Goal: Task Accomplishment & Management: Complete application form

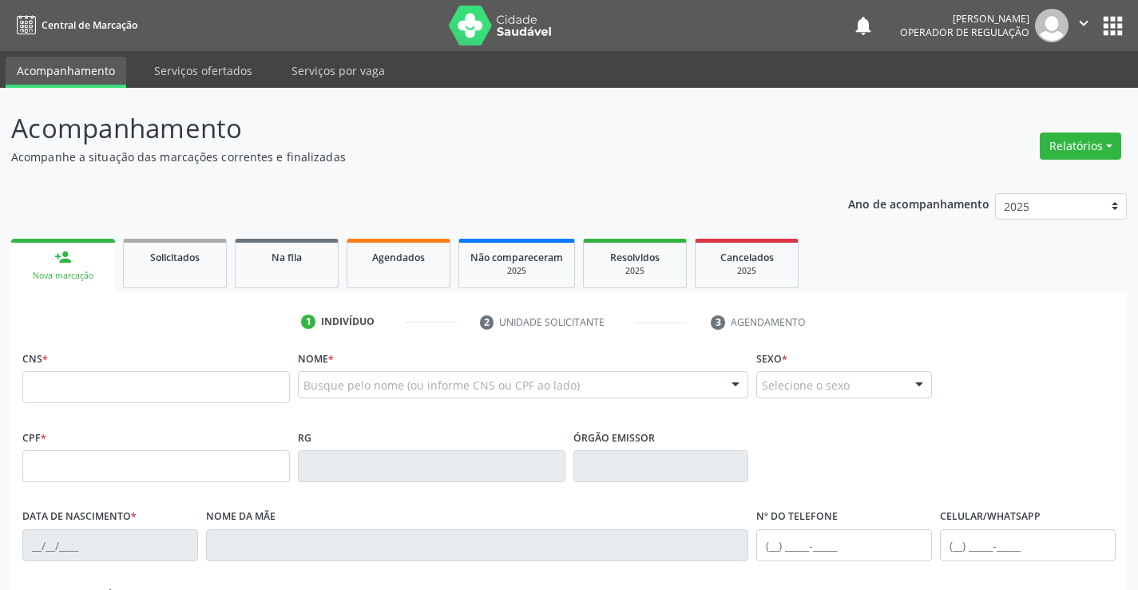
click at [111, 387] on input "text" at bounding box center [156, 387] width 268 height 32
type input "706 3011 6262 9380"
type input "[DATE]"
type input "[PHONE_NUMBER]"
type input "S/N"
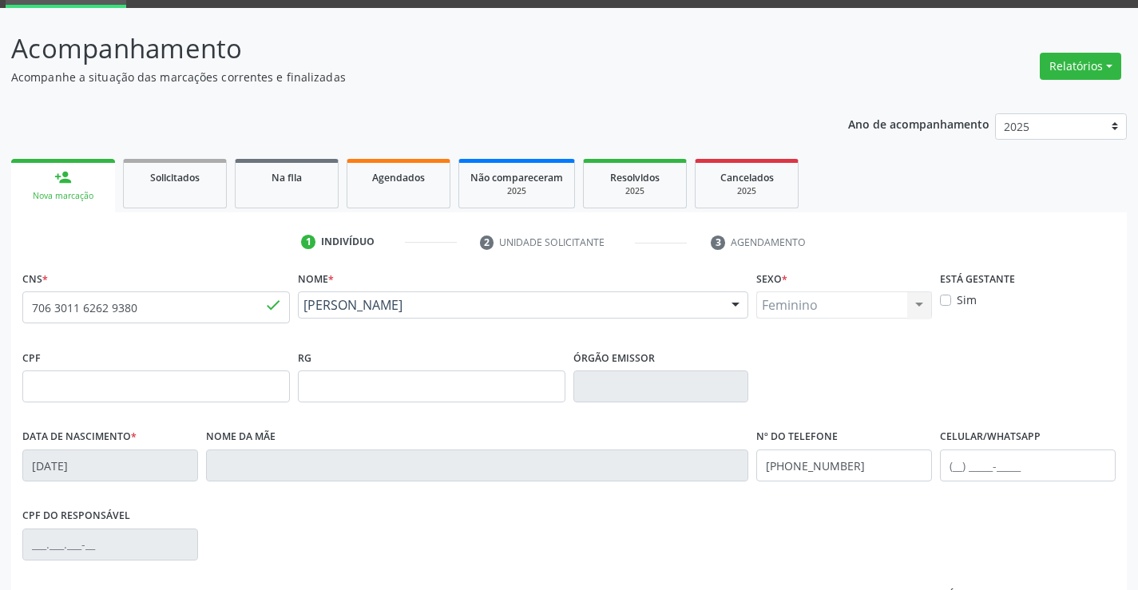
scroll to position [276, 0]
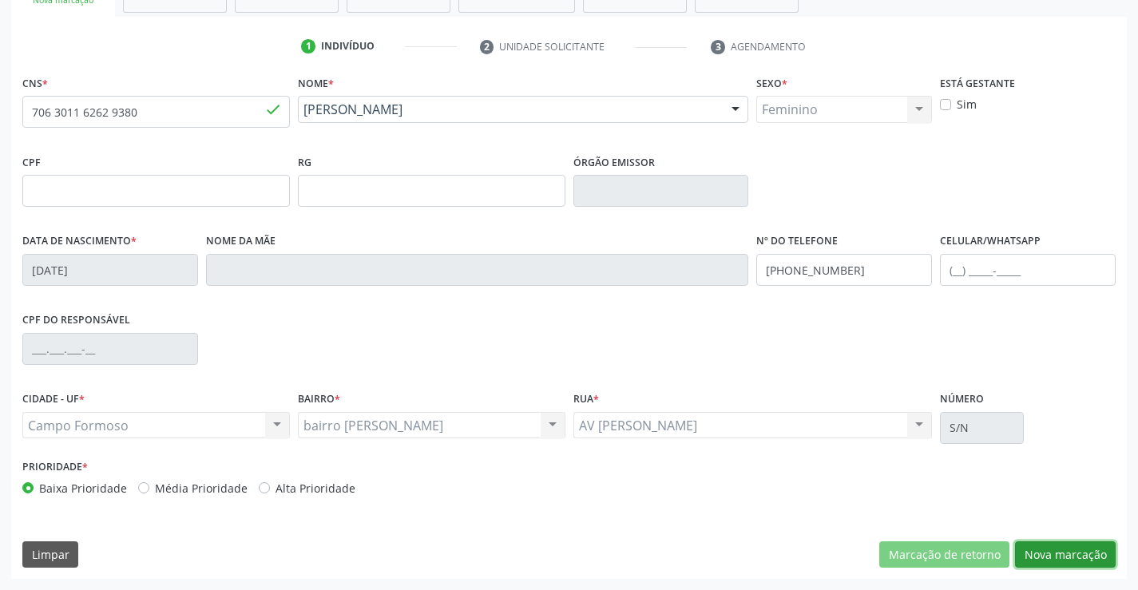
click at [1055, 557] on button "Nova marcação" at bounding box center [1065, 555] width 101 height 27
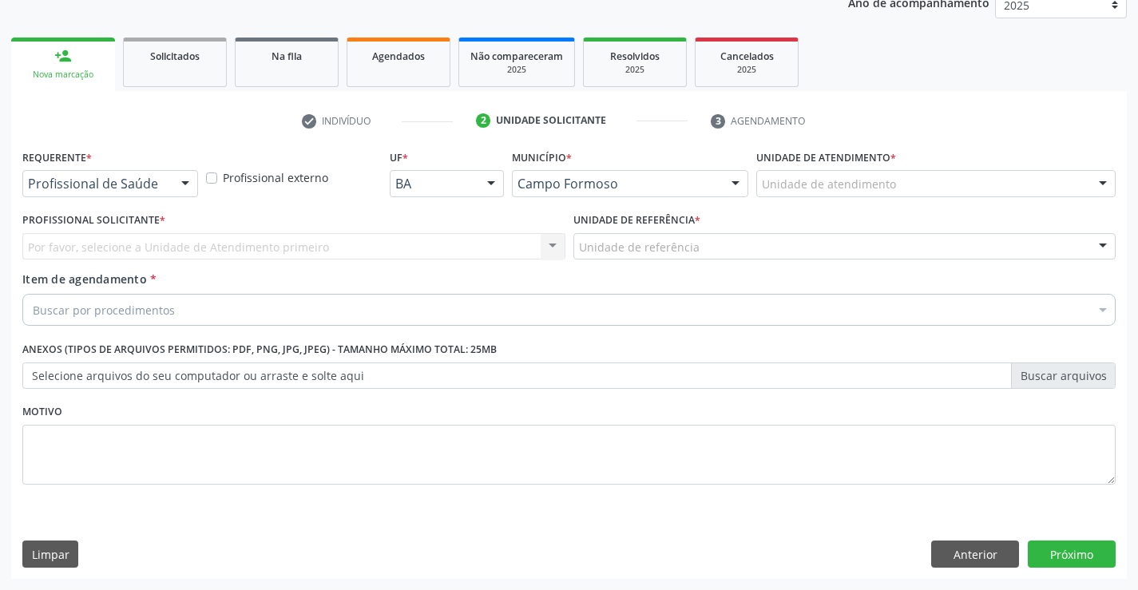
drag, startPoint x: 123, startPoint y: 185, endPoint x: 82, endPoint y: 234, distance: 63.5
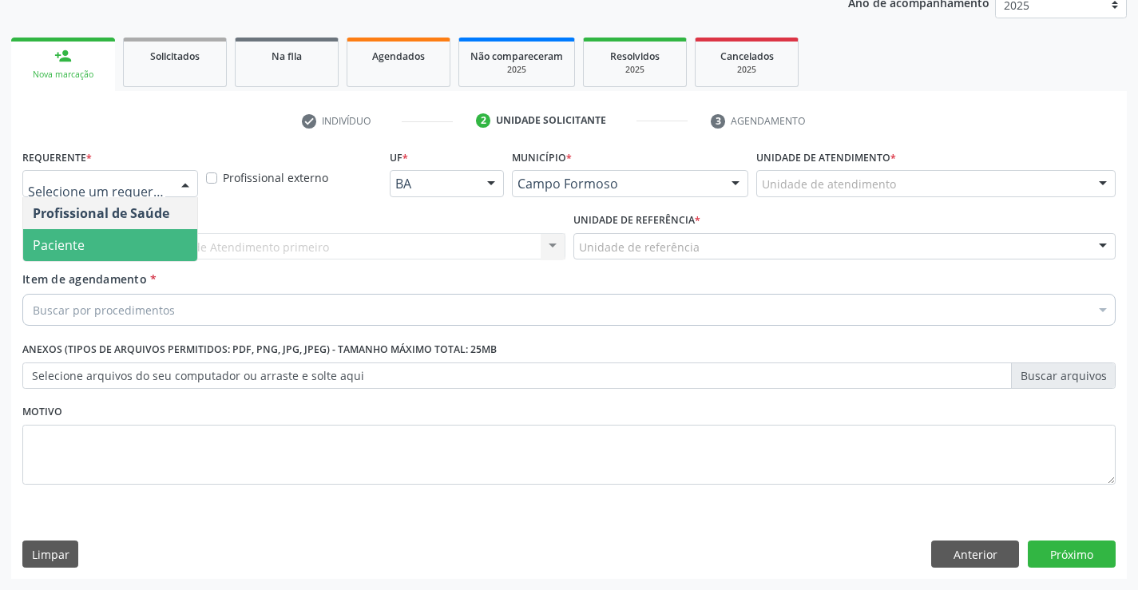
click at [82, 247] on span "Paciente" at bounding box center [59, 245] width 52 height 18
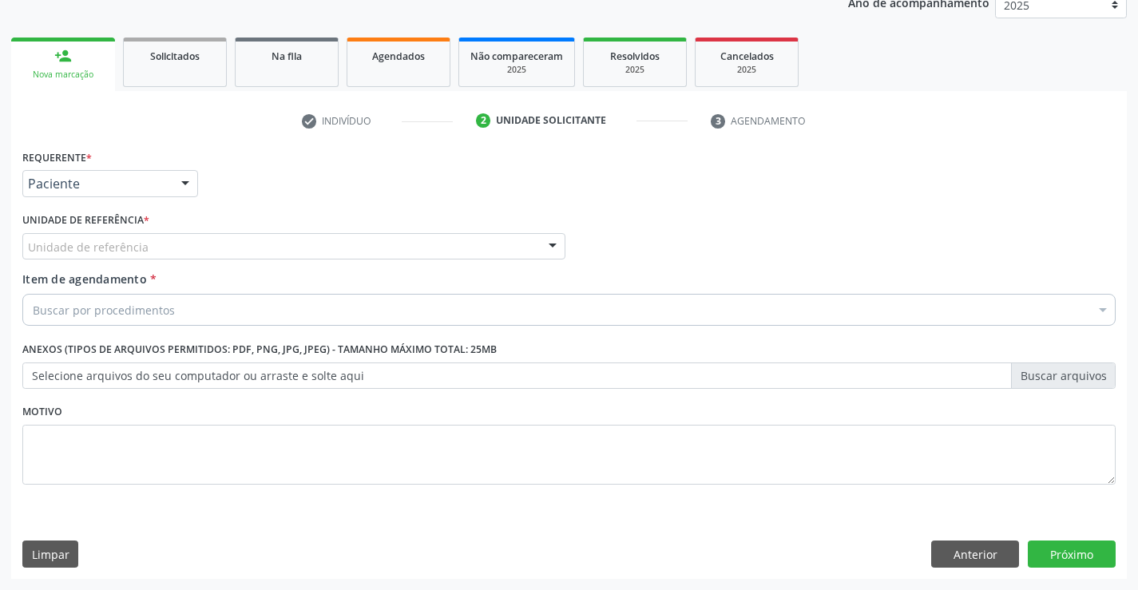
click at [166, 246] on div "Unidade de referência" at bounding box center [293, 246] width 543 height 27
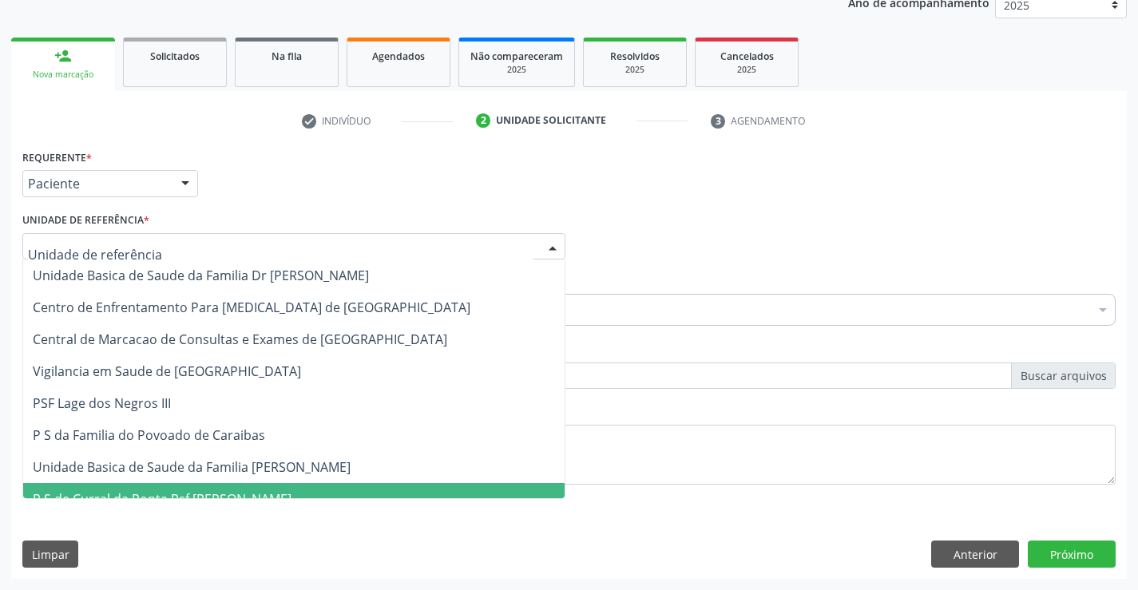
click at [191, 494] on span "P S de Curral da Ponta Psf [PERSON_NAME]" at bounding box center [162, 499] width 259 height 18
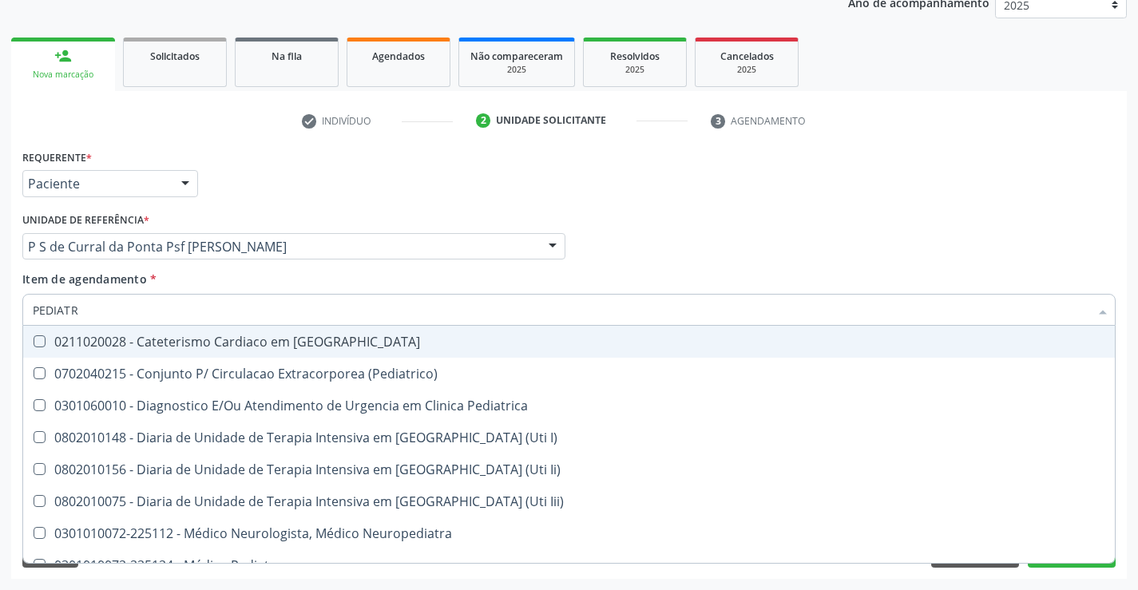
type input "PEDIATRA"
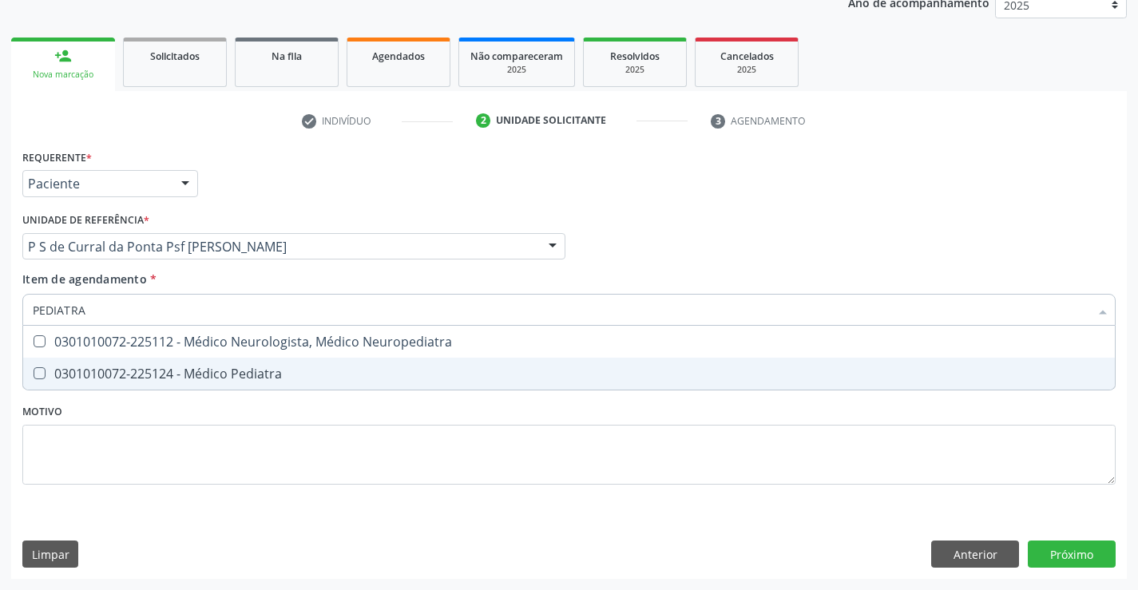
drag, startPoint x: 179, startPoint y: 377, endPoint x: 461, endPoint y: 317, distance: 288.3
click at [179, 376] on div "0301010072-225124 - Médico Pediatra" at bounding box center [569, 373] width 1073 height 13
checkbox Pediatra "true"
click at [1077, 553] on div "Requerente * Paciente Profissional de Saúde Paciente Nenhum resultado encontrad…" at bounding box center [569, 362] width 1116 height 434
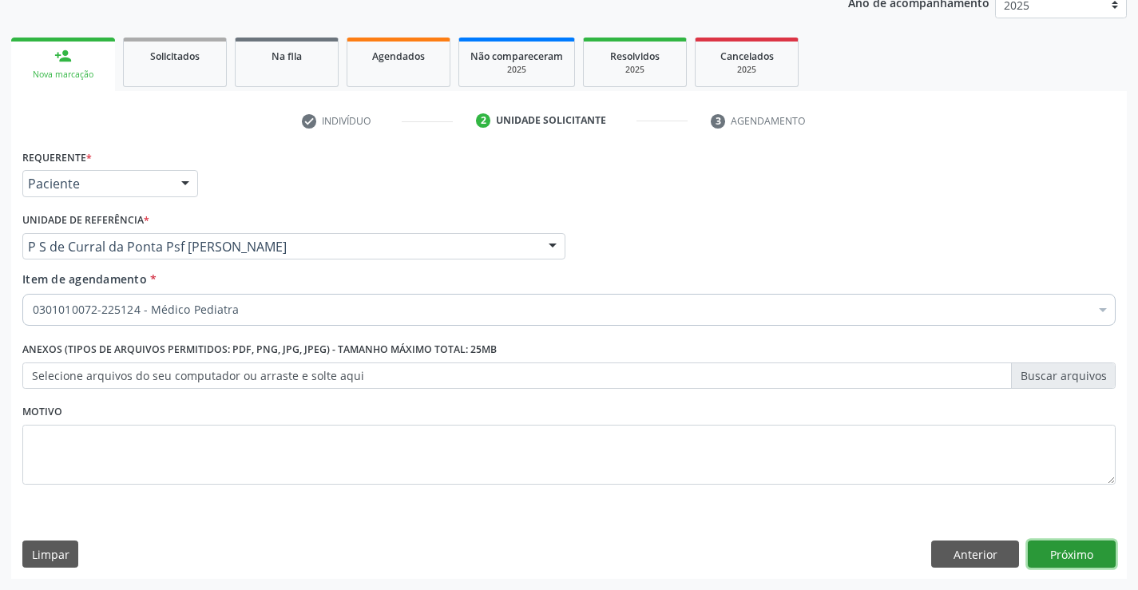
click at [1070, 554] on button "Próximo" at bounding box center [1072, 554] width 88 height 27
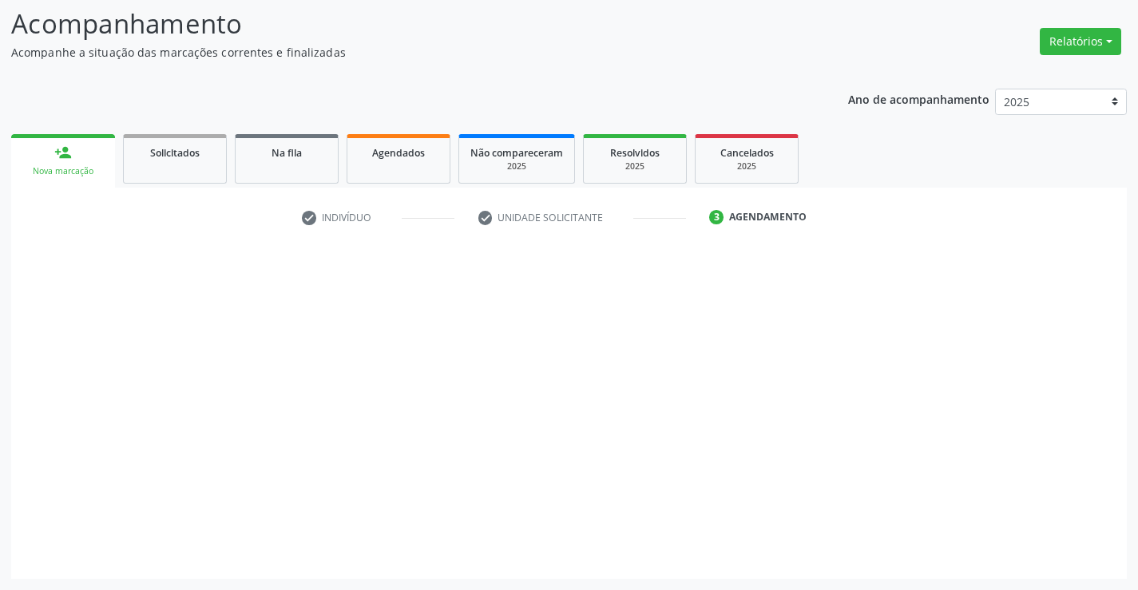
scroll to position [105, 0]
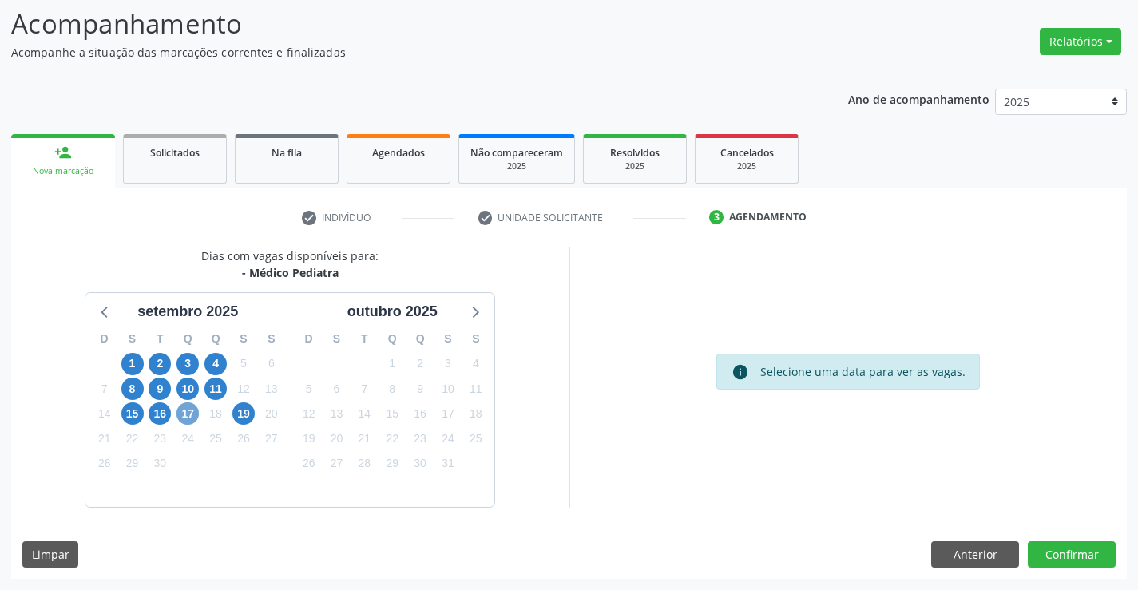
click at [185, 416] on span "17" at bounding box center [188, 414] width 22 height 22
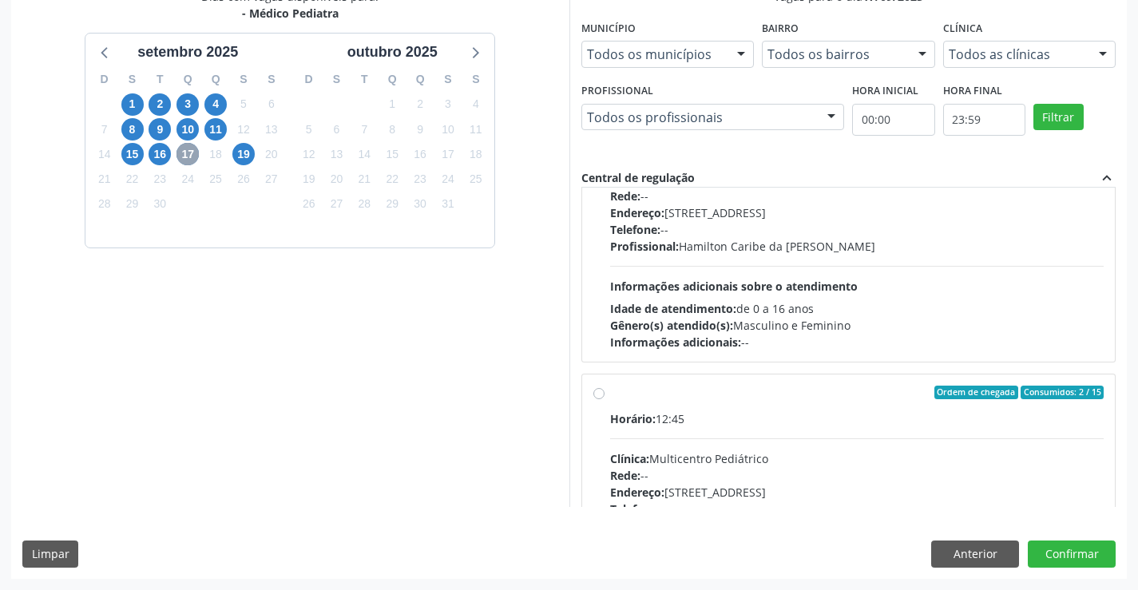
scroll to position [252, 0]
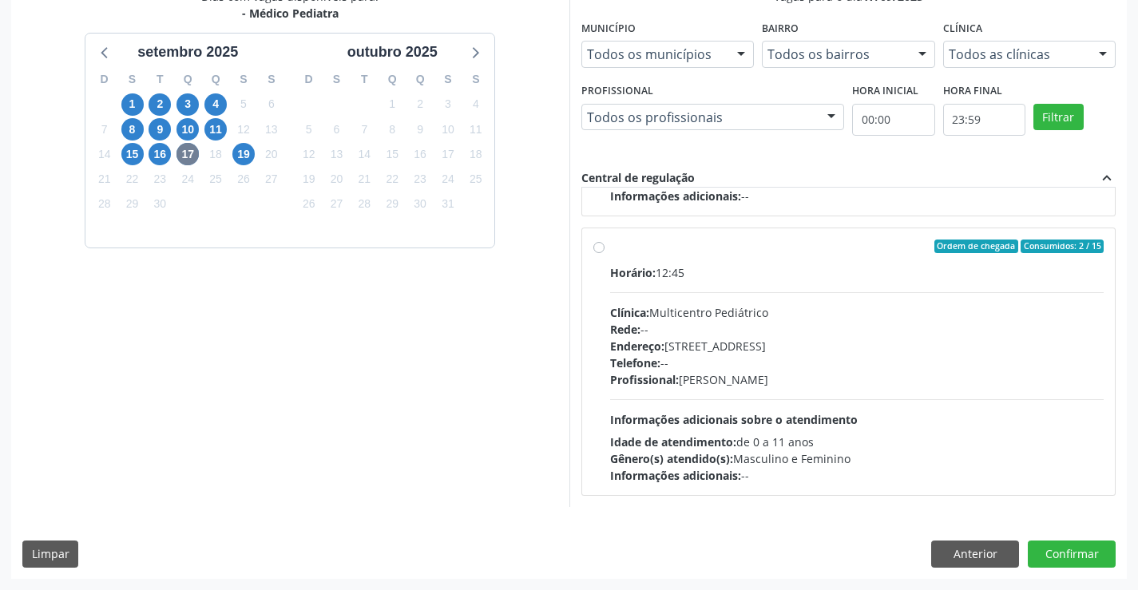
click at [744, 390] on div "Horário: 12:45 Clínica: Multicentro Pediátrico Rede: -- Endereço: [STREET_ADDRE…" at bounding box center [857, 374] width 494 height 220
click at [605, 254] on input "Ordem de chegada Consumidos: 2 / 15 Horário: 12:45 Clínica: Multicentro Pediátr…" at bounding box center [598, 247] width 11 height 14
radio input "true"
click at [1071, 561] on button "Confirmar" at bounding box center [1072, 554] width 88 height 27
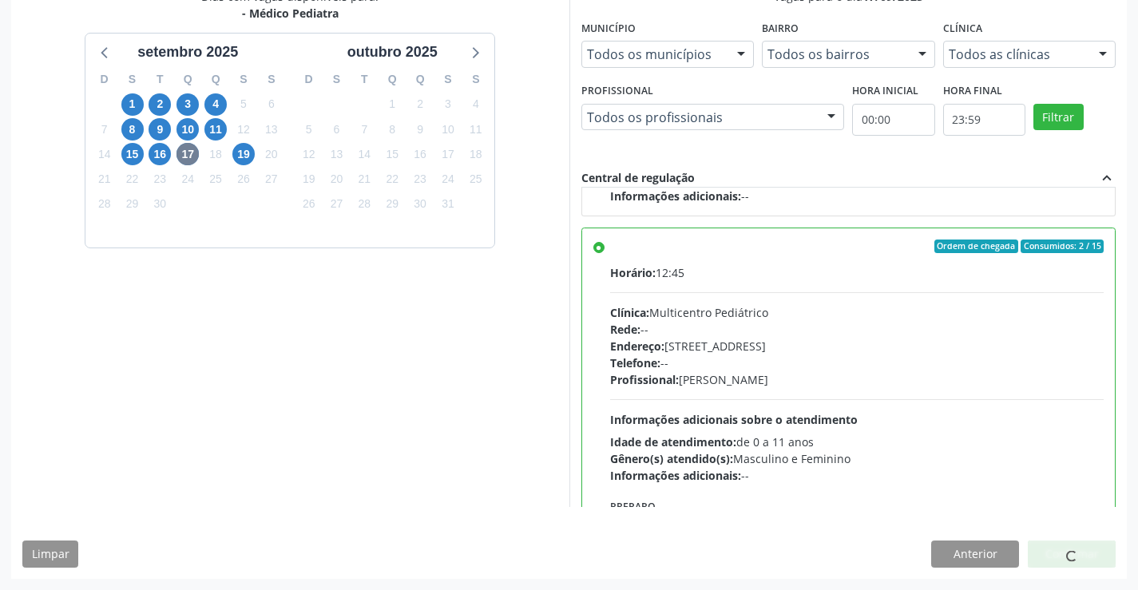
scroll to position [0, 0]
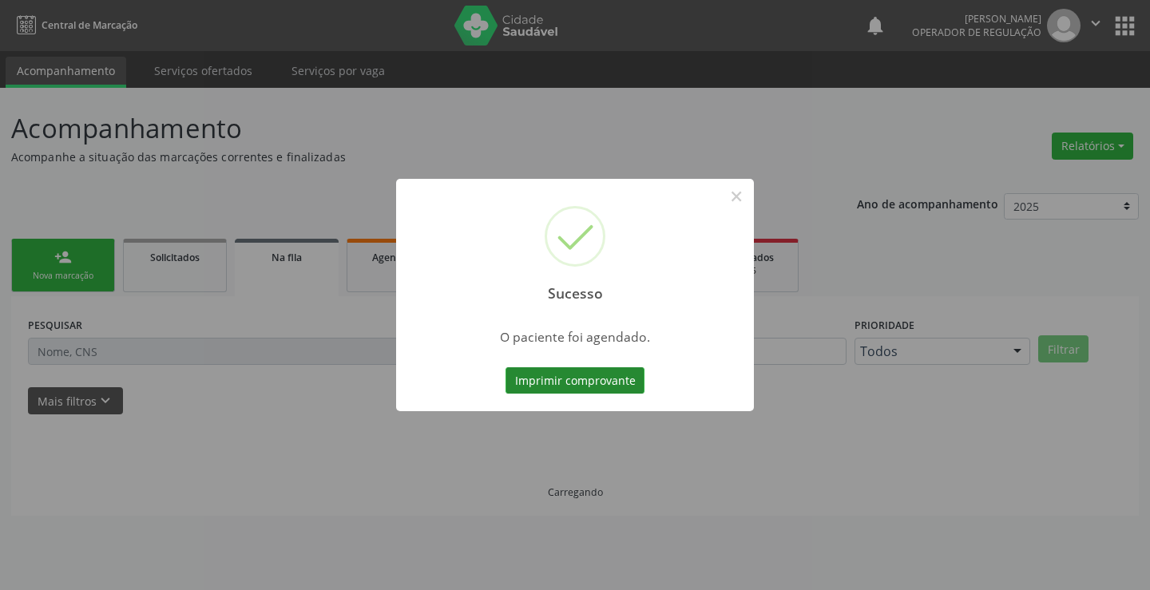
click at [550, 383] on button "Imprimir comprovante" at bounding box center [575, 380] width 139 height 27
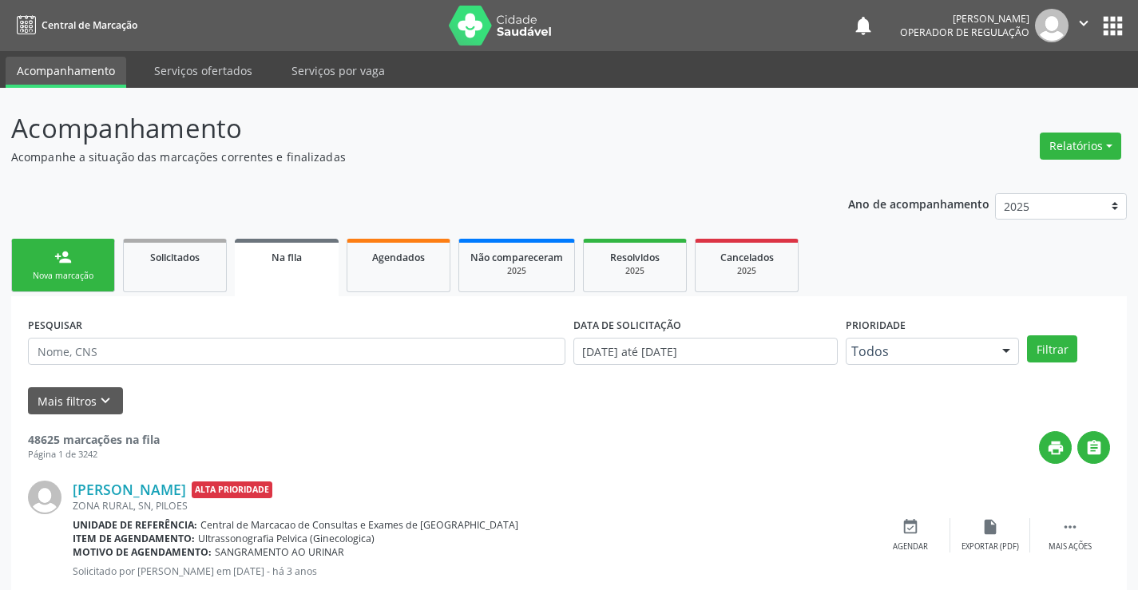
click at [98, 272] on div "Nova marcação" at bounding box center [63, 276] width 80 height 12
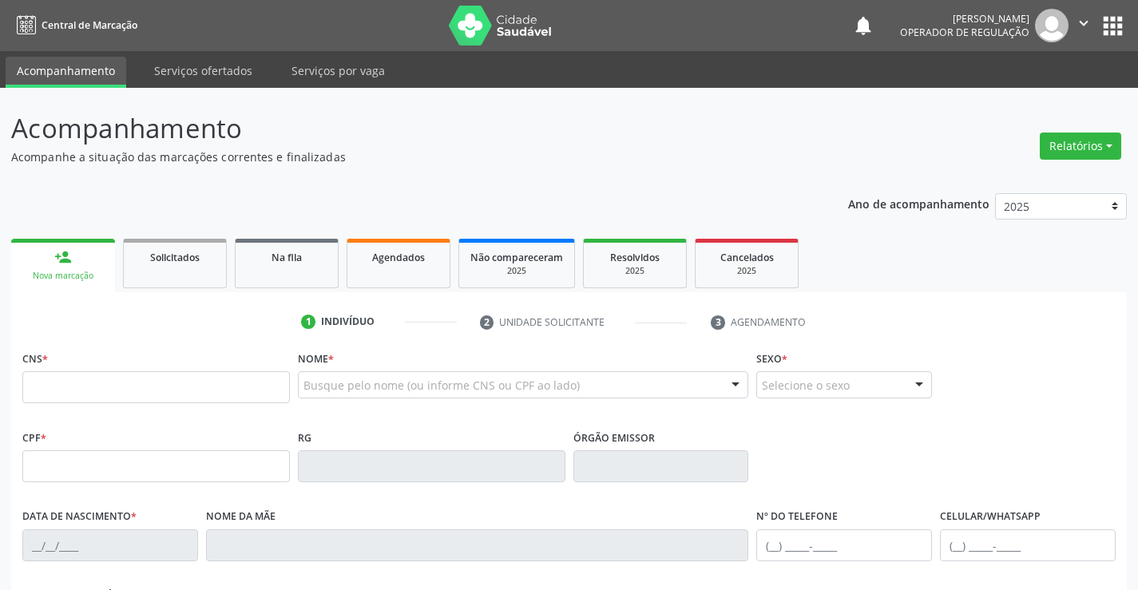
click at [73, 285] on link "person_add Nova marcação" at bounding box center [63, 266] width 104 height 54
click at [99, 409] on fieldset "CNS *" at bounding box center [156, 381] width 268 height 68
click at [97, 404] on fieldset "CNS *" at bounding box center [156, 381] width 268 height 68
click at [96, 391] on input "text" at bounding box center [156, 387] width 268 height 32
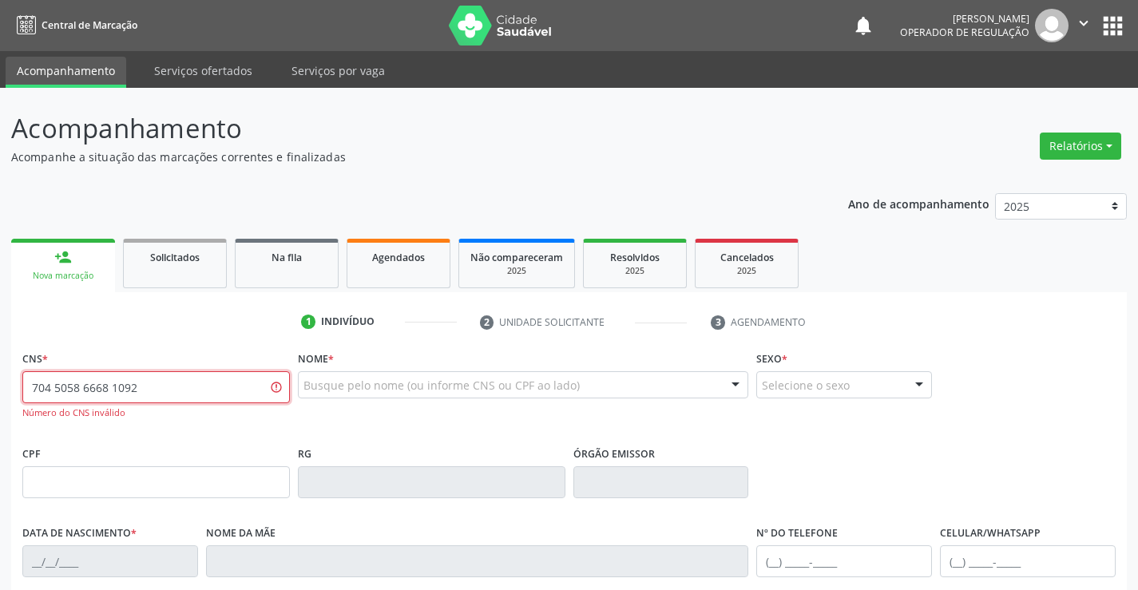
click at [0, 399] on div "Acompanhamento Acompanhe a situação das marcações correntes e finalizadas Relat…" at bounding box center [569, 485] width 1138 height 794
type input "704 5056 6681 0920"
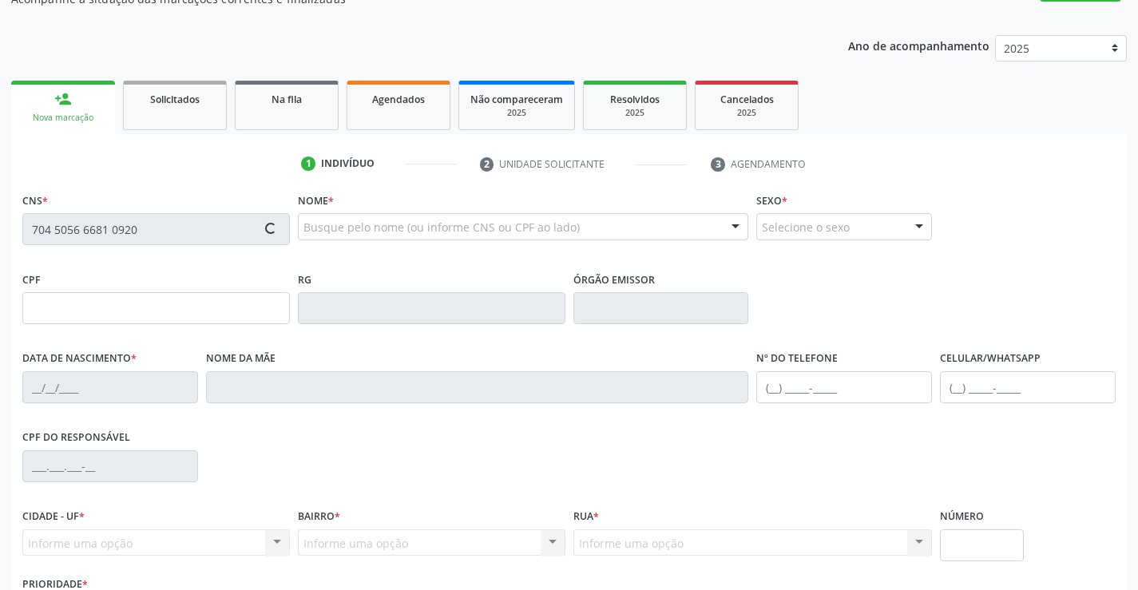
scroll to position [276, 0]
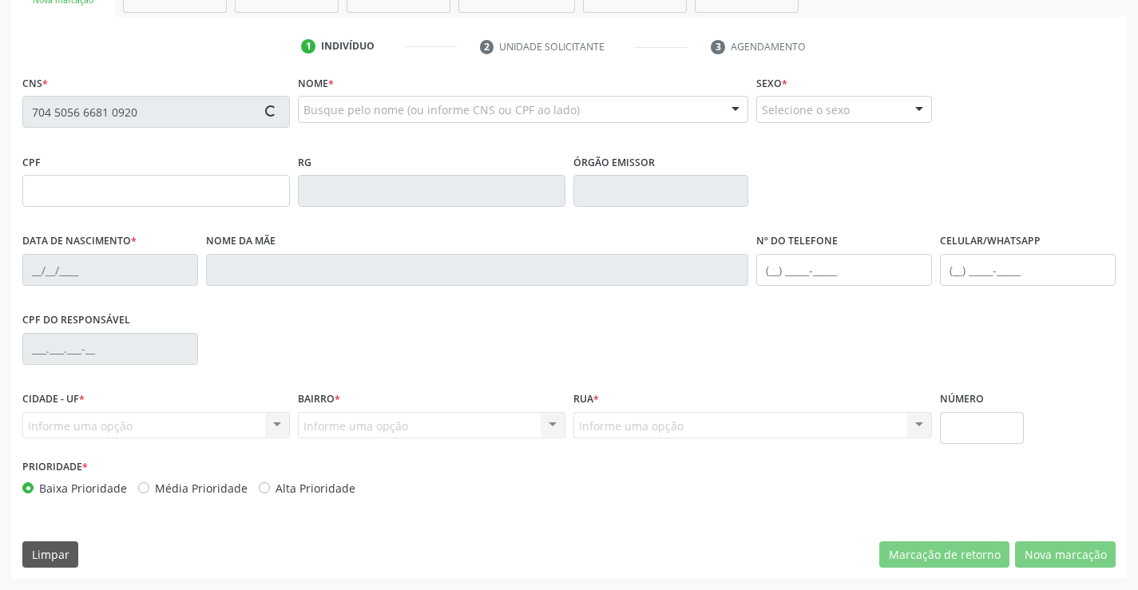
type input "05/07/2003"
type input "Ademilsa Adelia da Silva"
type input "(74) 3552-5071"
type input "S/N"
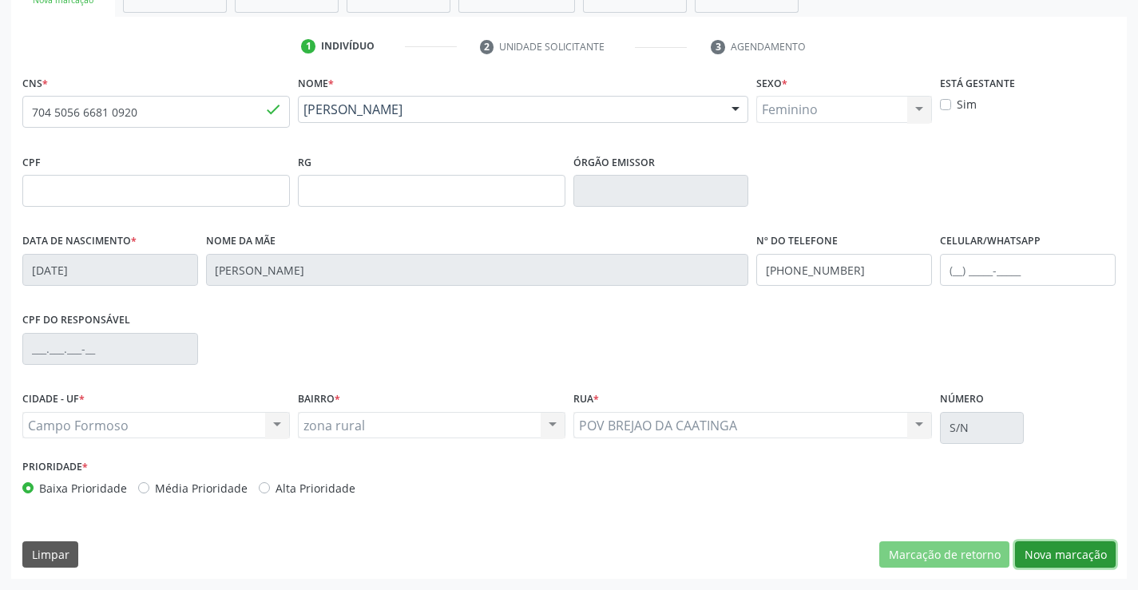
click at [1070, 555] on button "Nova marcação" at bounding box center [1065, 555] width 101 height 27
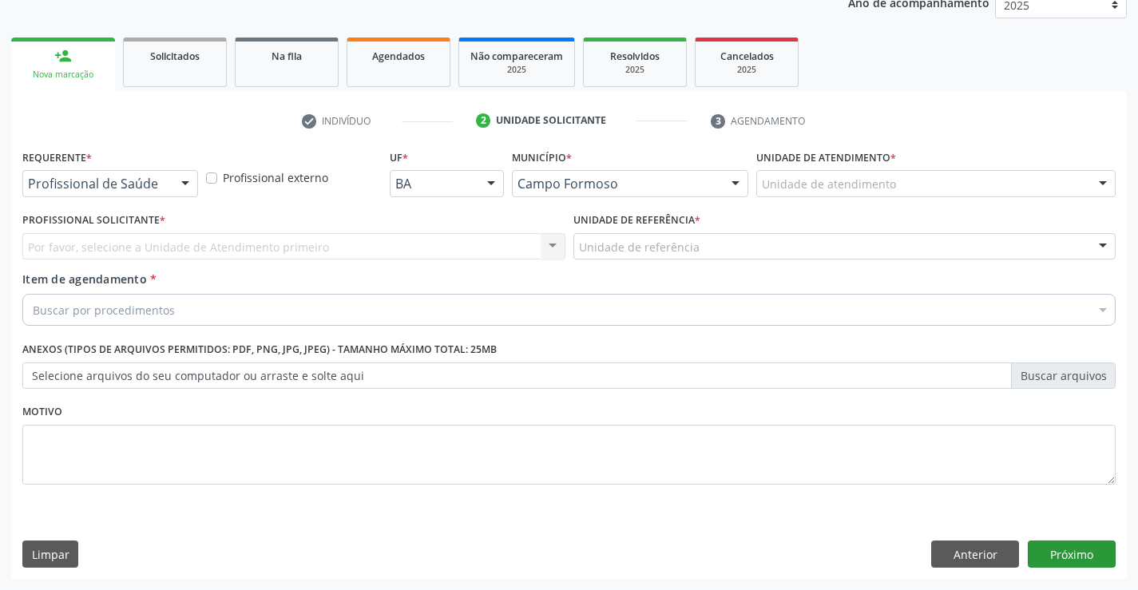
scroll to position [201, 0]
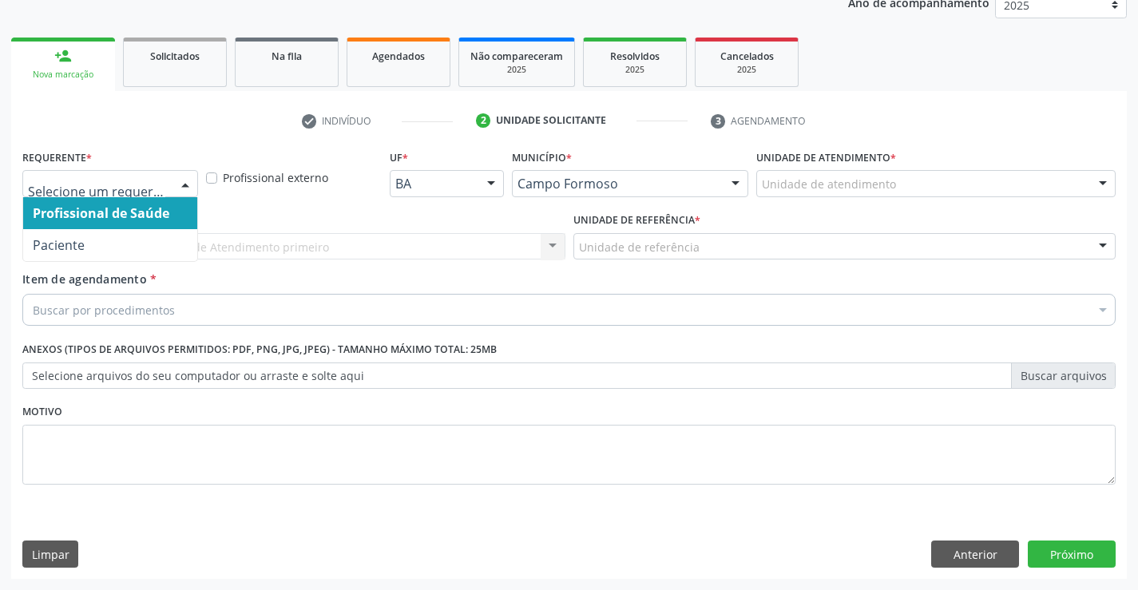
click at [166, 185] on div at bounding box center [110, 183] width 176 height 27
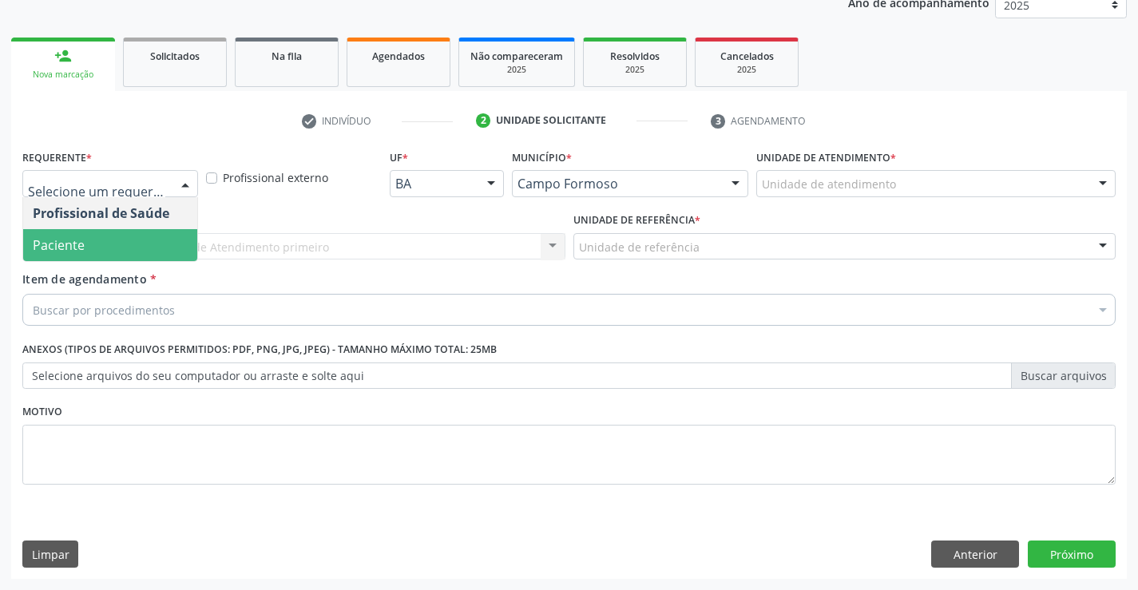
click at [125, 241] on span "Paciente" at bounding box center [110, 245] width 174 height 32
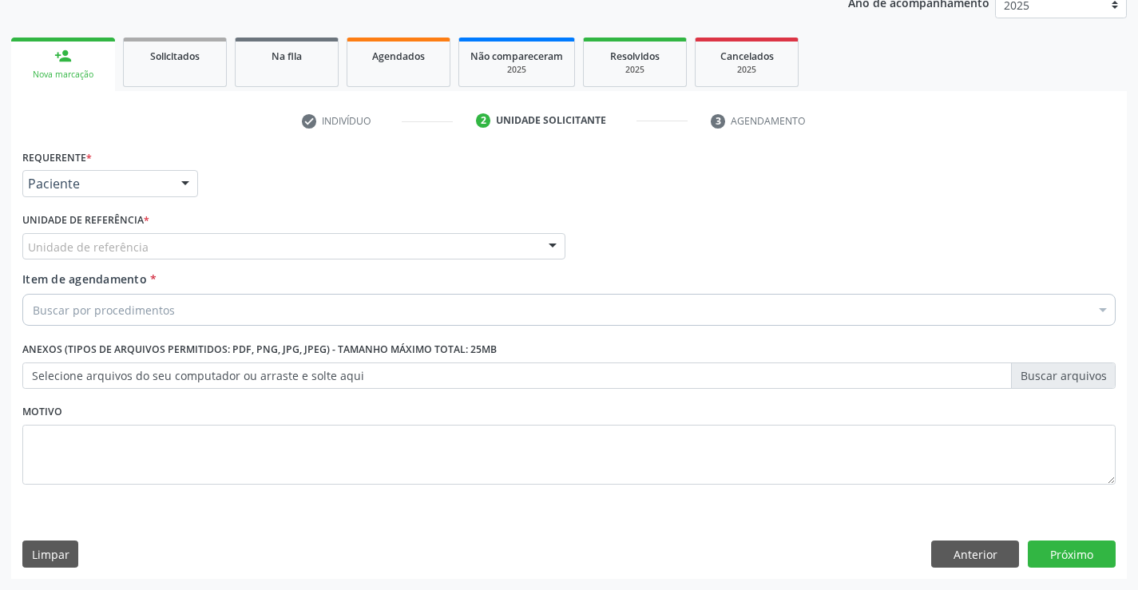
click at [216, 248] on div "Unidade de referência" at bounding box center [293, 246] width 543 height 27
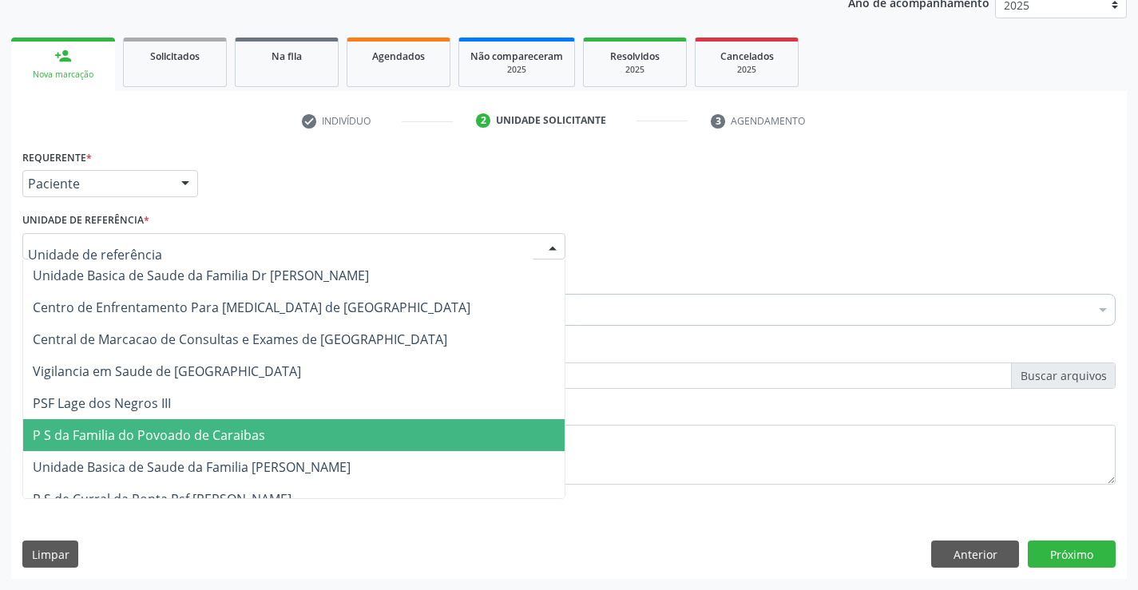
click at [300, 445] on span "P S da Familia do Povoado de Caraibas" at bounding box center [294, 435] width 542 height 32
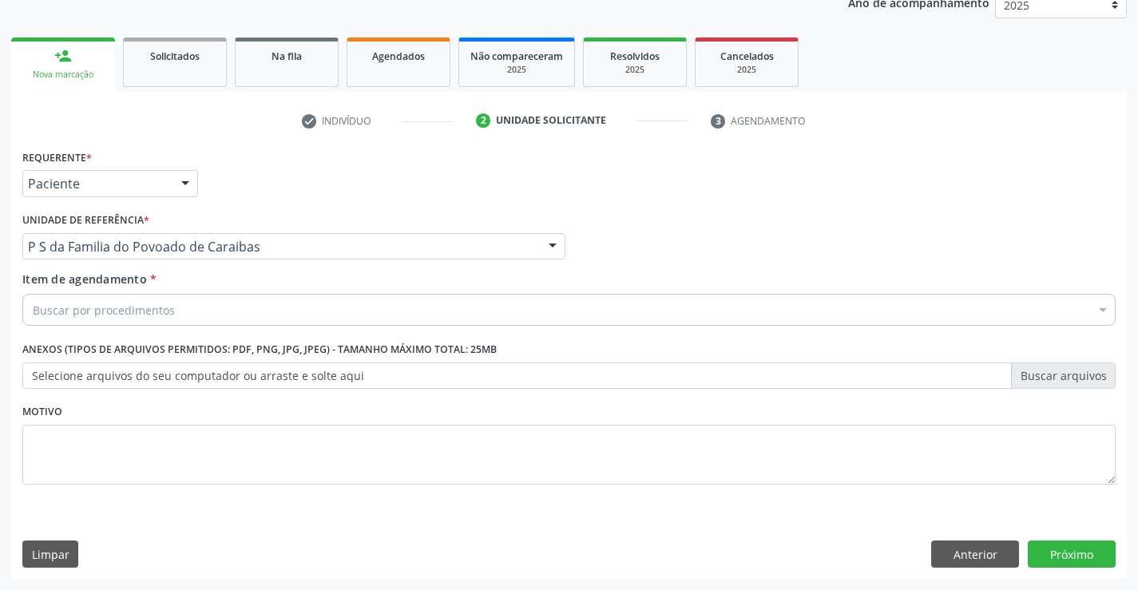
click at [259, 289] on div "Item de agendamento * Buscar por procedimentos Selecionar todos 0202040089 - 3X…" at bounding box center [569, 296] width 1094 height 50
click at [252, 310] on div "Buscar por procedimentos" at bounding box center [569, 310] width 1094 height 32
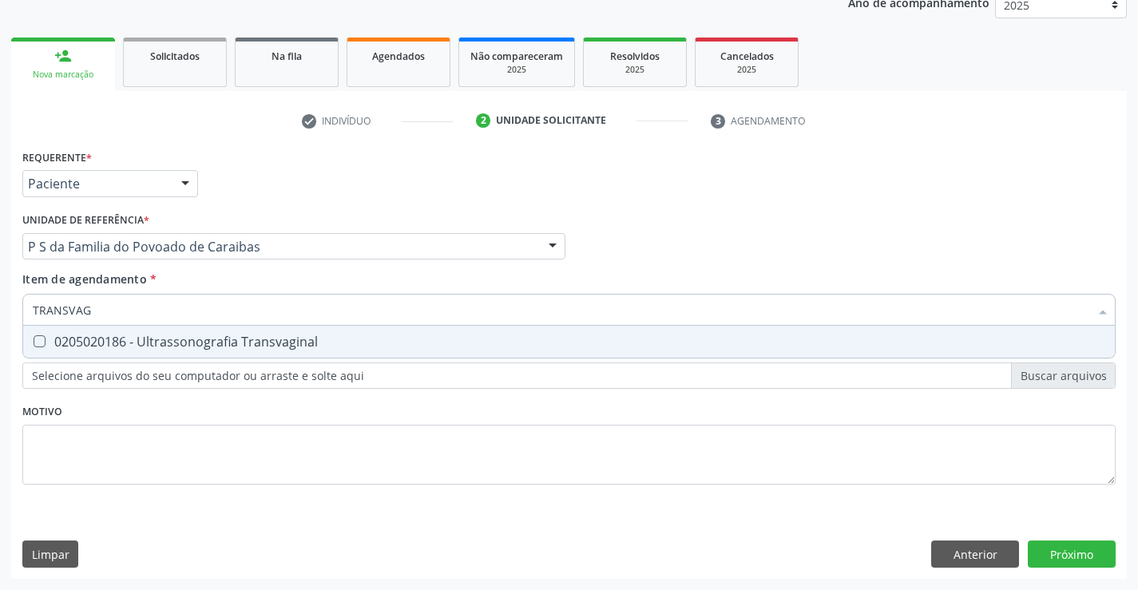
type input "TRANSVAGI"
click at [241, 343] on div "0205020186 - Ultrassonografia Transvaginal" at bounding box center [569, 341] width 1073 height 13
checkbox Transvaginal "true"
click at [1082, 552] on div "Requerente * Paciente Profissional de Saúde Paciente Nenhum resultado encontrad…" at bounding box center [569, 362] width 1116 height 434
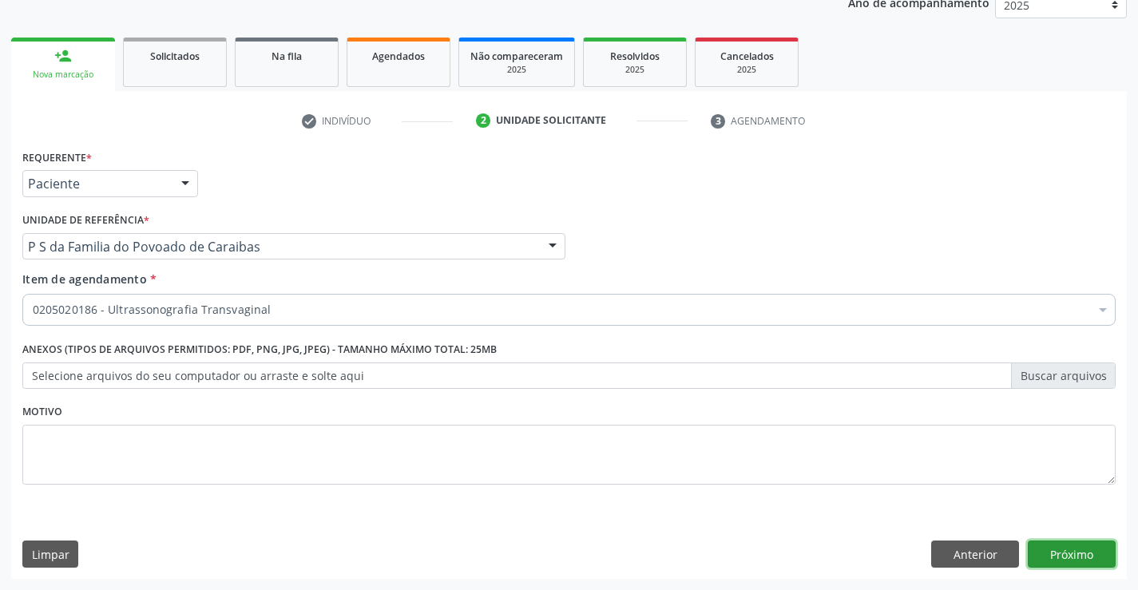
click at [1055, 558] on button "Próximo" at bounding box center [1072, 554] width 88 height 27
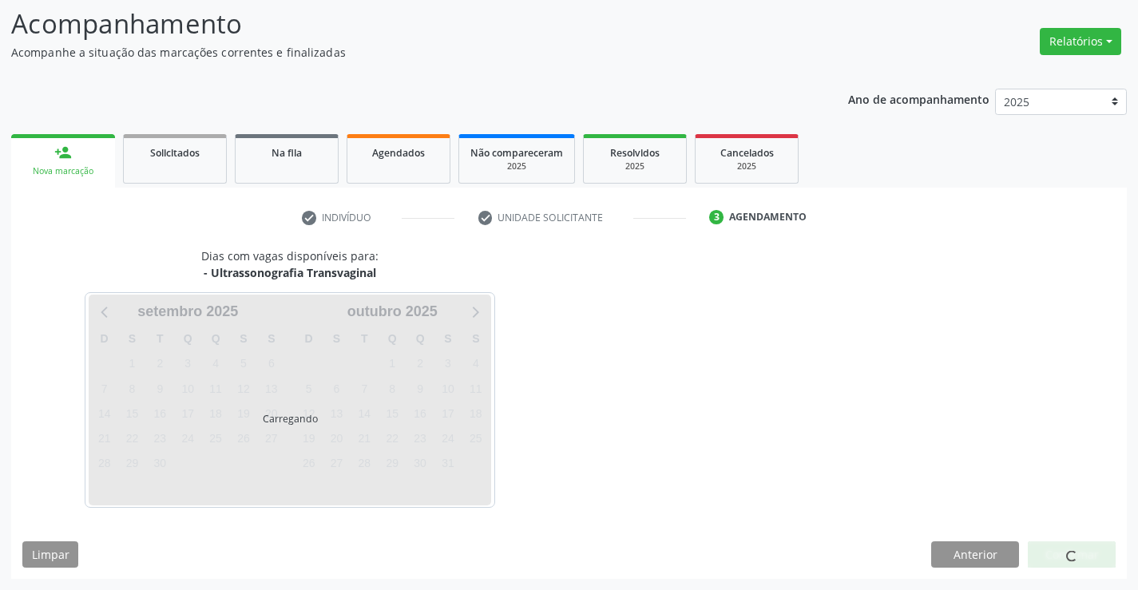
scroll to position [105, 0]
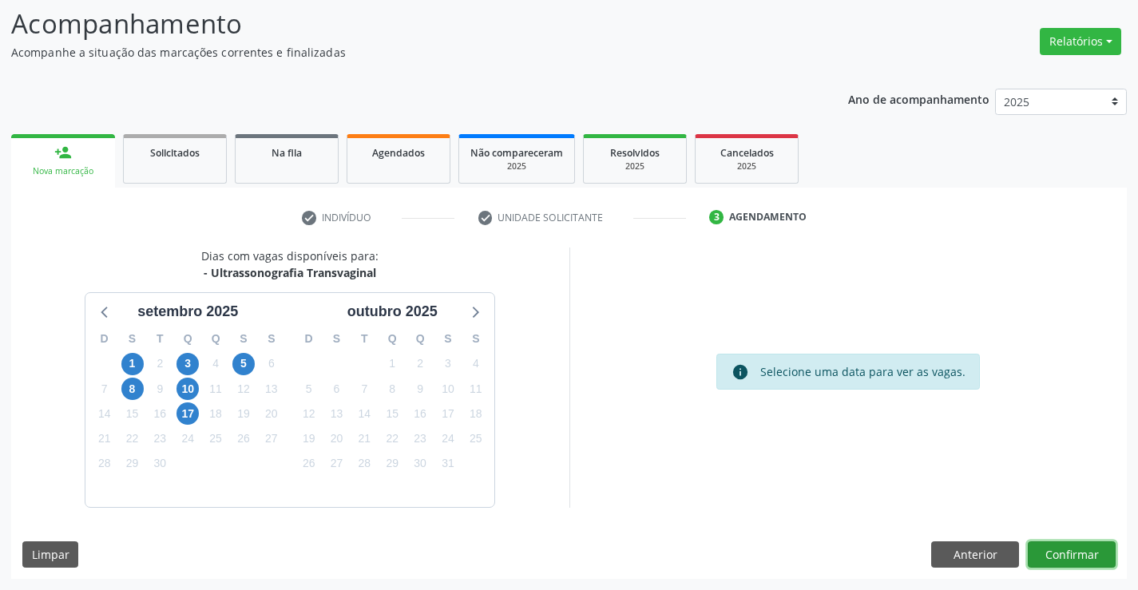
click at [1062, 558] on button "Confirmar" at bounding box center [1072, 555] width 88 height 27
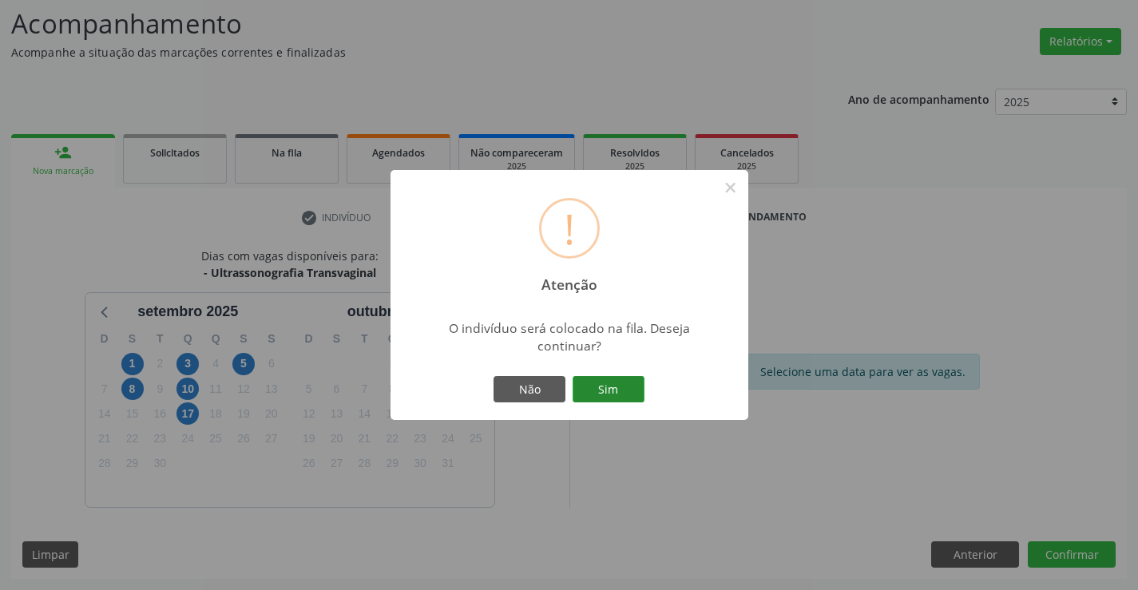
click at [609, 384] on button "Sim" at bounding box center [609, 389] width 72 height 27
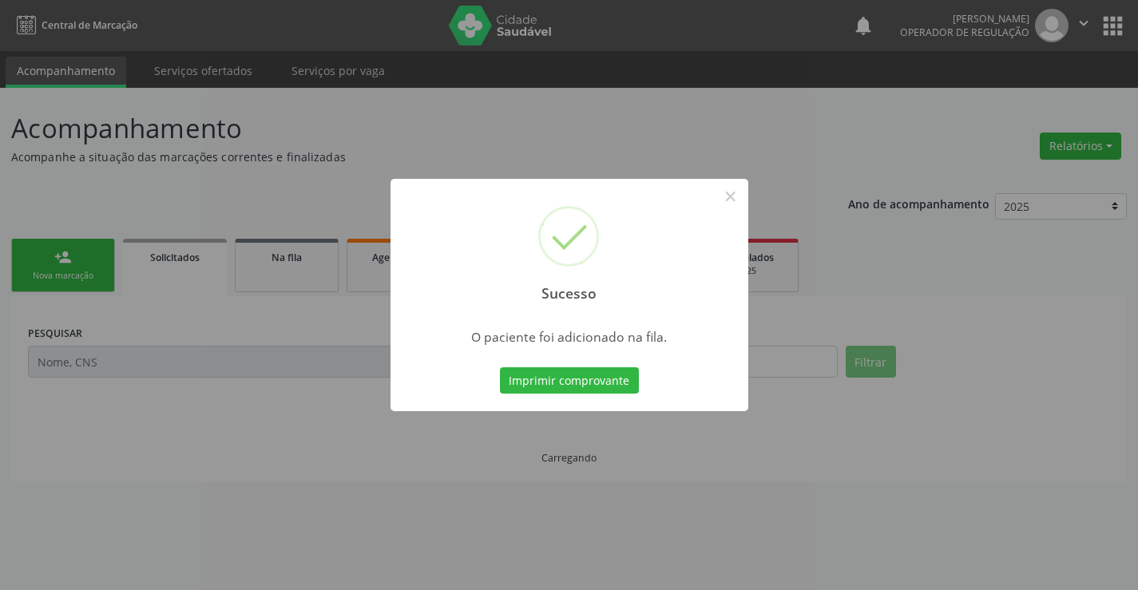
scroll to position [0, 0]
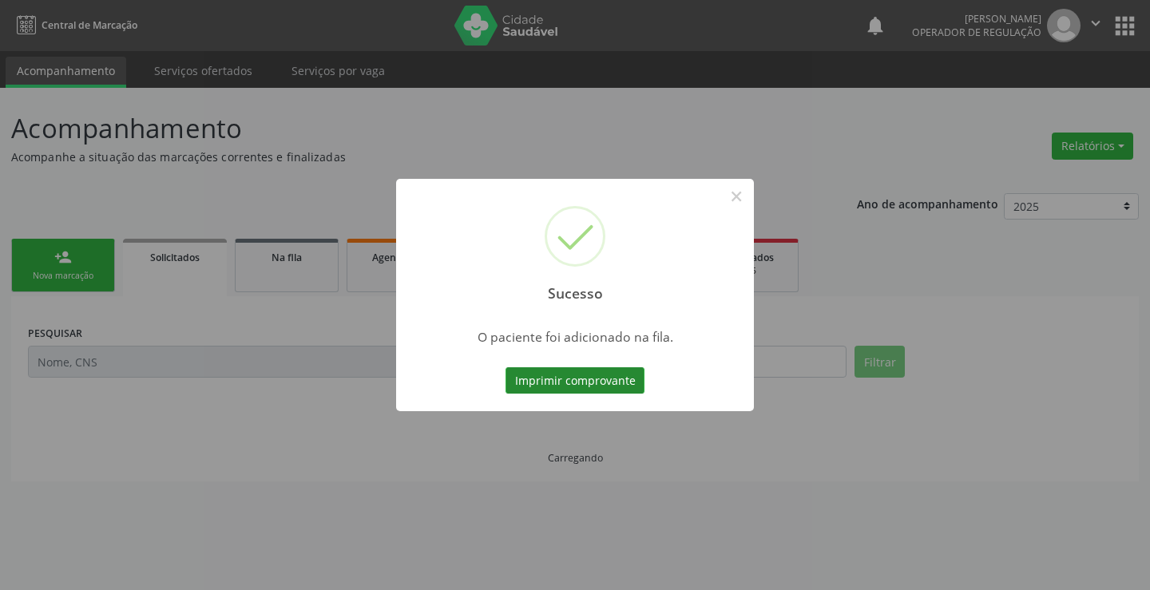
click at [615, 379] on button "Imprimir comprovante" at bounding box center [575, 380] width 139 height 27
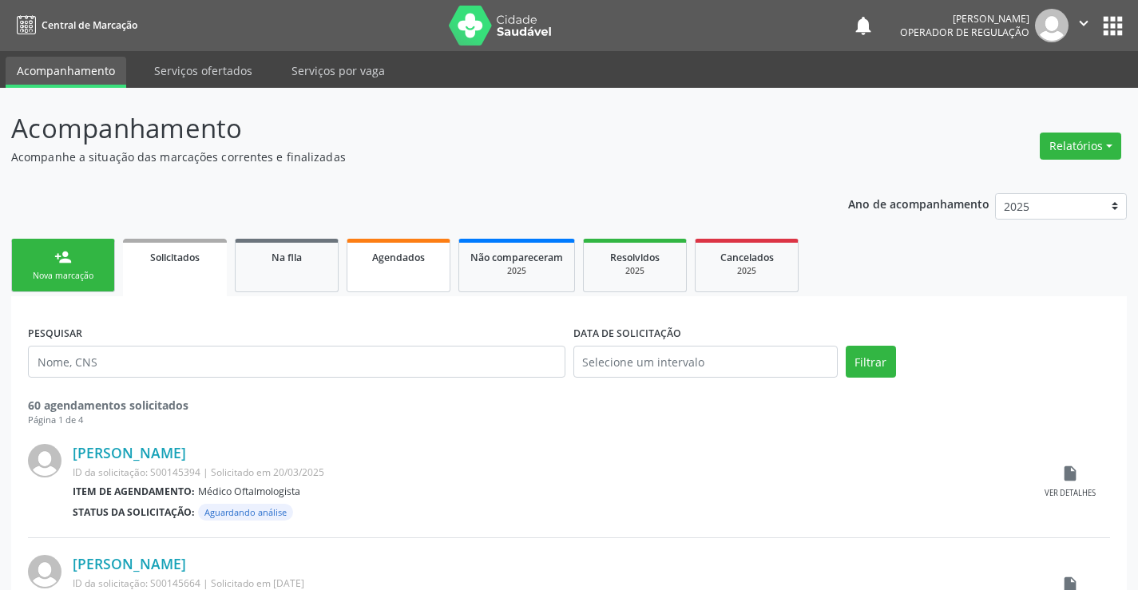
click at [404, 265] on link "Agendados" at bounding box center [399, 266] width 104 height 54
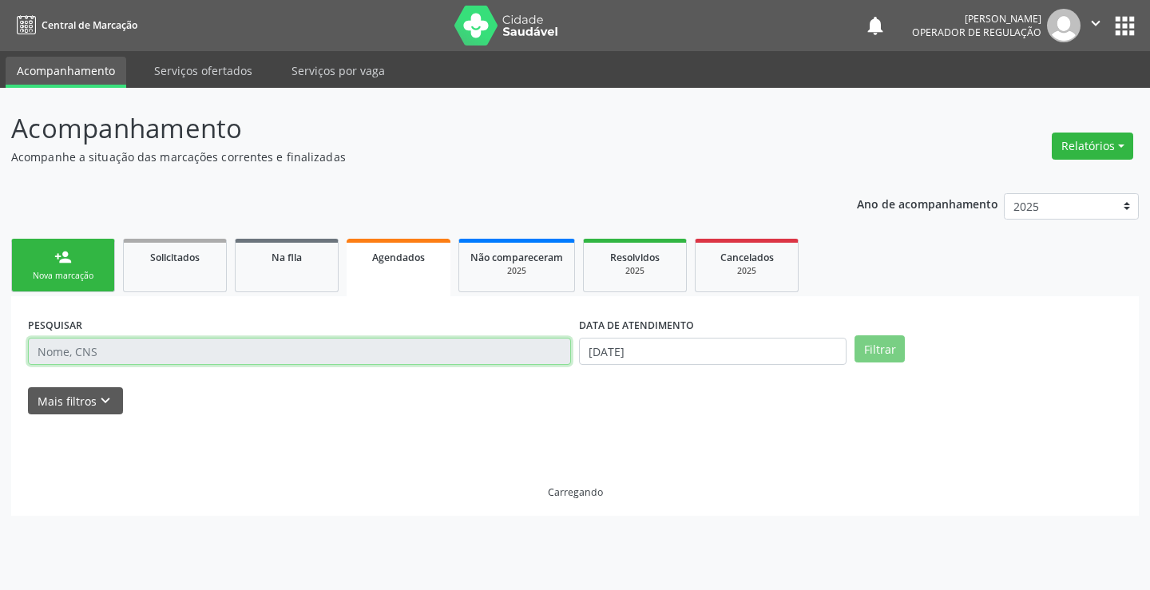
click at [184, 358] on input "text" at bounding box center [299, 351] width 543 height 27
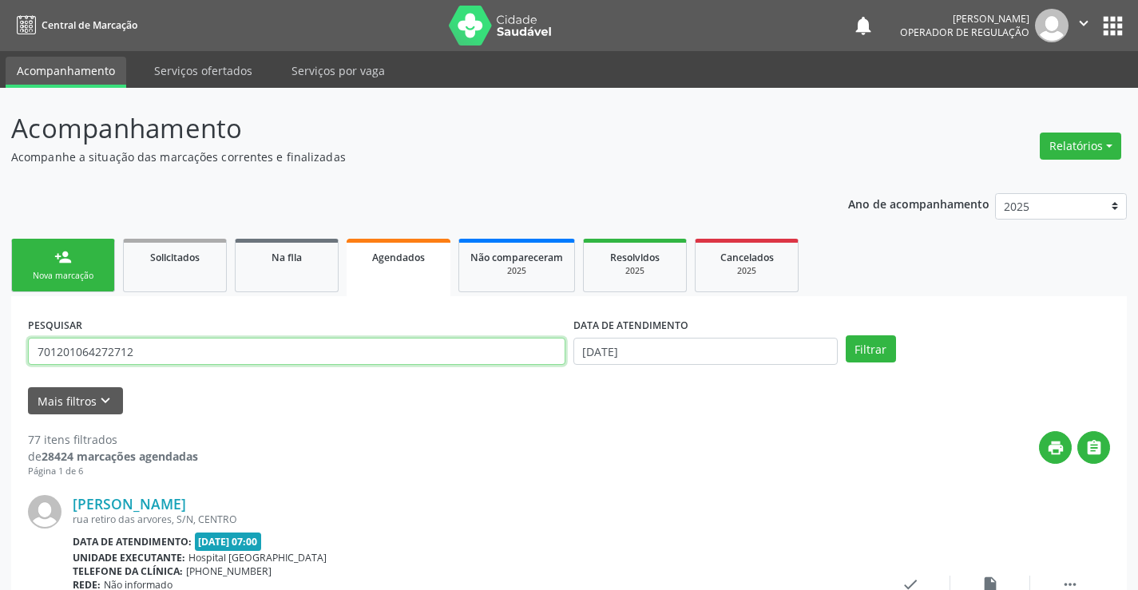
type input "701201064272712"
click at [846, 335] on button "Filtrar" at bounding box center [871, 348] width 50 height 27
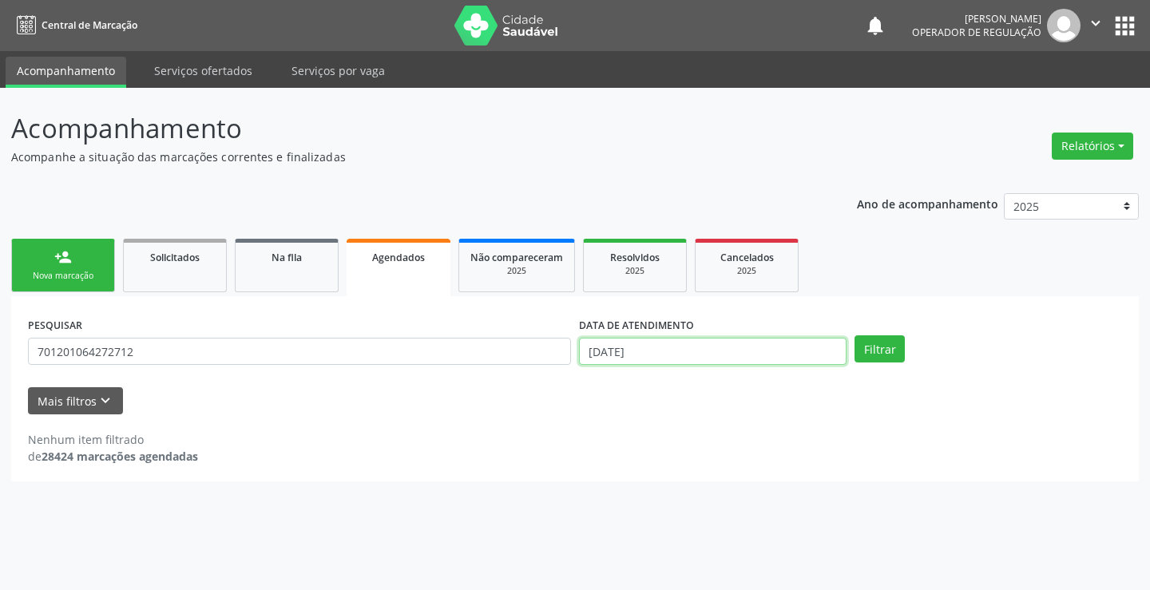
click at [662, 351] on input "[DATE]" at bounding box center [713, 351] width 268 height 27
click at [879, 354] on button "Filtrar" at bounding box center [880, 348] width 50 height 27
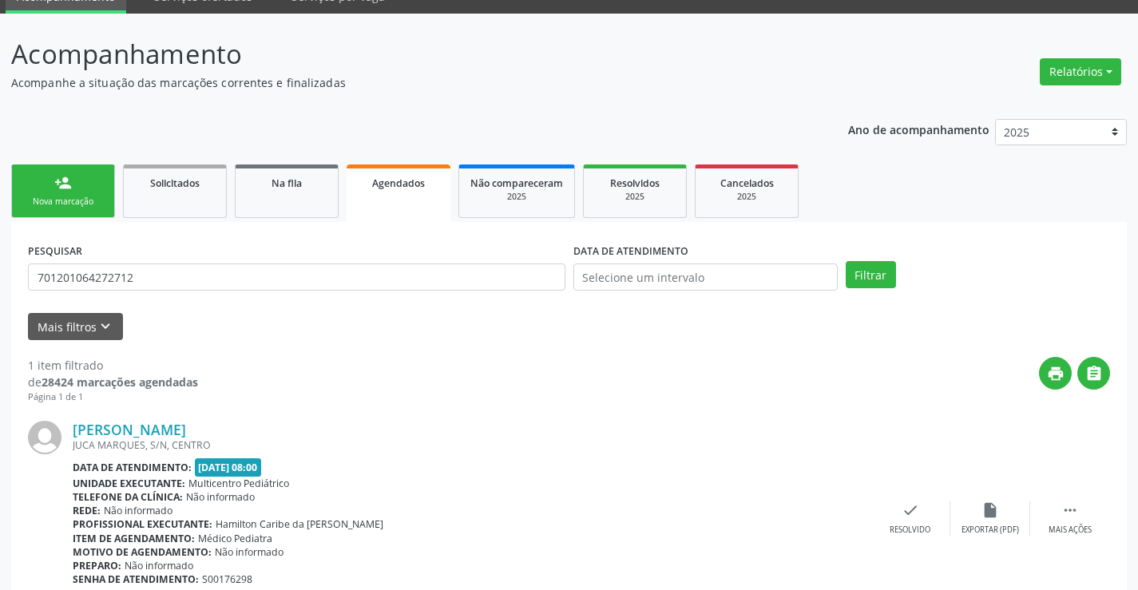
scroll to position [145, 0]
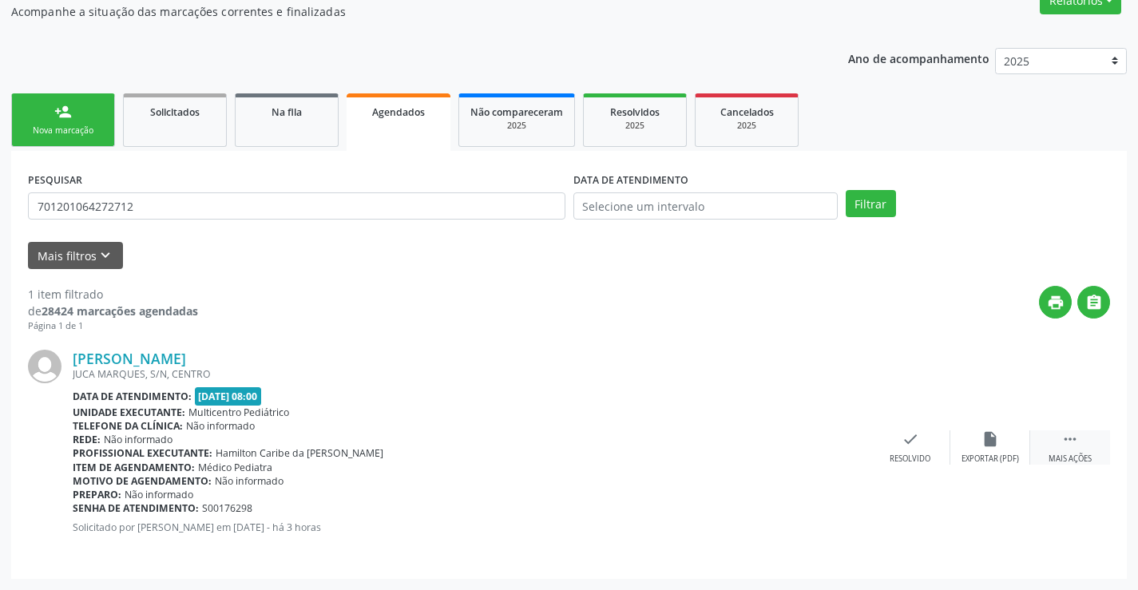
click at [1079, 447] on div " Mais ações" at bounding box center [1070, 448] width 80 height 34
click at [762, 444] on div "print Imprimir" at bounding box center [751, 448] width 80 height 34
click at [65, 121] on link "person_add Nova marcação" at bounding box center [63, 120] width 104 height 54
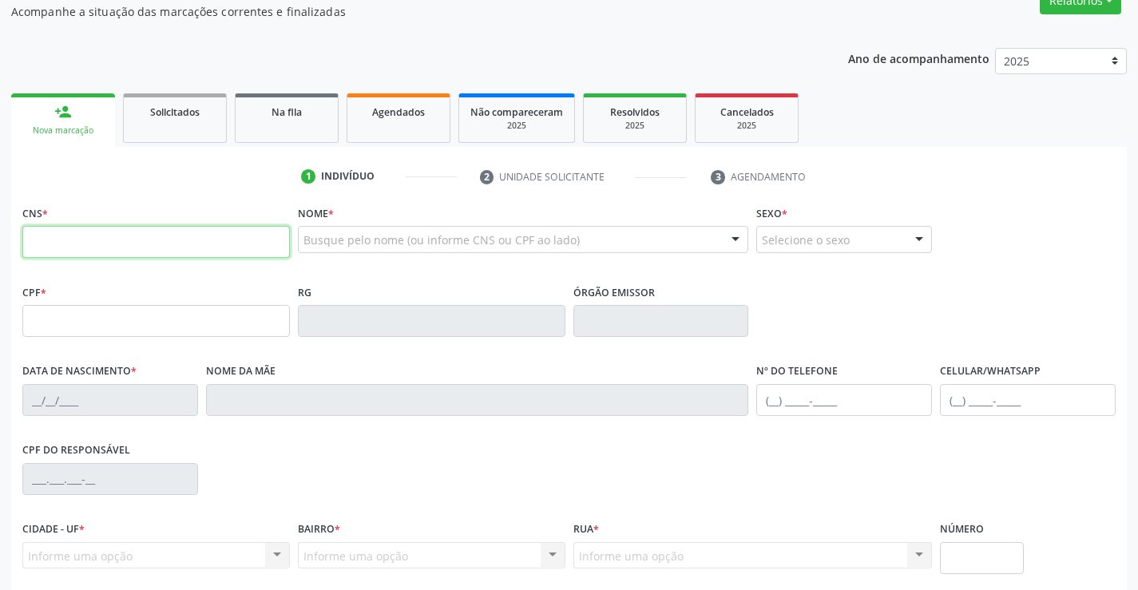
click at [96, 248] on input "text" at bounding box center [156, 242] width 268 height 32
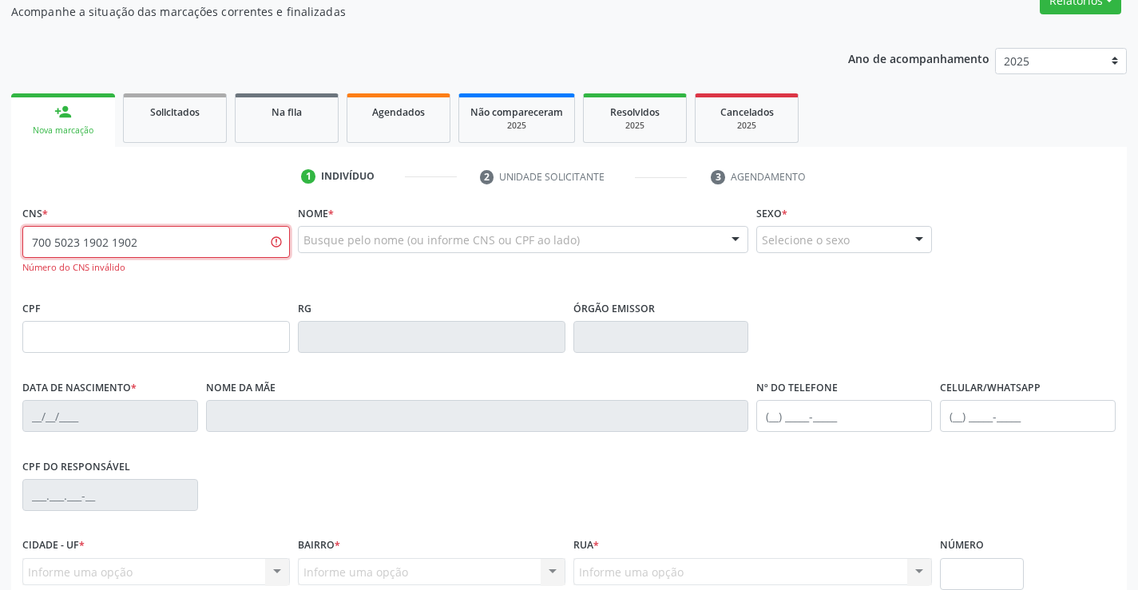
drag, startPoint x: 193, startPoint y: 243, endPoint x: 0, endPoint y: 296, distance: 200.4
click at [0, 296] on div "Acompanhamento Acompanhe a situação das marcações correntes e finalizadas Relat…" at bounding box center [569, 339] width 1138 height 794
type input "700 5023 1902 2252"
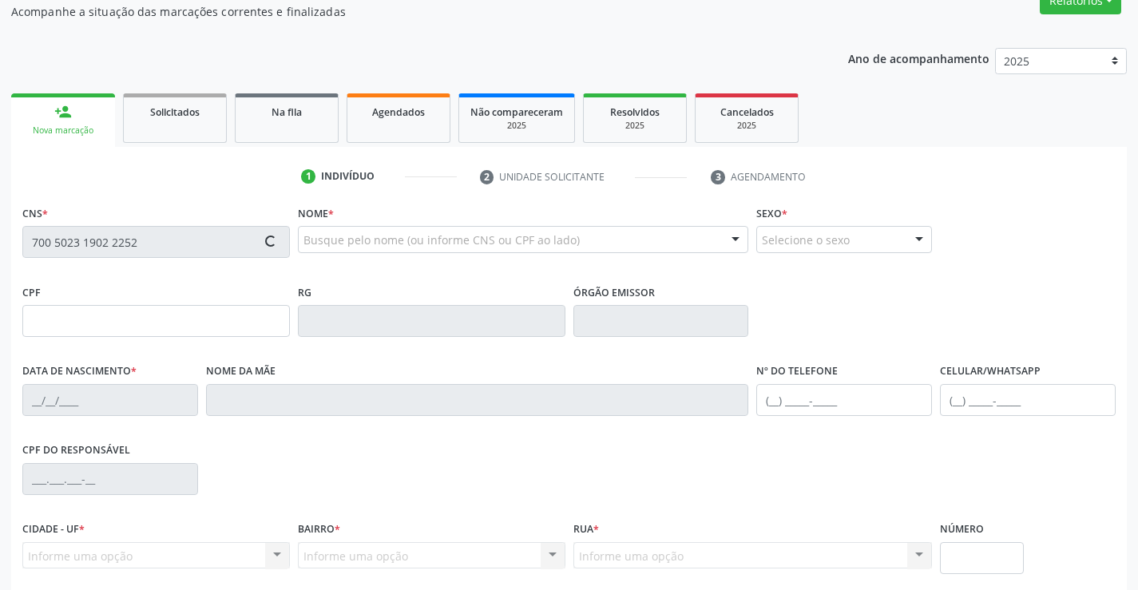
type input "38387537"
type input "16/06/1987"
type input "(74) 98862-0266"
type input "345.966.708-70"
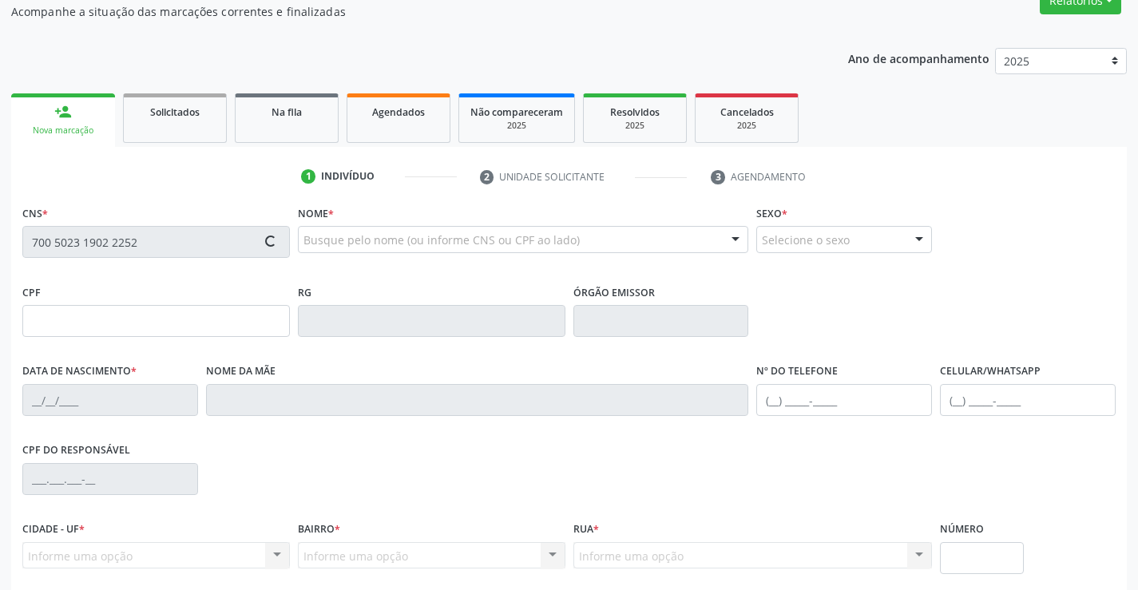
type input "21"
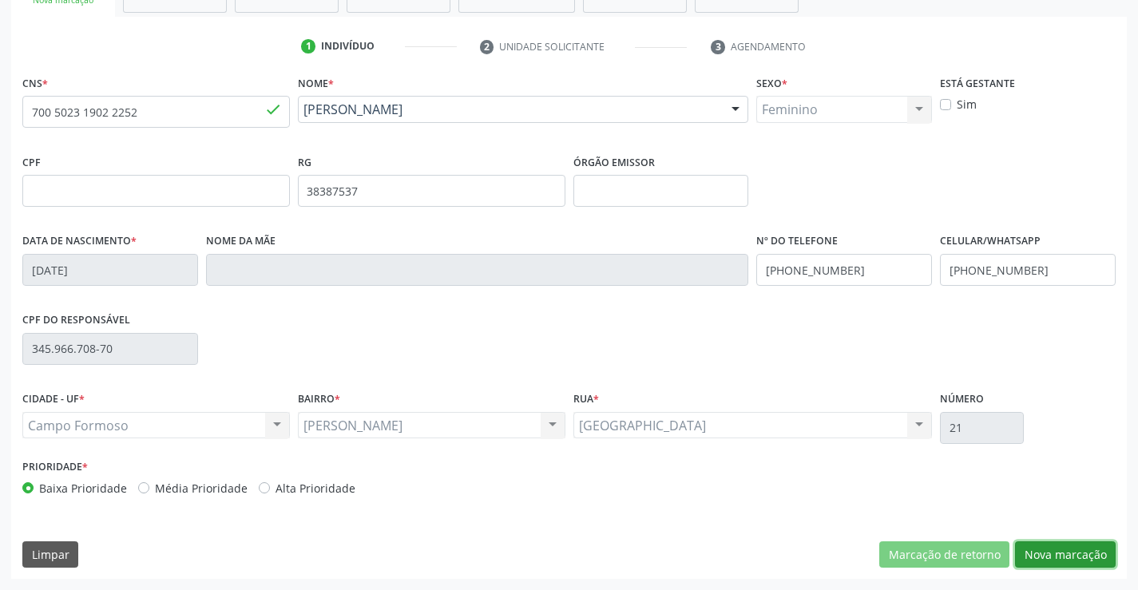
click at [1068, 557] on button "Nova marcação" at bounding box center [1065, 555] width 101 height 27
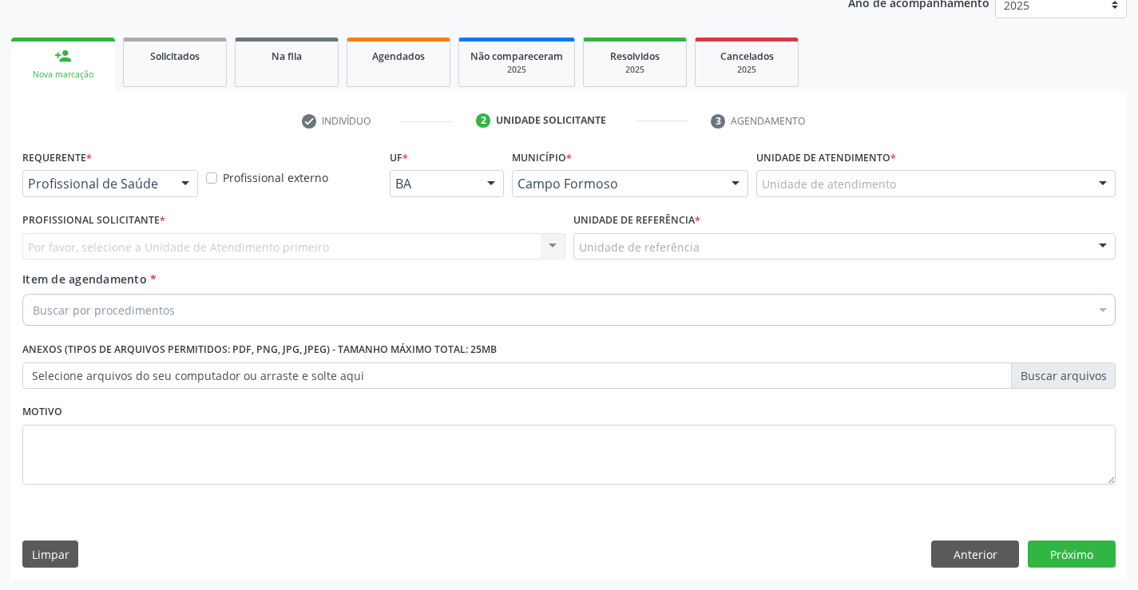
click at [199, 175] on div "Requerente * Profissional de Saúde Profissional de Saúde Paciente Nenhum result…" at bounding box center [110, 176] width 184 height 62
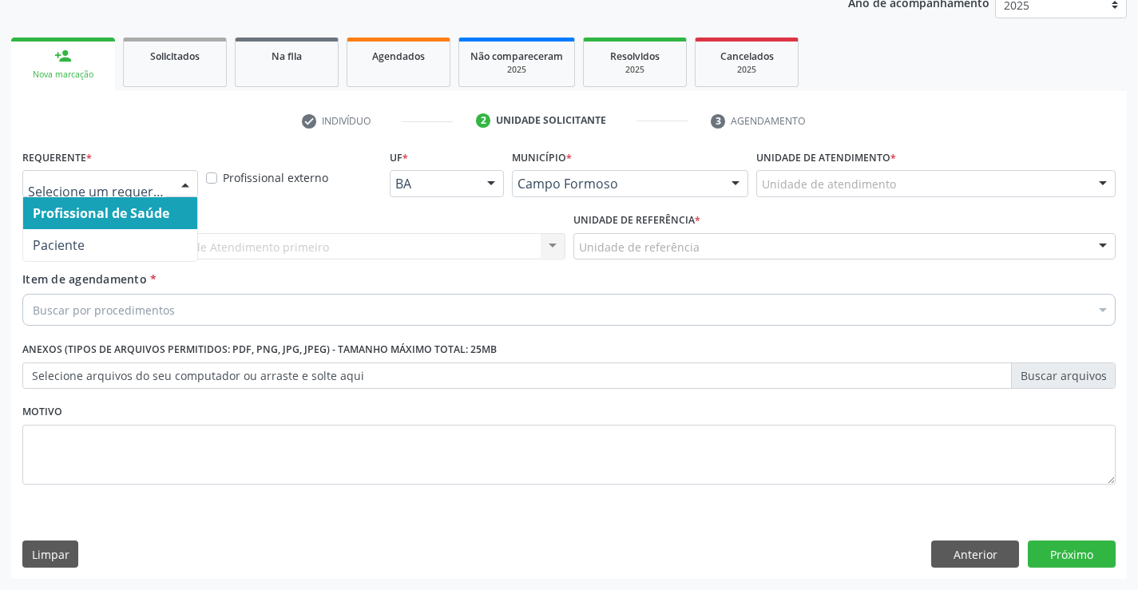
click at [190, 182] on div at bounding box center [185, 184] width 24 height 27
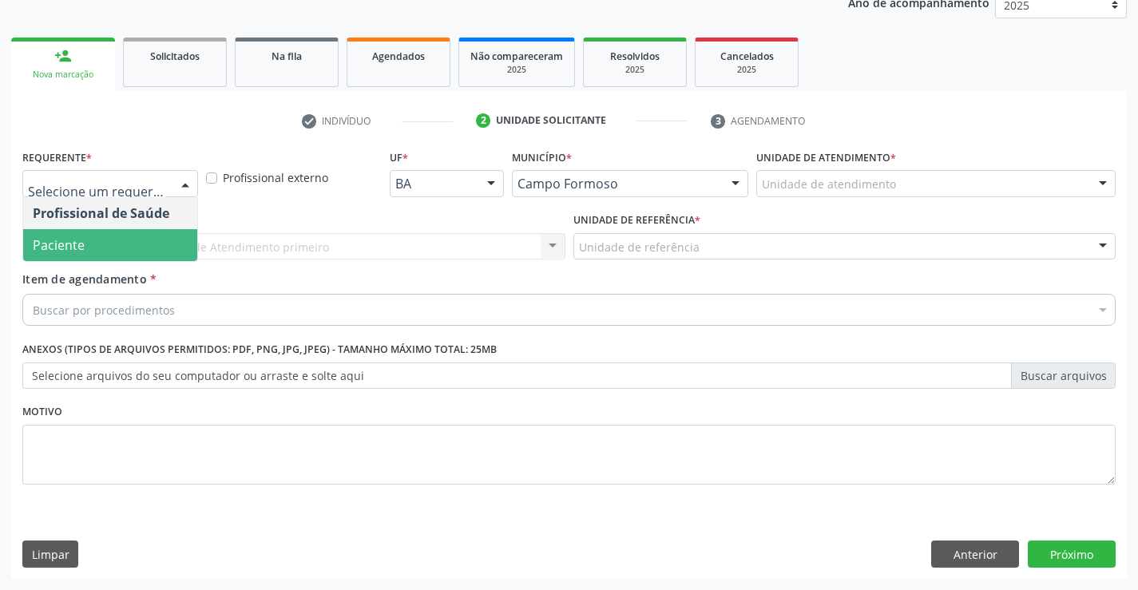
click at [76, 246] on span "Paciente" at bounding box center [59, 245] width 52 height 18
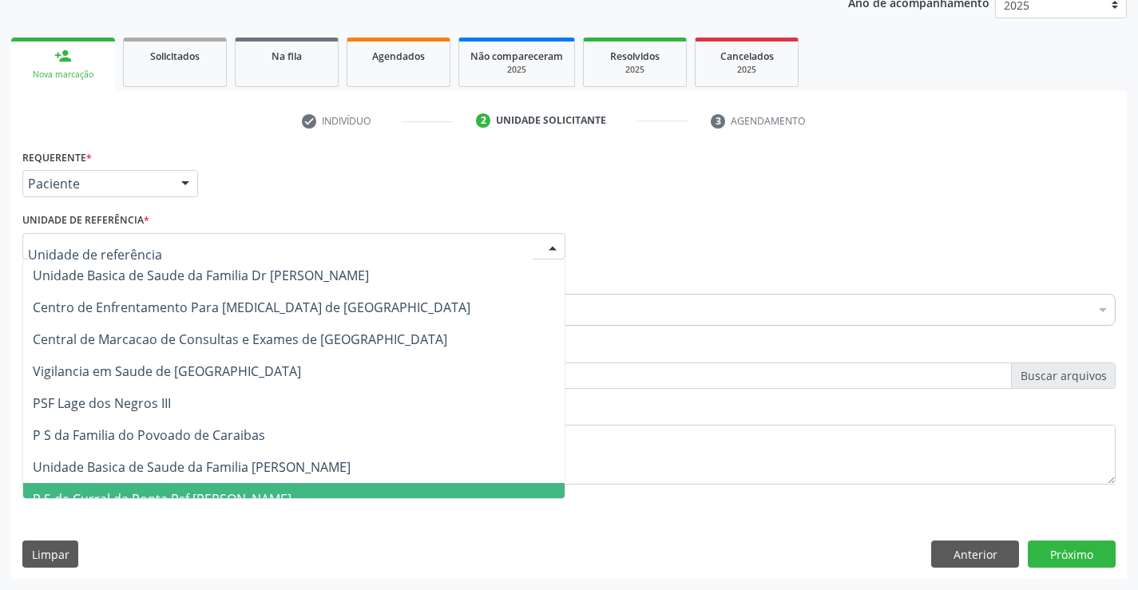
click at [186, 487] on span "P S de Curral da Ponta Psf [PERSON_NAME]" at bounding box center [294, 499] width 542 height 32
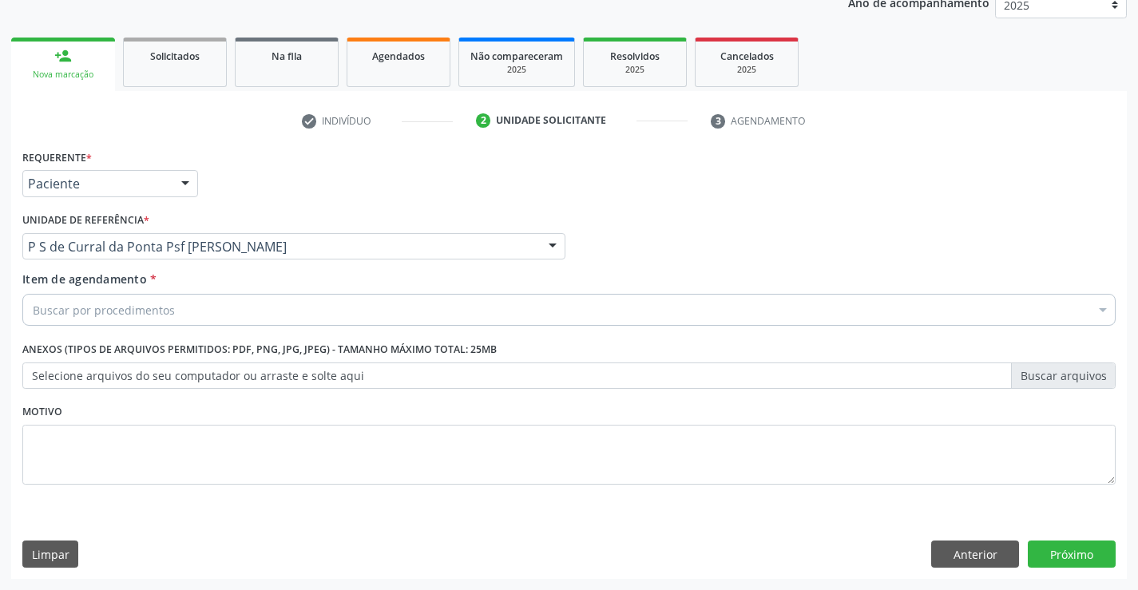
click at [173, 309] on div "Buscar por procedimentos" at bounding box center [569, 310] width 1094 height 32
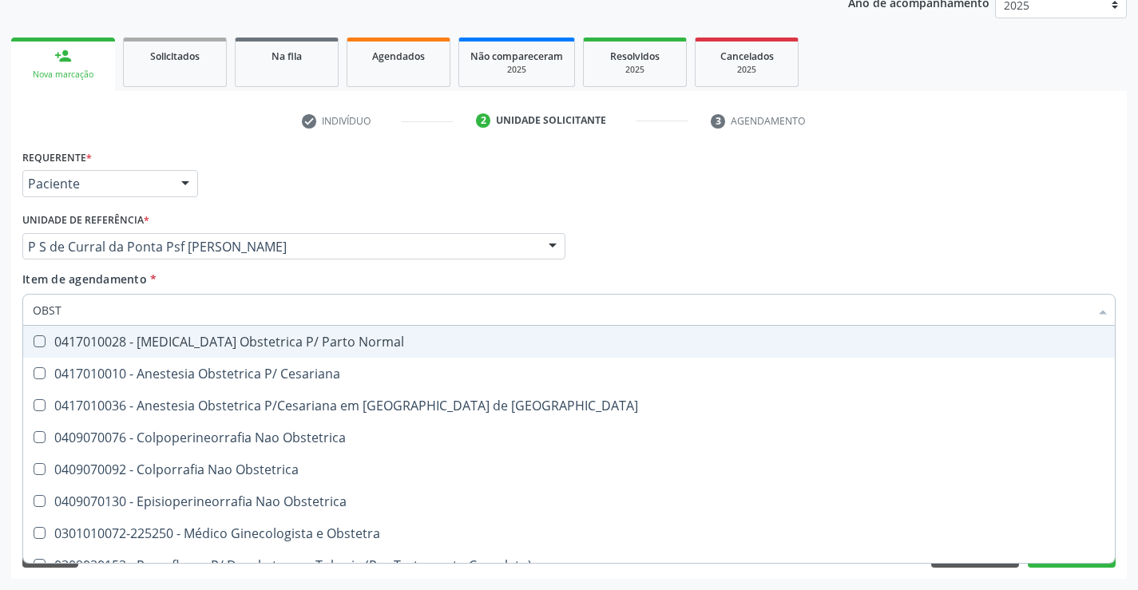
type input "OBSTE"
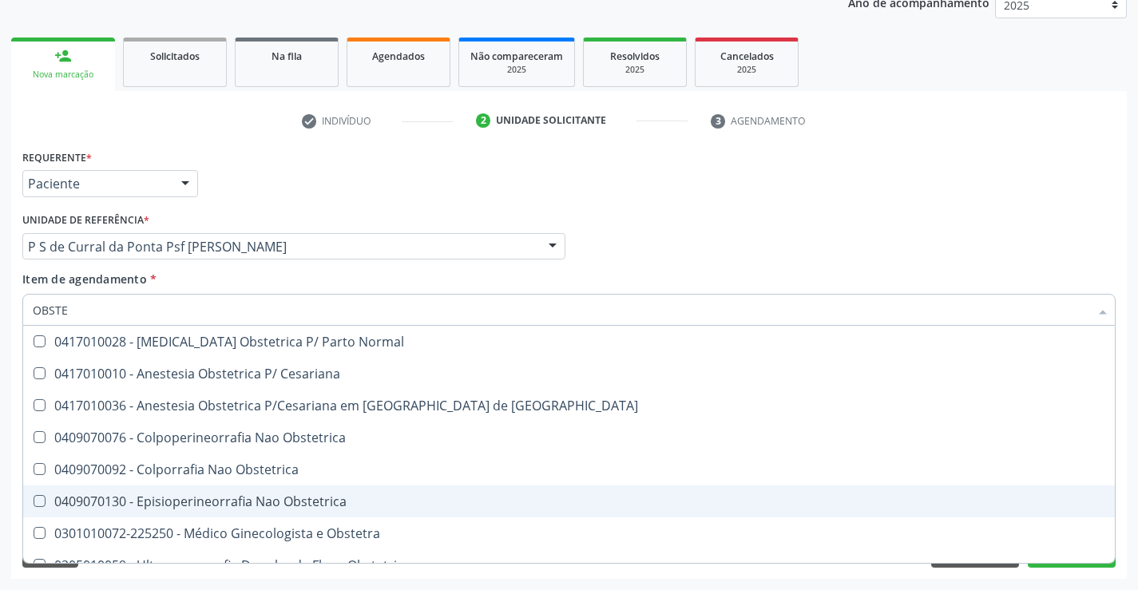
scroll to position [82, 0]
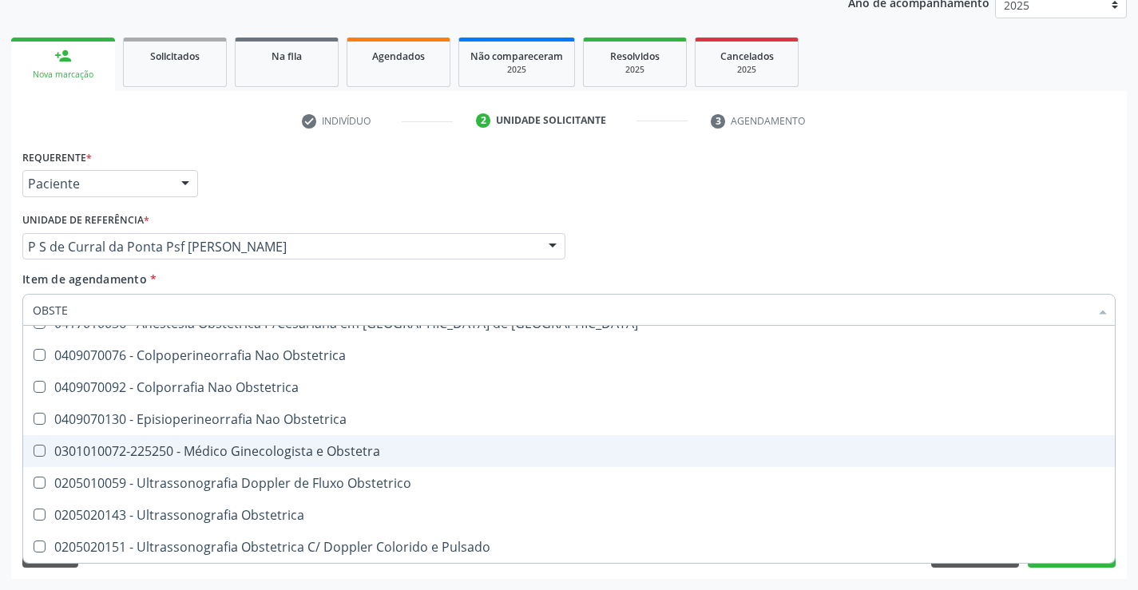
click at [285, 455] on div "0301010072-225250 - Médico Ginecologista e Obstetra" at bounding box center [569, 451] width 1073 height 13
checkbox Obstetra "true"
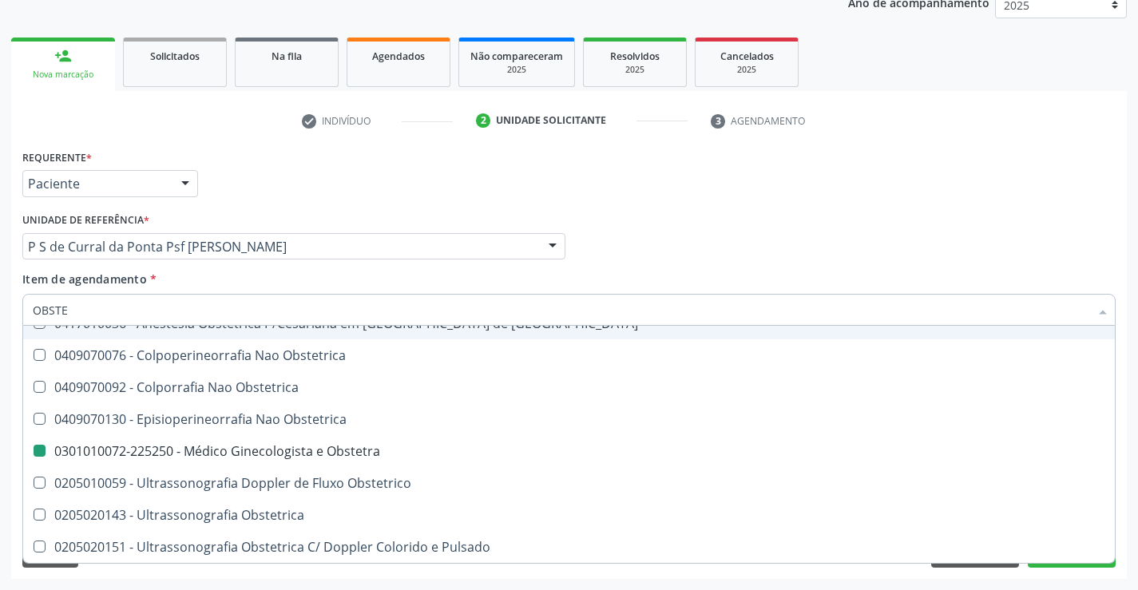
click at [752, 204] on div "Requerente * Paciente Profissional de Saúde Paciente Nenhum resultado encontrad…" at bounding box center [568, 176] width 1101 height 62
checkbox Cesariana "true"
checkbox Obstetra "false"
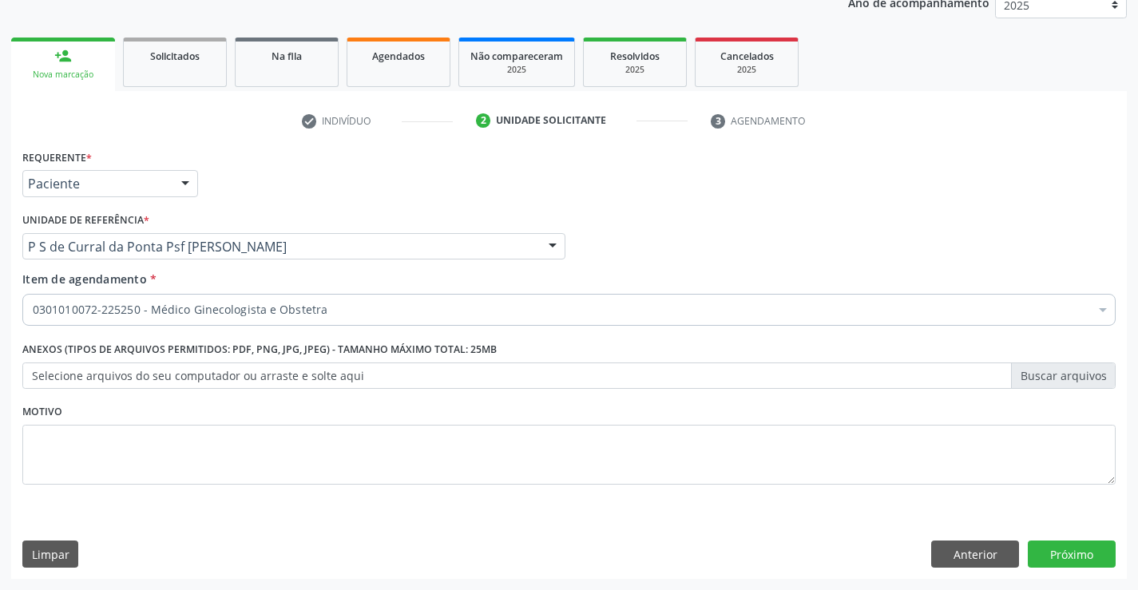
scroll to position [0, 0]
click at [1056, 566] on button "Próximo" at bounding box center [1072, 554] width 88 height 27
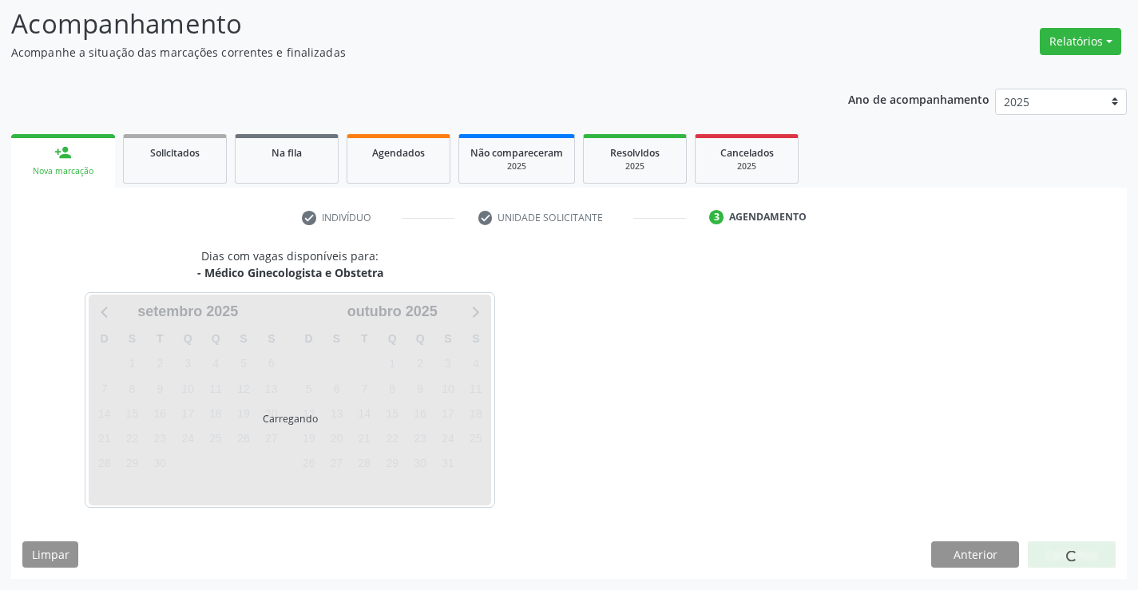
scroll to position [105, 0]
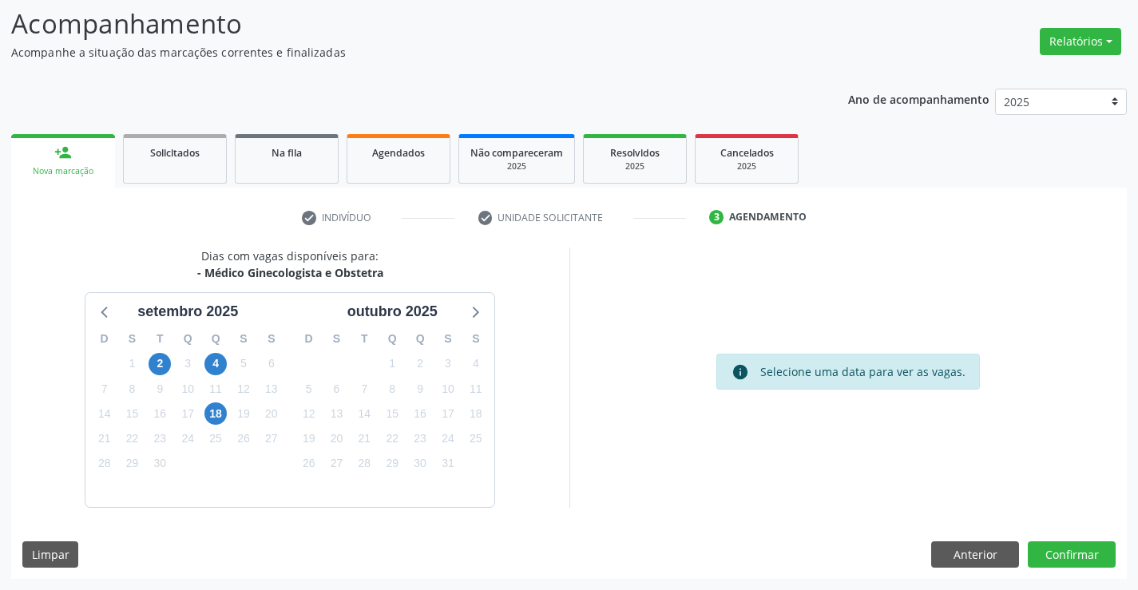
click at [232, 418] on div "19" at bounding box center [243, 414] width 22 height 25
click at [212, 412] on span "18" at bounding box center [215, 414] width 22 height 22
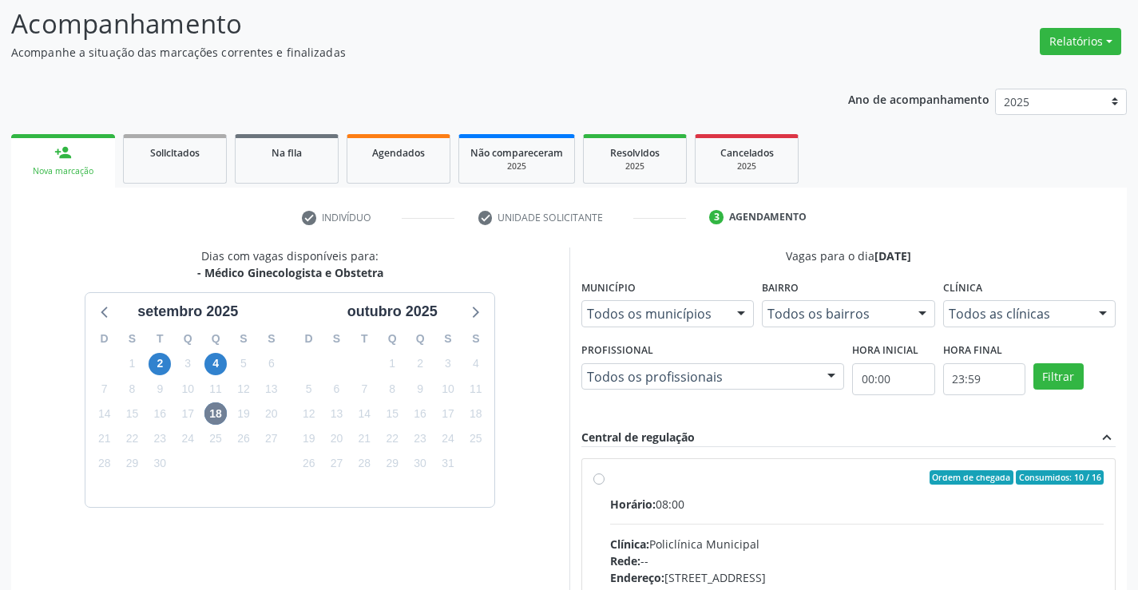
click at [733, 491] on label "Ordem de chegada Consumidos: 10 / 16 Horário: 08:00 Clínica: Policlínica Munici…" at bounding box center [857, 592] width 494 height 245
click at [605, 485] on input "Ordem de chegada Consumidos: 10 / 16 Horário: 08:00 Clínica: Policlínica Munici…" at bounding box center [598, 477] width 11 height 14
radio input "true"
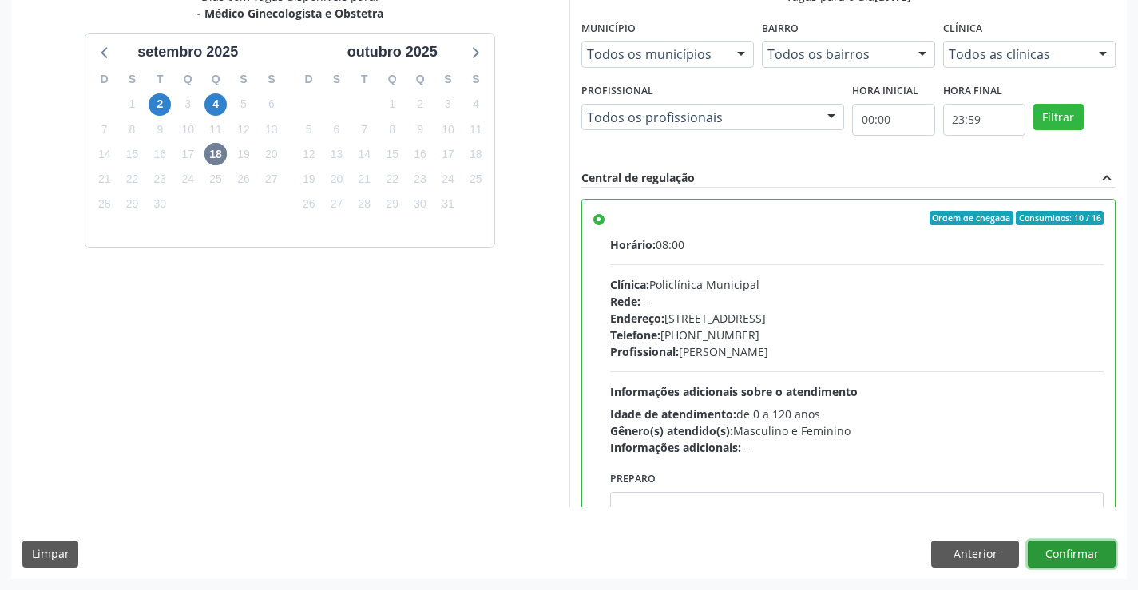
drag, startPoint x: 1070, startPoint y: 553, endPoint x: 1019, endPoint y: 542, distance: 52.2
click at [1067, 553] on button "Confirmar" at bounding box center [1072, 554] width 88 height 27
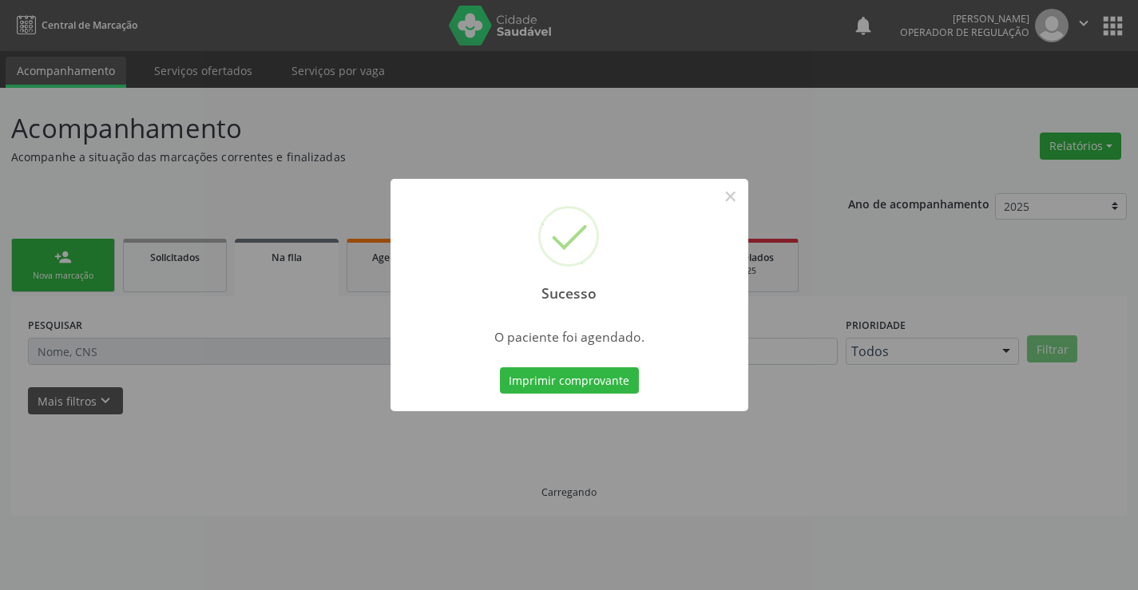
scroll to position [0, 0]
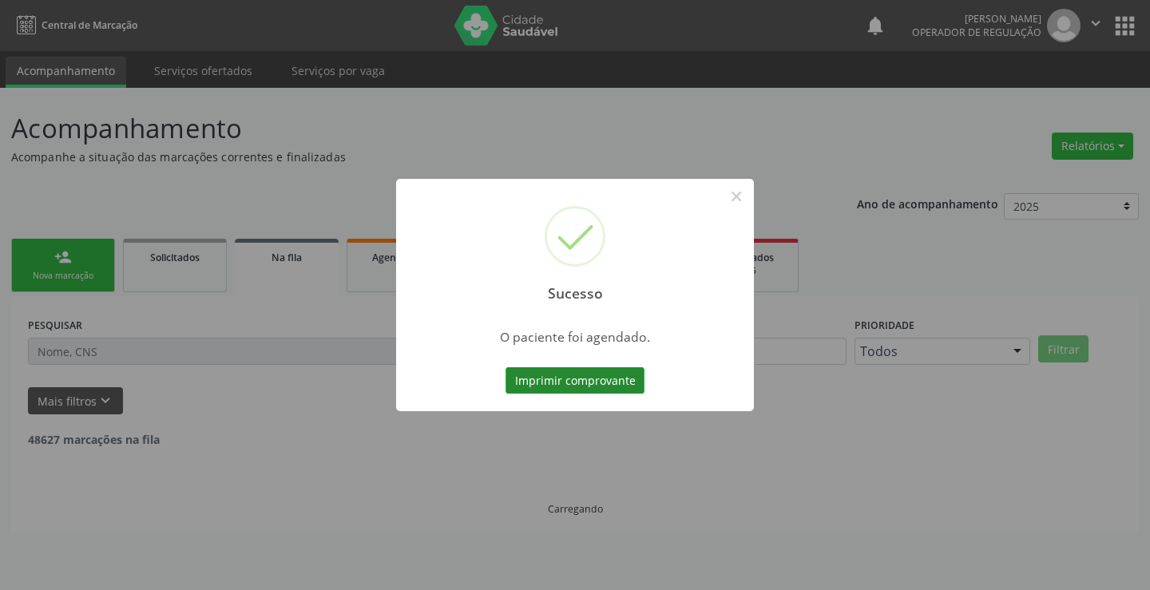
click at [601, 374] on button "Imprimir comprovante" at bounding box center [575, 380] width 139 height 27
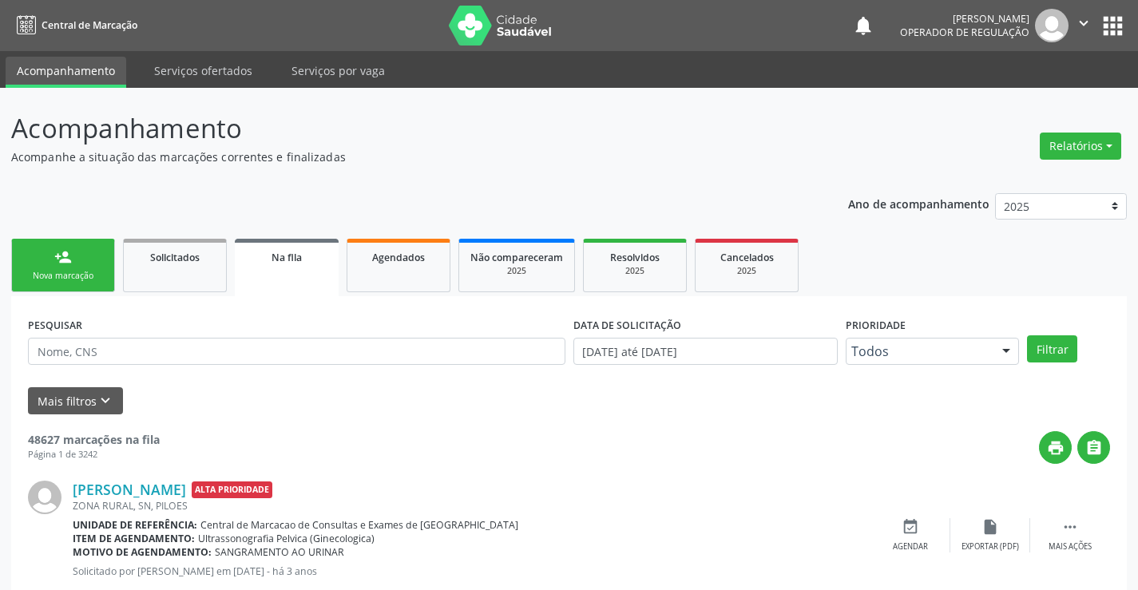
click at [63, 263] on div "person_add" at bounding box center [63, 257] width 18 height 18
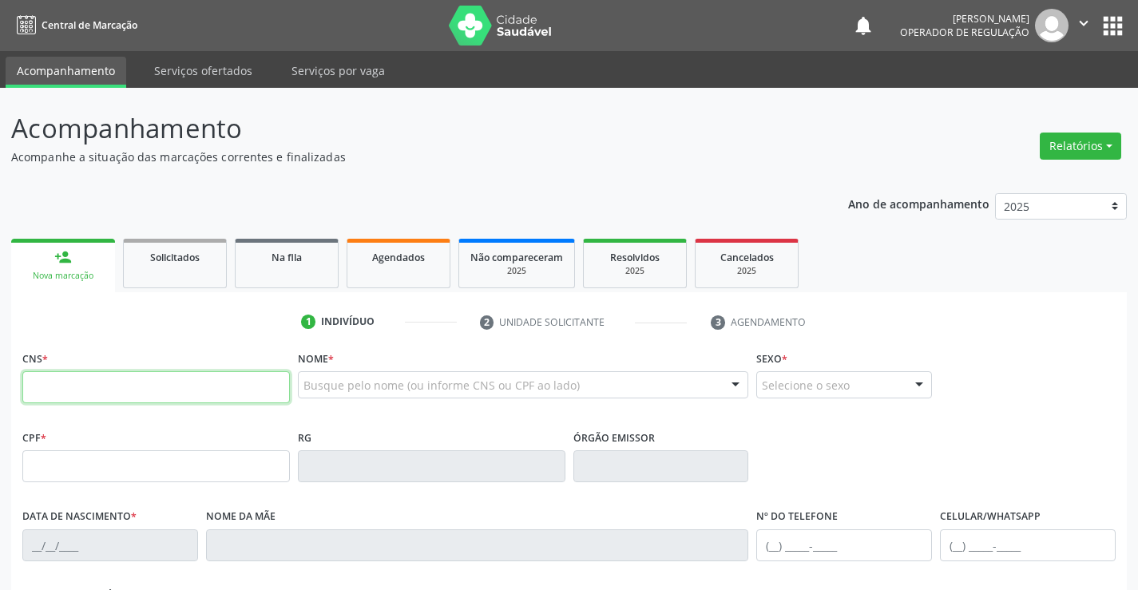
click at [106, 384] on input "text" at bounding box center [156, 387] width 268 height 32
type input "702 8046 0737 0863"
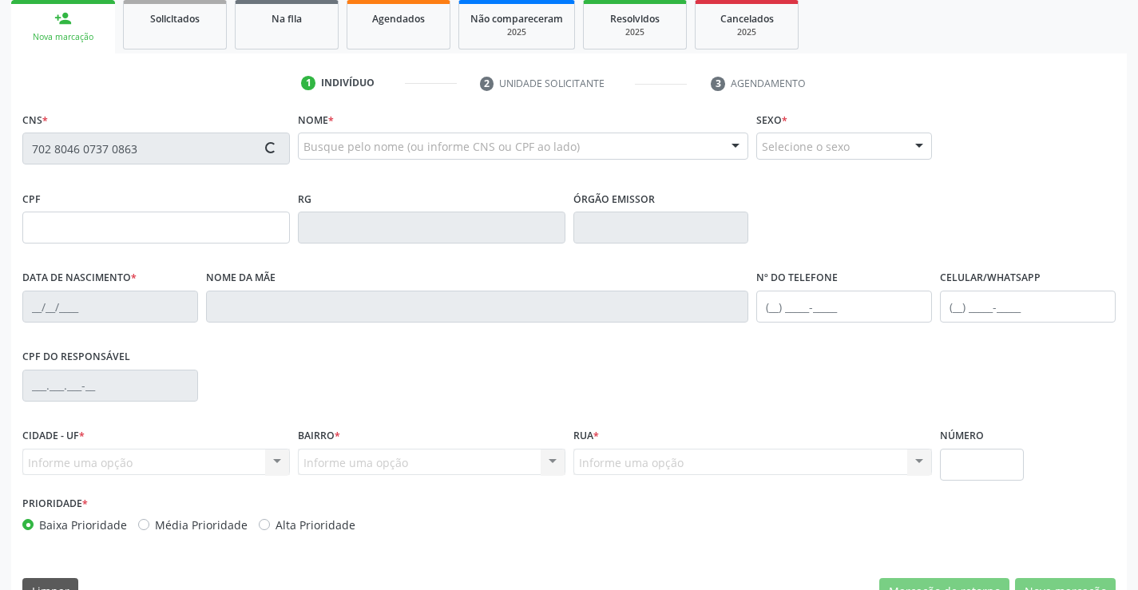
type input "26/12/2023"
type input "S/N"
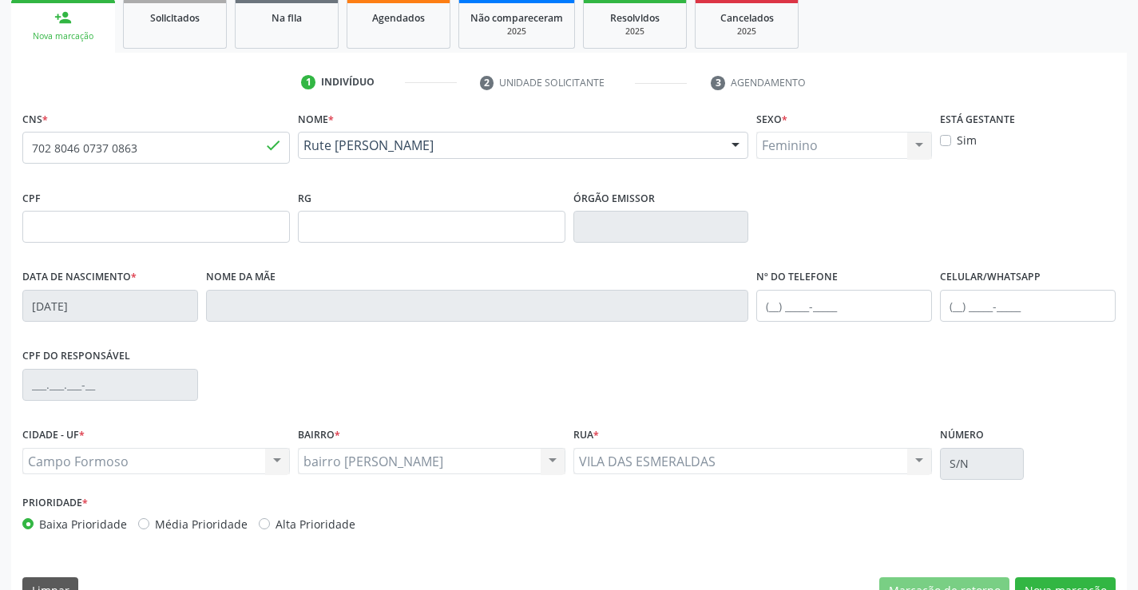
scroll to position [276, 0]
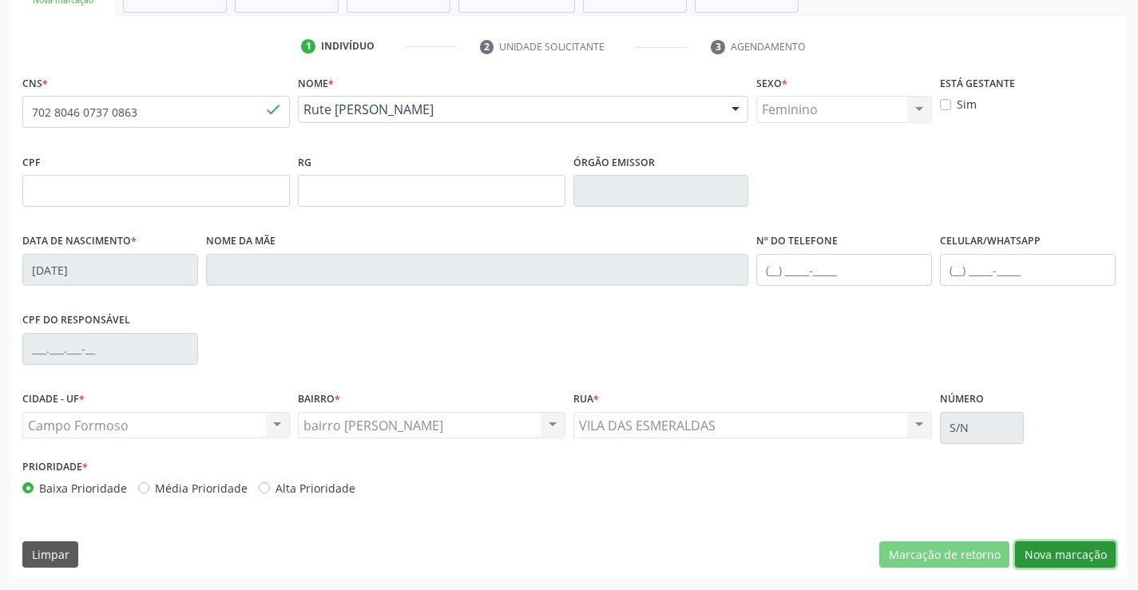
click at [1060, 560] on button "Nova marcação" at bounding box center [1065, 555] width 101 height 27
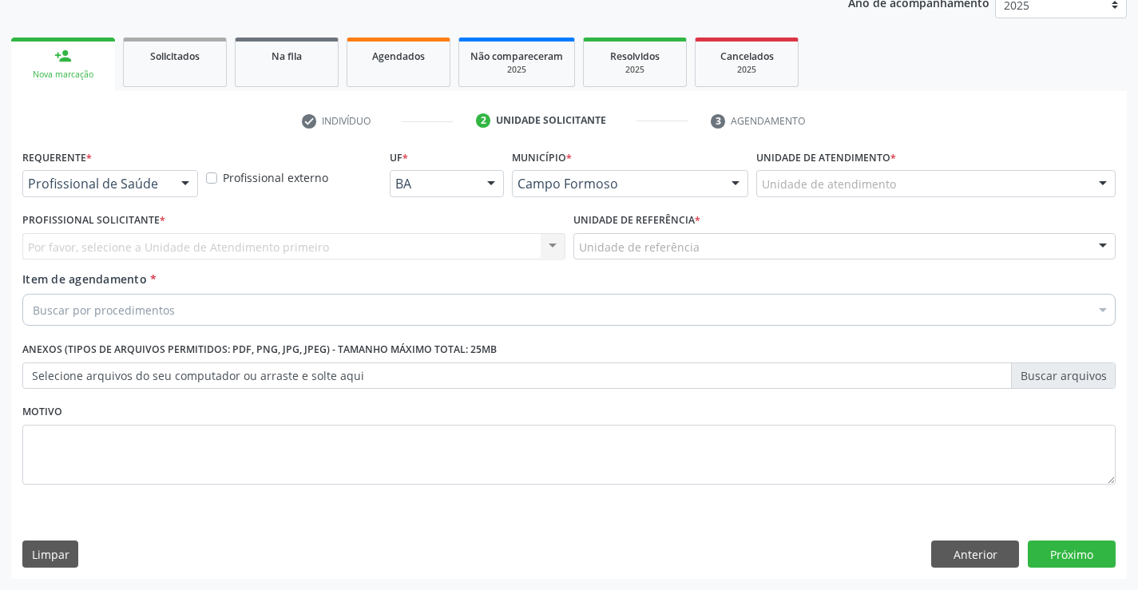
scroll to position [201, 0]
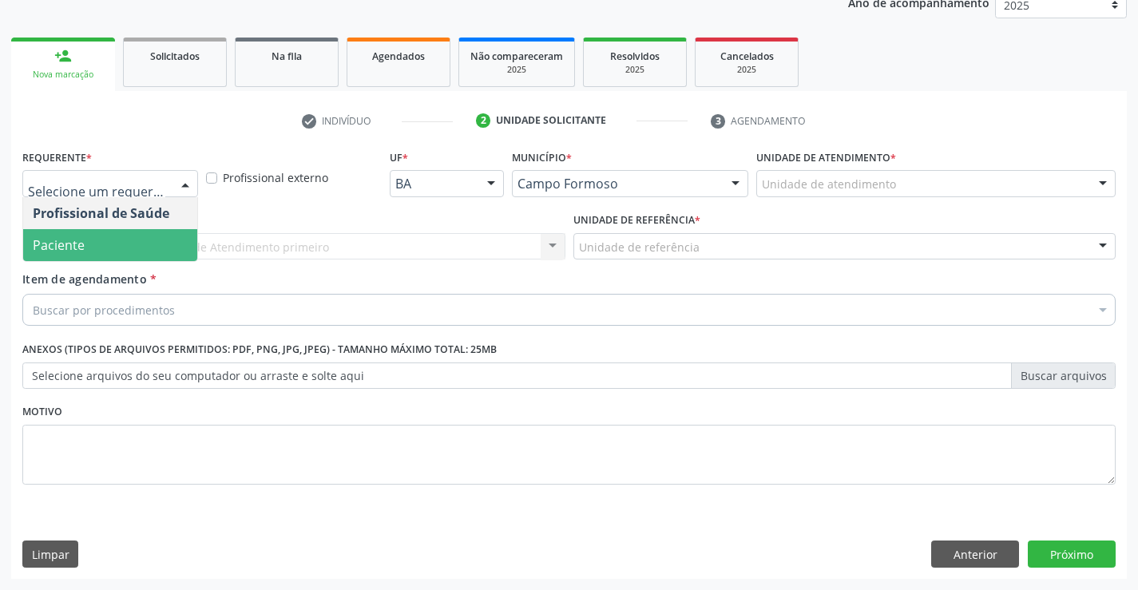
click at [77, 245] on span "Paciente" at bounding box center [59, 245] width 52 height 18
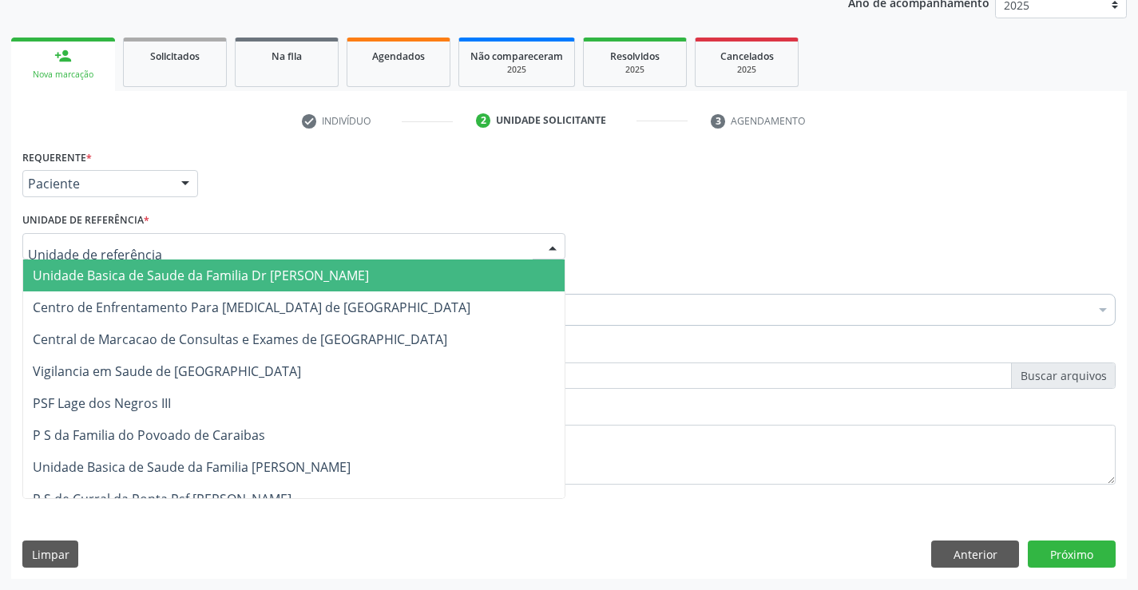
click at [125, 275] on span "Unidade Basica de Saude da Familia Dr [PERSON_NAME]" at bounding box center [201, 276] width 336 height 18
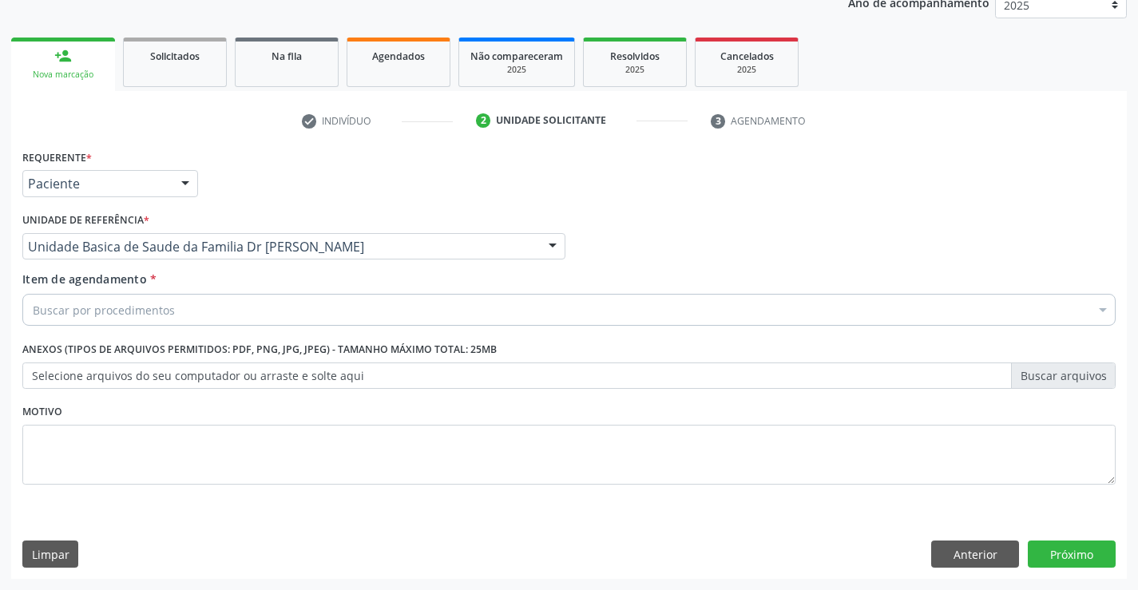
click at [211, 312] on div "Buscar por procedimentos" at bounding box center [569, 310] width 1094 height 32
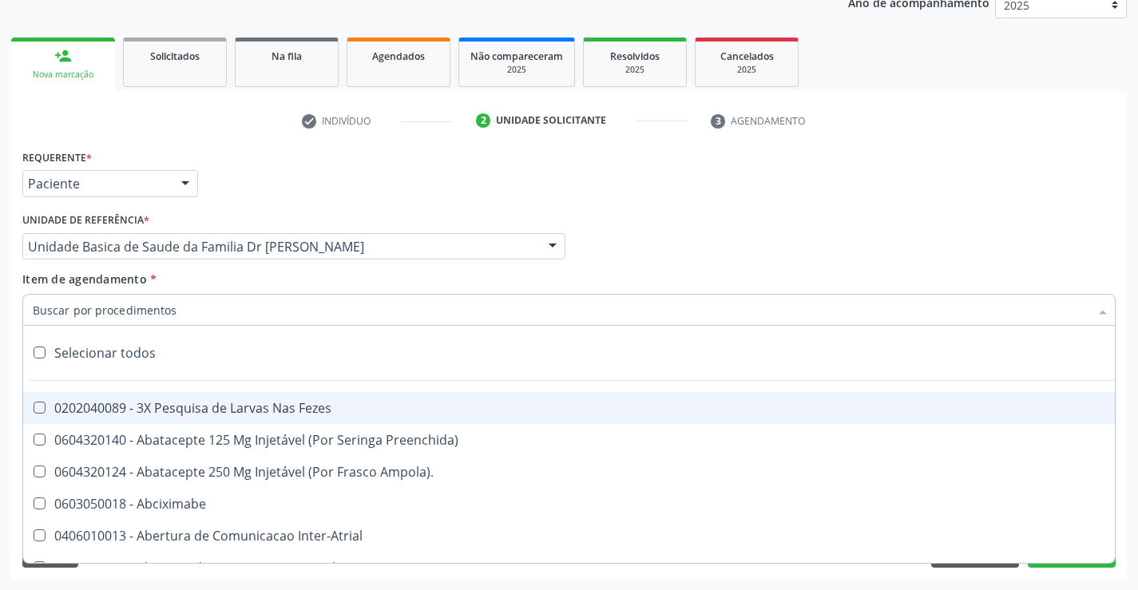
click at [183, 312] on input "Item de agendamento *" at bounding box center [561, 310] width 1057 height 32
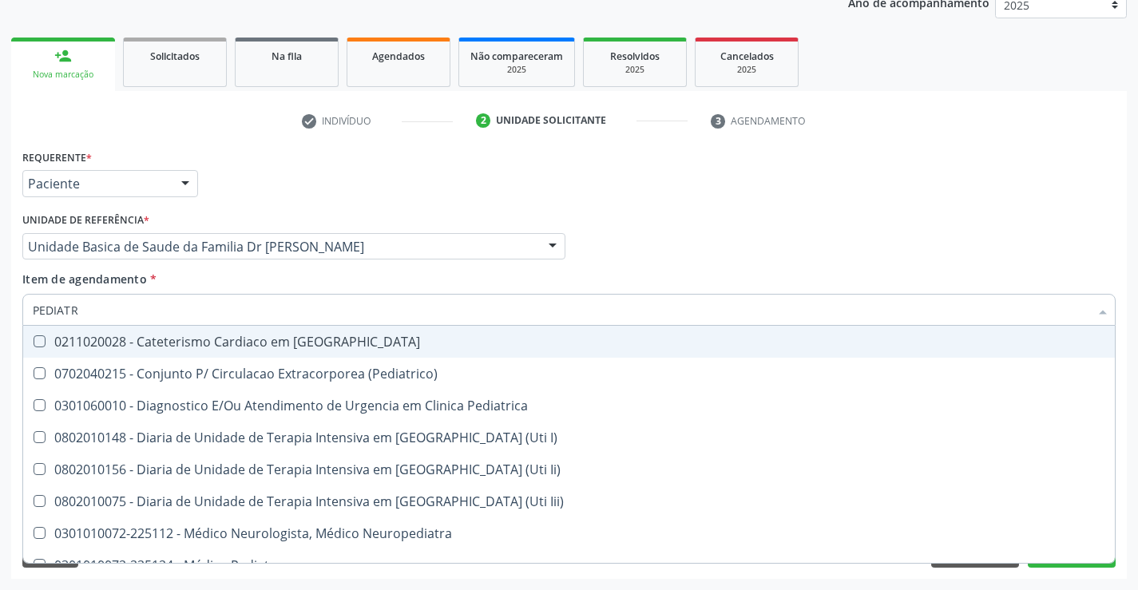
type input "PEDIATRA"
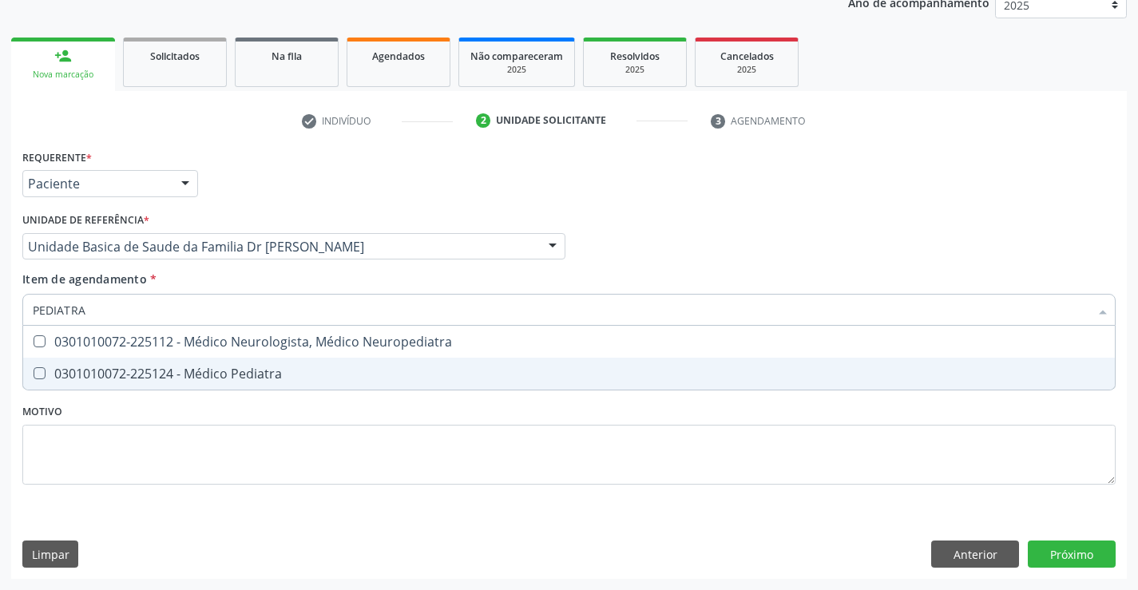
click at [200, 376] on div "0301010072-225124 - Médico Pediatra" at bounding box center [569, 373] width 1073 height 13
checkbox Pediatra "true"
click at [1074, 551] on div "Requerente * Paciente Profissional de Saúde Paciente Nenhum resultado encontrad…" at bounding box center [569, 362] width 1116 height 434
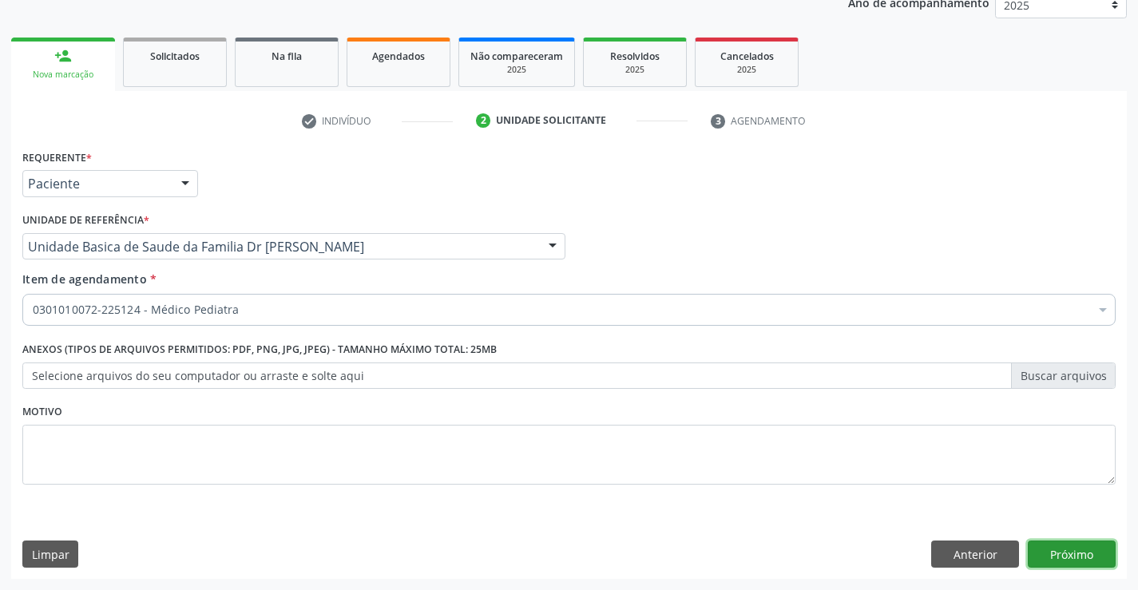
click at [1080, 558] on button "Próximo" at bounding box center [1072, 554] width 88 height 27
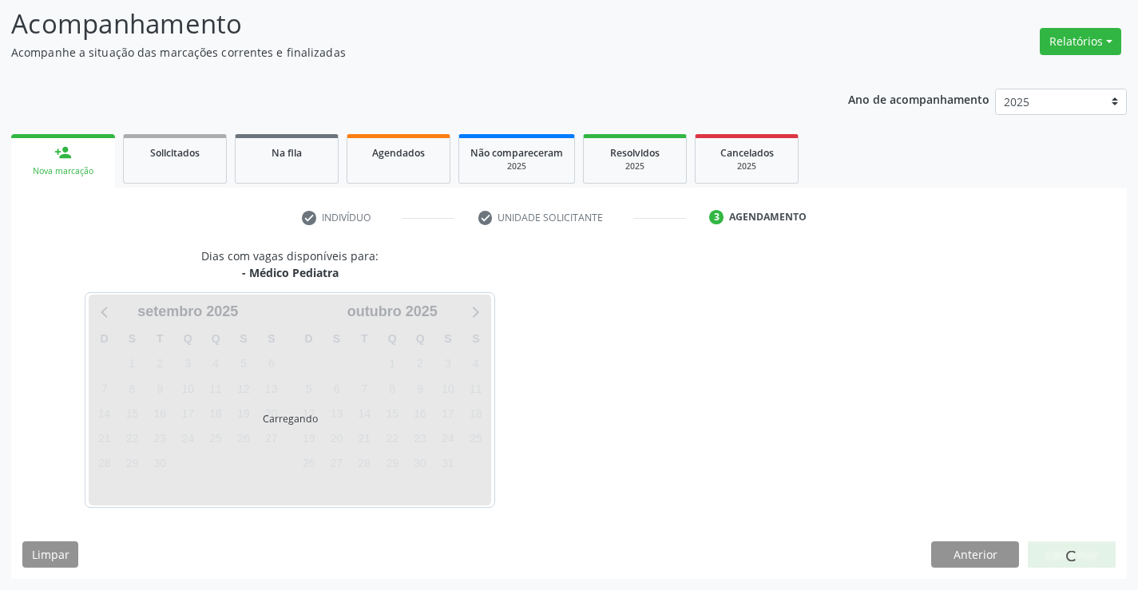
scroll to position [105, 0]
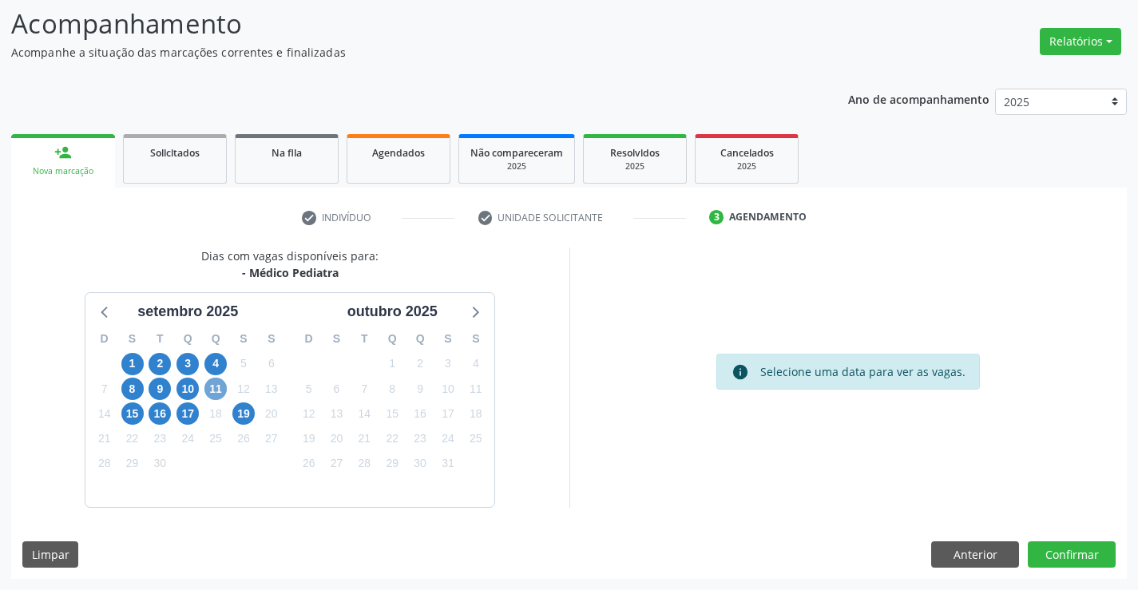
click at [218, 388] on span "11" at bounding box center [215, 389] width 22 height 22
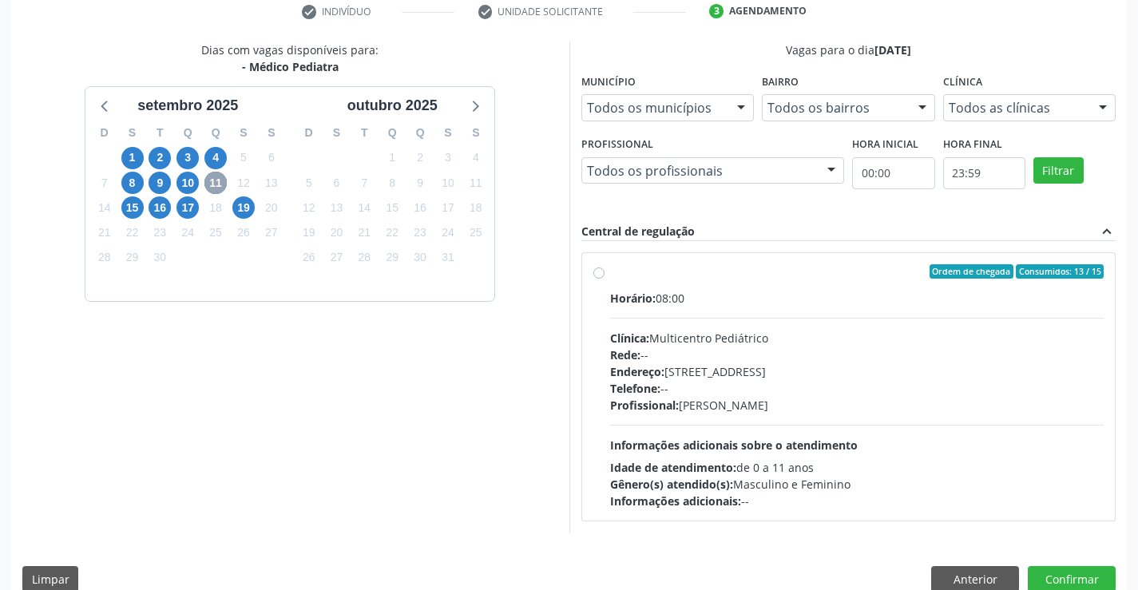
scroll to position [335, 0]
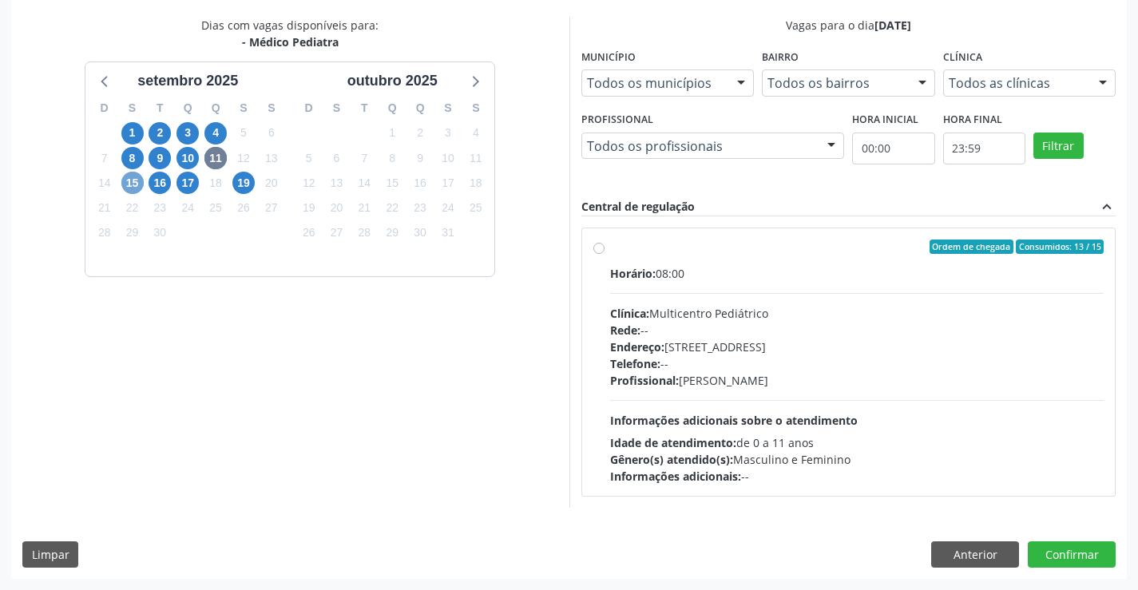
click at [137, 179] on span "15" at bounding box center [132, 183] width 22 height 22
click at [157, 181] on span "16" at bounding box center [160, 183] width 22 height 22
click at [244, 189] on span "19" at bounding box center [243, 183] width 22 height 22
click at [189, 184] on span "17" at bounding box center [188, 183] width 22 height 22
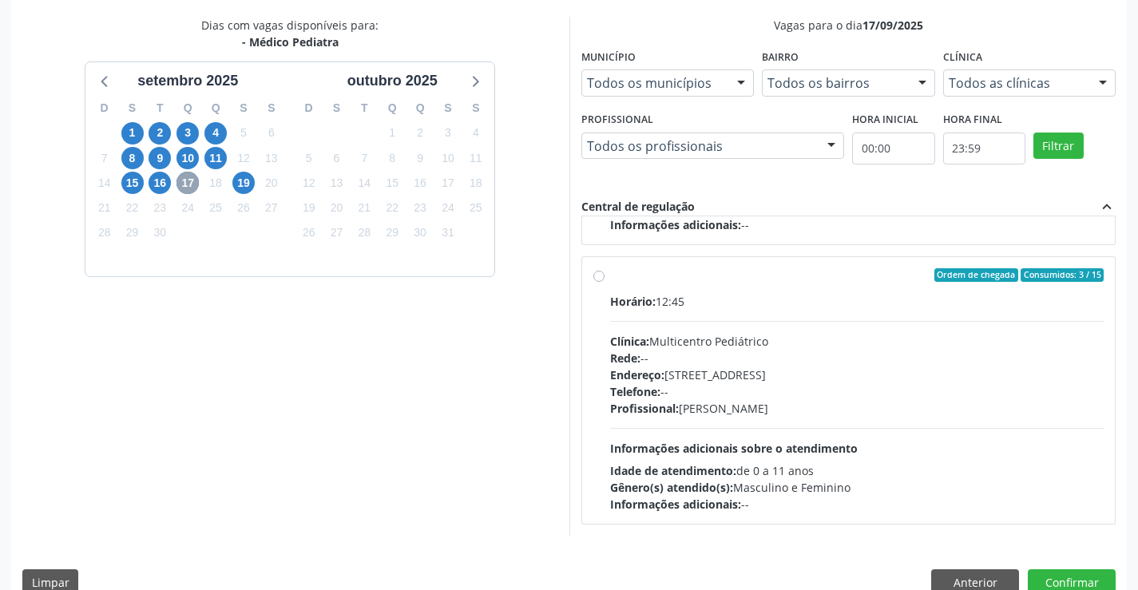
scroll to position [364, 0]
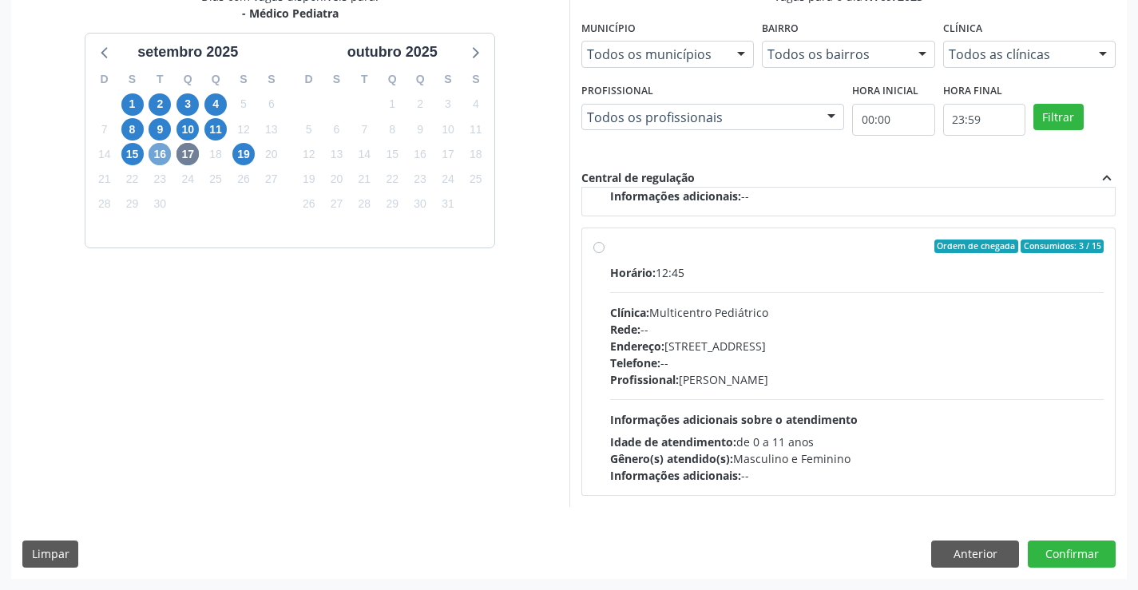
click at [153, 151] on span "16" at bounding box center [160, 154] width 22 height 22
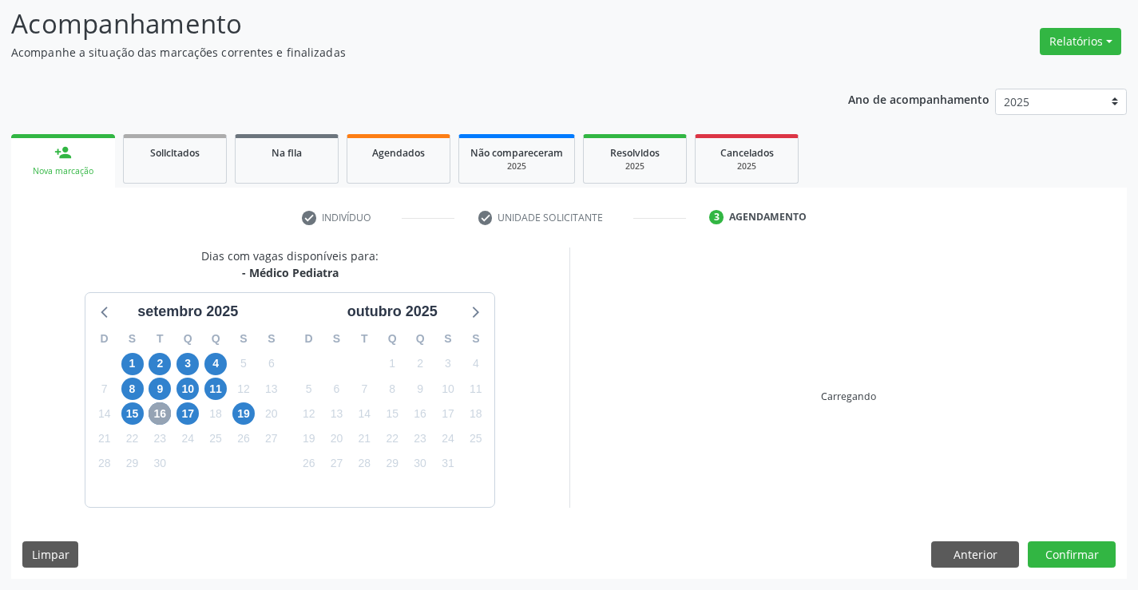
scroll to position [335, 0]
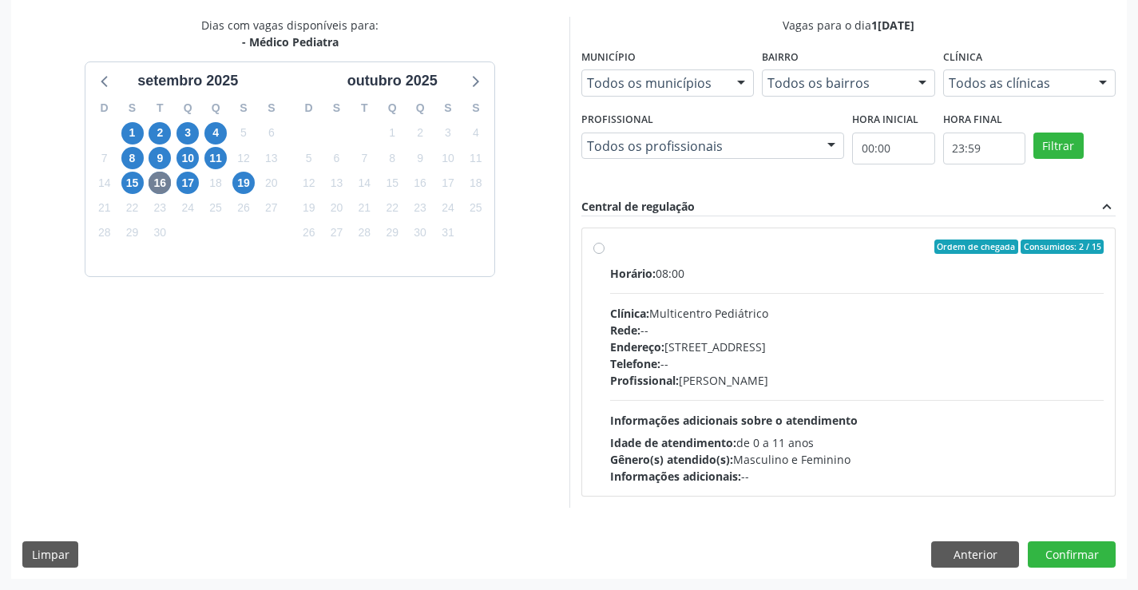
click at [908, 337] on div "Rede: --" at bounding box center [857, 330] width 494 height 17
click at [605, 254] on input "Ordem de chegada Consumidos: 2 / 15 Horário: 08:00 Clínica: Multicentro Pediátr…" at bounding box center [598, 247] width 11 height 14
radio input "true"
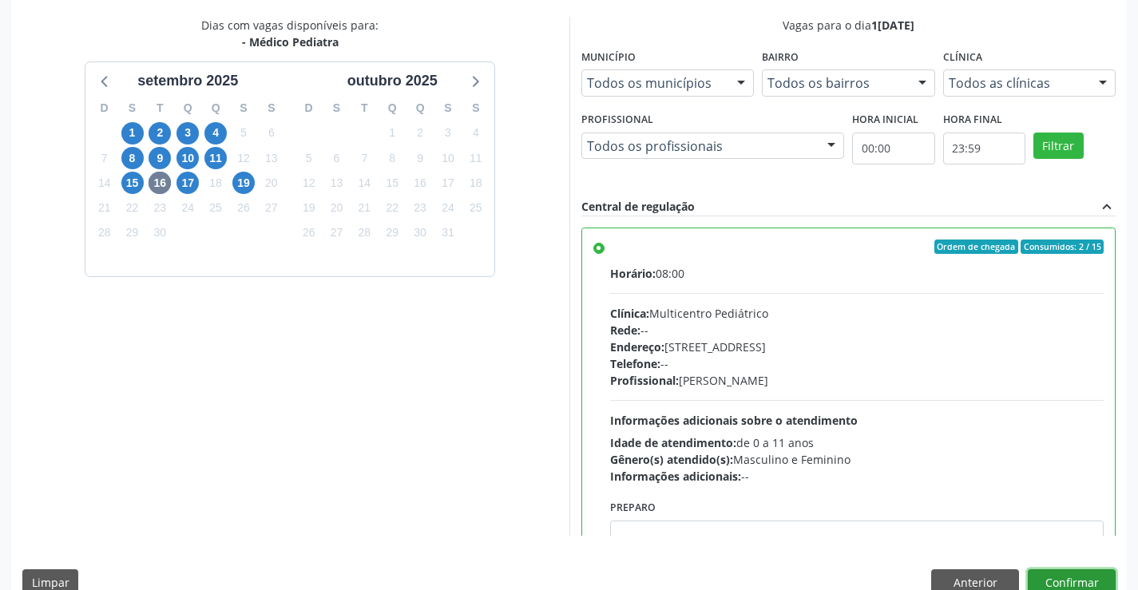
click at [1056, 574] on button "Confirmar" at bounding box center [1072, 583] width 88 height 27
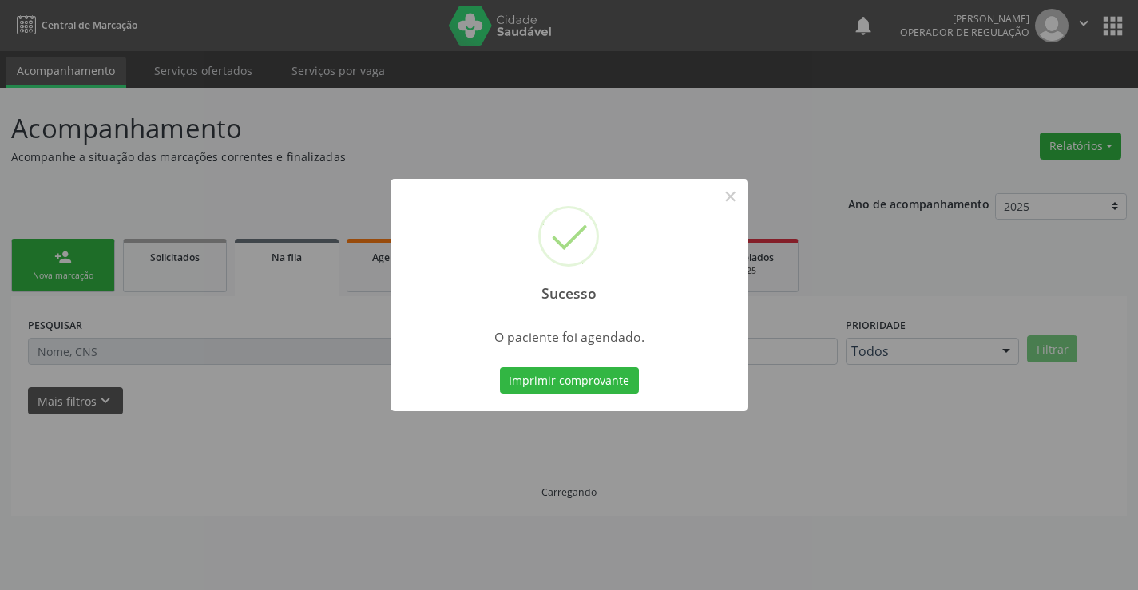
scroll to position [0, 0]
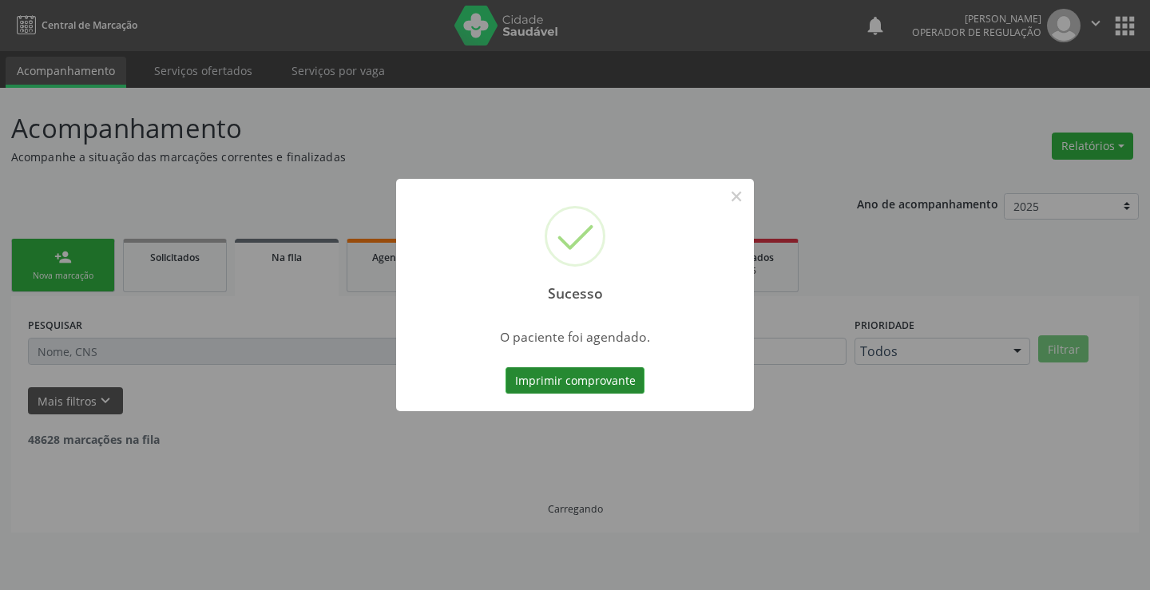
click at [583, 384] on button "Imprimir comprovante" at bounding box center [575, 380] width 139 height 27
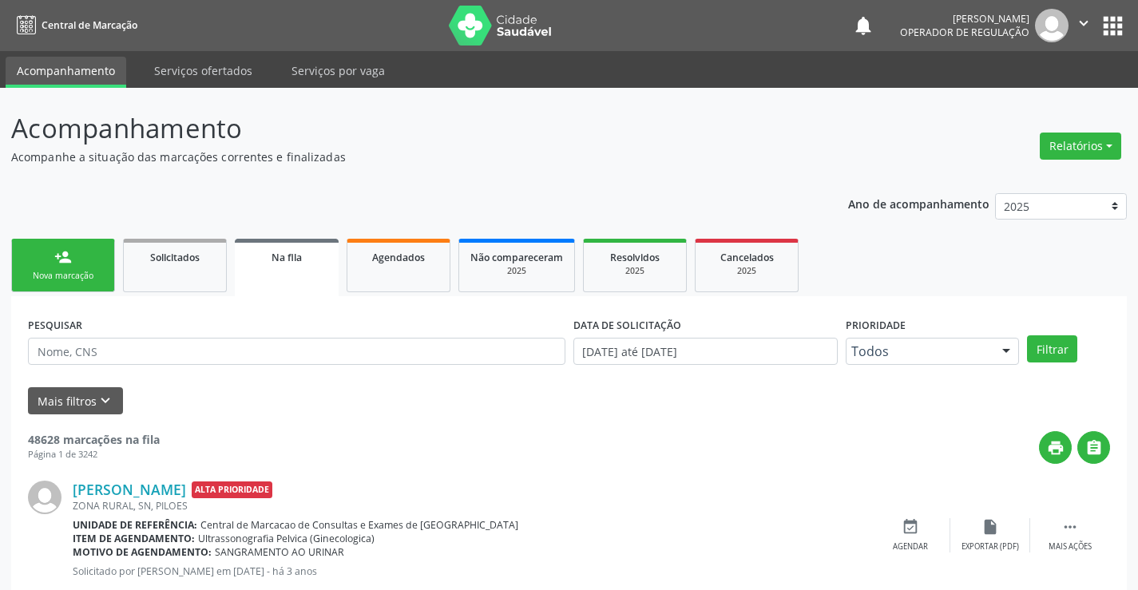
click at [56, 270] on div "Nova marcação" at bounding box center [63, 276] width 80 height 12
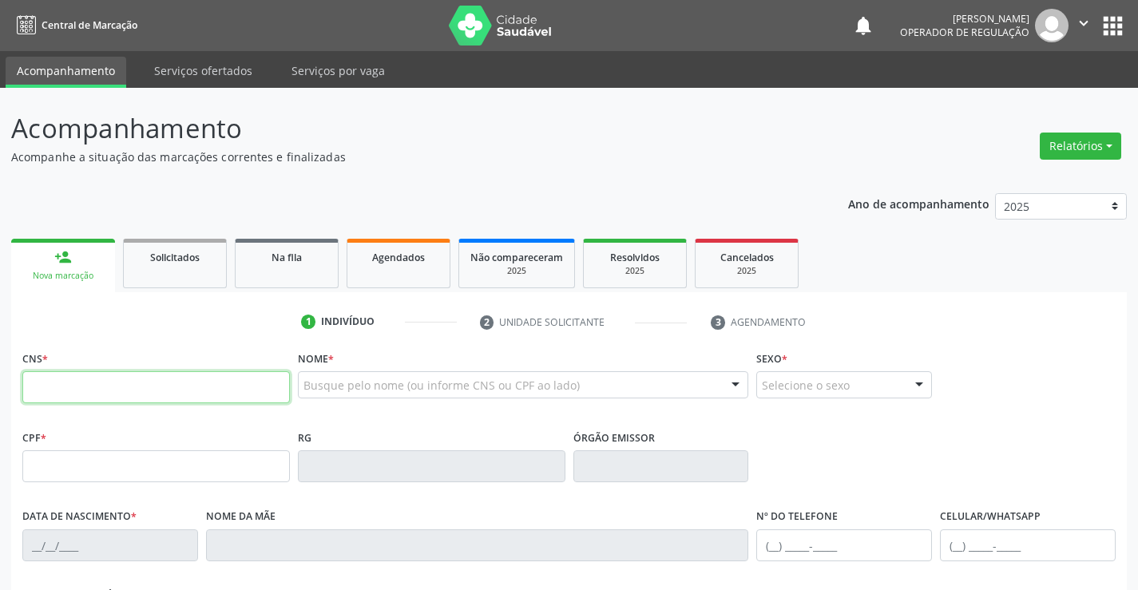
click at [84, 377] on input "text" at bounding box center [156, 387] width 268 height 32
type input "700 1069 1255 6918"
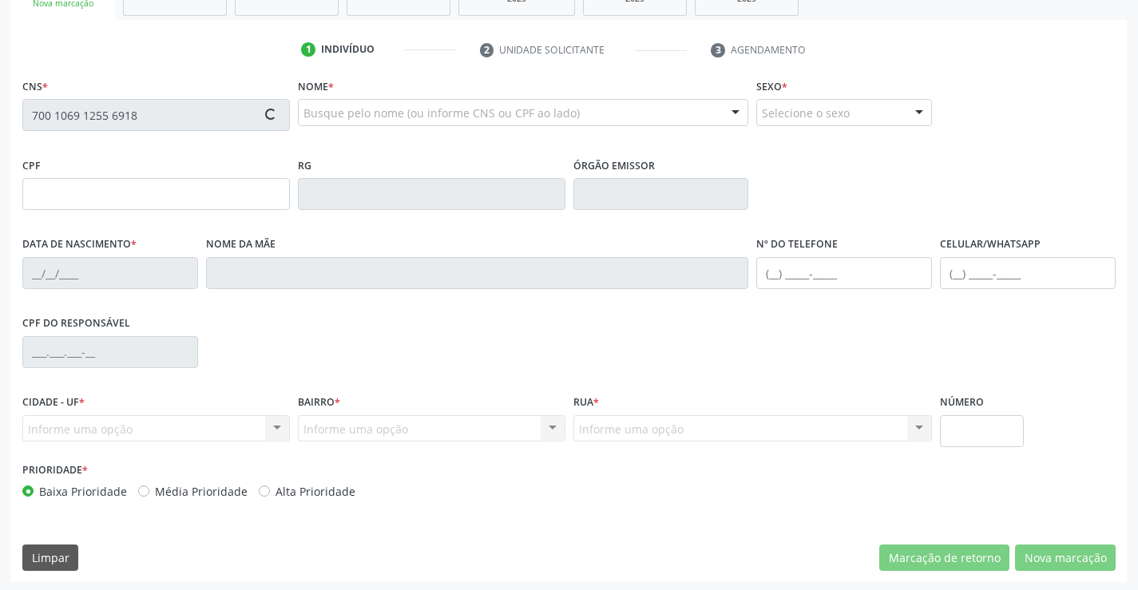
scroll to position [276, 0]
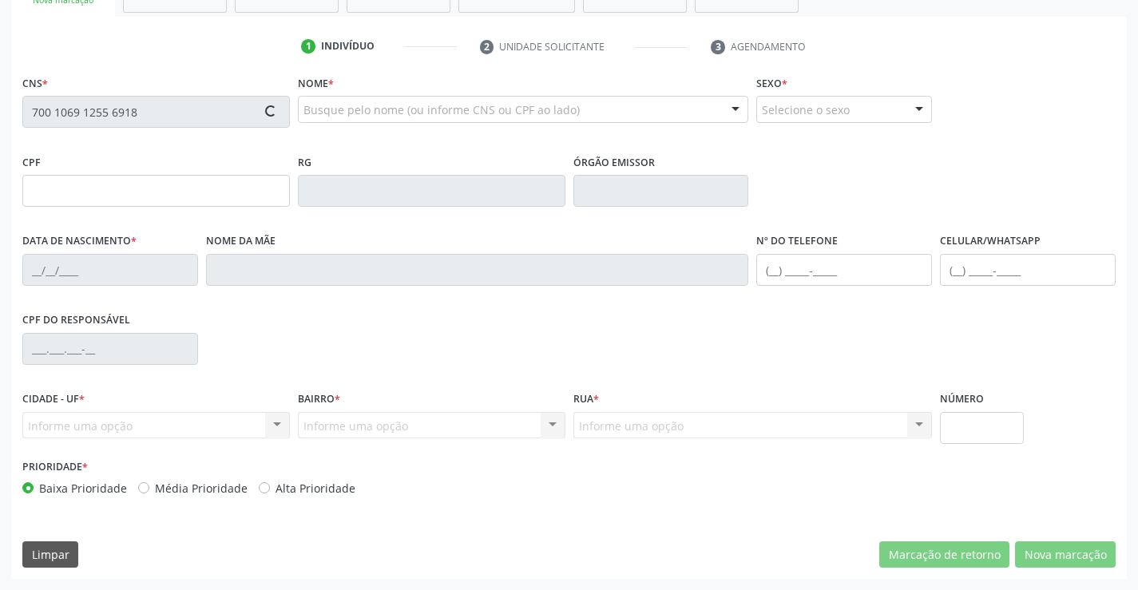
type input "0979925932"
type input "26/07/1985"
type input "47"
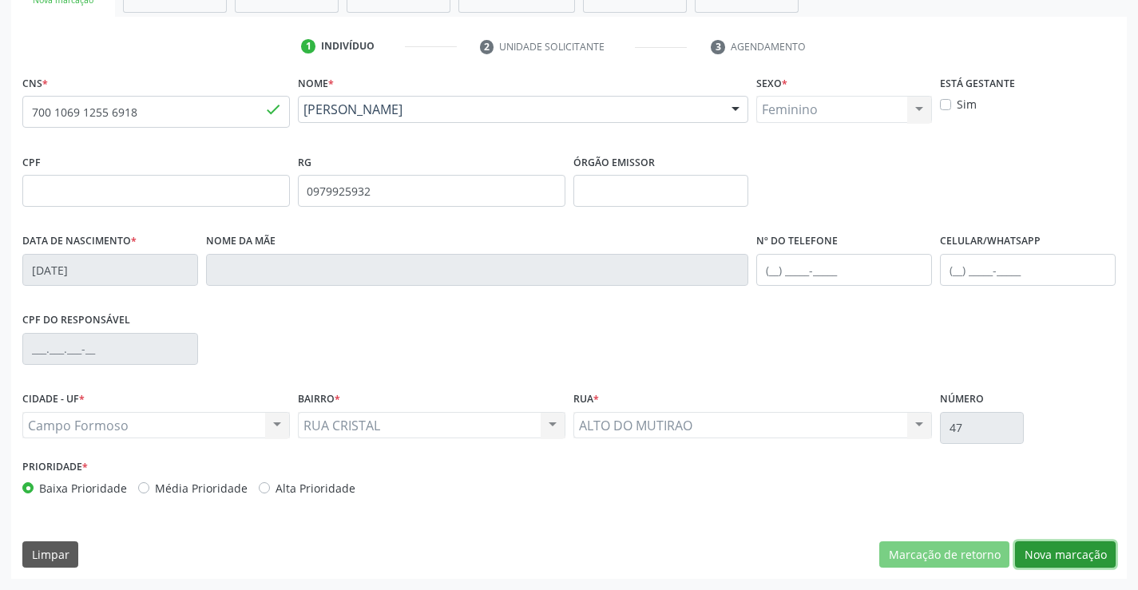
click at [1079, 558] on button "Nova marcação" at bounding box center [1065, 555] width 101 height 27
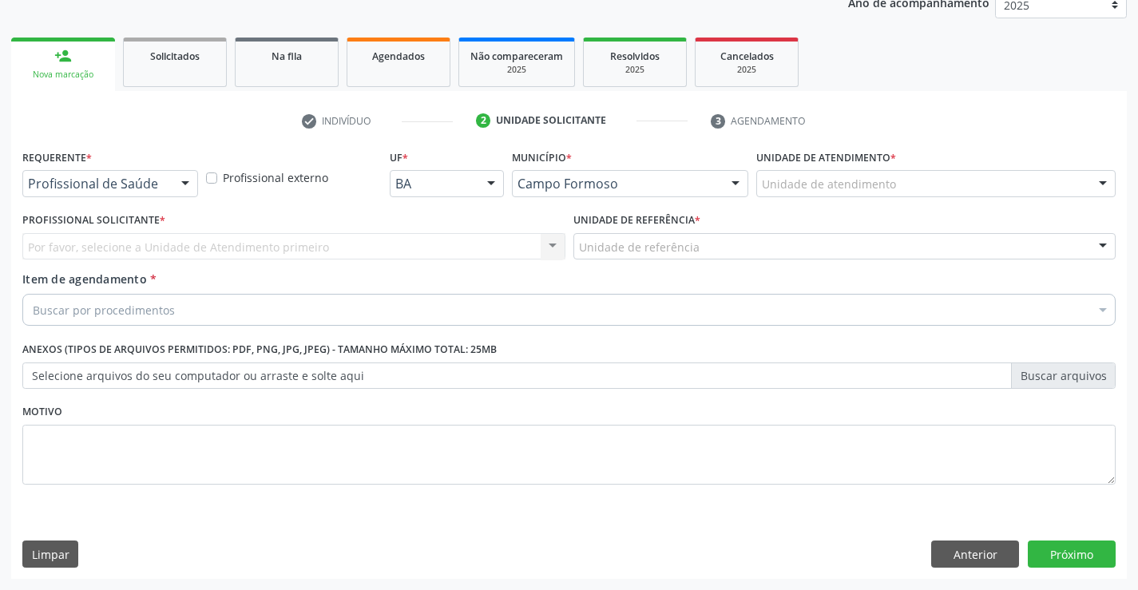
scroll to position [201, 0]
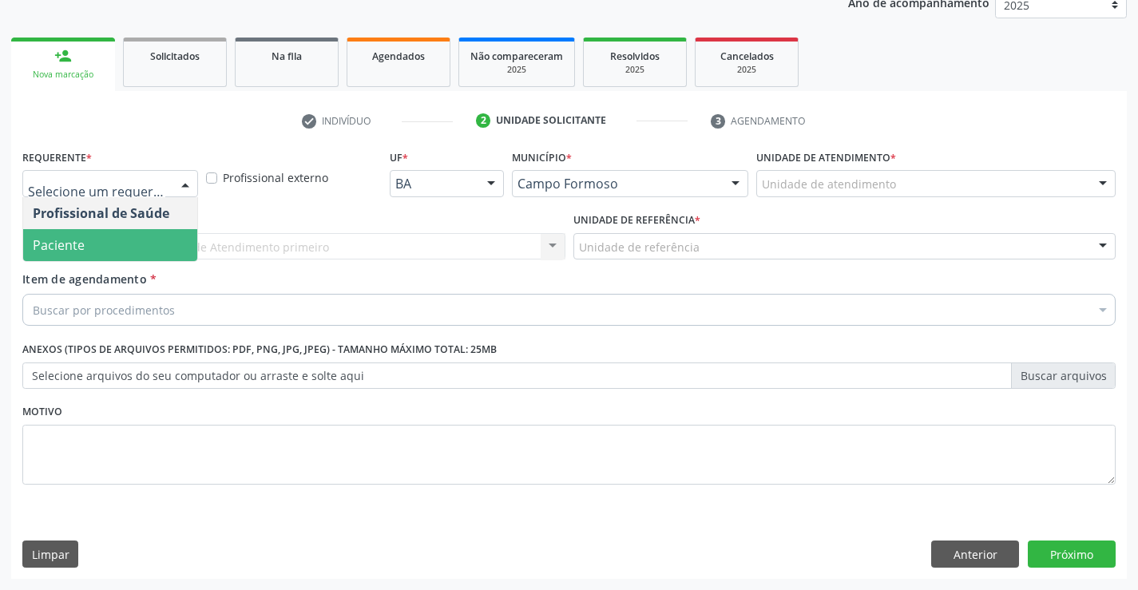
click at [65, 243] on span "Paciente" at bounding box center [59, 245] width 52 height 18
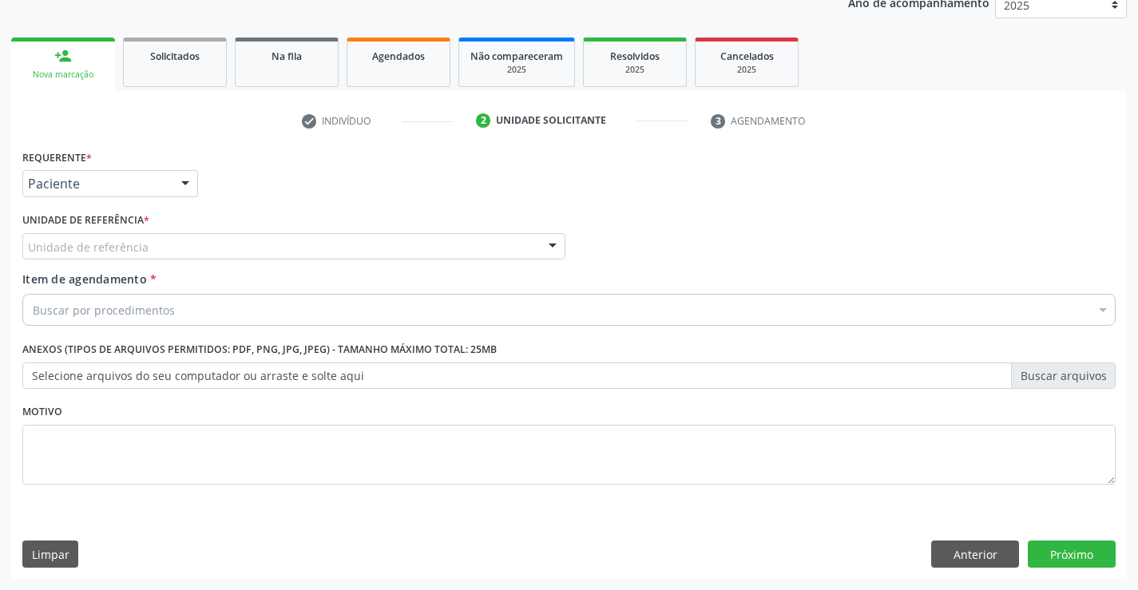
click at [157, 244] on div "Unidade de referência" at bounding box center [293, 246] width 543 height 27
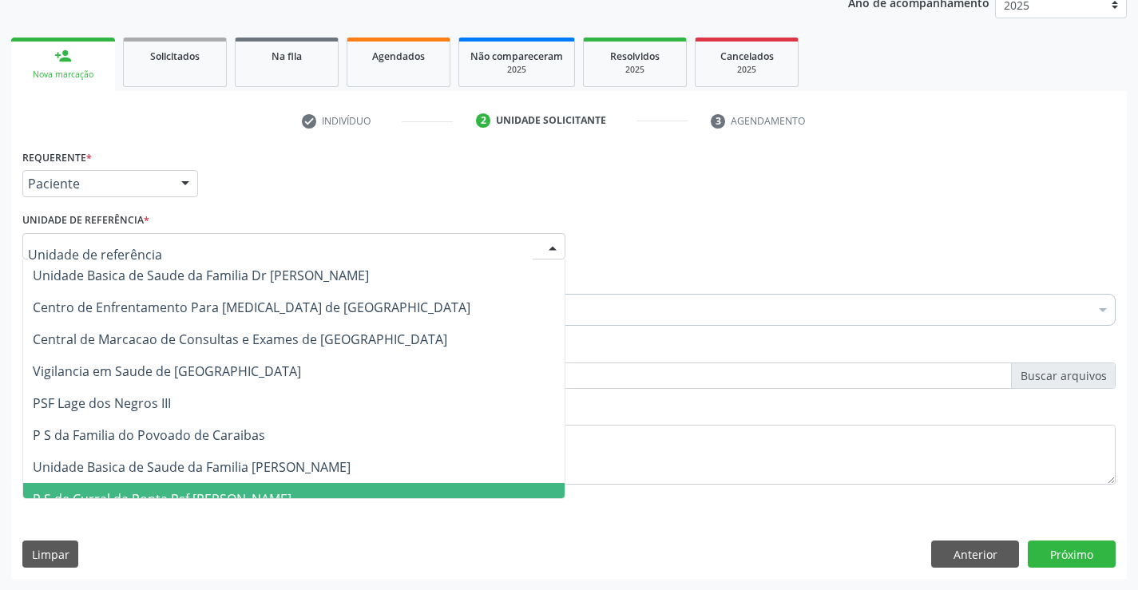
click at [196, 497] on span "P S de Curral da Ponta Psf [PERSON_NAME]" at bounding box center [162, 499] width 259 height 18
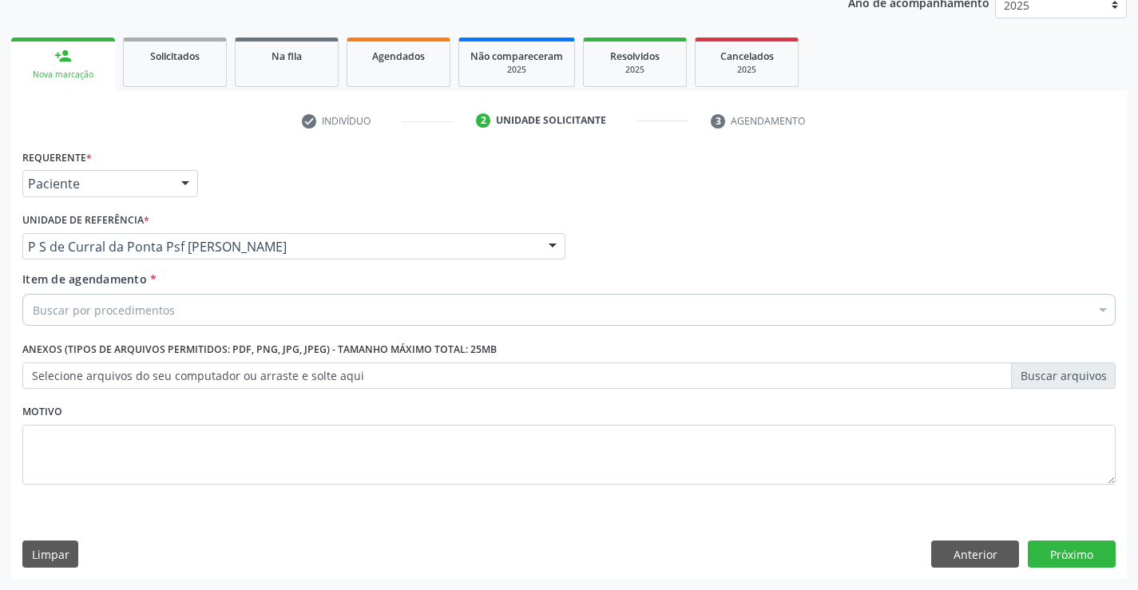
click at [178, 314] on div "Buscar por procedimentos" at bounding box center [569, 310] width 1094 height 32
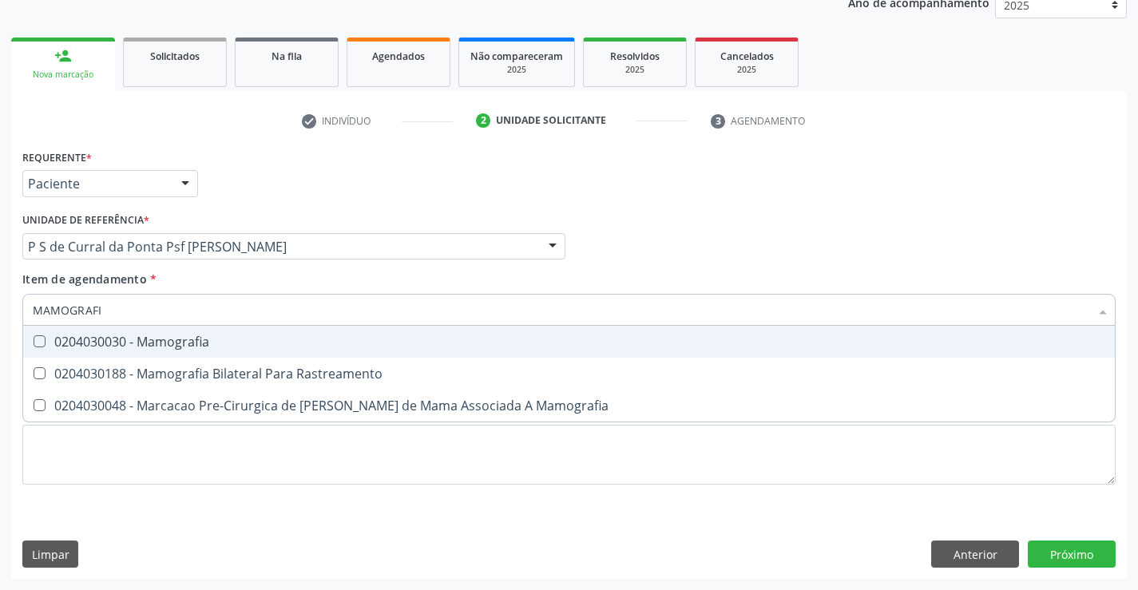
type input "MAMOGRAFIA"
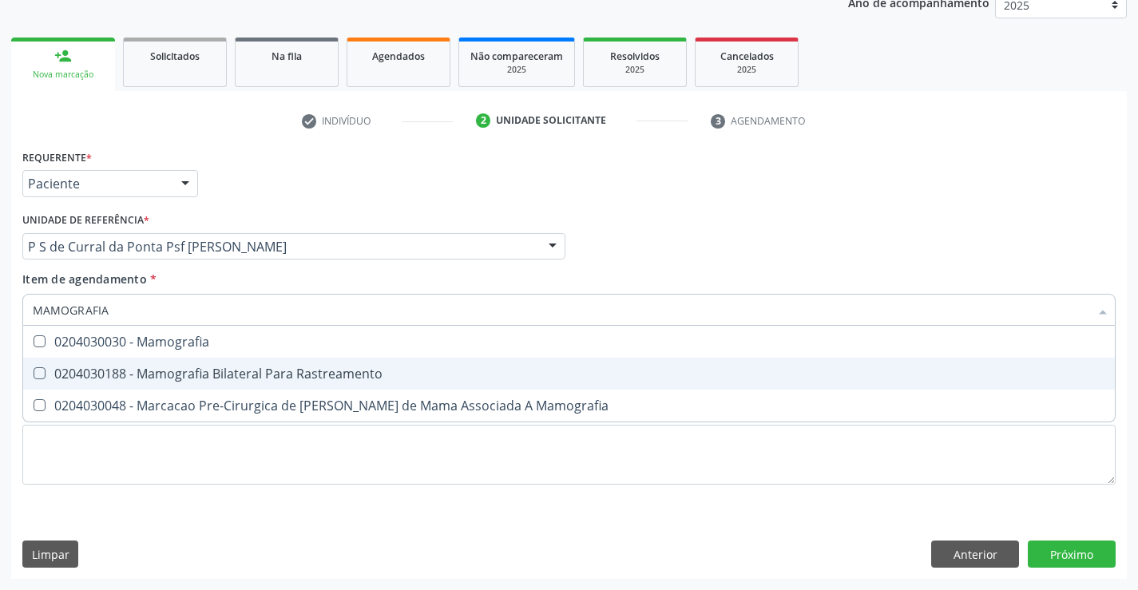
click at [193, 371] on div "0204030188 - Mamografia Bilateral Para Rastreamento" at bounding box center [569, 373] width 1073 height 13
checkbox Rastreamento "true"
click at [1089, 551] on div "Requerente * Paciente Profissional de Saúde Paciente Nenhum resultado encontrad…" at bounding box center [569, 362] width 1116 height 434
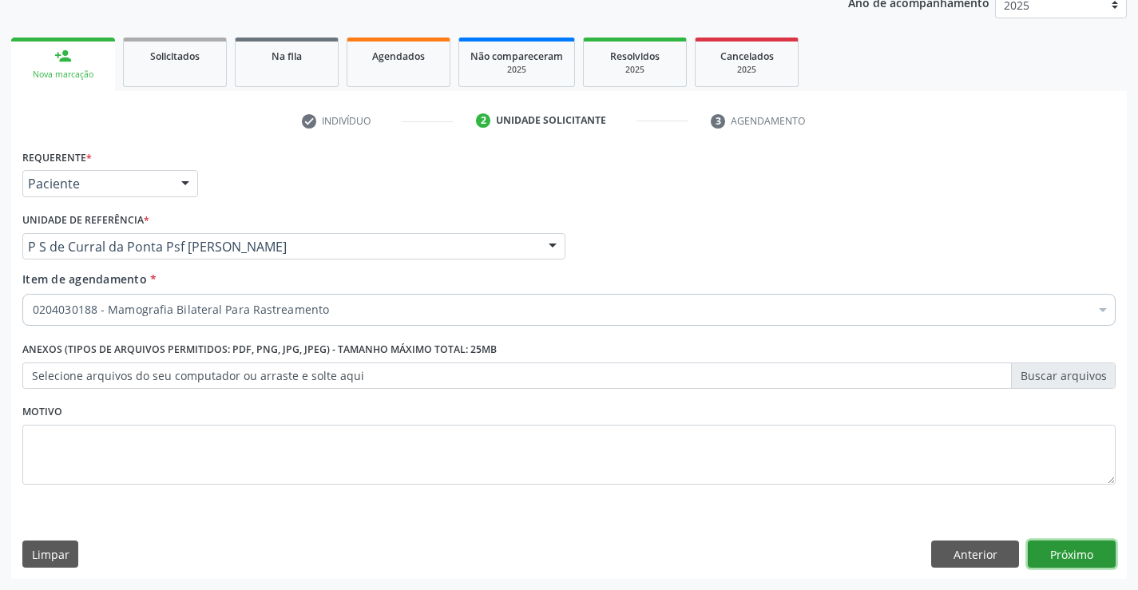
click at [1042, 544] on button "Próximo" at bounding box center [1072, 554] width 88 height 27
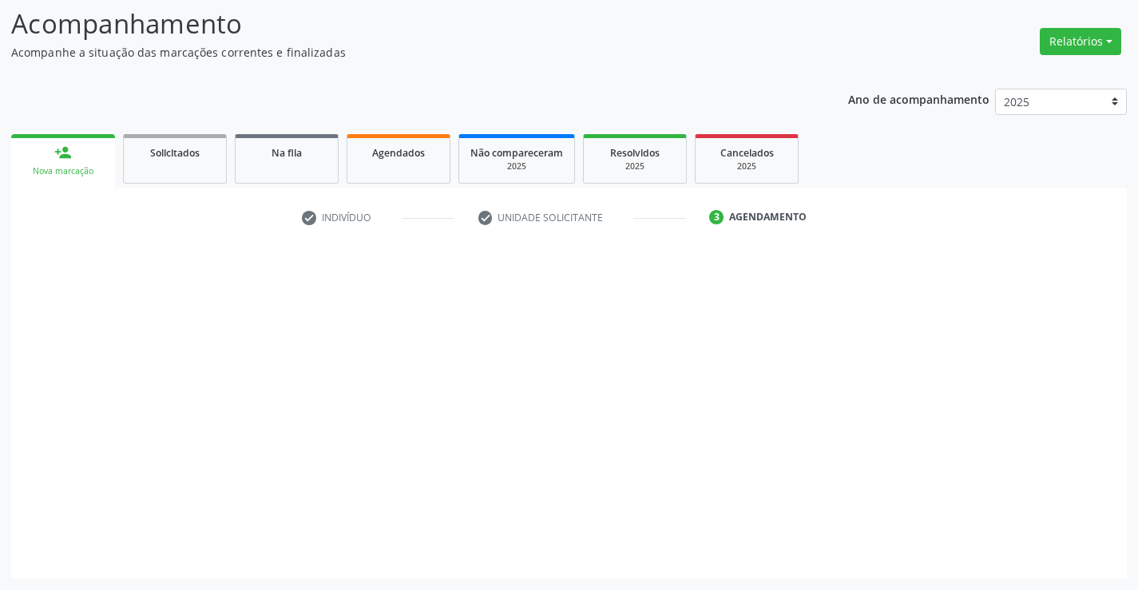
scroll to position [105, 0]
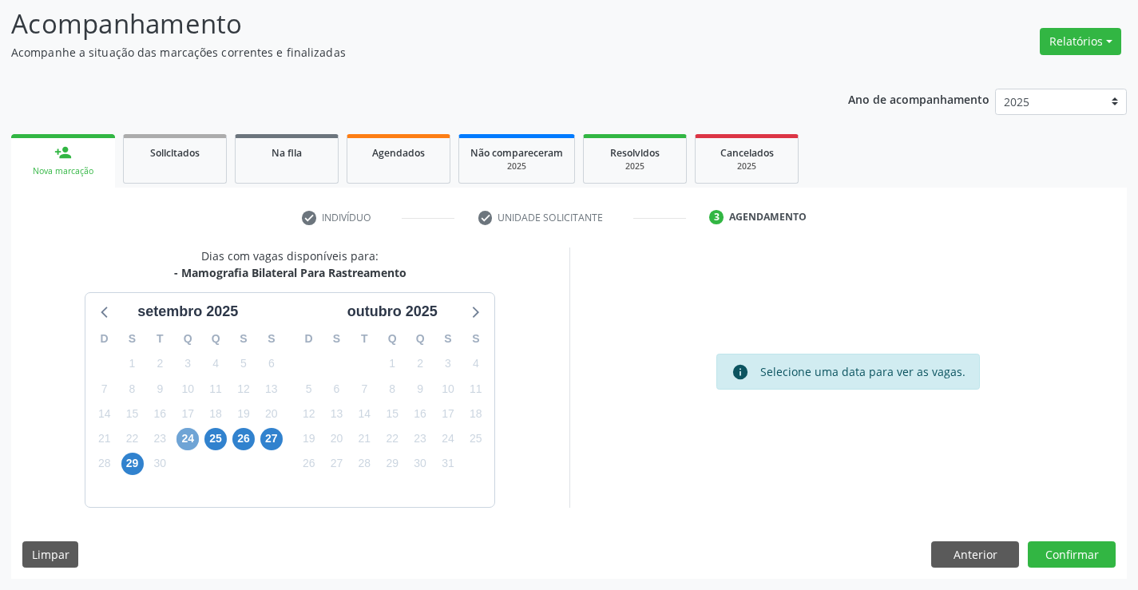
click at [189, 439] on span "24" at bounding box center [188, 439] width 22 height 22
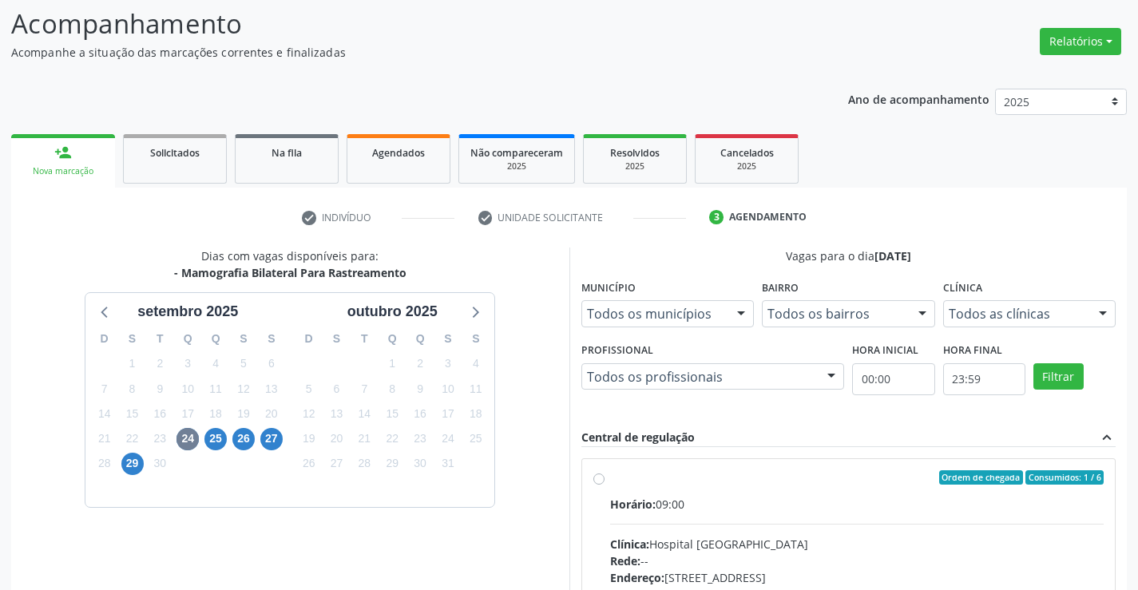
drag, startPoint x: 788, startPoint y: 513, endPoint x: 1149, endPoint y: 423, distance: 372.2
click at [605, 485] on input "Ordem de chegada Consumidos: 1 / 6 Horário: 09:00 Clínica: Hospital Sao Francis…" at bounding box center [598, 477] width 11 height 14
radio input "true"
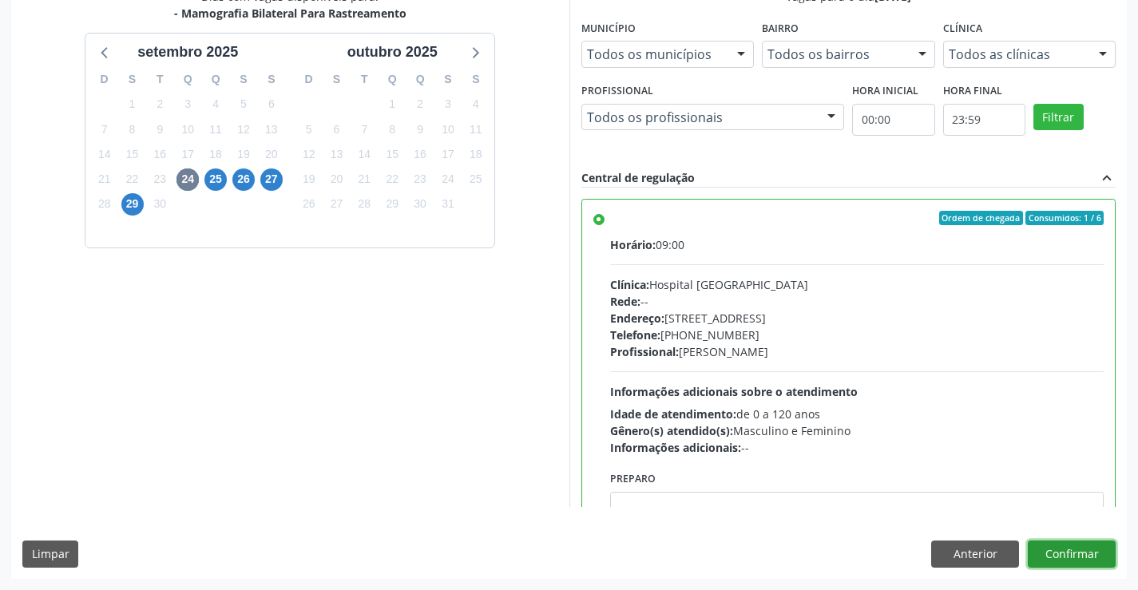
click at [1073, 555] on button "Confirmar" at bounding box center [1072, 554] width 88 height 27
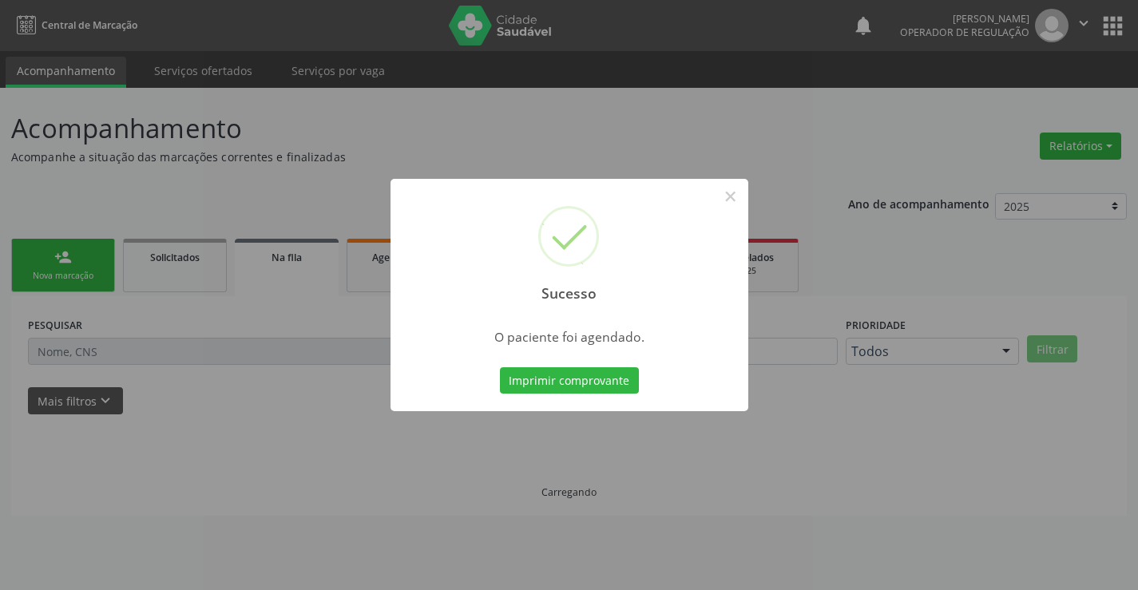
scroll to position [0, 0]
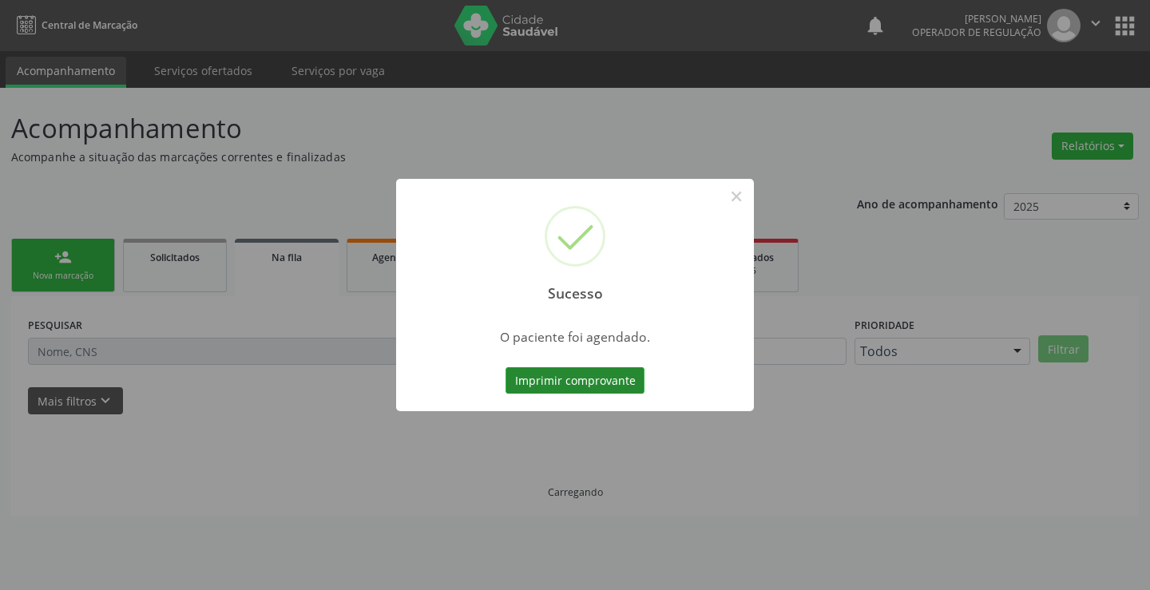
click at [535, 383] on button "Imprimir comprovante" at bounding box center [575, 380] width 139 height 27
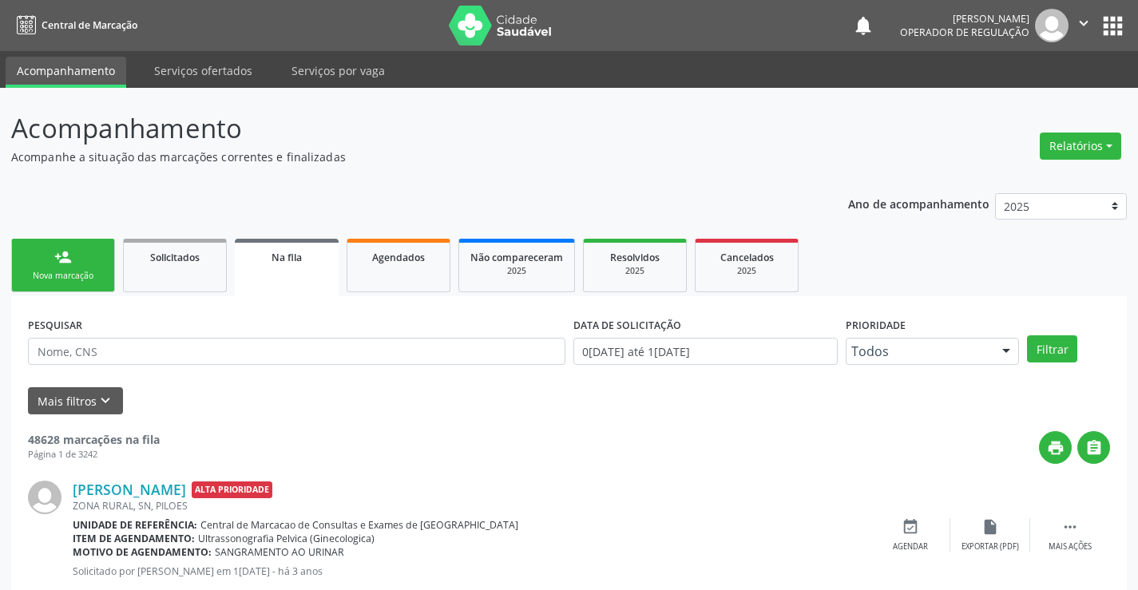
click at [62, 263] on div "person_add" at bounding box center [63, 257] width 18 height 18
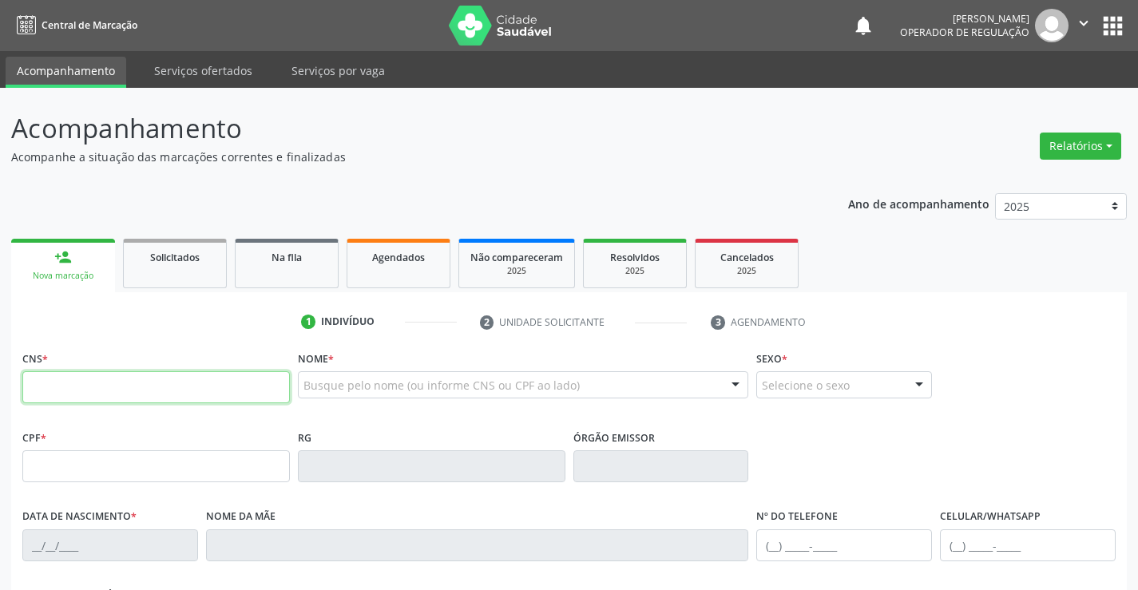
click at [92, 383] on input "text" at bounding box center [156, 387] width 268 height 32
type input "700 1069 1255 6918"
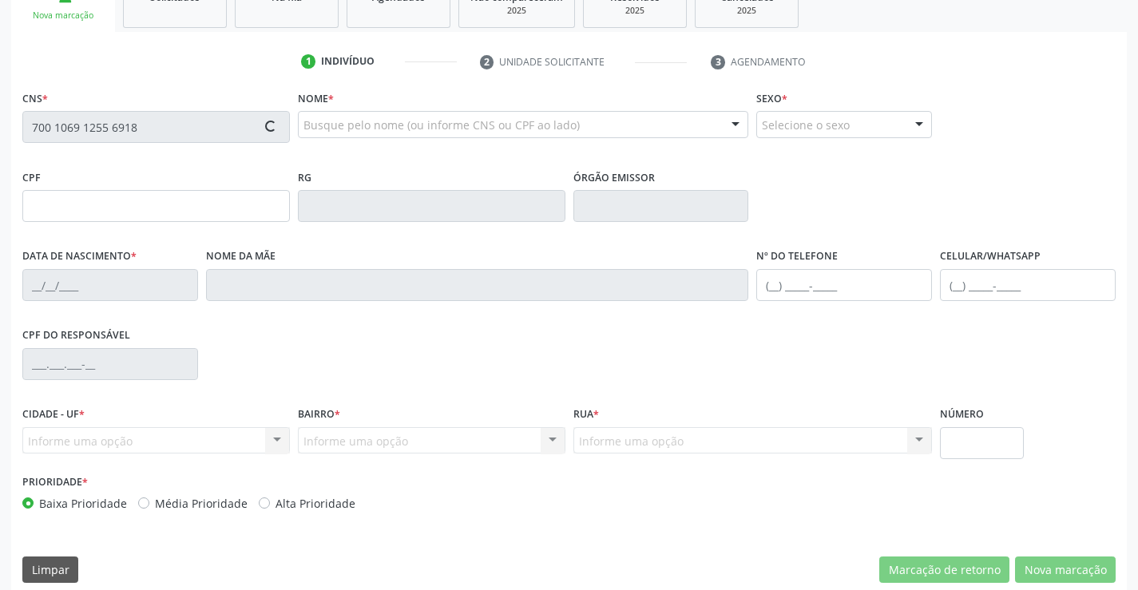
type input "0979925932"
type input "[DATE]"
type input "043.603.015-29"
type input "47"
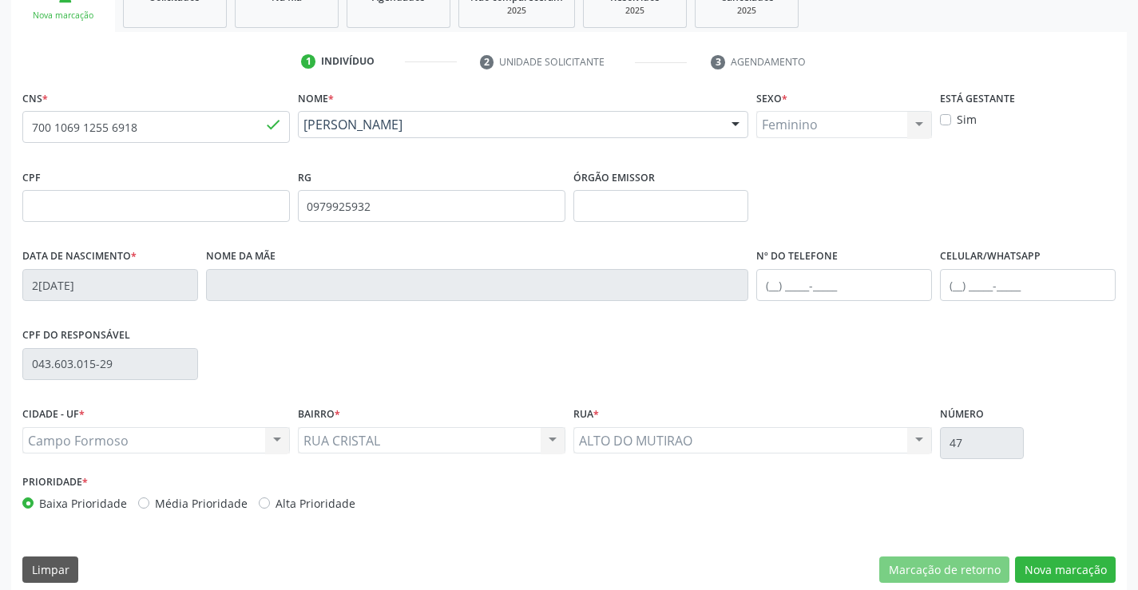
scroll to position [276, 0]
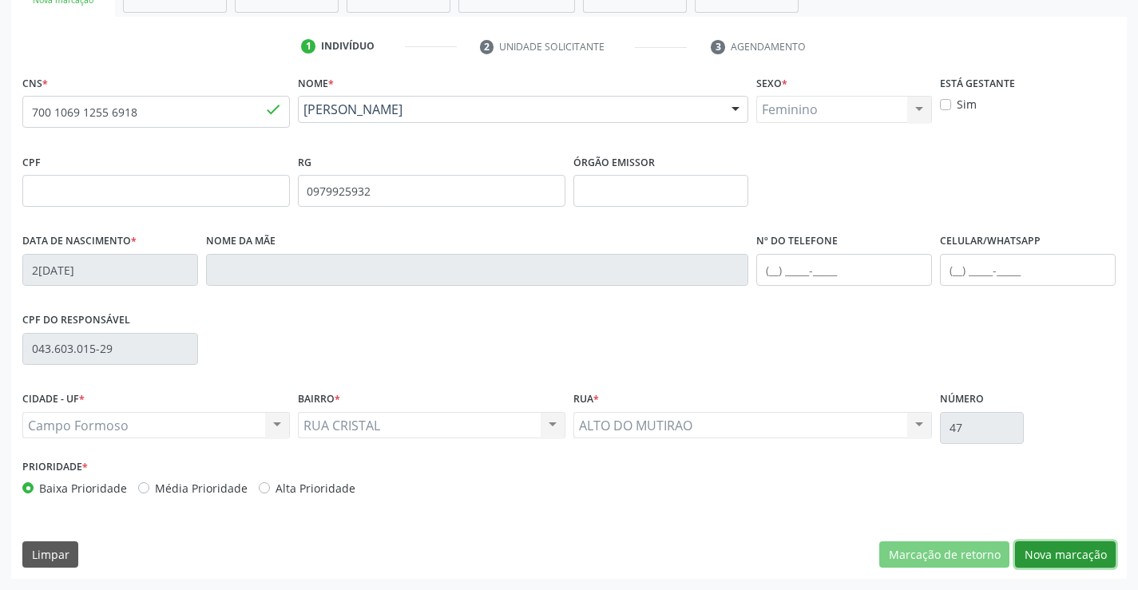
click at [1065, 556] on button "Nova marcação" at bounding box center [1065, 555] width 101 height 27
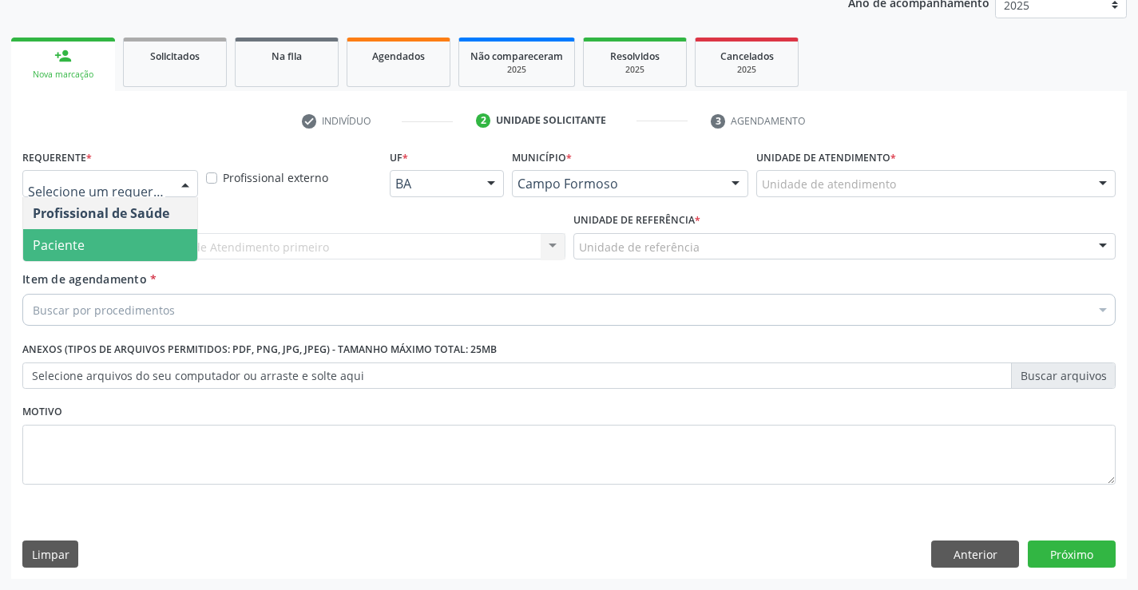
click at [69, 240] on span "Paciente" at bounding box center [59, 245] width 52 height 18
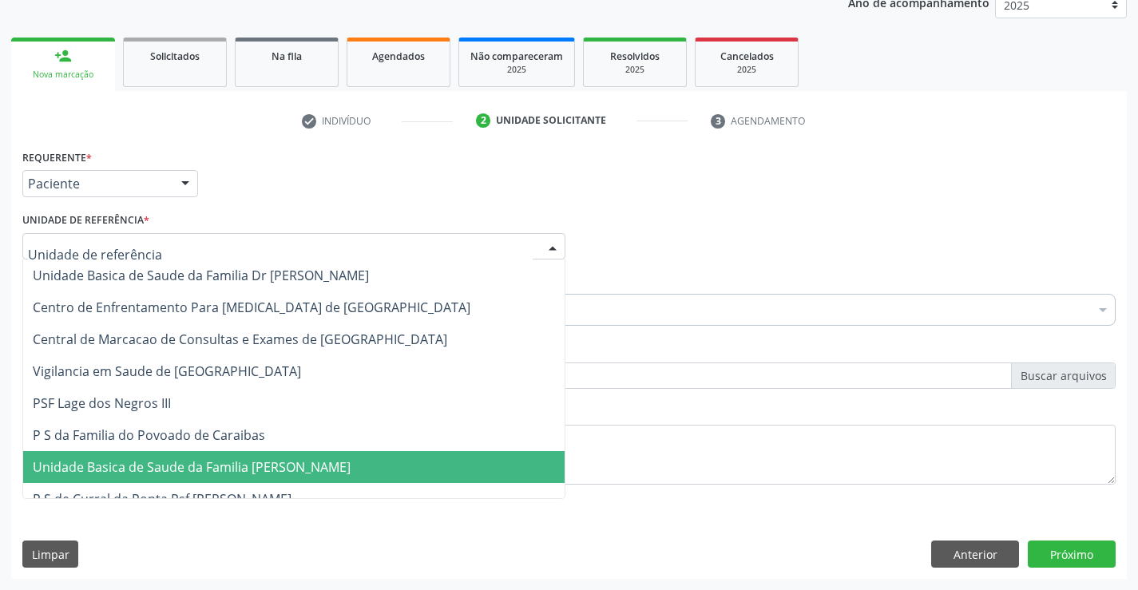
click at [173, 453] on span "Unidade Basica de Saude da Familia [PERSON_NAME]" at bounding box center [294, 467] width 542 height 32
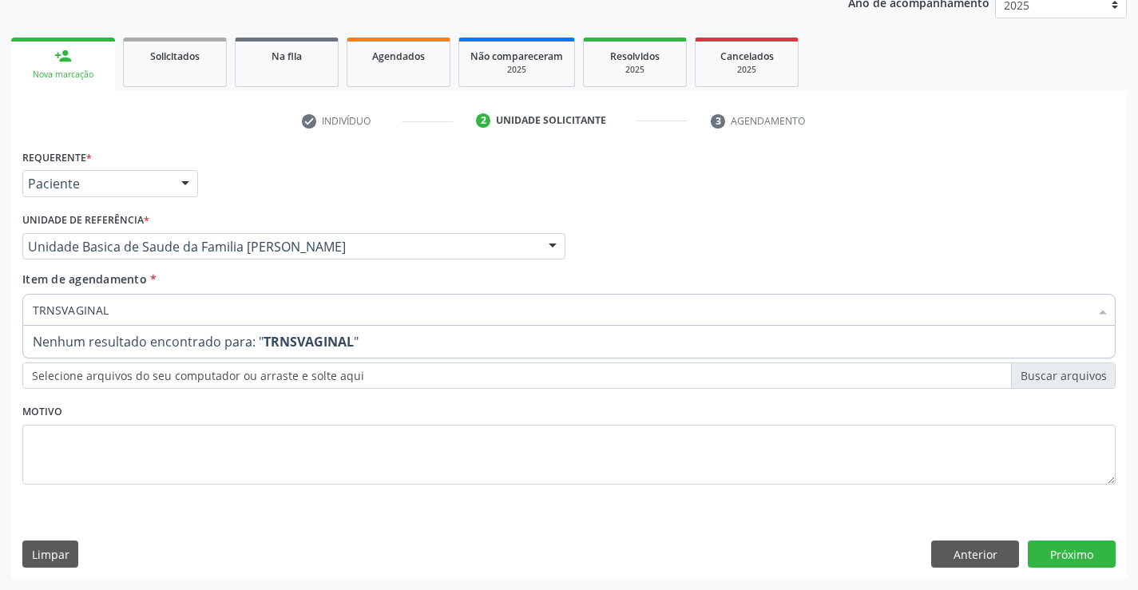
click at [45, 310] on input "TRNSVAGINAL" at bounding box center [561, 310] width 1057 height 32
type input "TRANSVAGINAL"
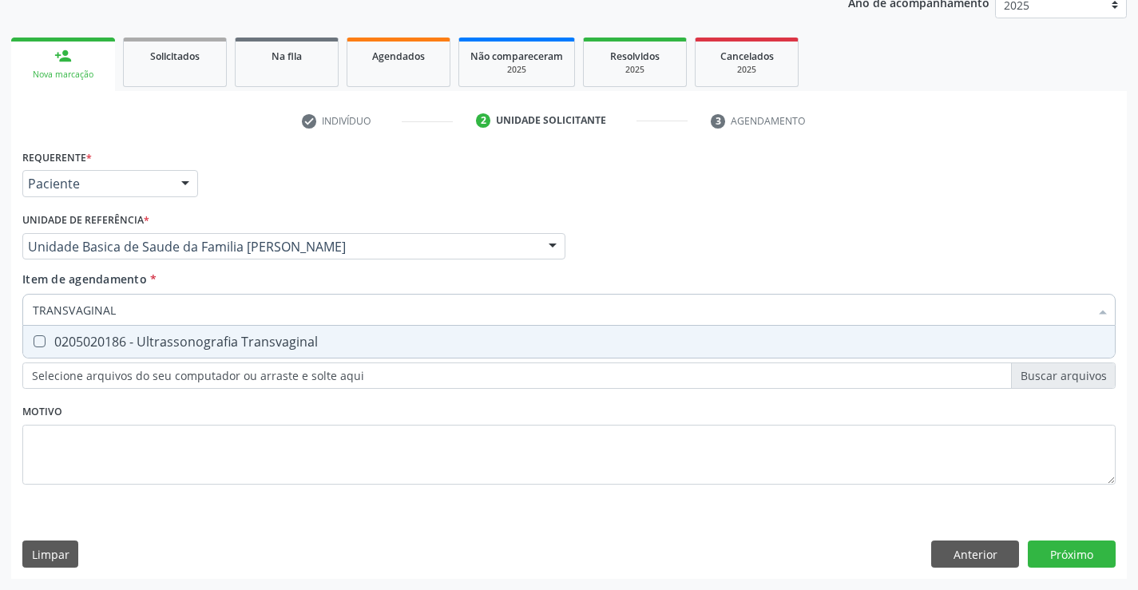
drag, startPoint x: 192, startPoint y: 344, endPoint x: 274, endPoint y: 339, distance: 82.5
click at [190, 345] on div "0205020186 - Ultrassonografia Transvaginal" at bounding box center [569, 341] width 1073 height 13
checkbox Transvaginal "true"
click at [1054, 561] on div "Requerente * Paciente Profissional de Saúde Paciente Nenhum resultado encontrad…" at bounding box center [569, 362] width 1116 height 434
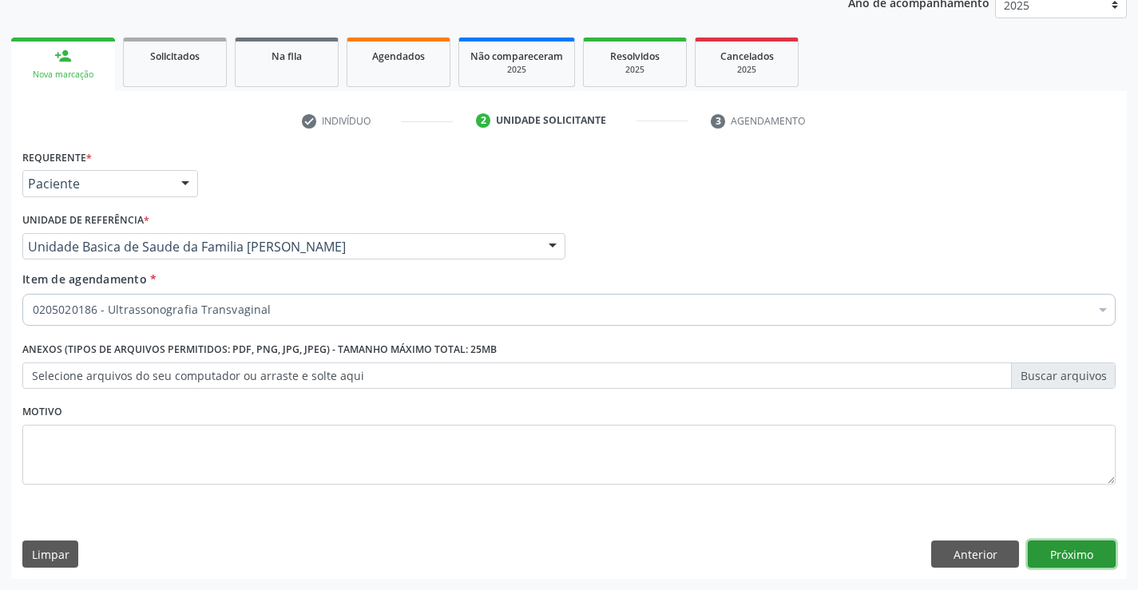
scroll to position [0, 0]
click at [1078, 560] on button "Próximo" at bounding box center [1072, 554] width 88 height 27
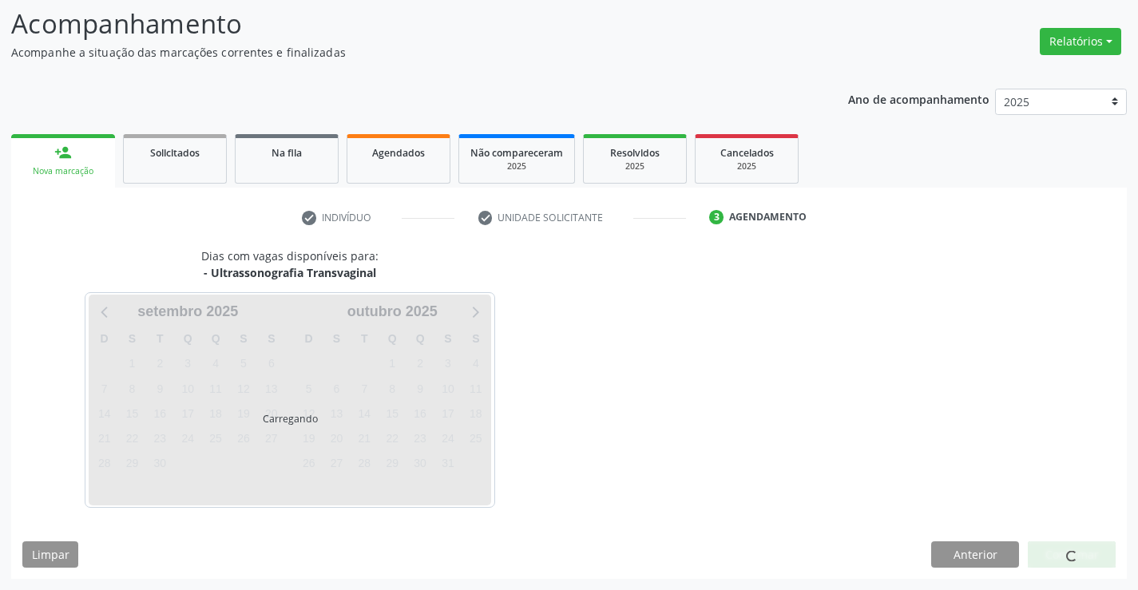
scroll to position [105, 0]
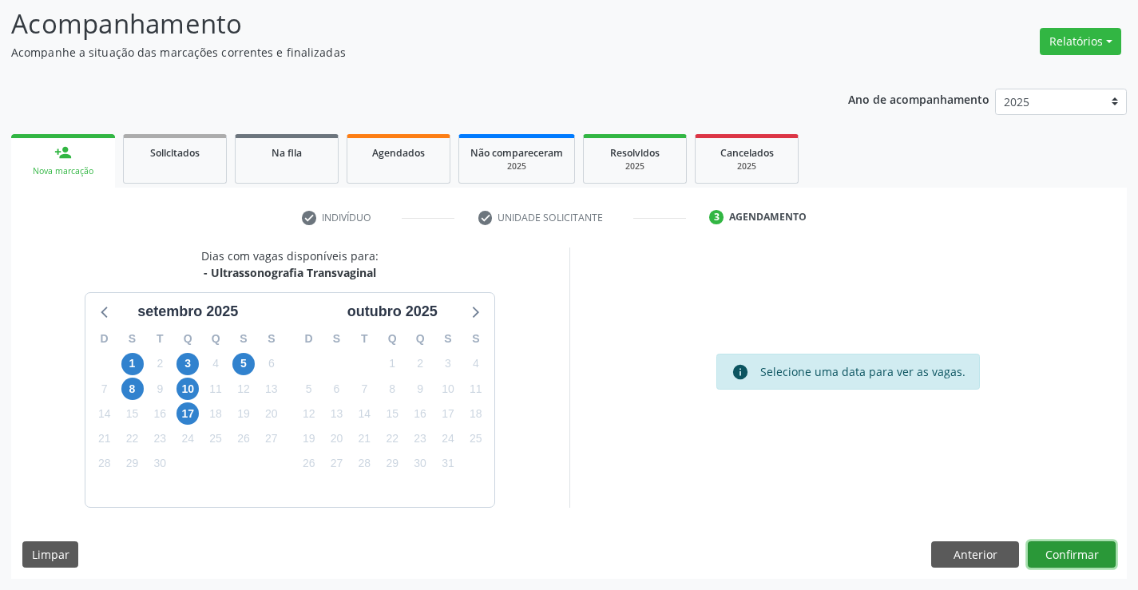
click at [1077, 554] on button "Confirmar" at bounding box center [1072, 555] width 88 height 27
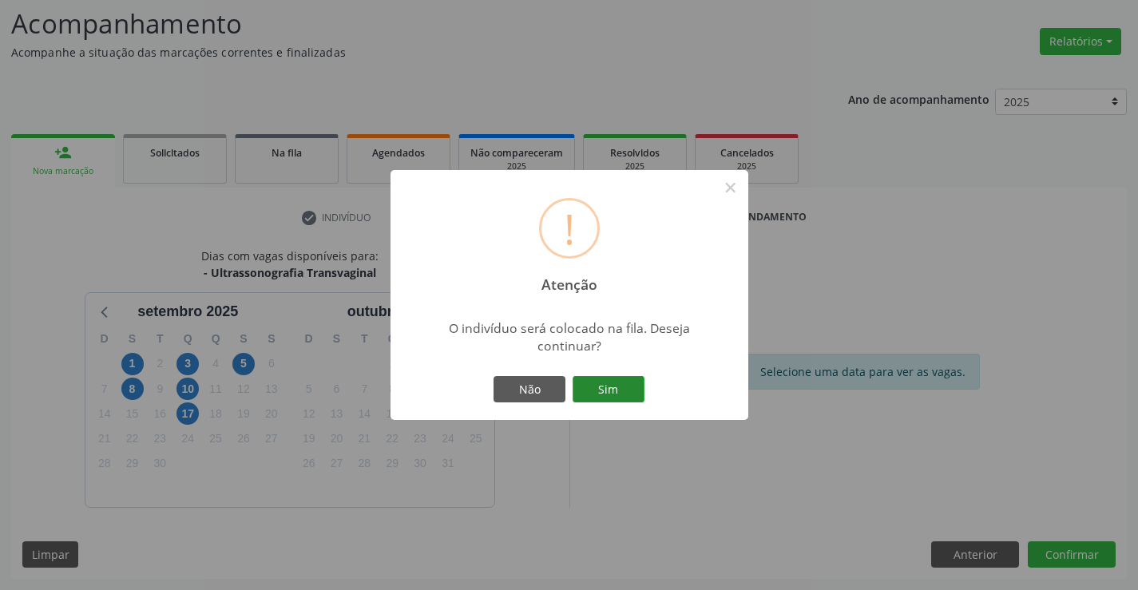
click at [625, 393] on button "Sim" at bounding box center [609, 389] width 72 height 27
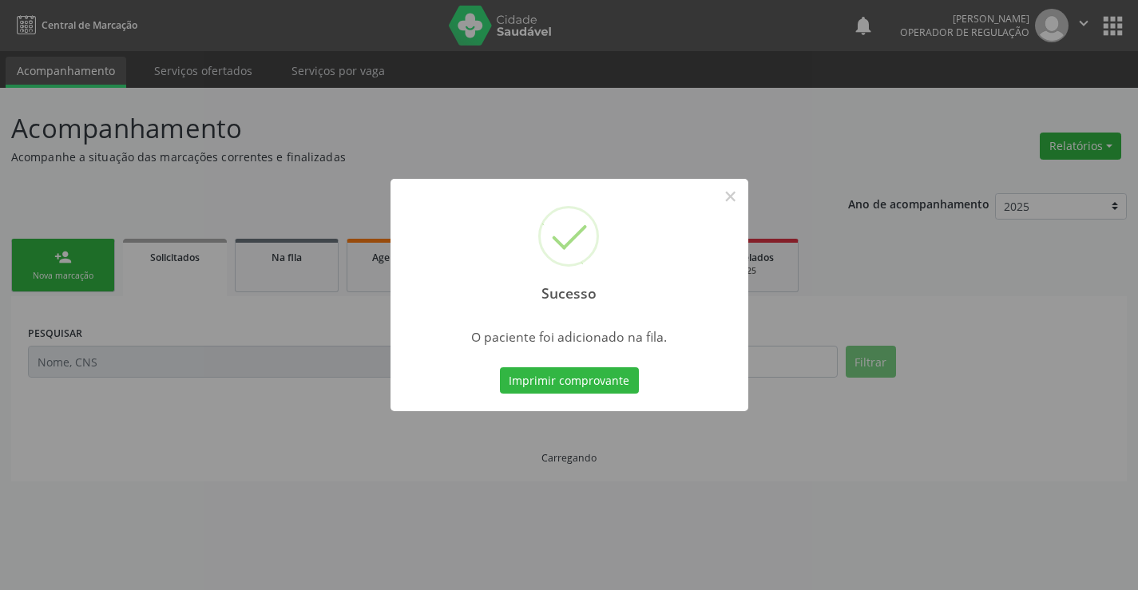
scroll to position [0, 0]
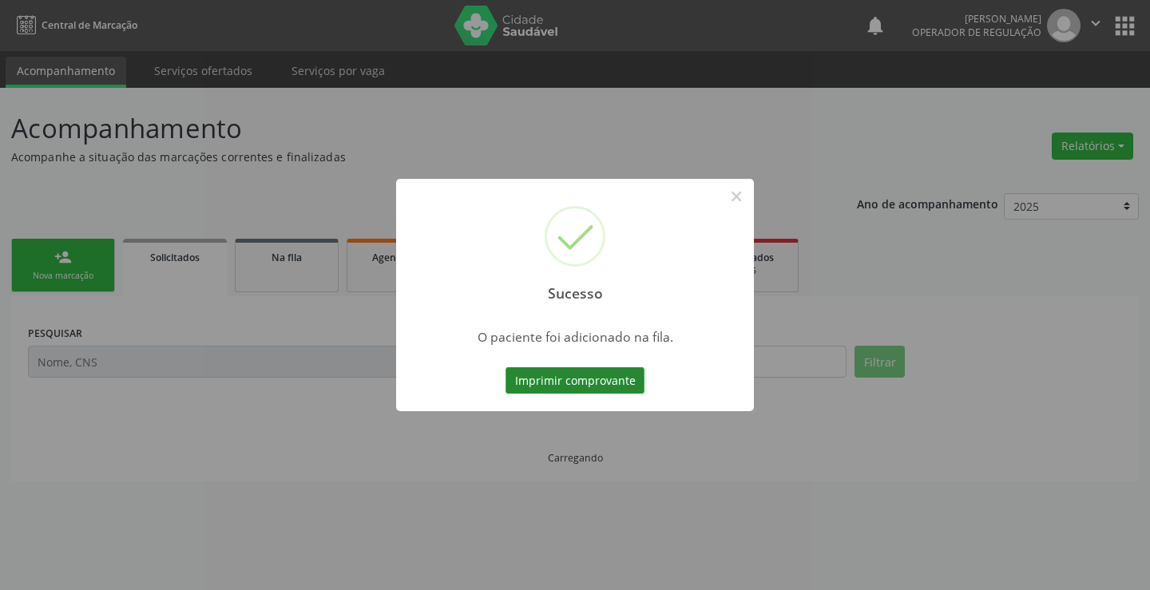
click at [581, 389] on button "Imprimir comprovante" at bounding box center [575, 380] width 139 height 27
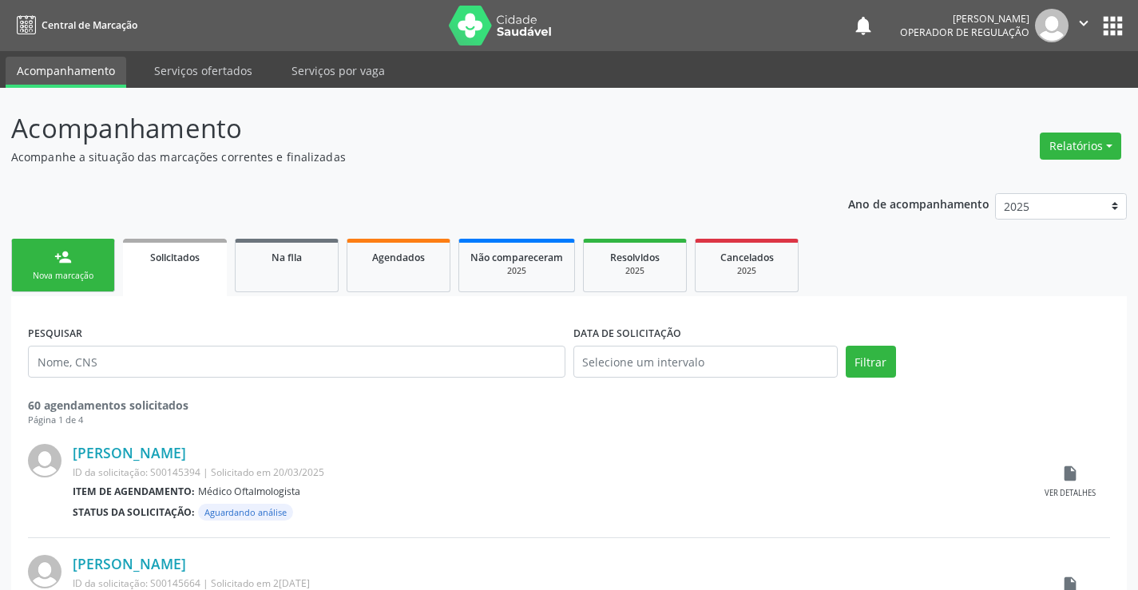
click at [74, 276] on div "Nova marcação" at bounding box center [63, 276] width 80 height 12
click at [74, 275] on div "Nova marcação" at bounding box center [63, 276] width 80 height 12
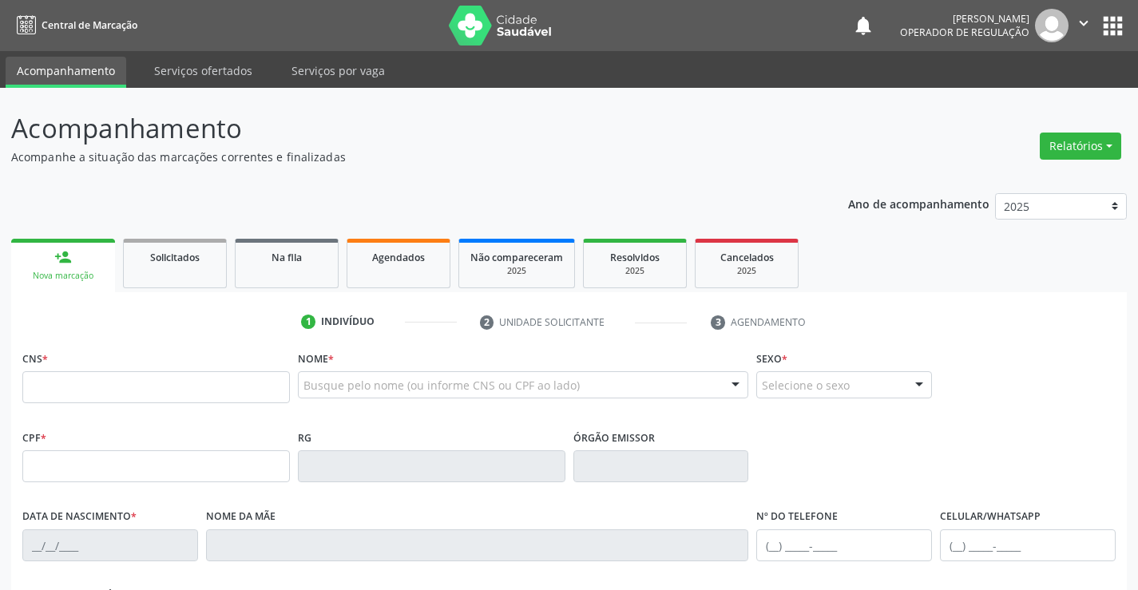
click at [74, 275] on div "Nova marcação" at bounding box center [62, 276] width 81 height 12
click at [113, 392] on input "text" at bounding box center [156, 387] width 268 height 32
type input "702 3051 1193 5418"
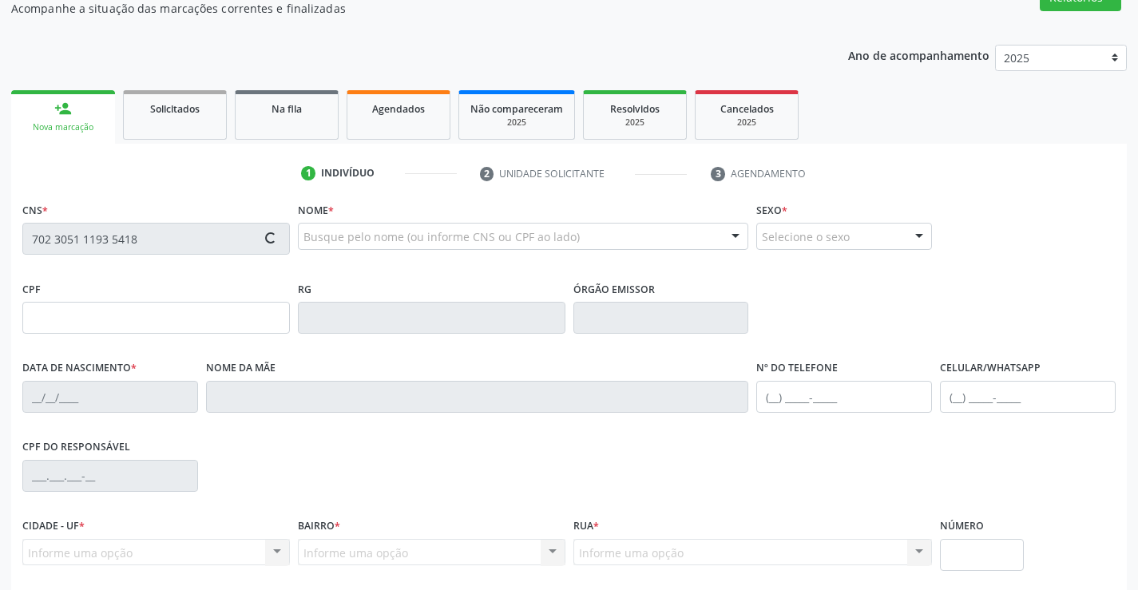
scroll to position [276, 0]
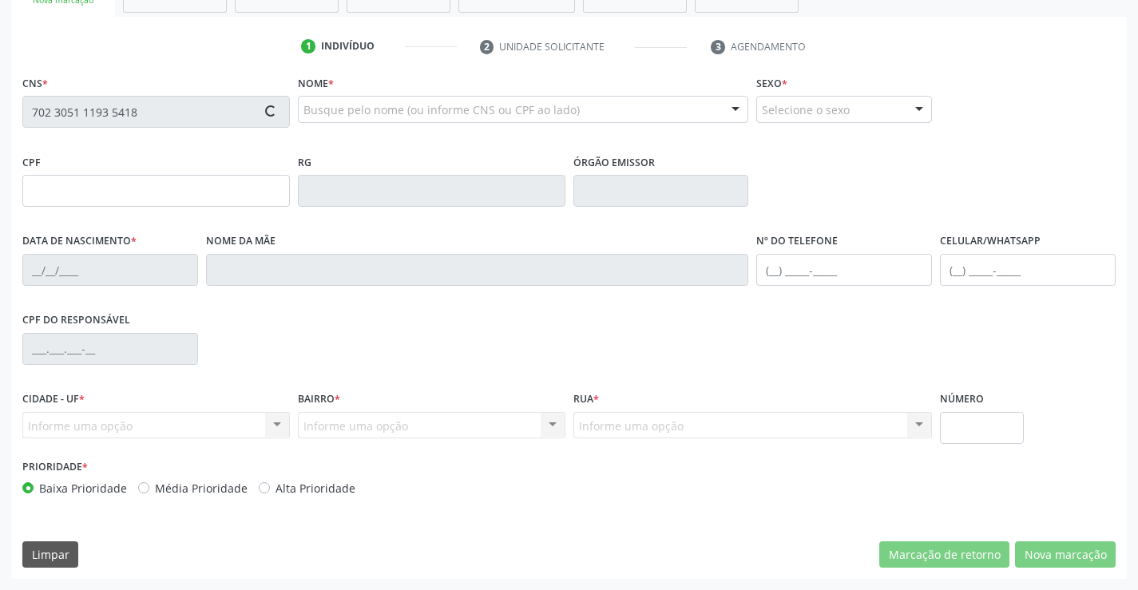
type input "032.391.575-27"
type input "1001864328"
type input "11/11/1986"
type input "(74) 99957-8119"
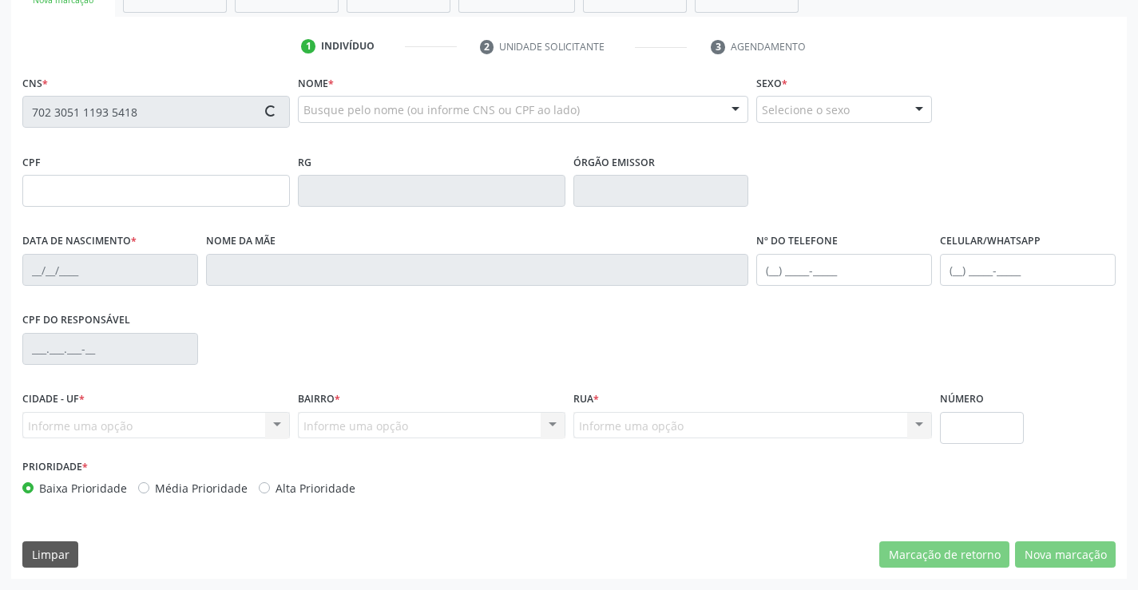
type input "032.391.575-27"
type input "20"
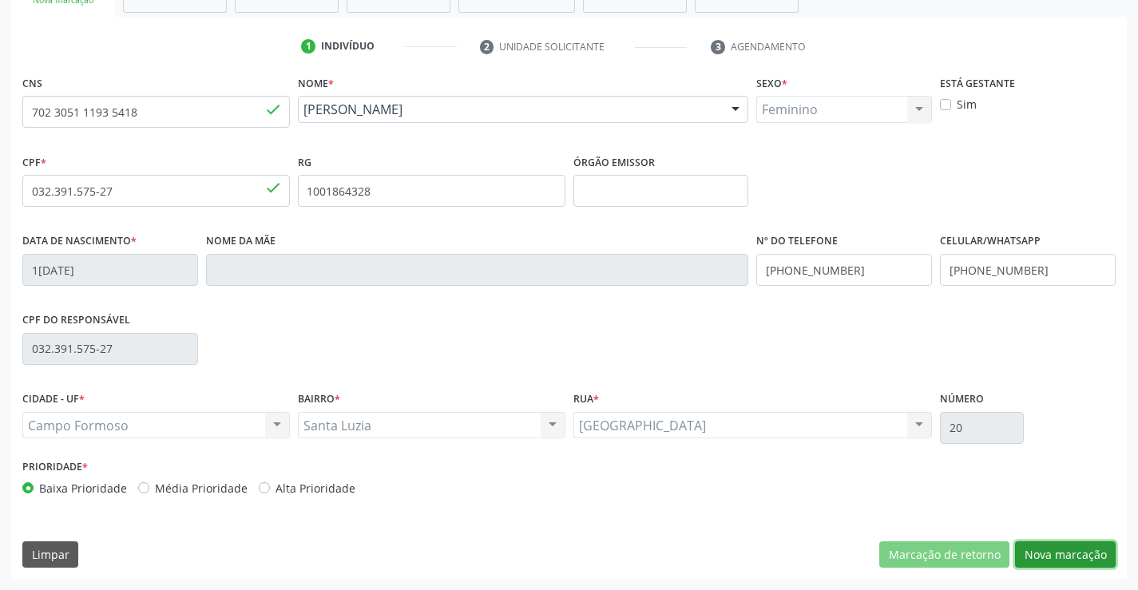
click at [1055, 559] on button "Nova marcação" at bounding box center [1065, 555] width 101 height 27
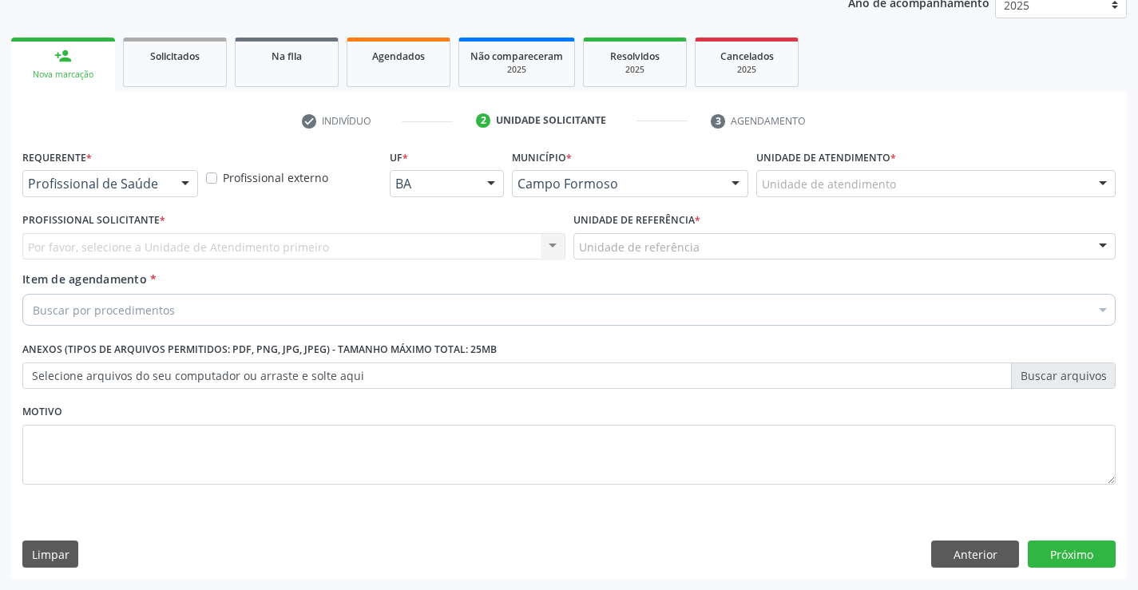
scroll to position [201, 0]
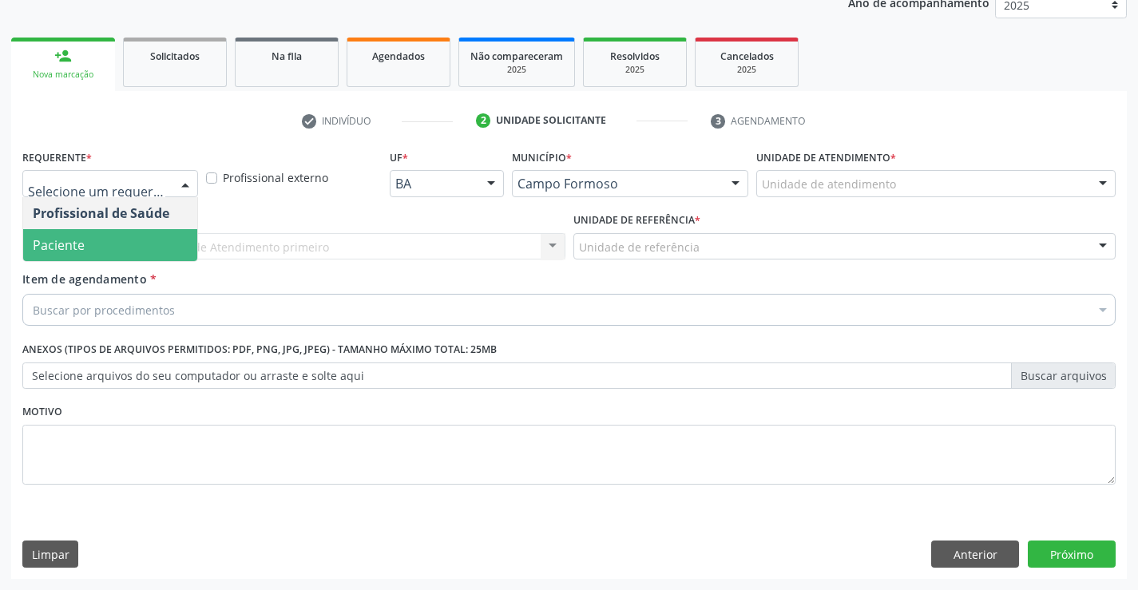
click at [83, 252] on span "Paciente" at bounding box center [59, 245] width 52 height 18
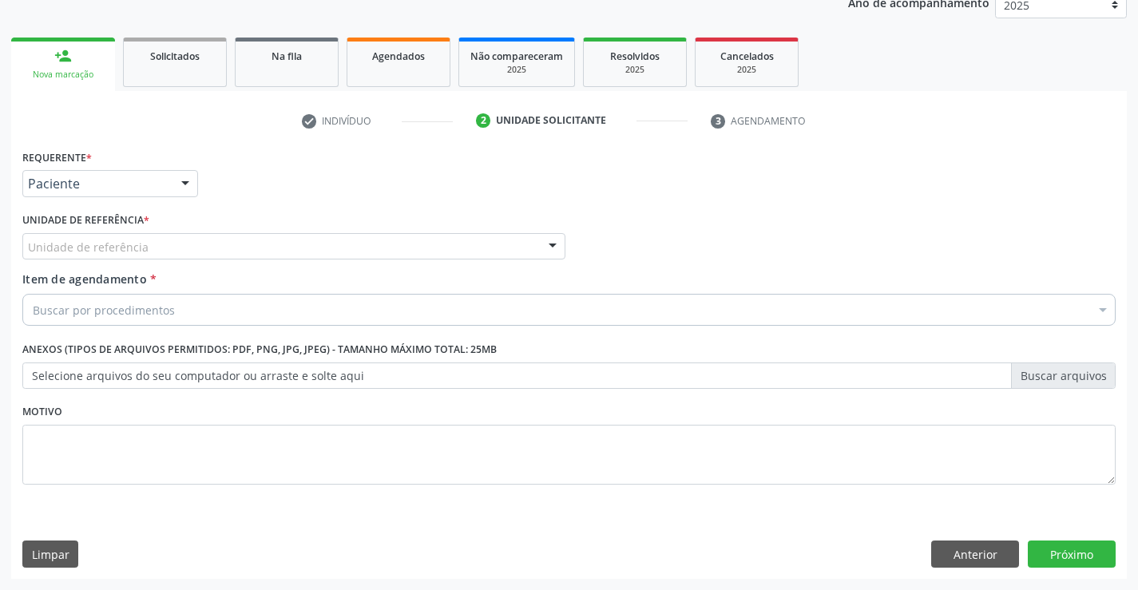
click at [178, 249] on div "Unidade de referência" at bounding box center [293, 246] width 543 height 27
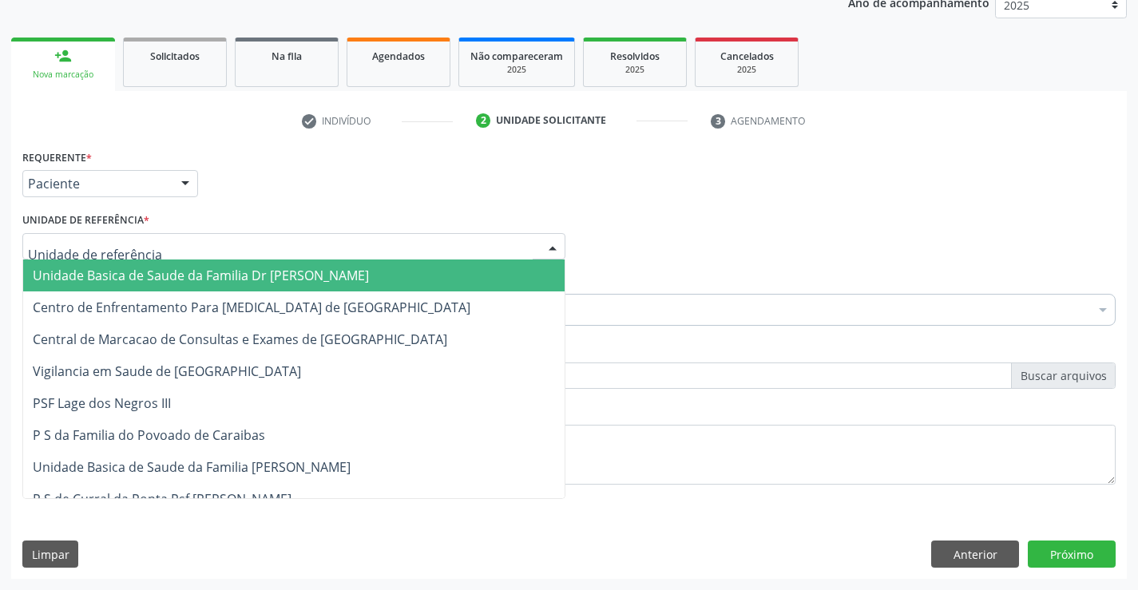
click at [279, 279] on span "Unidade Basica de Saude da Familia Dr [PERSON_NAME]" at bounding box center [201, 276] width 336 height 18
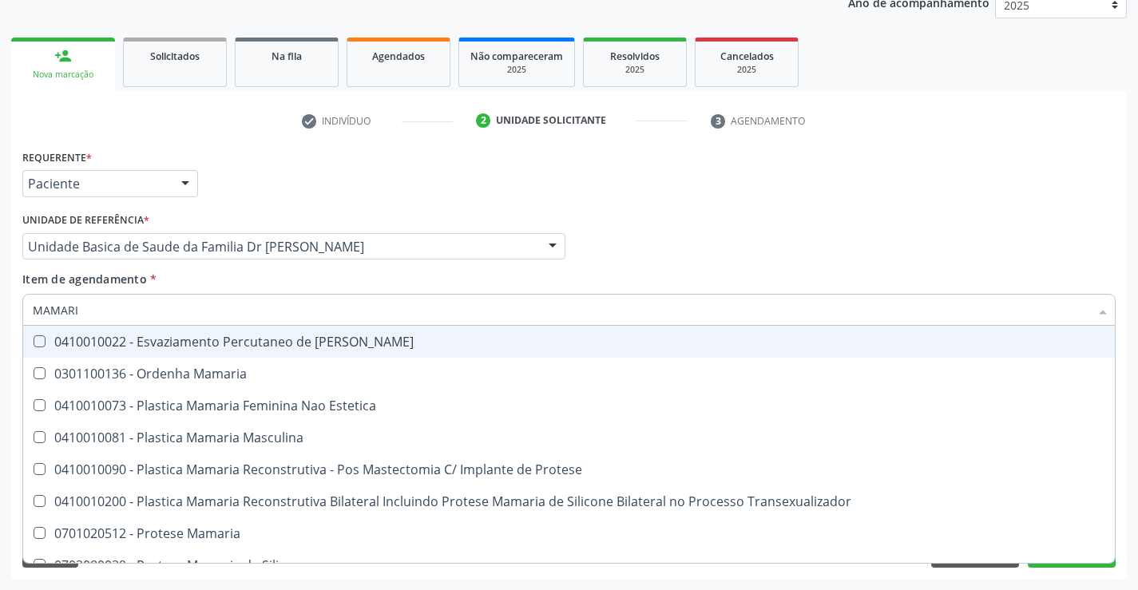
type input "MAMARIA"
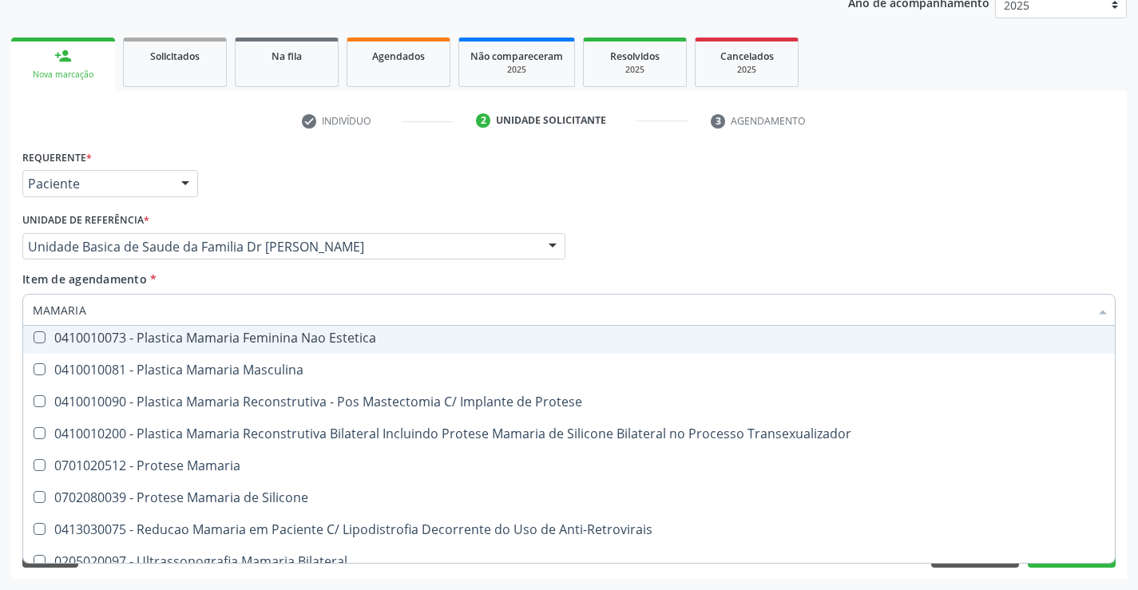
scroll to position [50, 0]
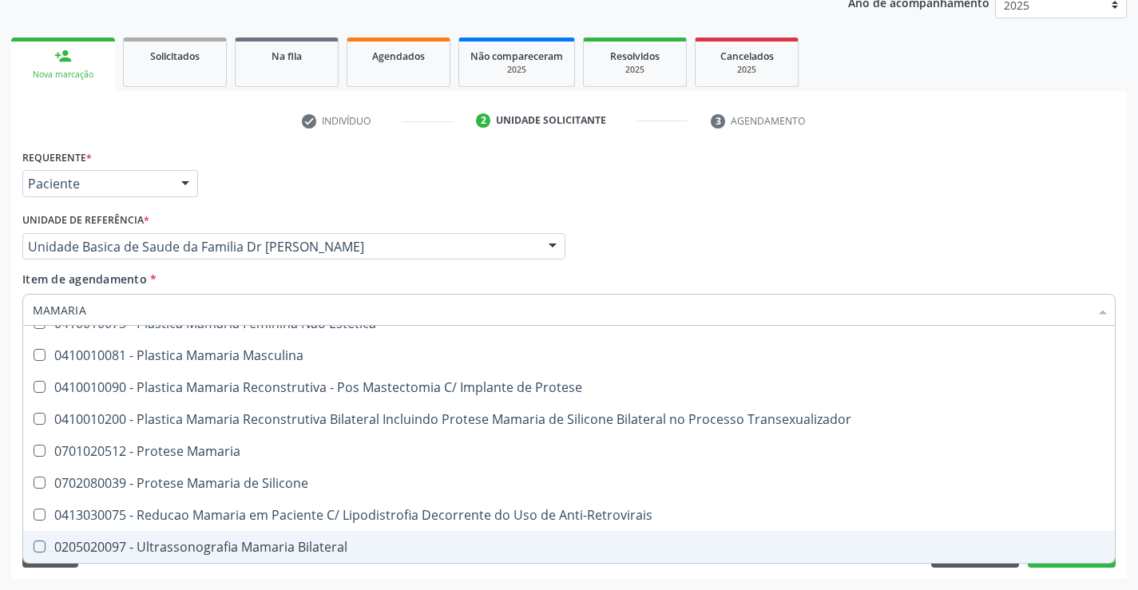
drag, startPoint x: 276, startPoint y: 546, endPoint x: 179, endPoint y: 497, distance: 109.0
click at [275, 547] on div "0205020097 - Ultrassonografia Mamaria Bilateral" at bounding box center [569, 547] width 1073 height 13
checkbox Bilateral "true"
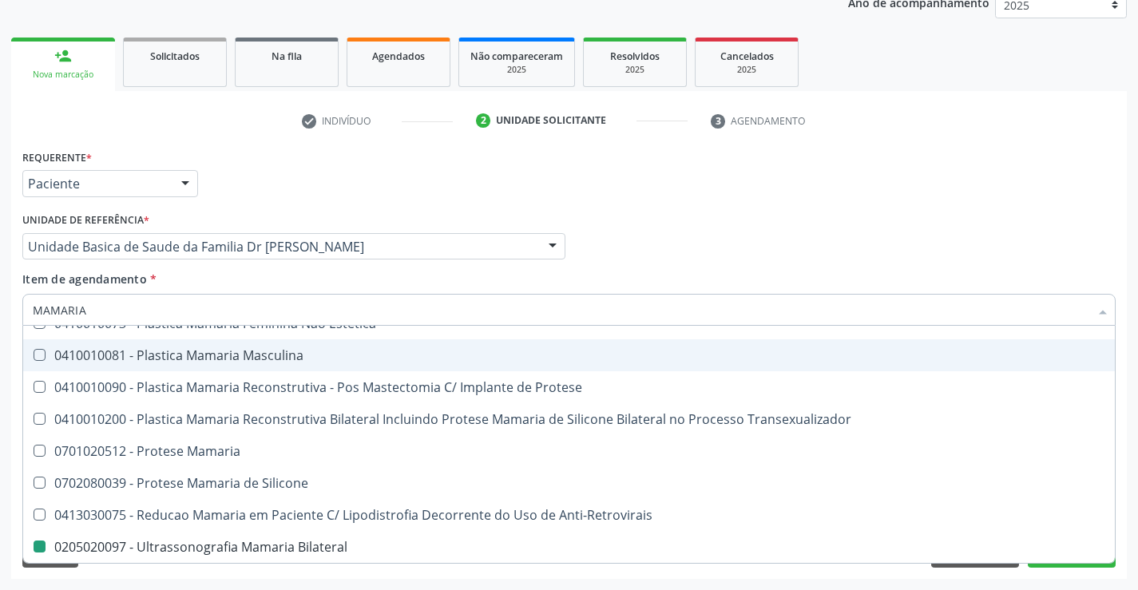
click at [691, 232] on div "Profissional Solicitante Por favor, selecione a Unidade de Atendimento primeiro…" at bounding box center [568, 239] width 1101 height 62
checkbox Estetica "true"
checkbox Bilateral "false"
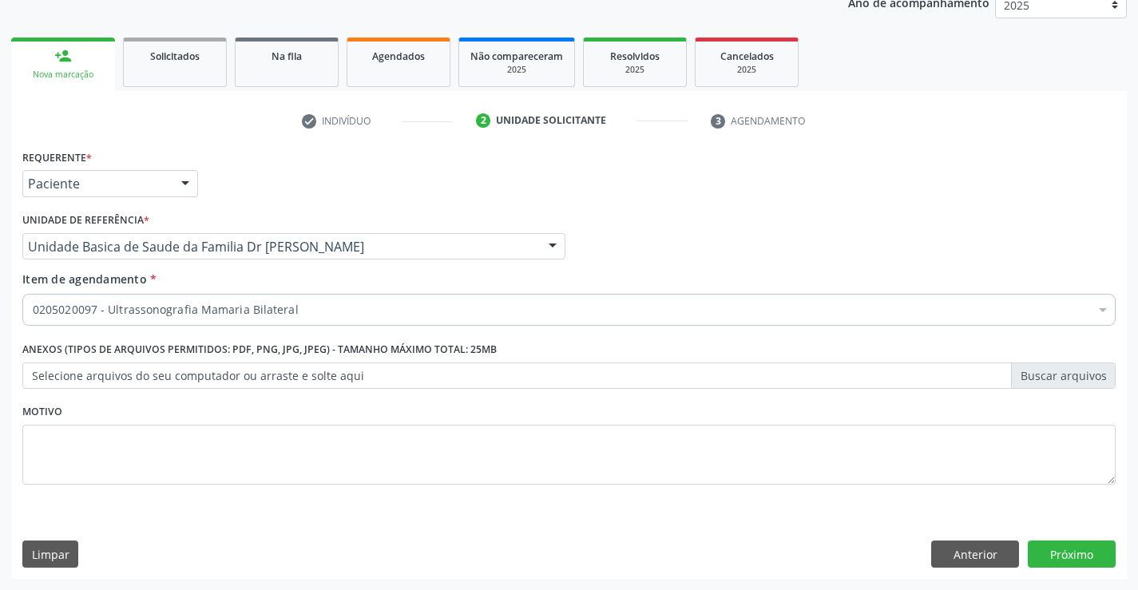
scroll to position [0, 0]
drag, startPoint x: 1068, startPoint y: 539, endPoint x: 832, endPoint y: 495, distance: 240.5
click at [1067, 539] on div "Requerente * Paciente Profissional de Saúde Paciente Nenhum resultado encontrad…" at bounding box center [569, 362] width 1116 height 434
click at [1079, 559] on button "Próximo" at bounding box center [1072, 554] width 88 height 27
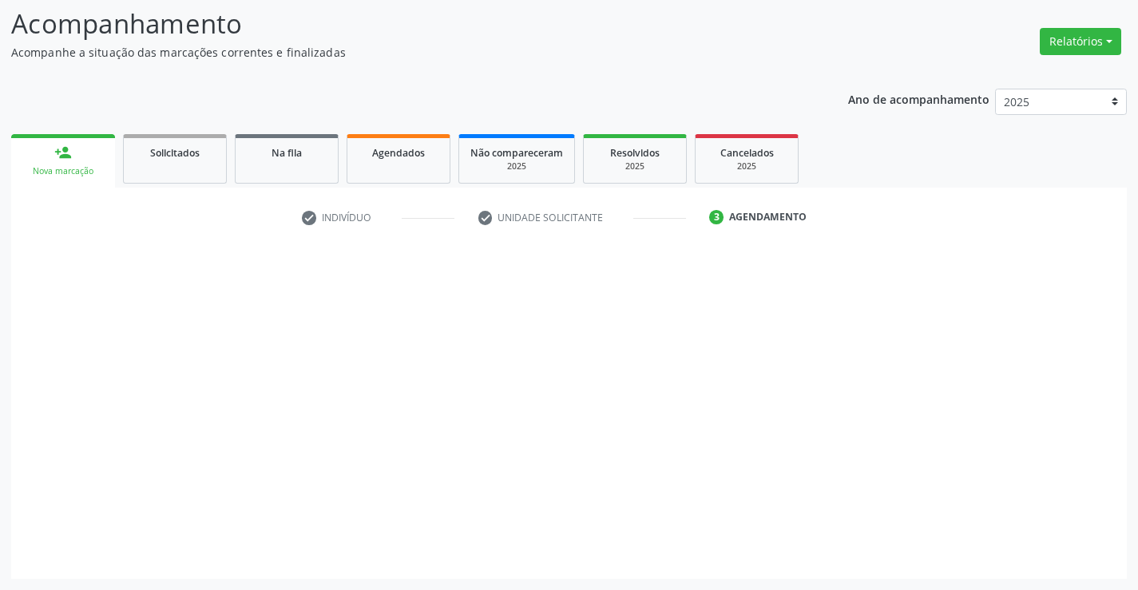
scroll to position [105, 0]
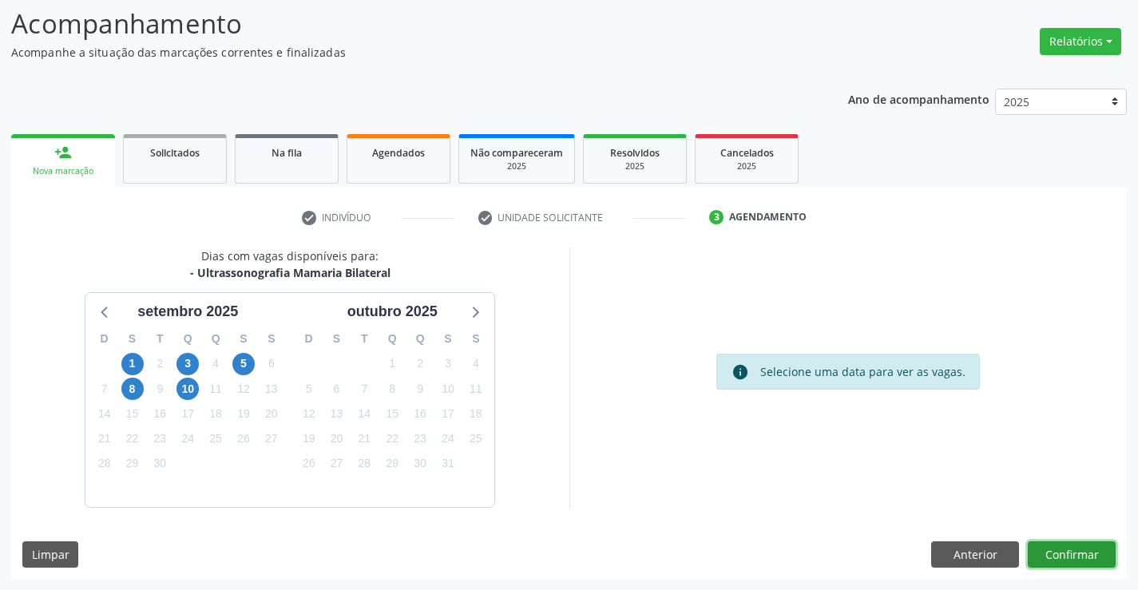
click at [1067, 558] on button "Confirmar" at bounding box center [1072, 555] width 88 height 27
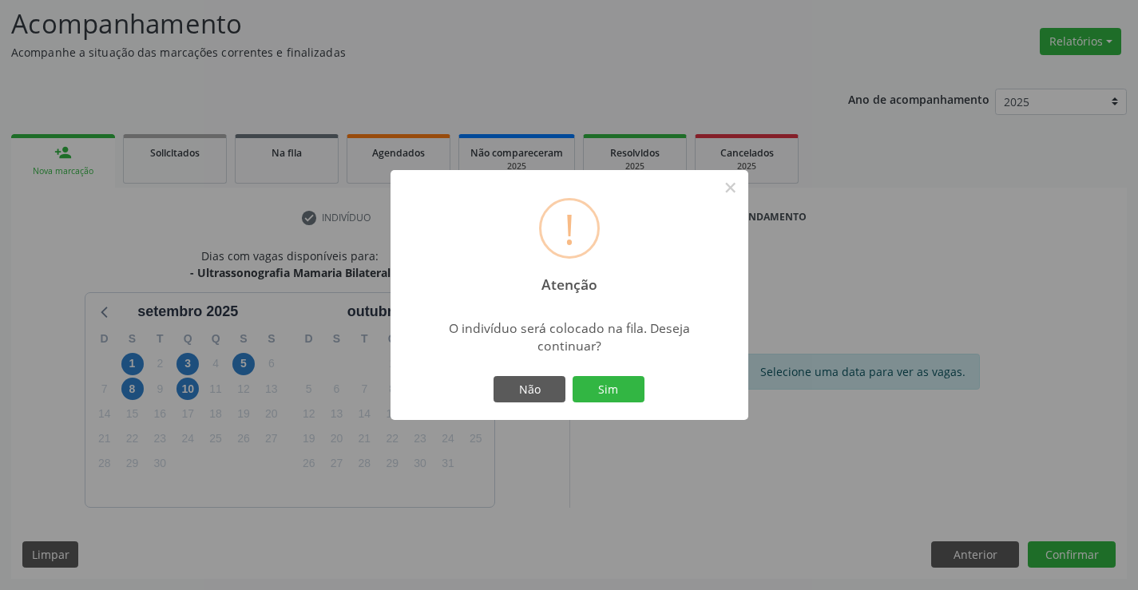
click at [648, 400] on div "Não Sim" at bounding box center [569, 390] width 158 height 34
click at [636, 397] on button "Sim" at bounding box center [609, 389] width 72 height 27
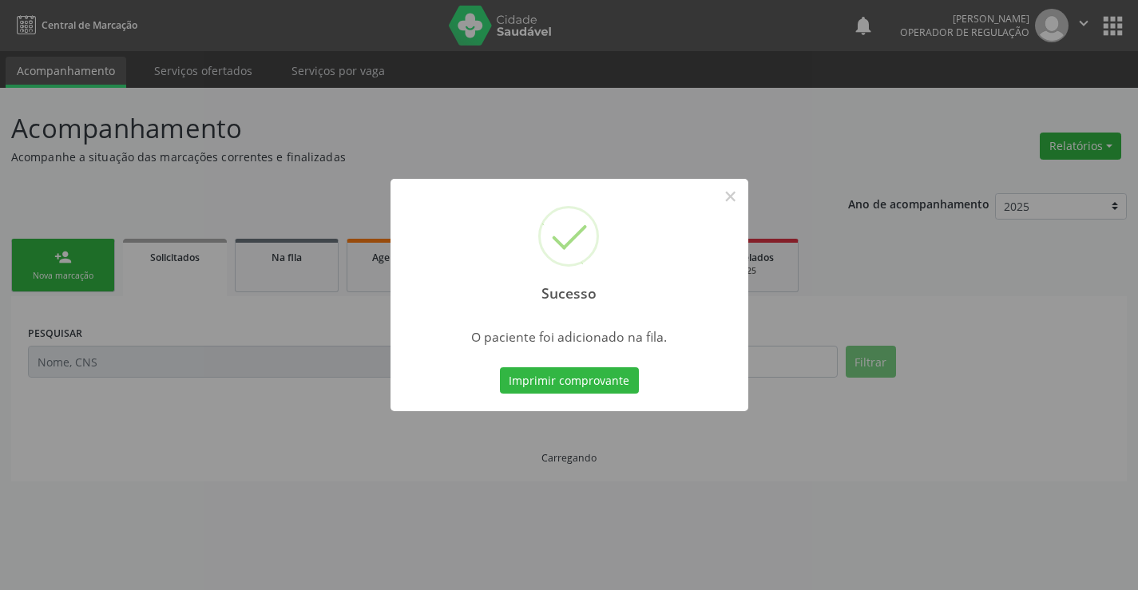
scroll to position [0, 0]
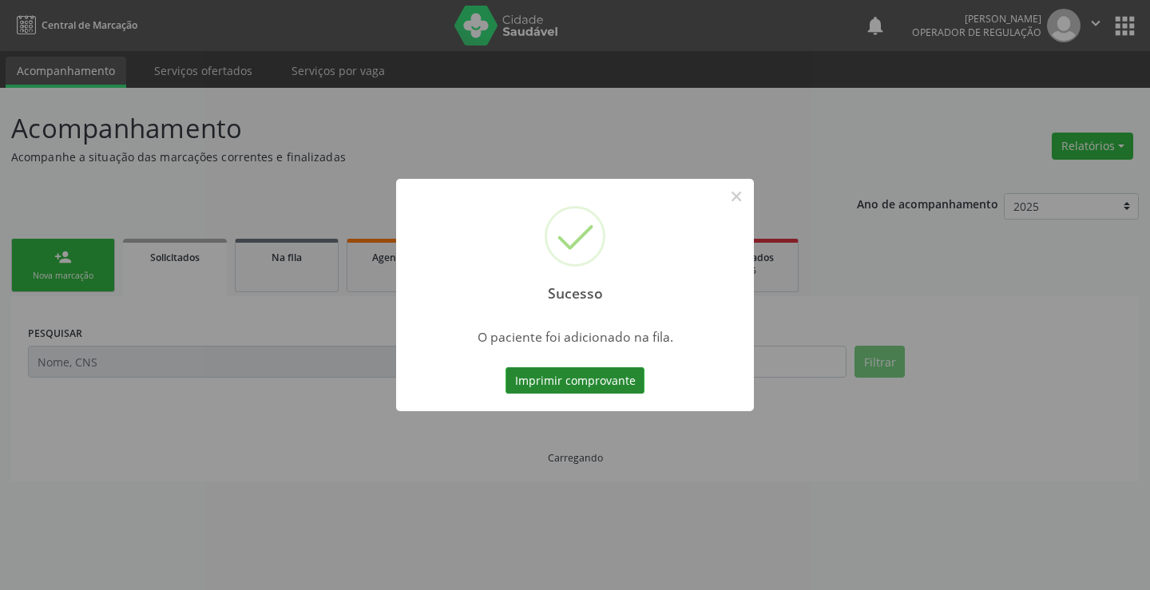
click at [611, 372] on button "Imprimir comprovante" at bounding box center [575, 380] width 139 height 27
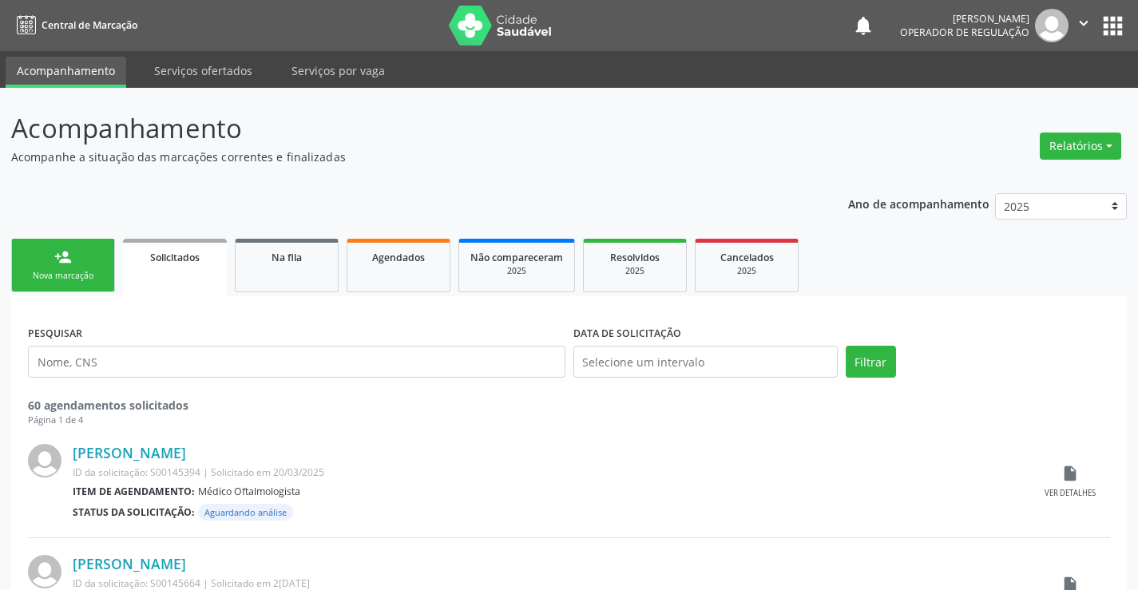
click at [72, 265] on link "person_add Nova marcação" at bounding box center [63, 266] width 104 height 54
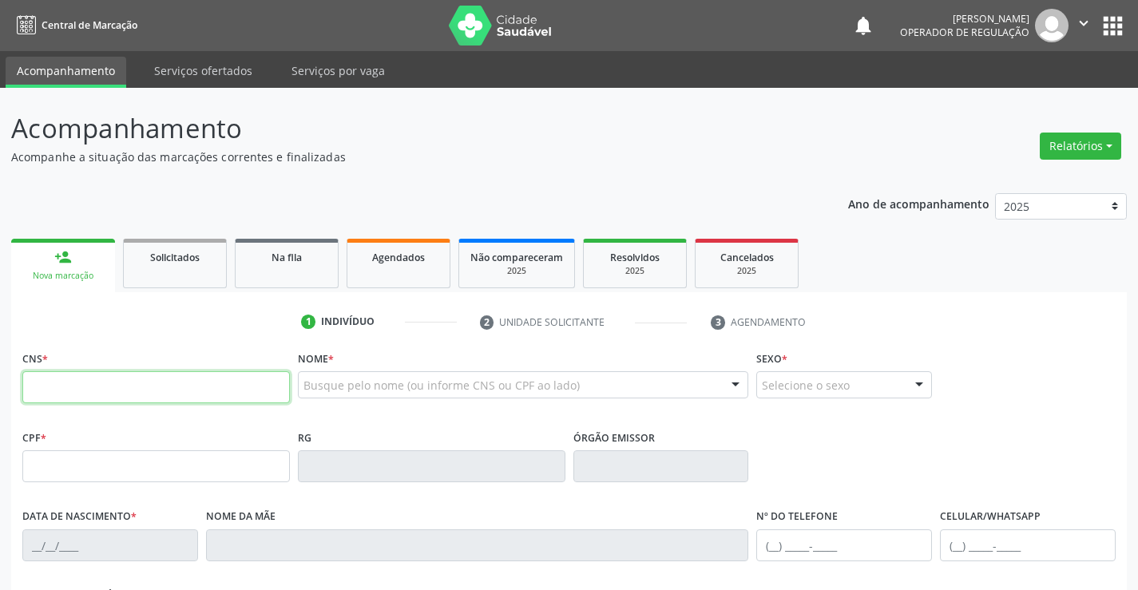
click at [40, 398] on input "text" at bounding box center [156, 387] width 268 height 32
type input "709 6096 0062 2879"
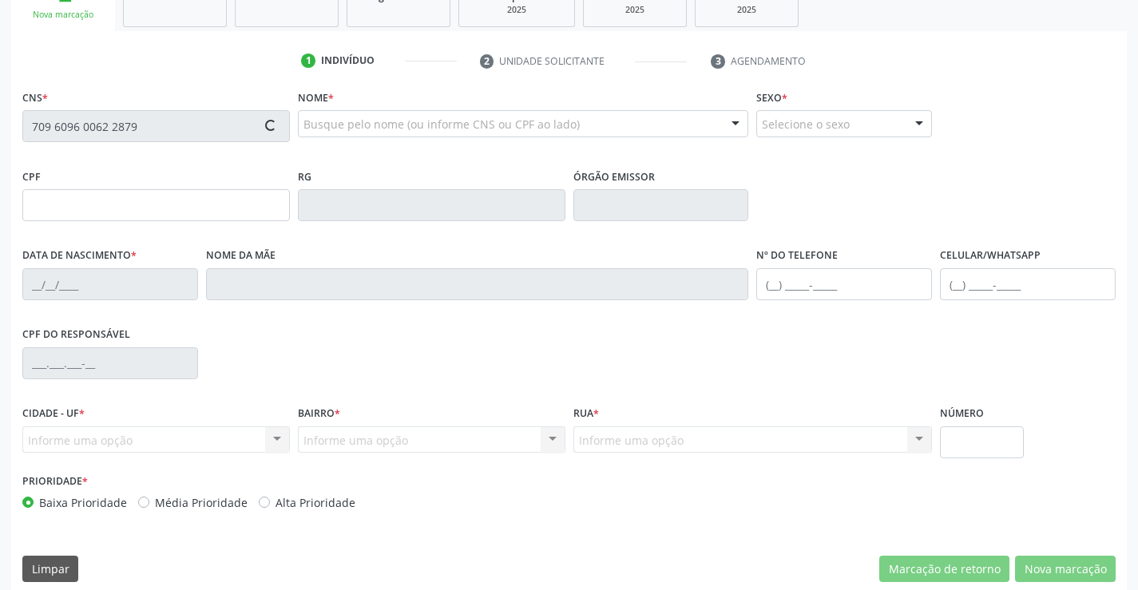
scroll to position [276, 0]
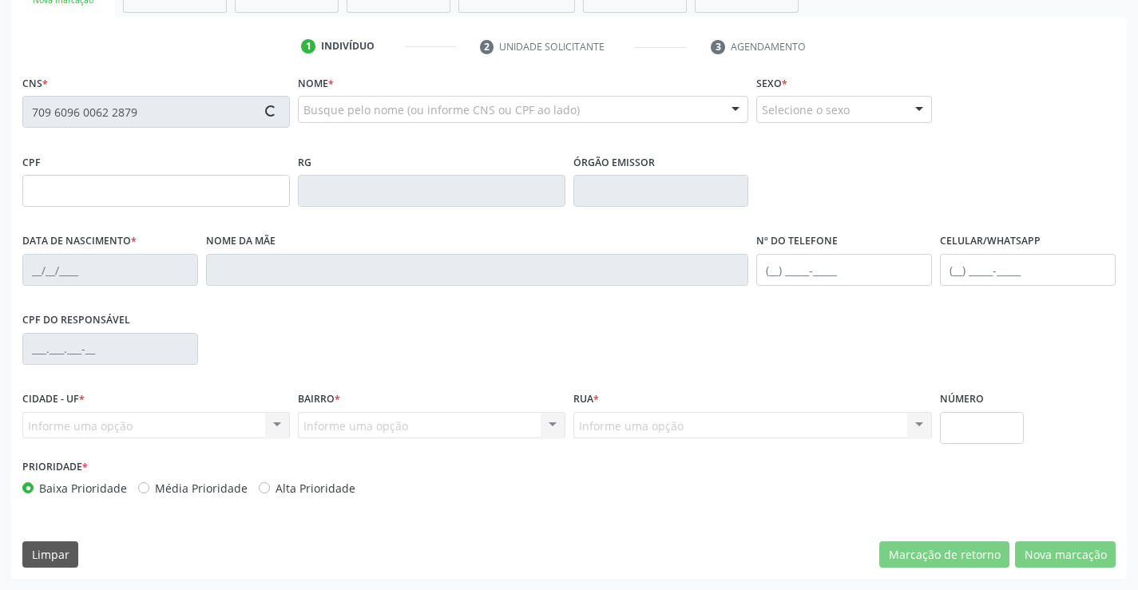
type input "0116816082"
type input "26/07/1955"
type input "494.018.155-34"
type input "SN"
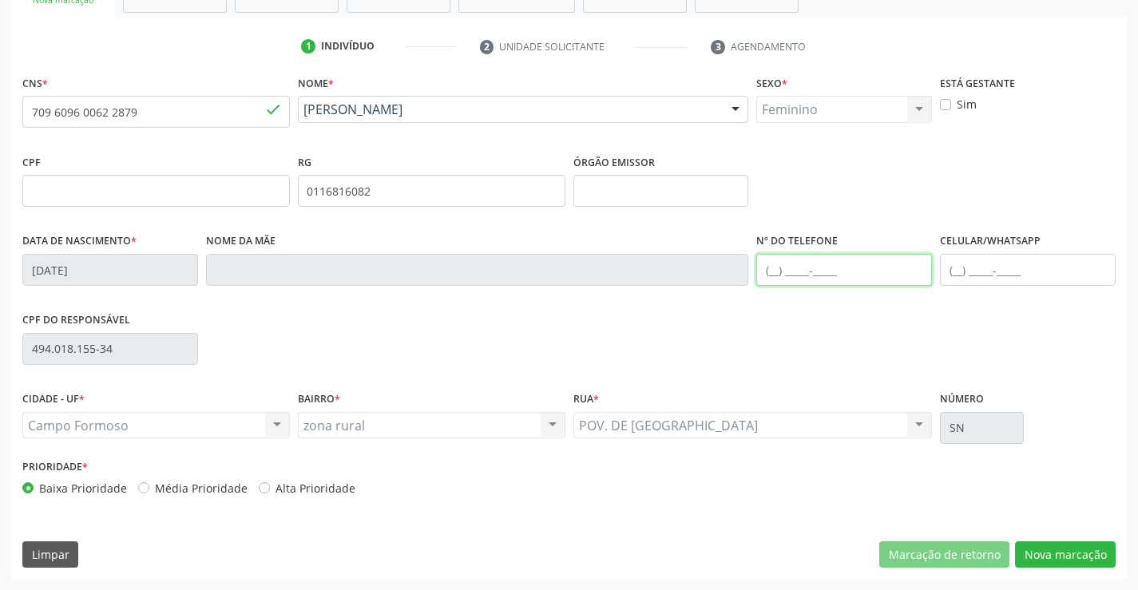
click at [808, 268] on input "text" at bounding box center [844, 270] width 176 height 32
type input "(74) 98851-2597"
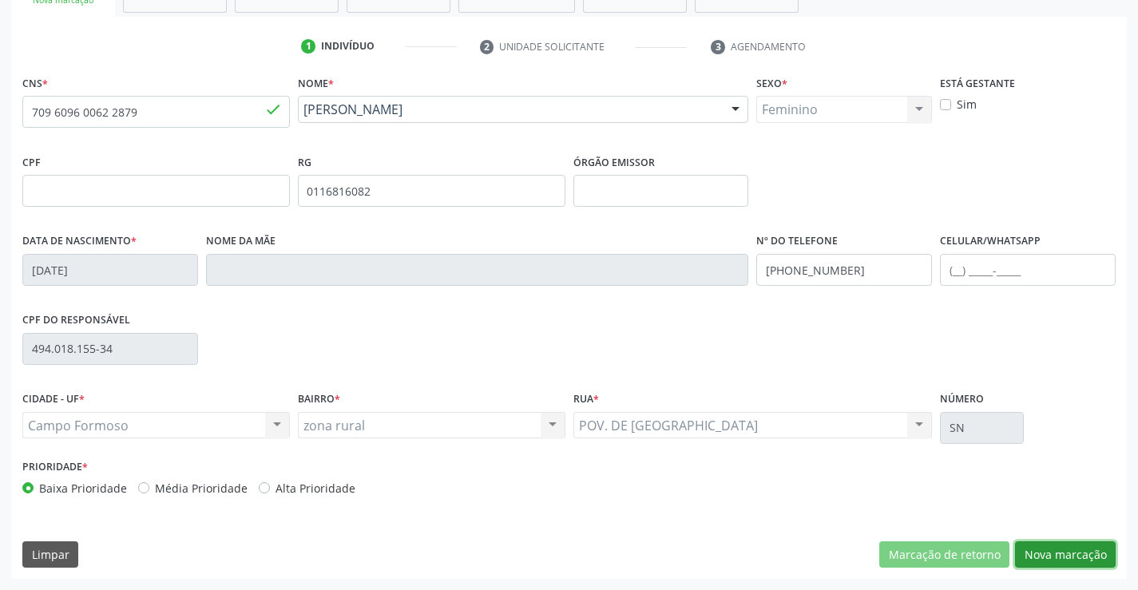
click at [1076, 555] on button "Nova marcação" at bounding box center [1065, 555] width 101 height 27
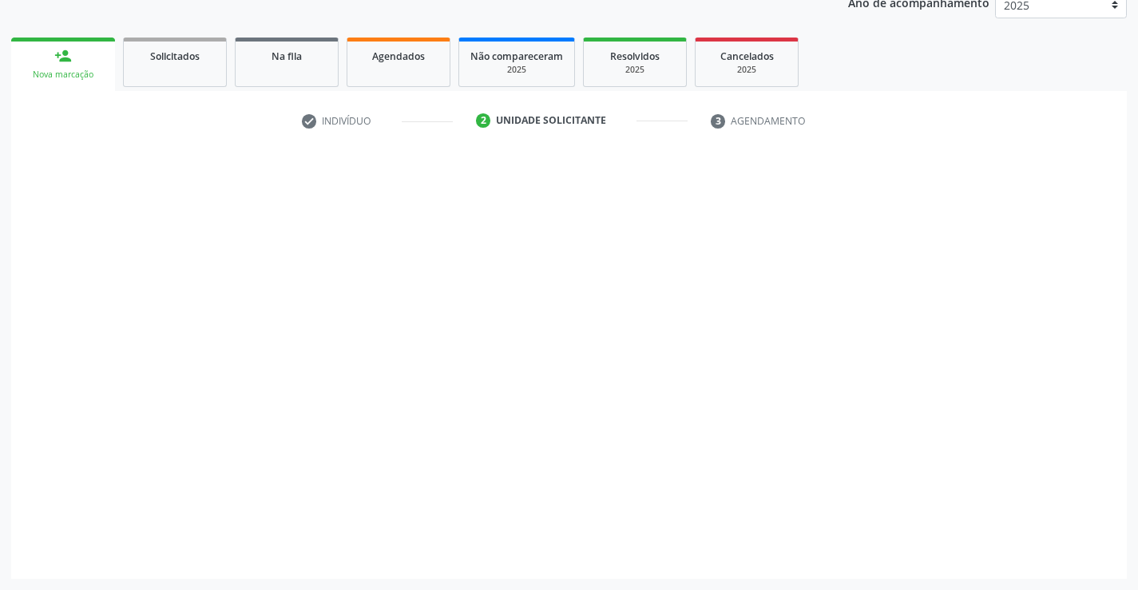
scroll to position [201, 0]
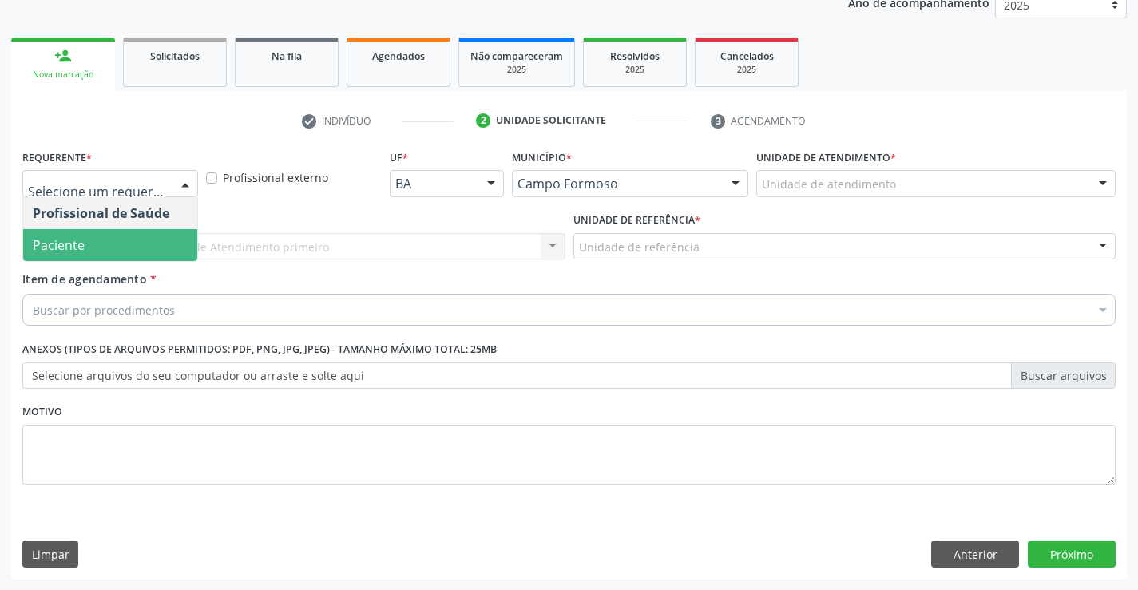
click at [62, 243] on span "Paciente" at bounding box center [59, 245] width 52 height 18
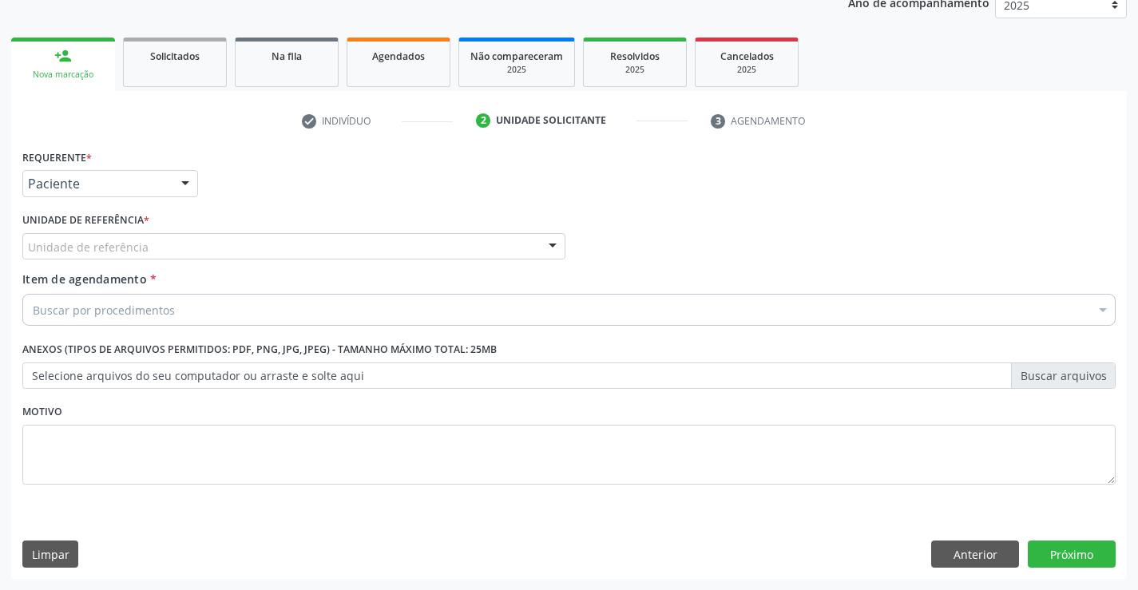
click at [102, 236] on div "Unidade de referência" at bounding box center [293, 246] width 543 height 27
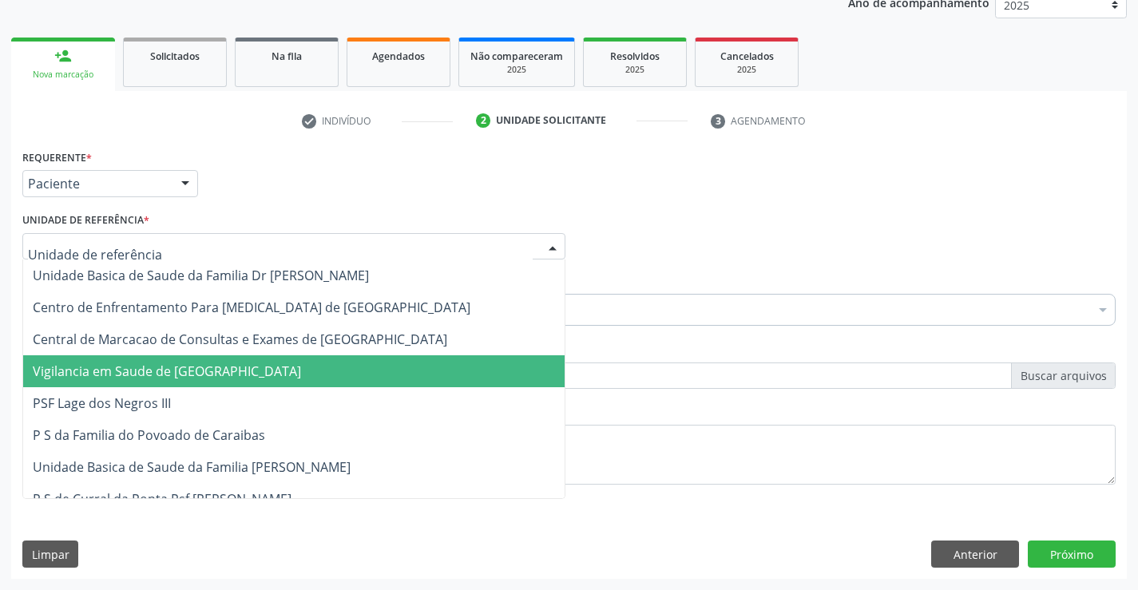
click at [129, 414] on span "PSF Lage dos Negros III" at bounding box center [294, 403] width 542 height 32
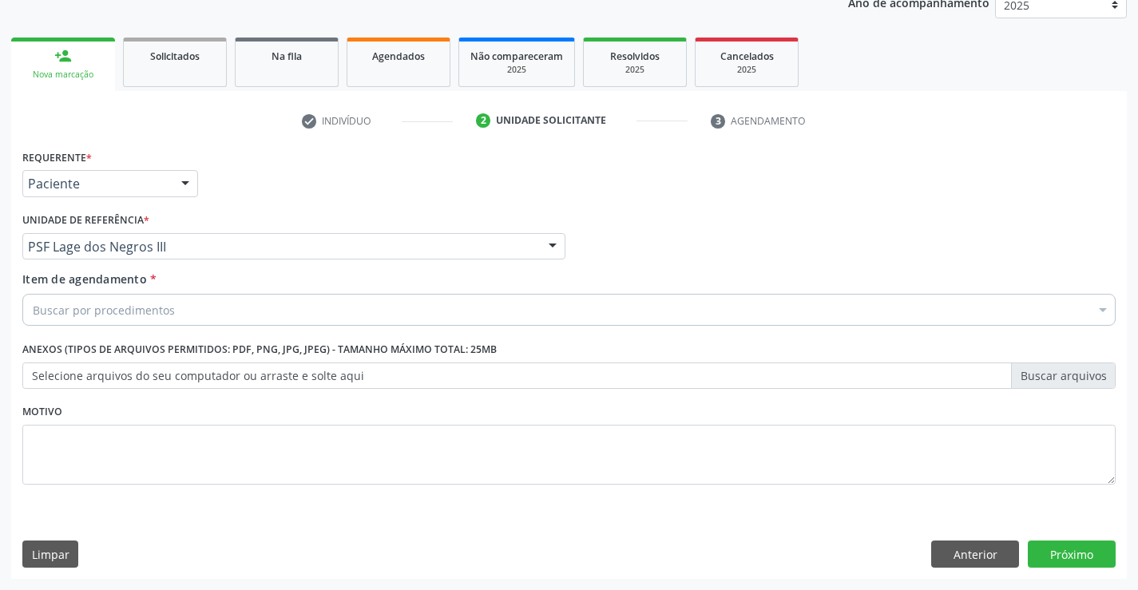
click at [118, 294] on div "Buscar por procedimentos" at bounding box center [569, 310] width 1094 height 32
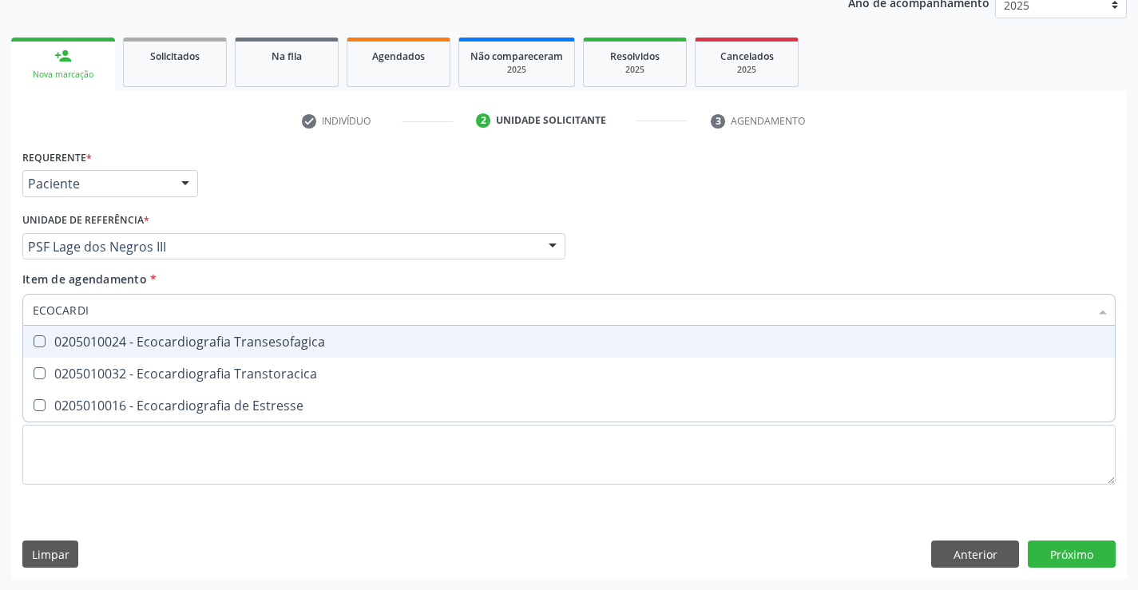
type input "ECOCARDIO"
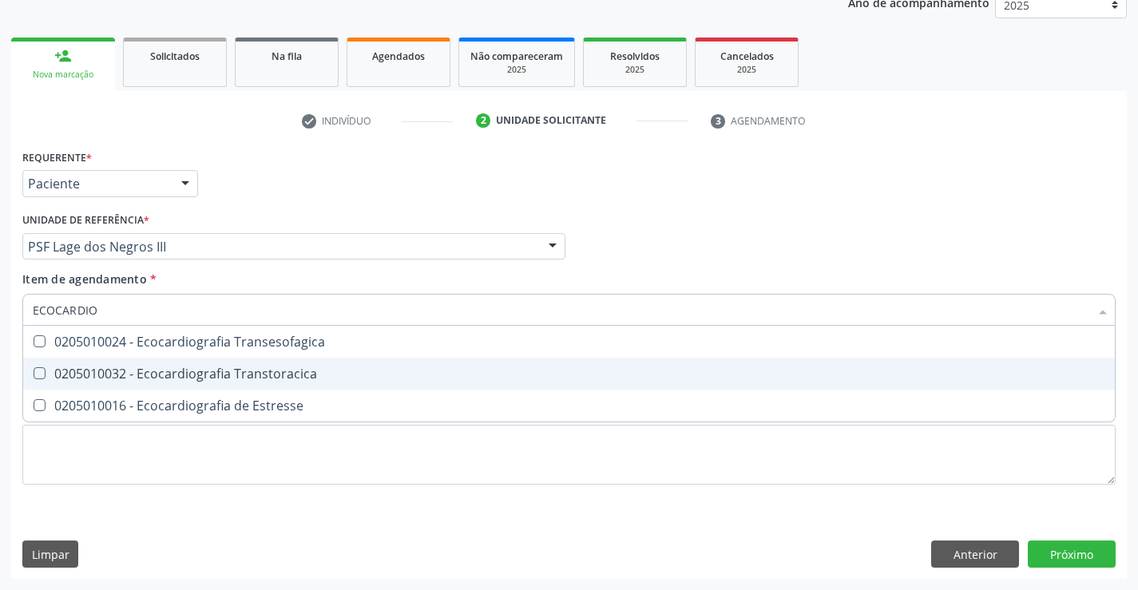
click at [270, 380] on div "0205010032 - Ecocardiografia Transtoracica" at bounding box center [569, 373] width 1073 height 13
checkbox Transtoracica "true"
click at [1069, 552] on div "Requerente * Paciente Profissional de Saúde Paciente Nenhum resultado encontrad…" at bounding box center [569, 362] width 1116 height 434
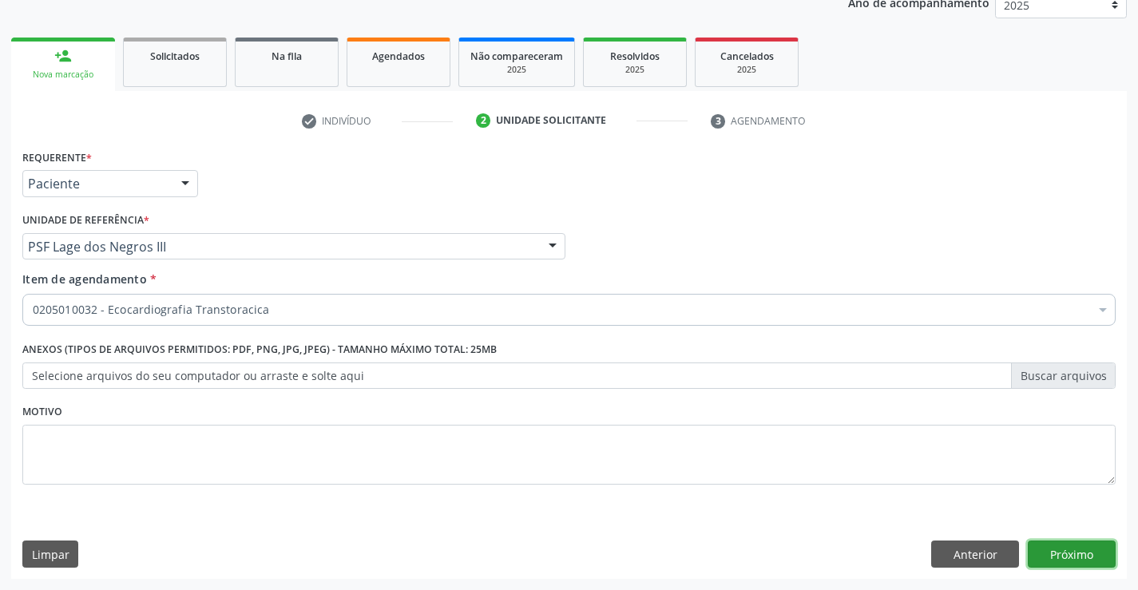
click at [1074, 550] on button "Próximo" at bounding box center [1072, 554] width 88 height 27
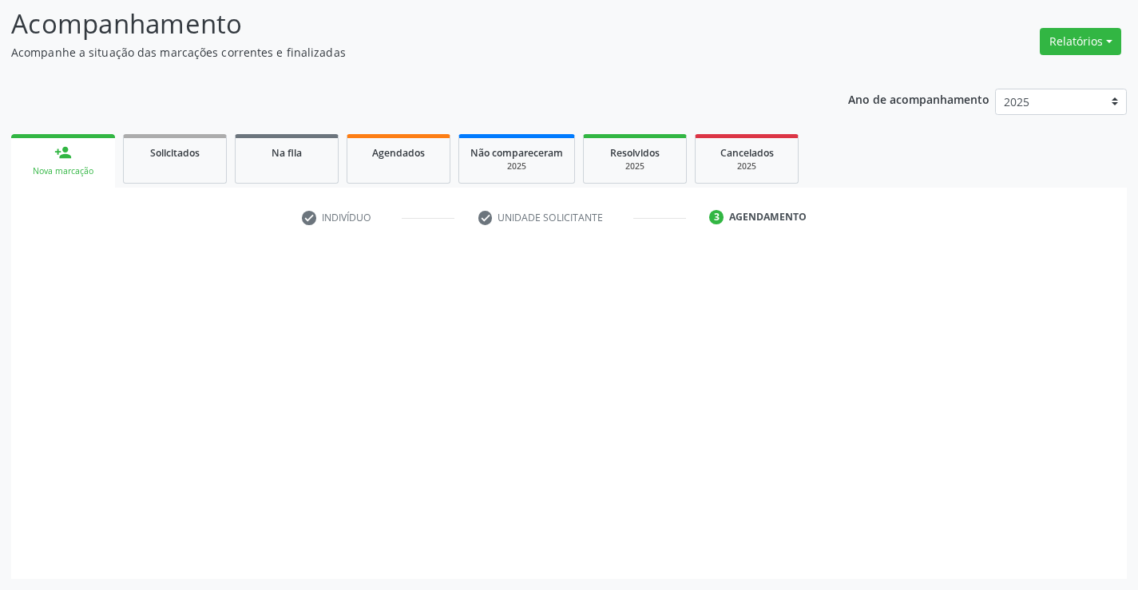
scroll to position [105, 0]
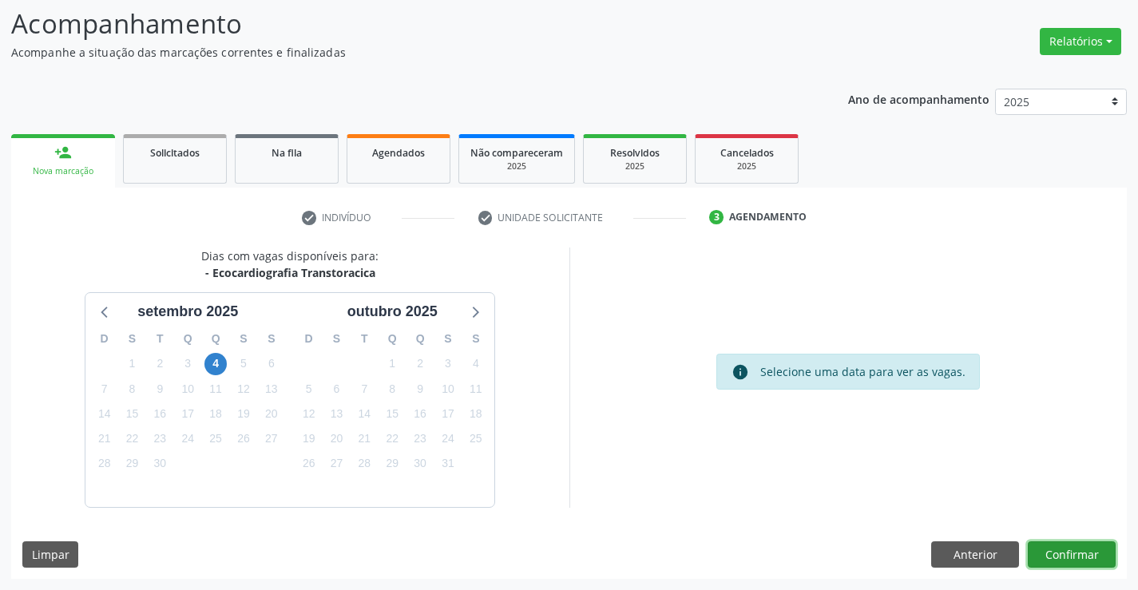
click at [1066, 557] on button "Confirmar" at bounding box center [1072, 555] width 88 height 27
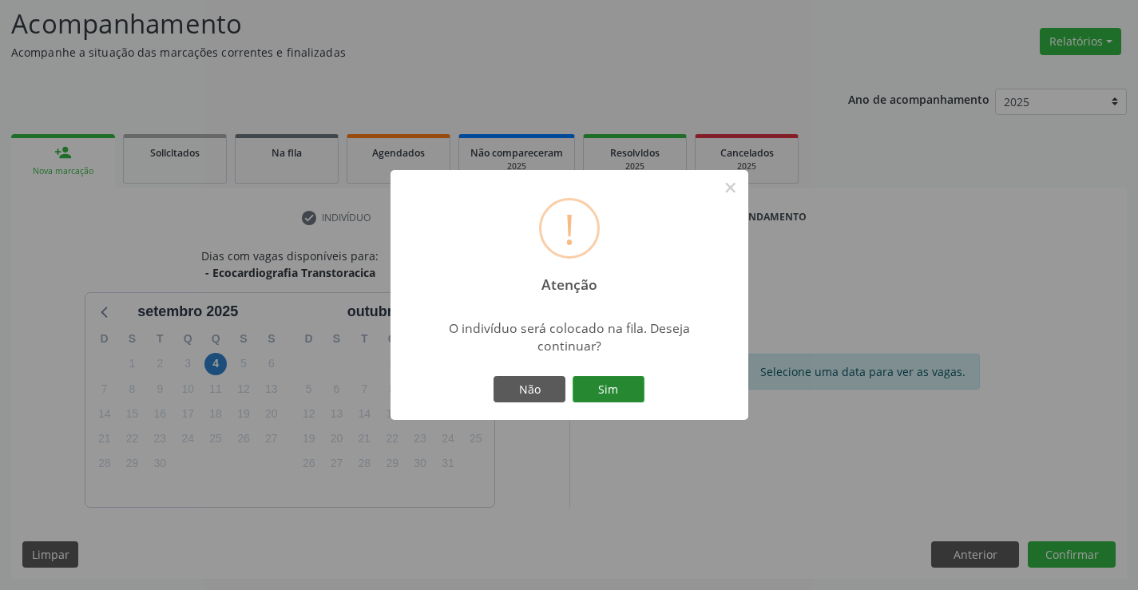
click at [613, 388] on button "Sim" at bounding box center [609, 389] width 72 height 27
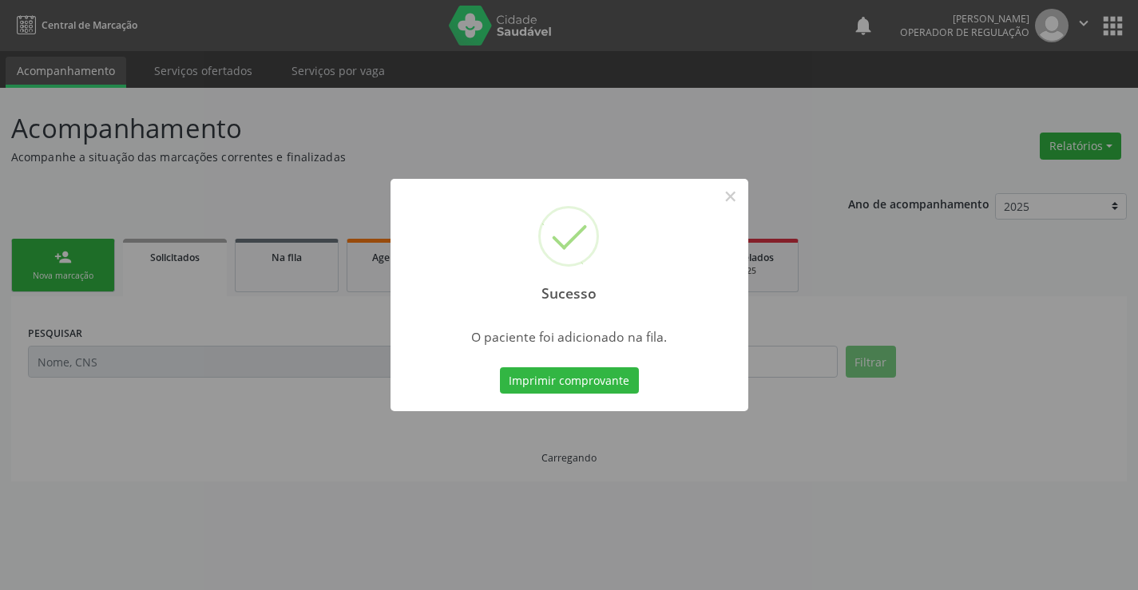
scroll to position [0, 0]
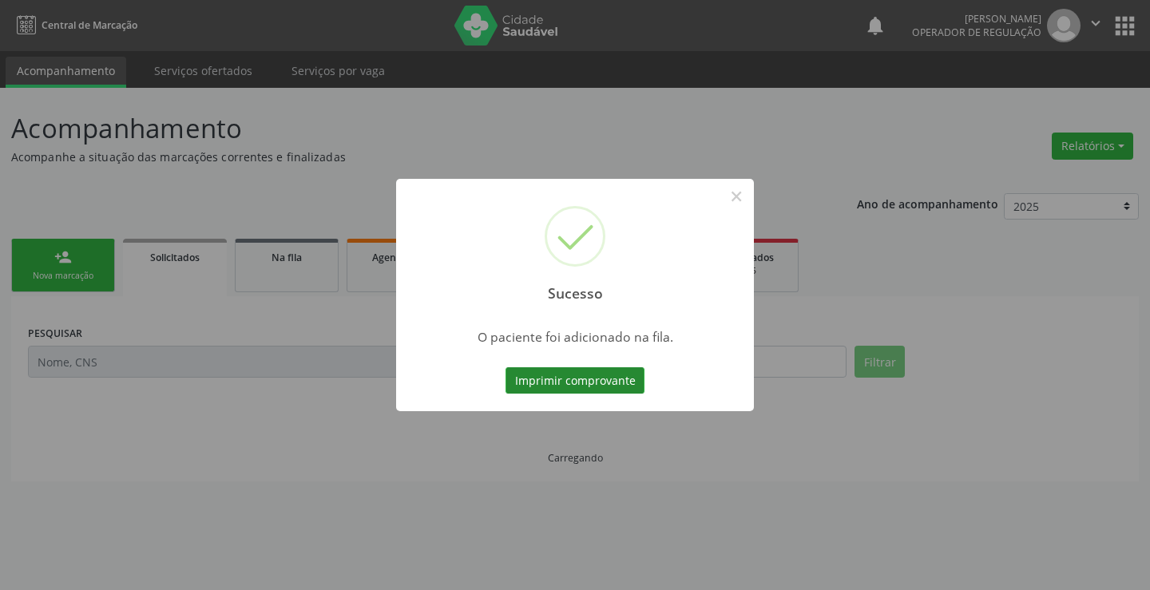
click at [604, 376] on button "Imprimir comprovante" at bounding box center [575, 380] width 139 height 27
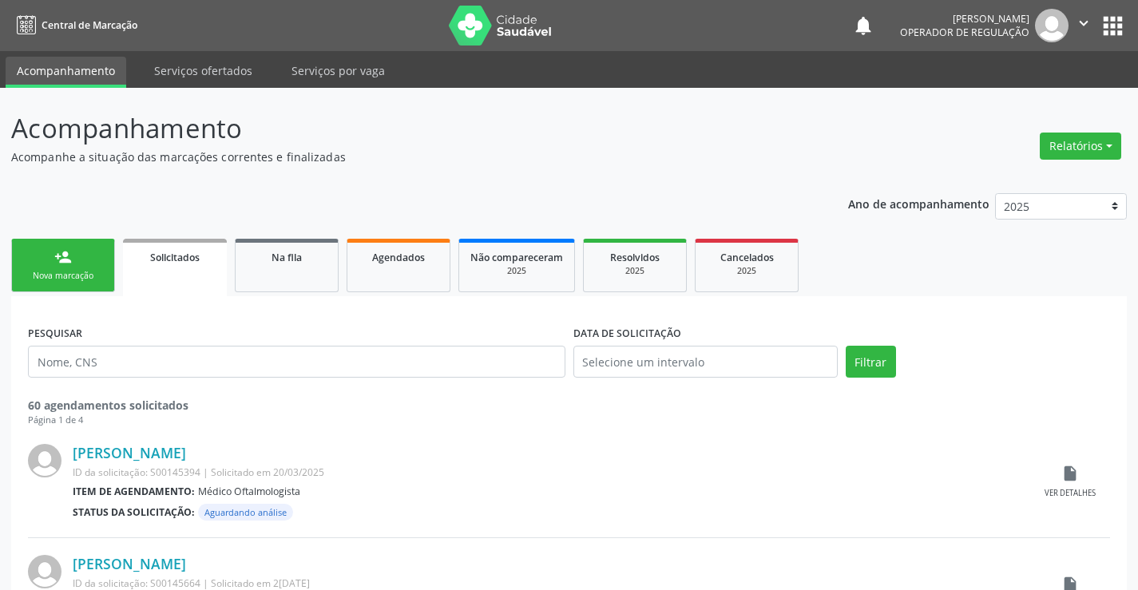
click at [68, 279] on div "Nova marcação" at bounding box center [63, 276] width 80 height 12
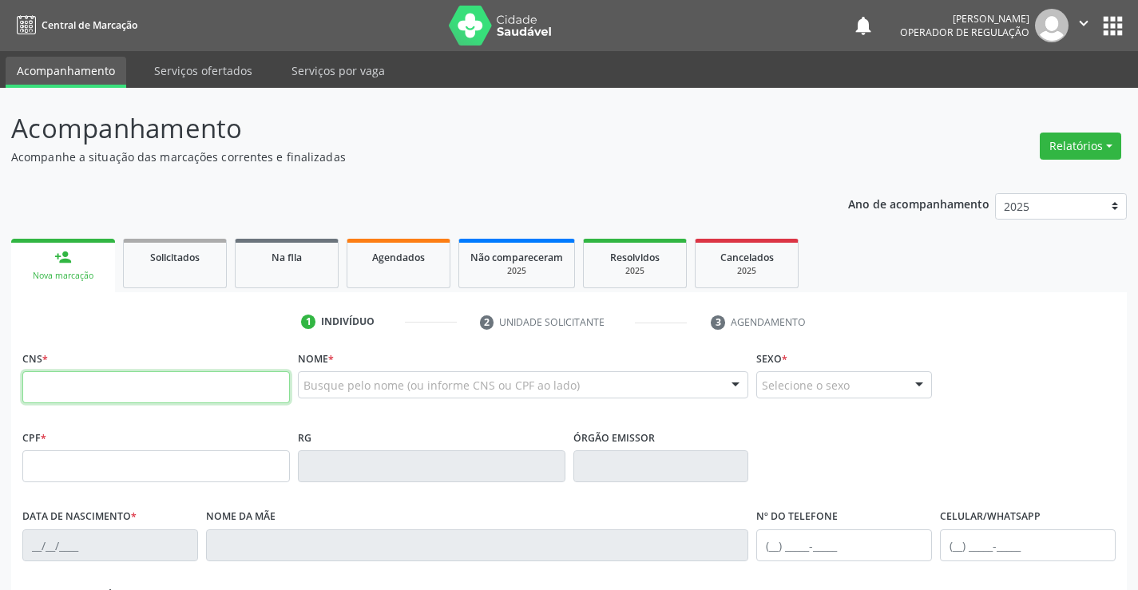
click at [115, 383] on input "text" at bounding box center [156, 387] width 268 height 32
click at [97, 386] on input "text" at bounding box center [156, 387] width 268 height 32
type input "707 0008 7630 3833"
type input "1534939415"
type input "14/08/1991"
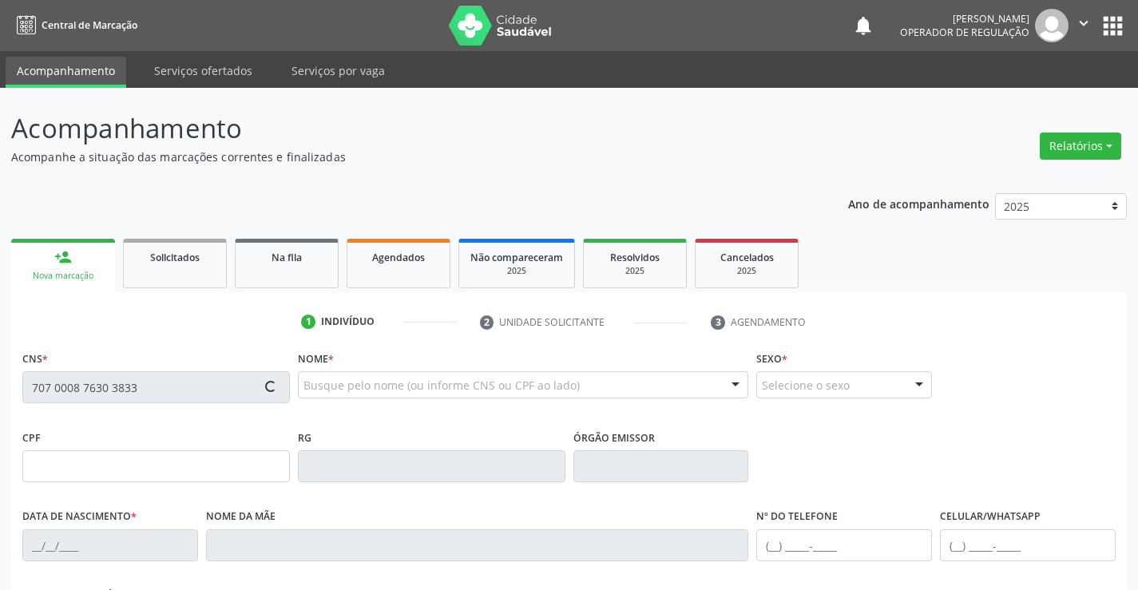
type input "(74) 99121-8839"
type input "S/N"
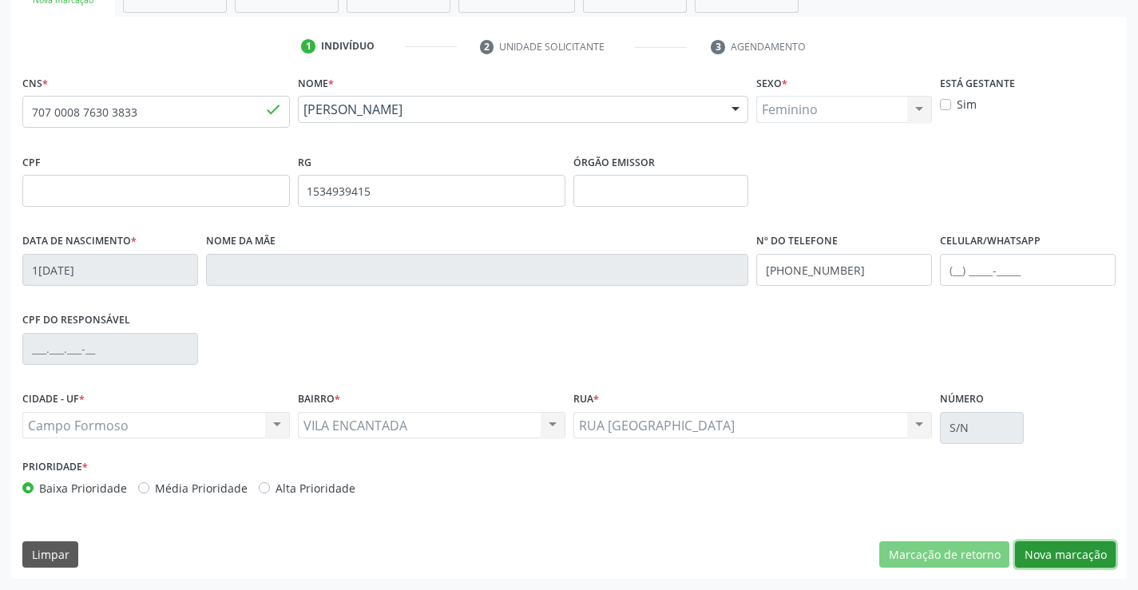
click at [1075, 550] on button "Nova marcação" at bounding box center [1065, 555] width 101 height 27
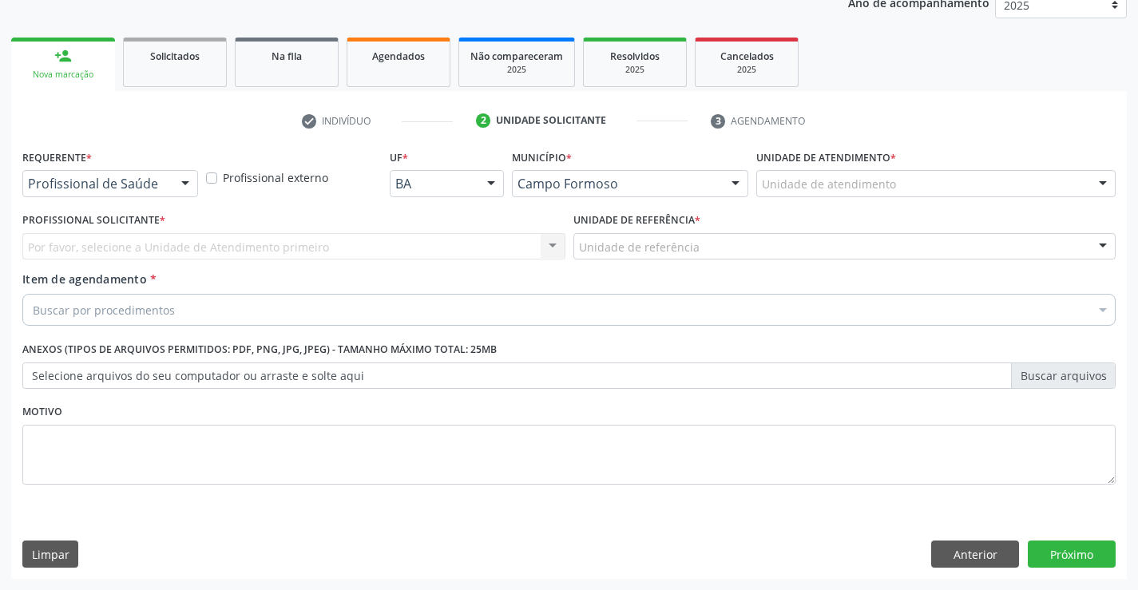
scroll to position [201, 0]
click at [175, 179] on div at bounding box center [185, 184] width 24 height 27
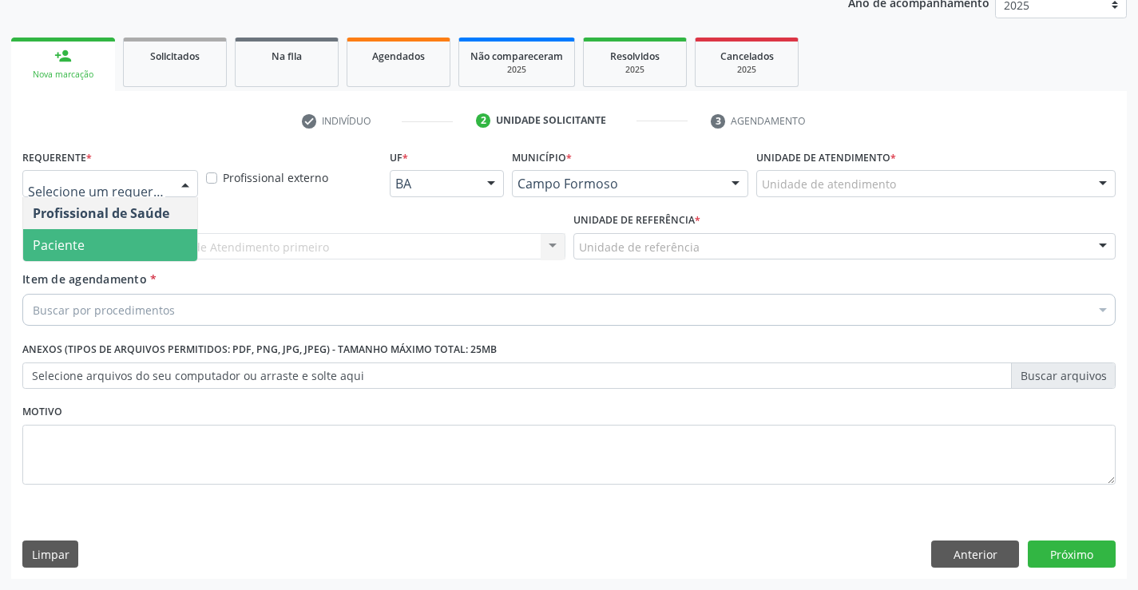
click at [74, 249] on span "Paciente" at bounding box center [59, 245] width 52 height 18
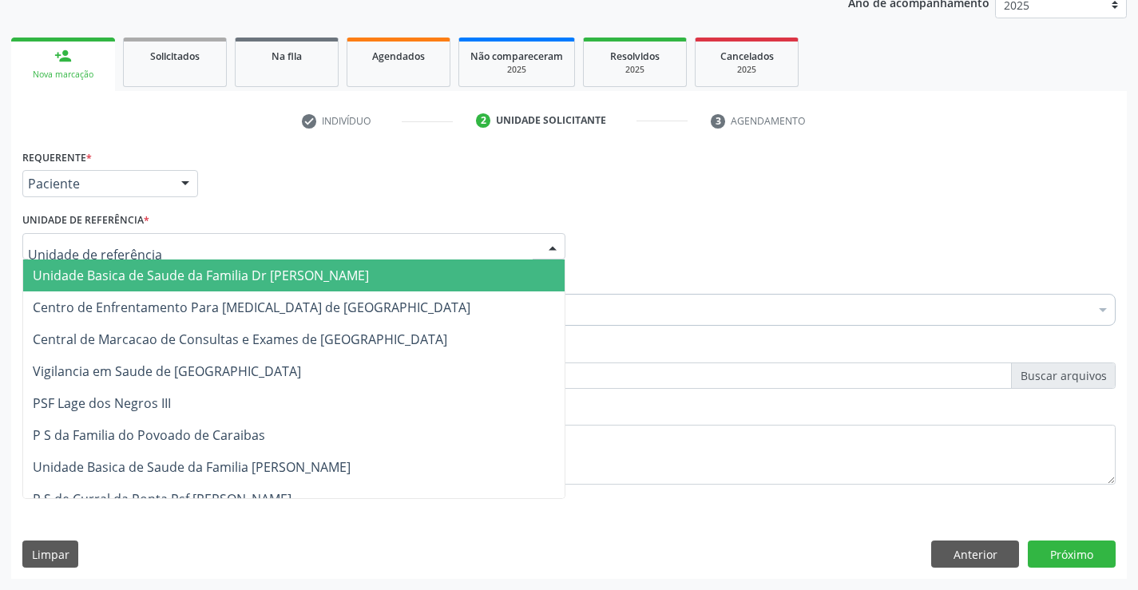
click at [165, 256] on div at bounding box center [293, 246] width 543 height 27
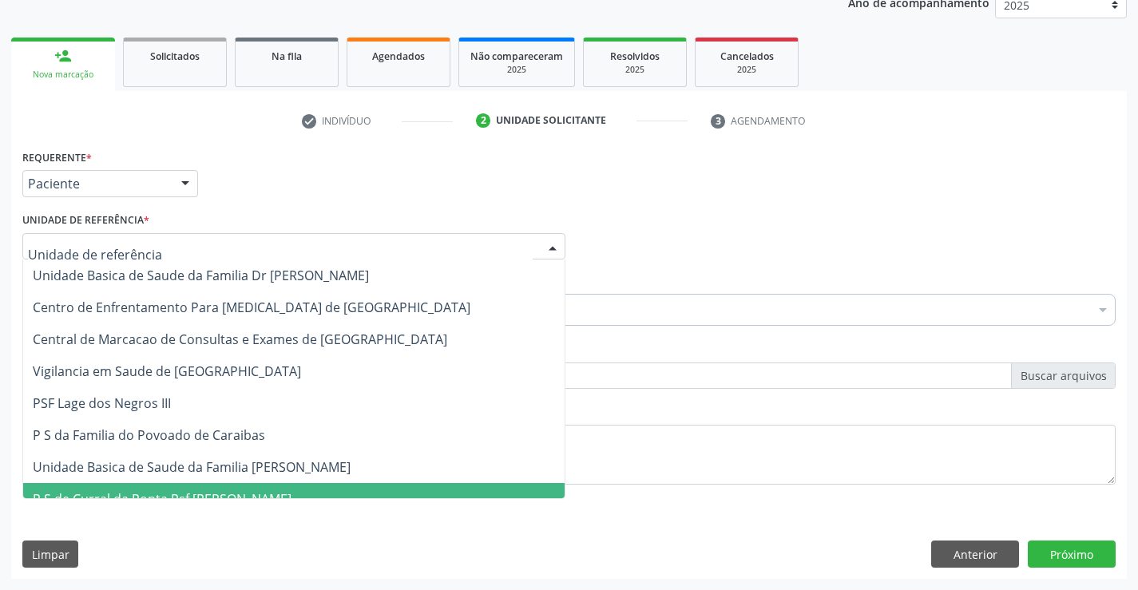
click at [185, 487] on span "P S de Curral da Ponta Psf [PERSON_NAME]" at bounding box center [294, 499] width 542 height 32
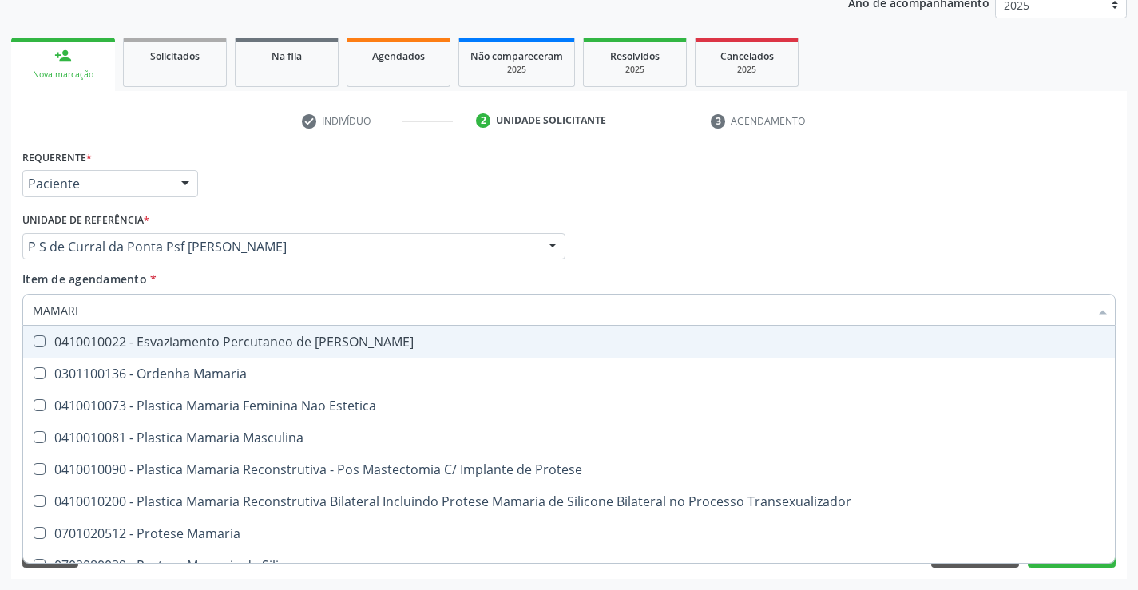
type input "MAMARIA"
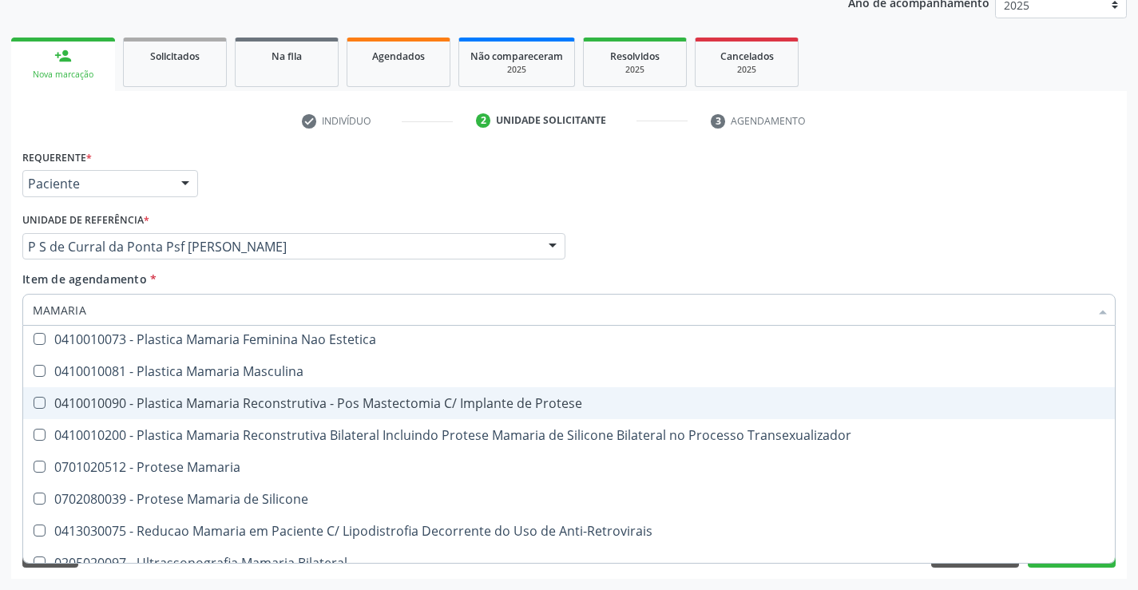
scroll to position [50, 0]
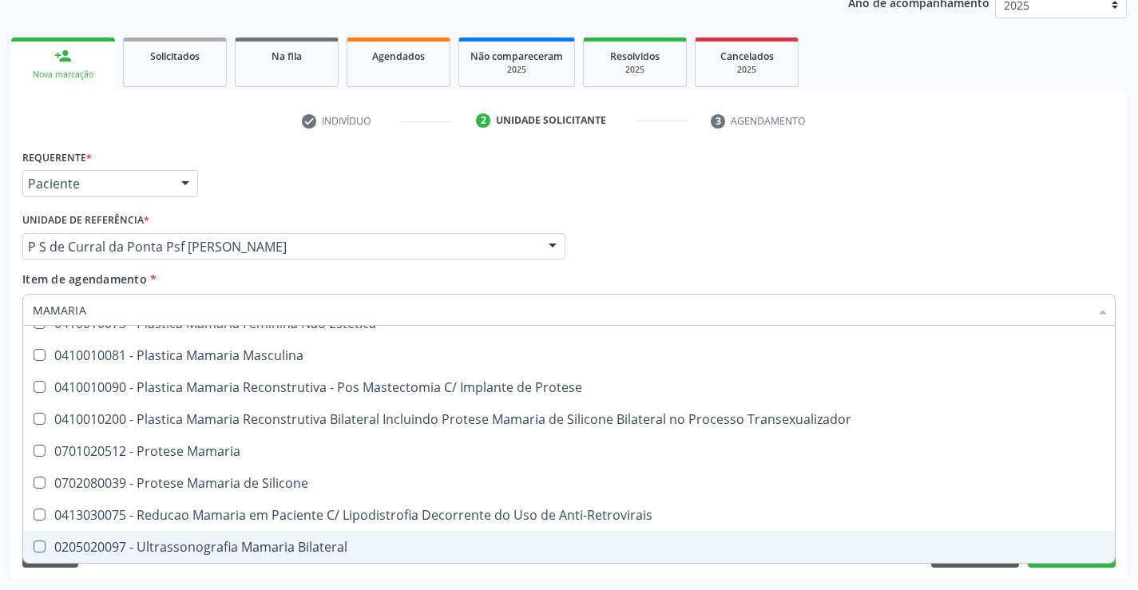
click at [300, 547] on div "0205020097 - Ultrassonografia Mamaria Bilateral" at bounding box center [569, 547] width 1073 height 13
checkbox Bilateral "true"
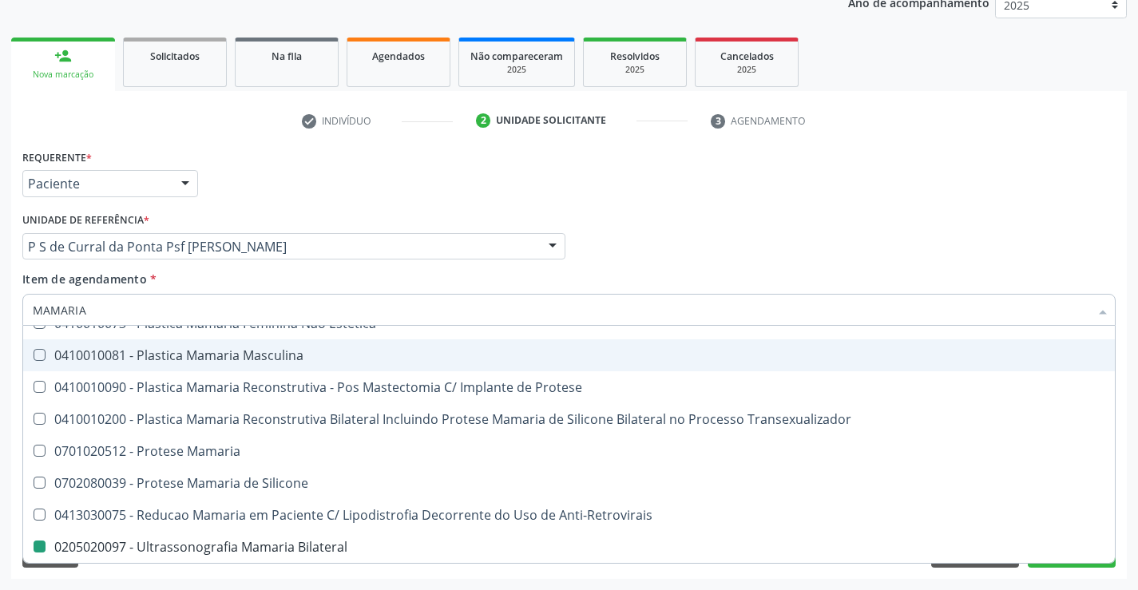
click at [417, 182] on div "Requerente * Paciente Profissional de Saúde Paciente Nenhum resultado encontrad…" at bounding box center [568, 176] width 1101 height 62
checkbox Estetica "true"
checkbox Bilateral "false"
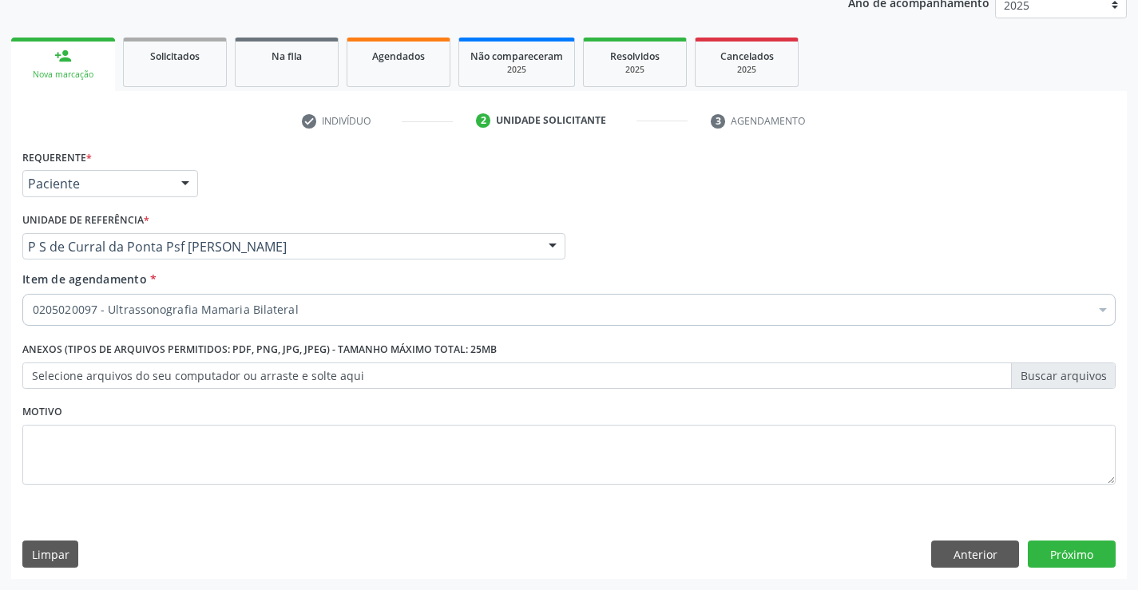
scroll to position [0, 0]
click at [1080, 541] on button "Próximo" at bounding box center [1072, 554] width 88 height 27
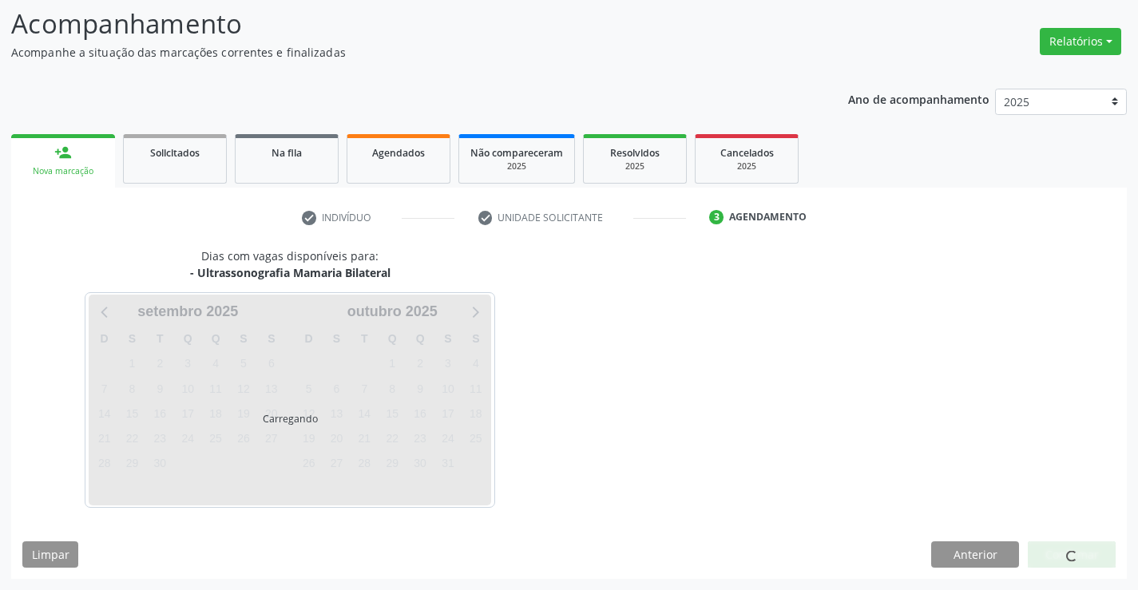
scroll to position [105, 0]
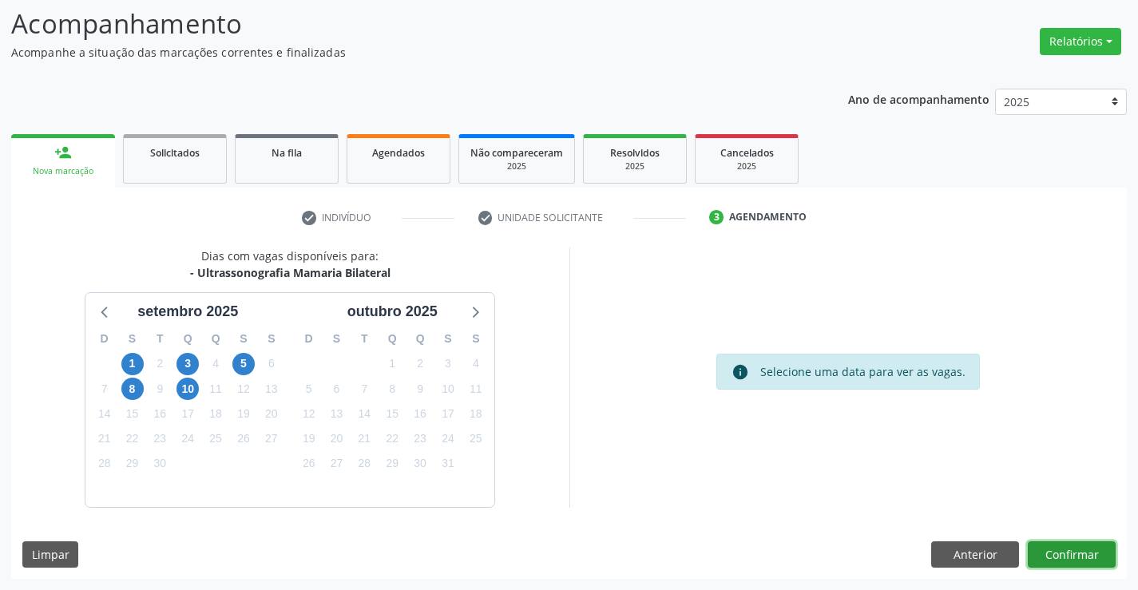
click at [1084, 562] on button "Confirmar" at bounding box center [1072, 555] width 88 height 27
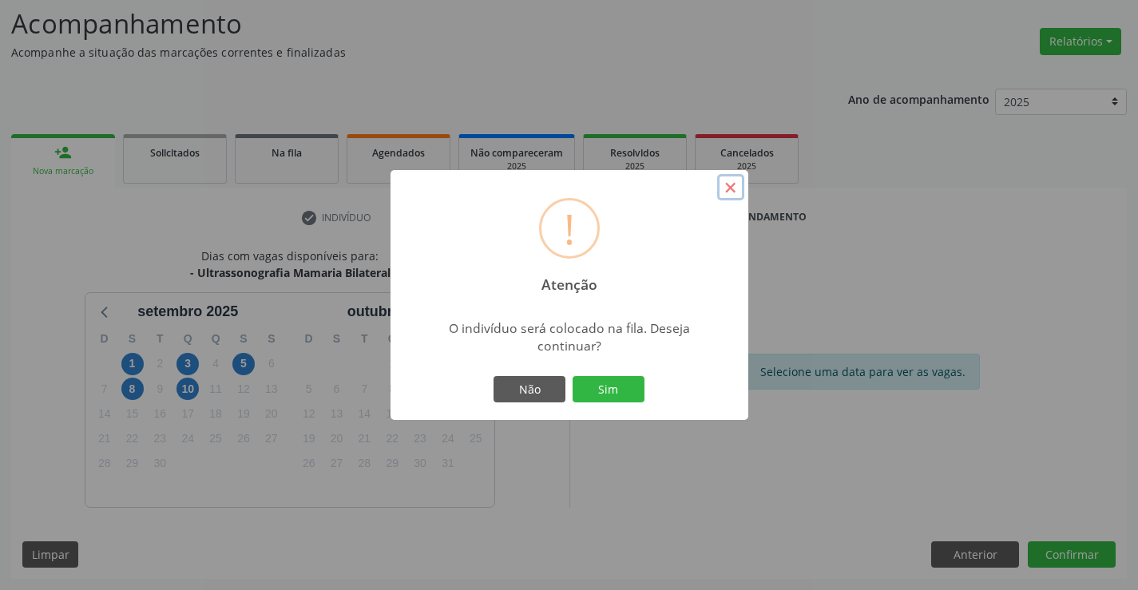
click at [724, 192] on button "×" at bounding box center [730, 187] width 27 height 27
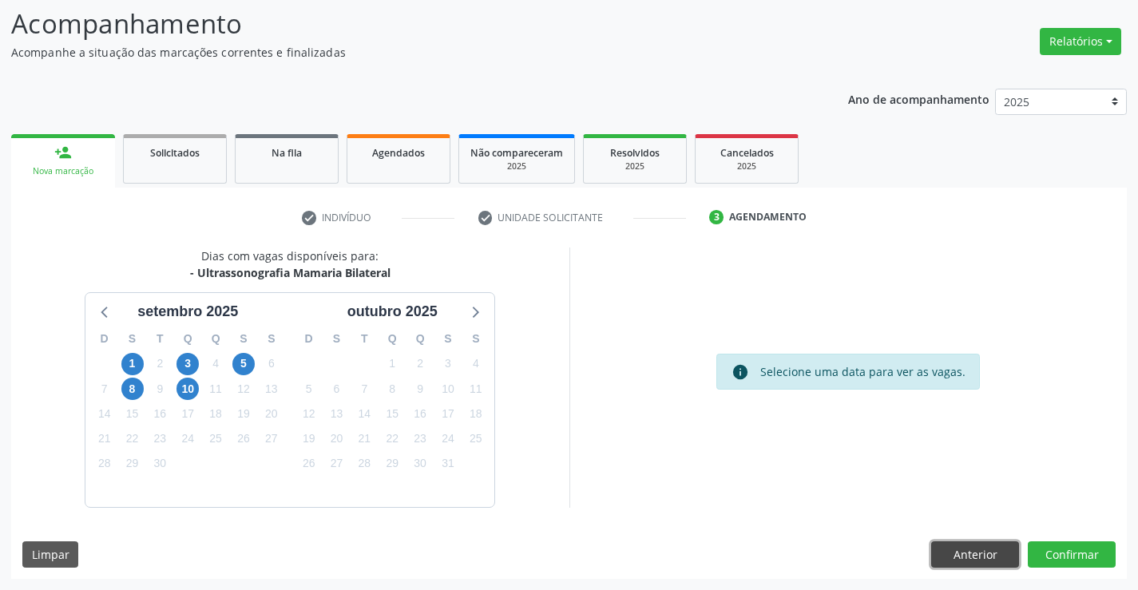
click at [951, 560] on button "Anterior" at bounding box center [975, 555] width 88 height 27
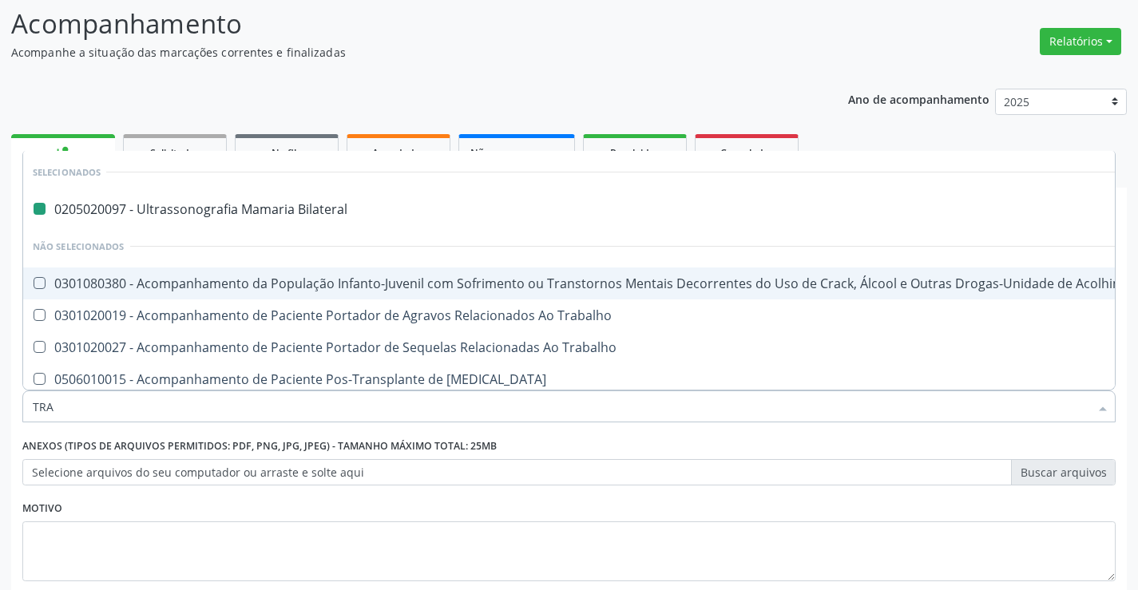
type input "TRAN"
checkbox Bilateral "false"
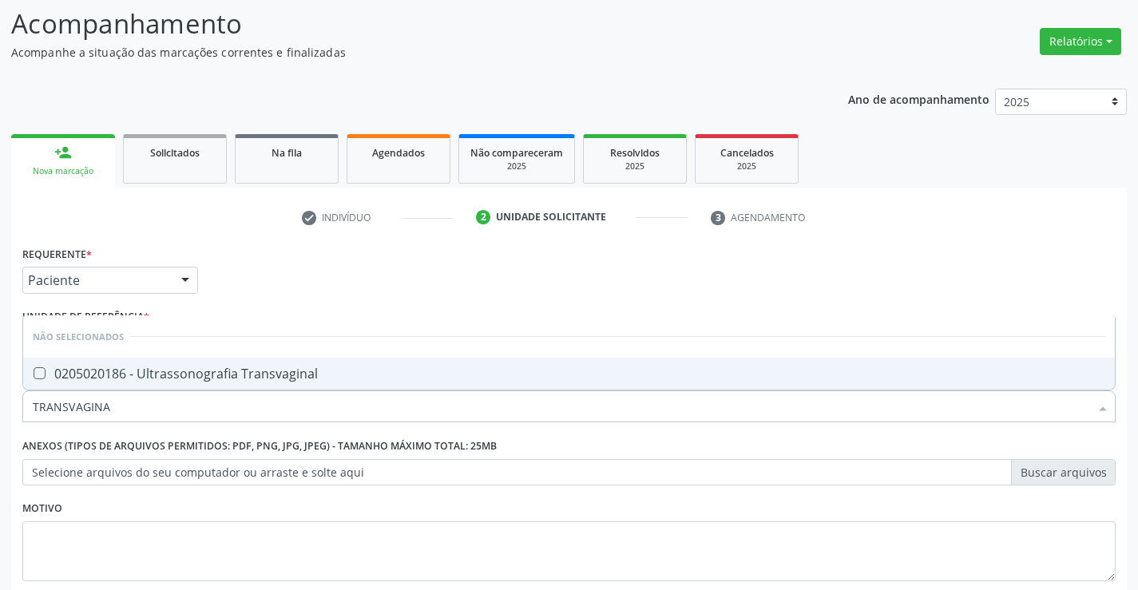
type input "TRANSVAGINAL"
drag, startPoint x: 311, startPoint y: 369, endPoint x: 256, endPoint y: 366, distance: 54.4
click at [310, 368] on div "0205020186 - Ultrassonografia Transvaginal" at bounding box center [569, 373] width 1073 height 13
checkbox Transvaginal "true"
click at [697, 73] on div "Acompanhamento Acompanhe a situação das marcações correntes e finalizadas Relat…" at bounding box center [569, 340] width 1116 height 672
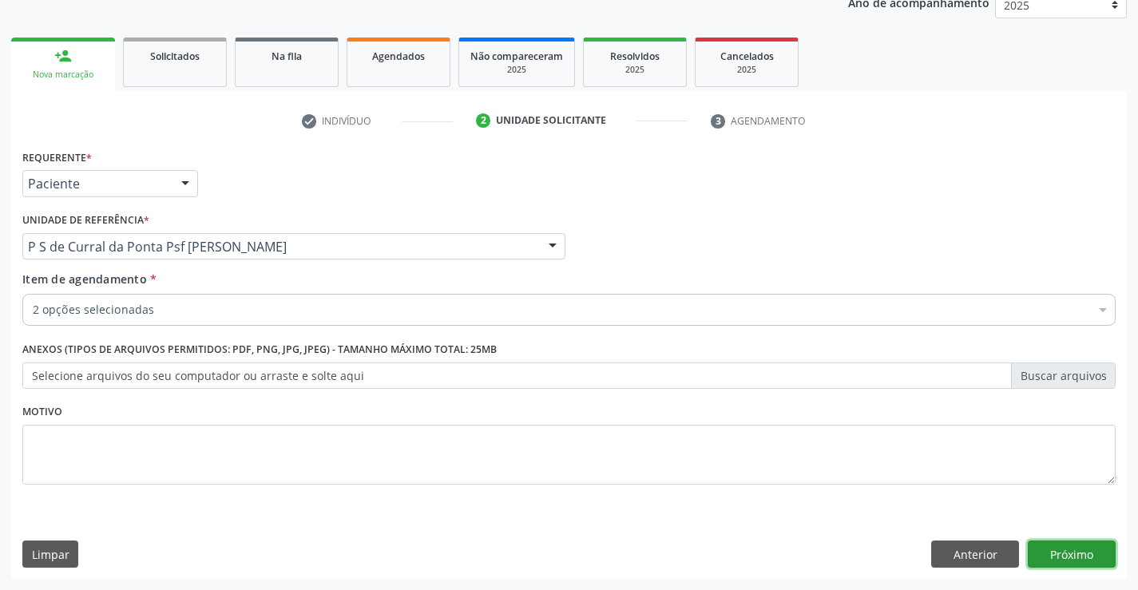
click at [1042, 550] on button "Próximo" at bounding box center [1072, 554] width 88 height 27
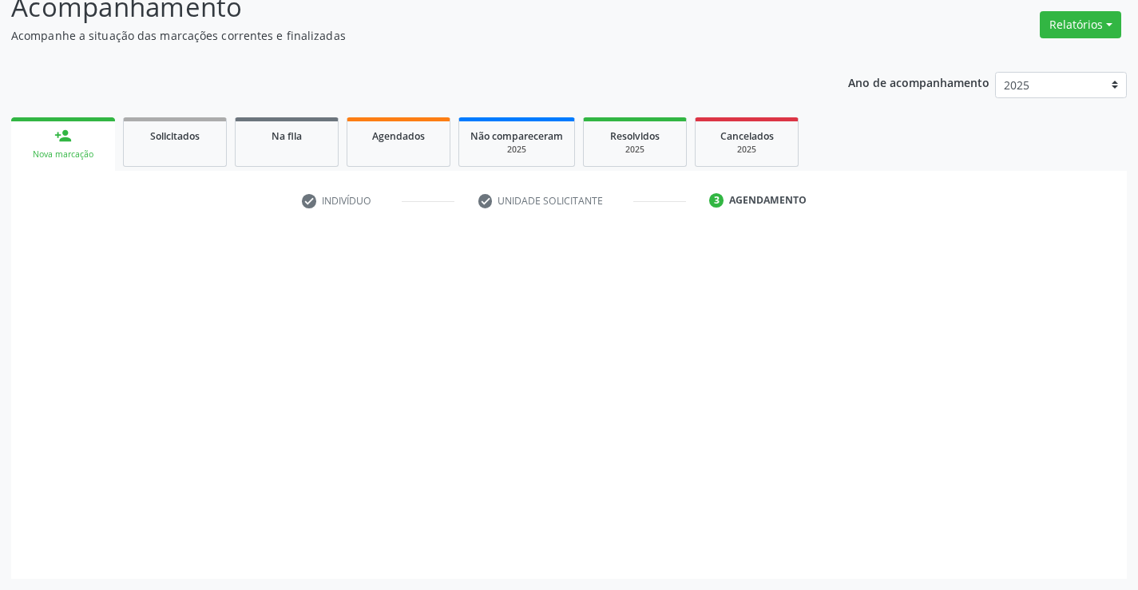
scroll to position [121, 0]
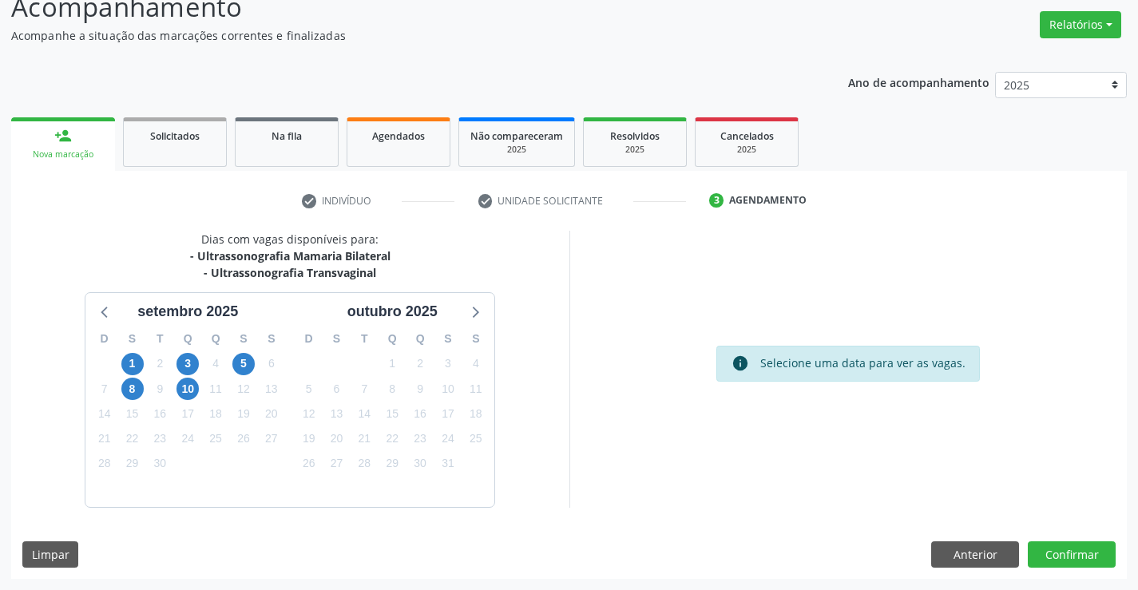
click at [1093, 539] on div "Dias com vagas disponíveis para: - Ultrassonografia Mamaria Bilateral - Ultrass…" at bounding box center [569, 405] width 1116 height 348
click at [1074, 546] on button "Confirmar" at bounding box center [1072, 555] width 88 height 27
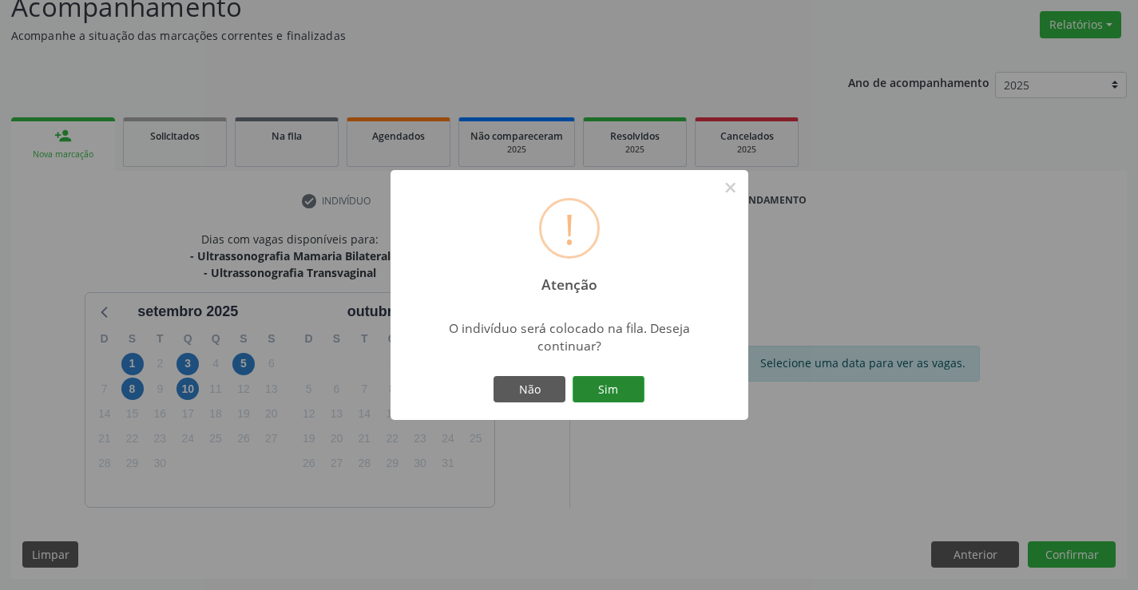
click at [615, 386] on button "Sim" at bounding box center [609, 389] width 72 height 27
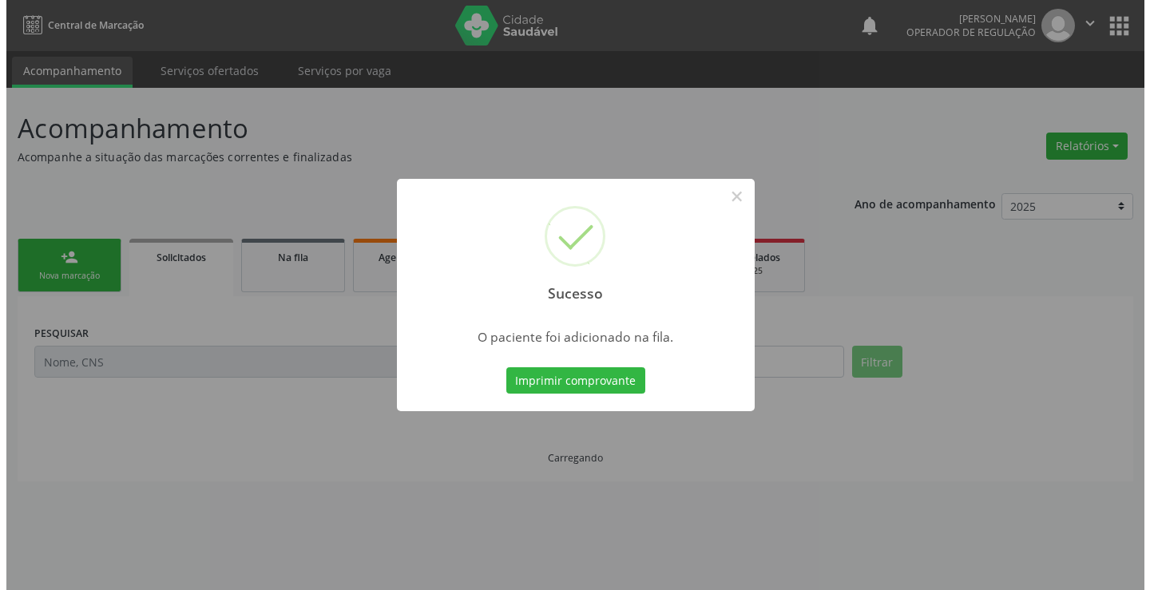
scroll to position [0, 0]
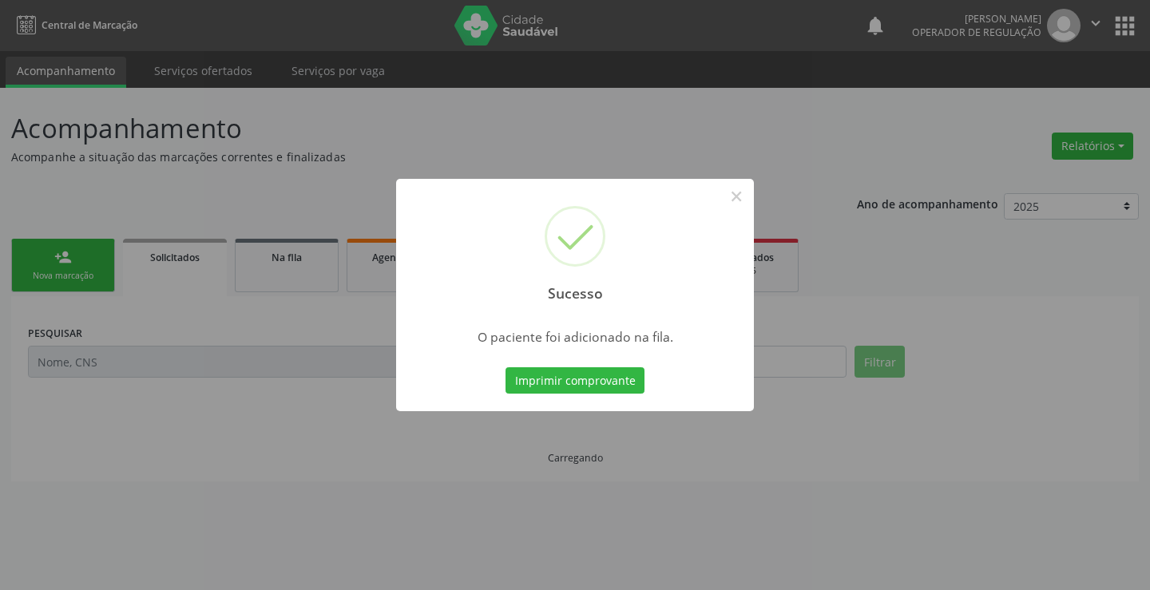
click at [616, 384] on button "Imprimir comprovante" at bounding box center [575, 380] width 139 height 27
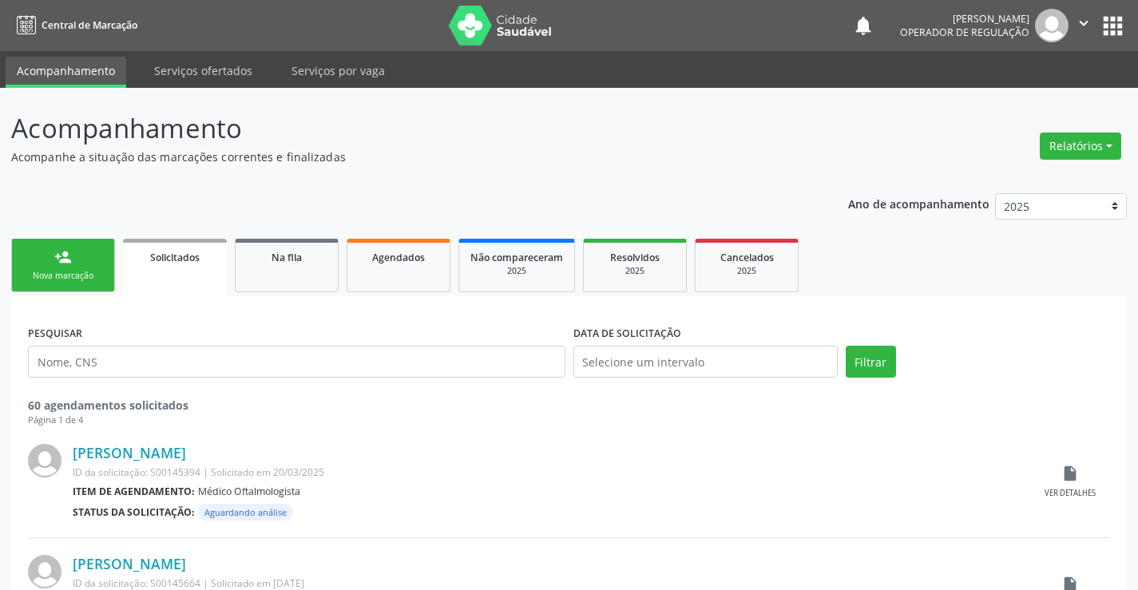
click at [67, 269] on link "person_add Nova marcação" at bounding box center [63, 266] width 104 height 54
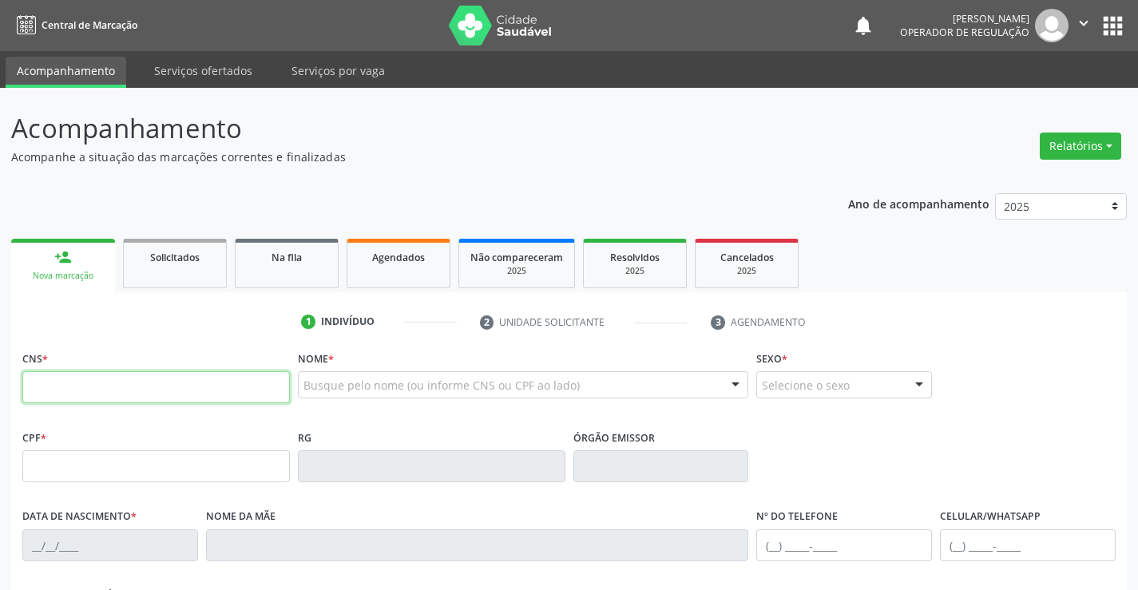
click at [105, 389] on input "text" at bounding box center [156, 387] width 268 height 32
type input "700 0056 2726 3800"
type input "[DATE]"
type input "[PHONE_NUMBER]"
type input "SN"
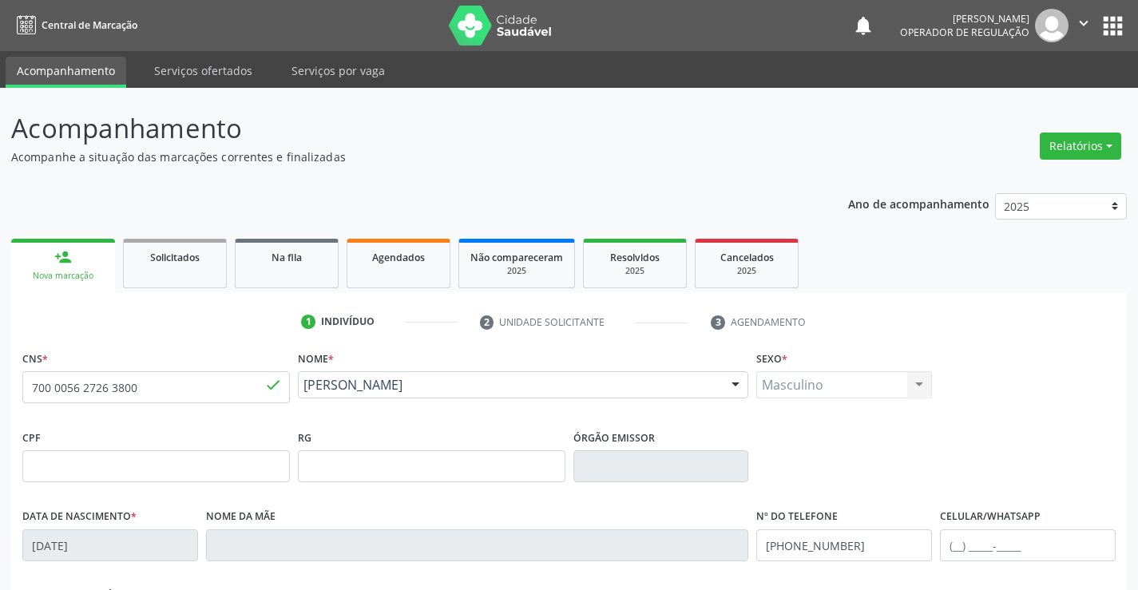
scroll to position [276, 0]
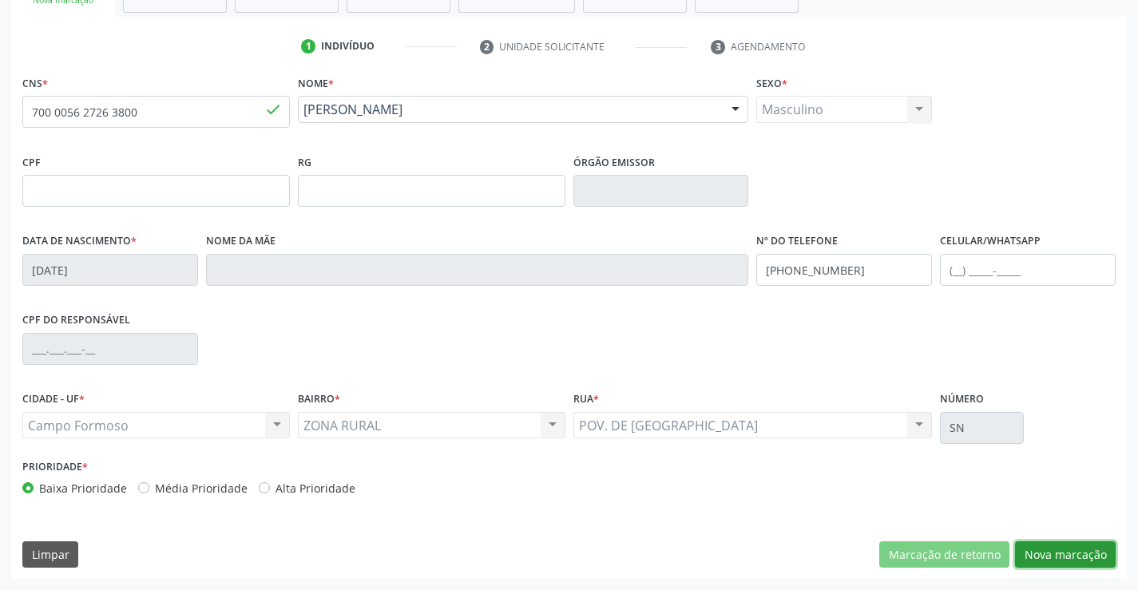
drag, startPoint x: 1063, startPoint y: 550, endPoint x: 1149, endPoint y: 572, distance: 88.9
click at [1063, 551] on button "Nova marcação" at bounding box center [1065, 555] width 101 height 27
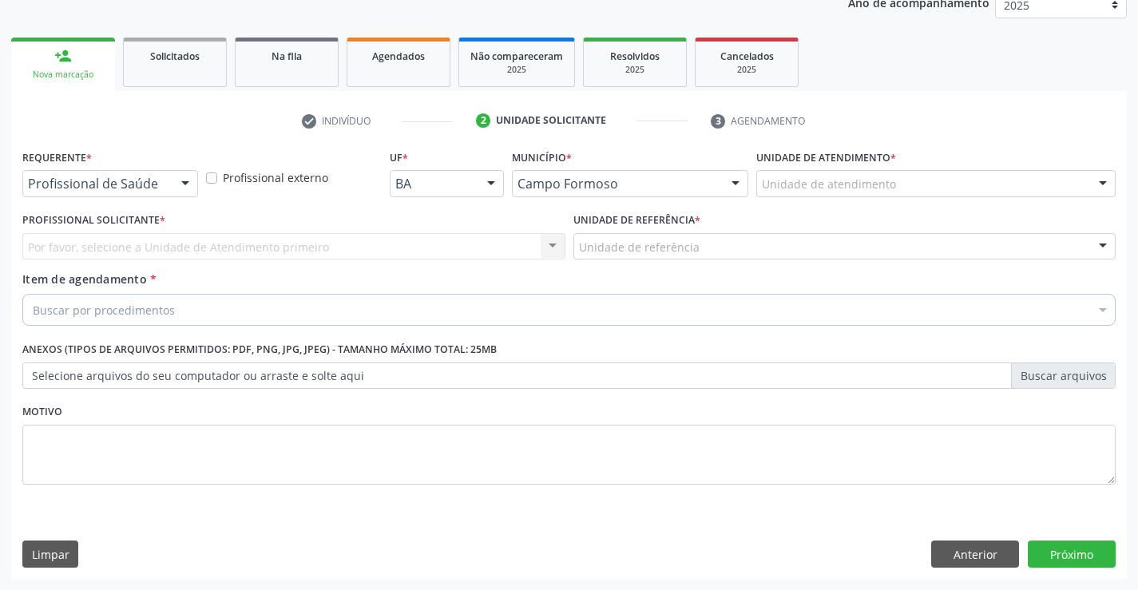
click at [173, 179] on div at bounding box center [185, 184] width 24 height 27
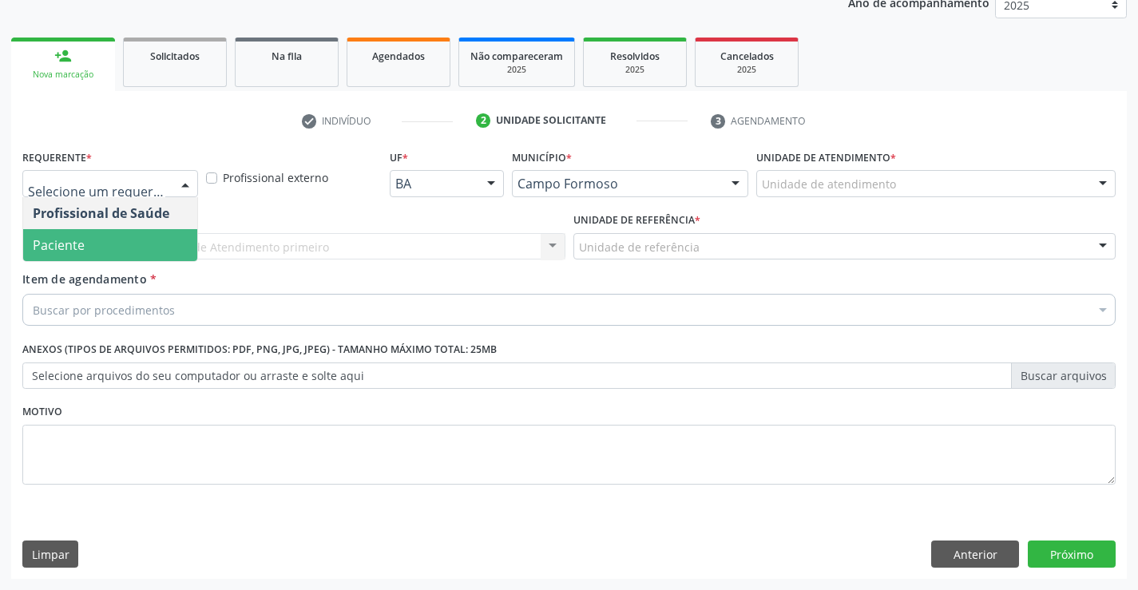
click at [79, 252] on span "Paciente" at bounding box center [59, 245] width 52 height 18
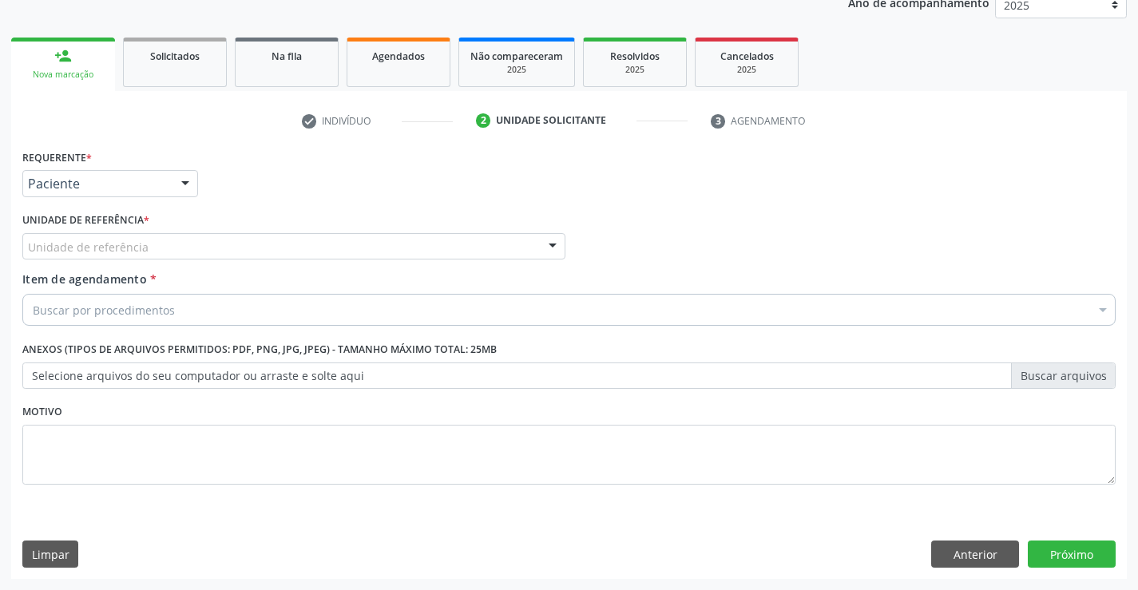
click at [244, 253] on div "Unidade de referência" at bounding box center [293, 246] width 543 height 27
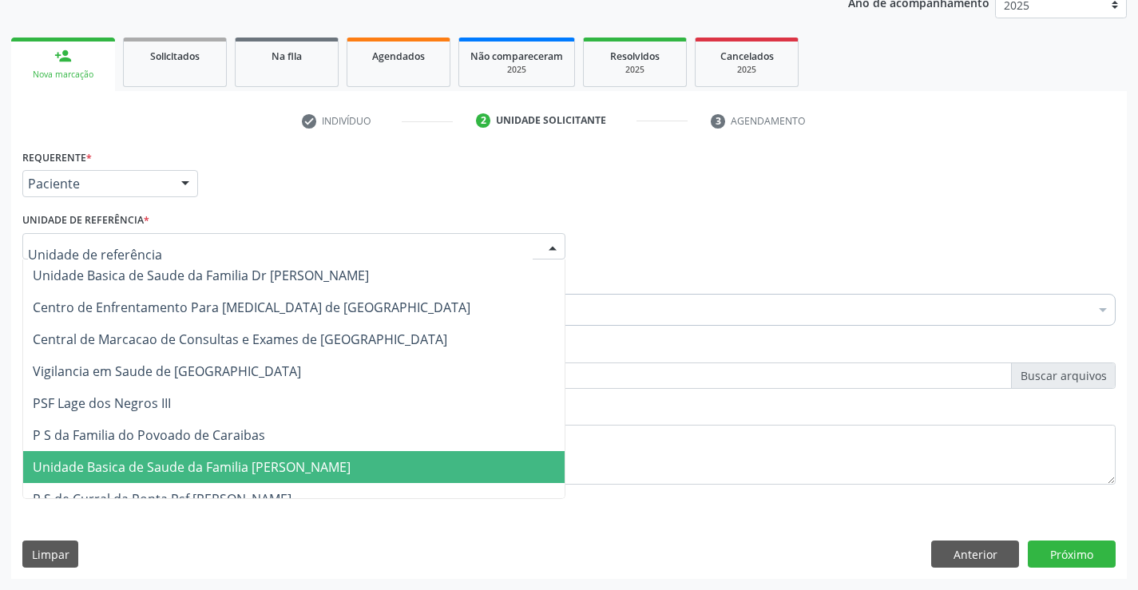
click at [248, 472] on span "Unidade Basica de Saude da Familia [PERSON_NAME]" at bounding box center [192, 467] width 318 height 18
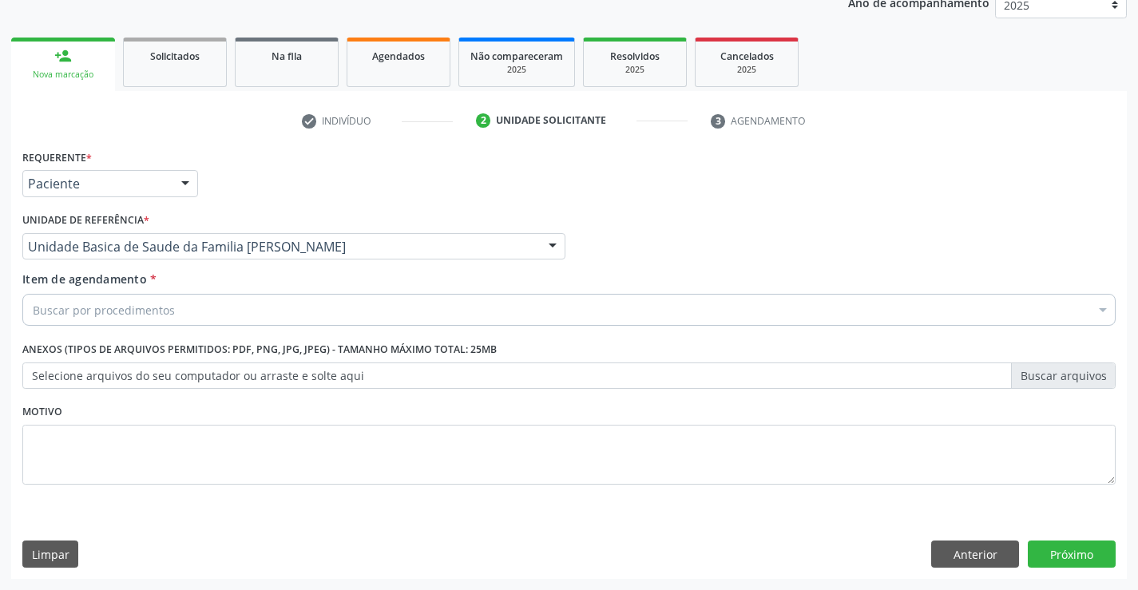
click at [195, 307] on div "Buscar por procedimentos" at bounding box center [569, 310] width 1094 height 32
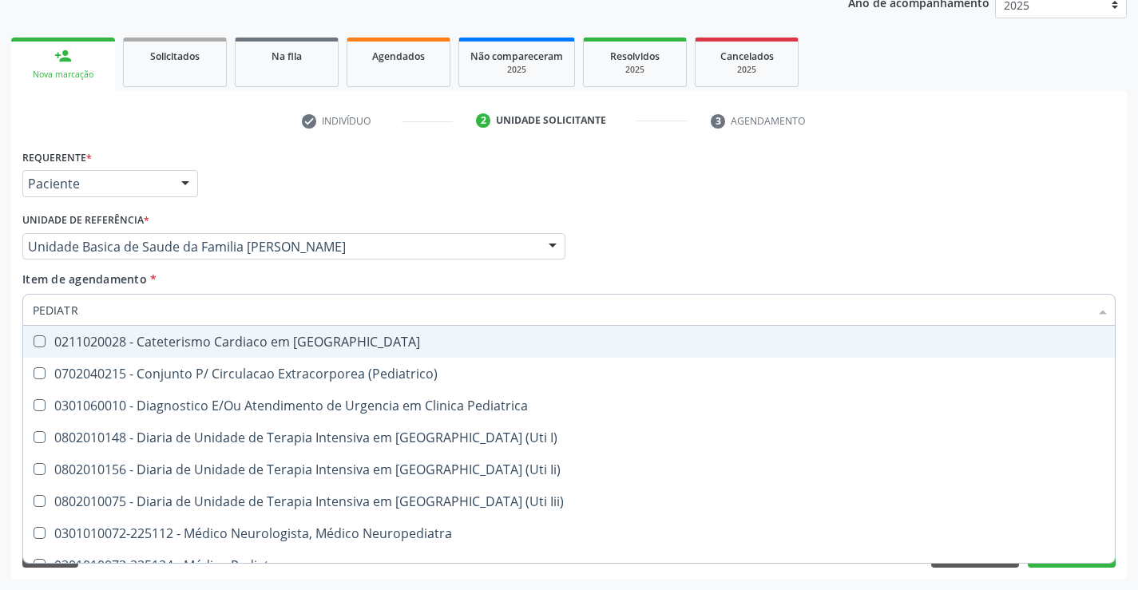
type input "PEDIATRA"
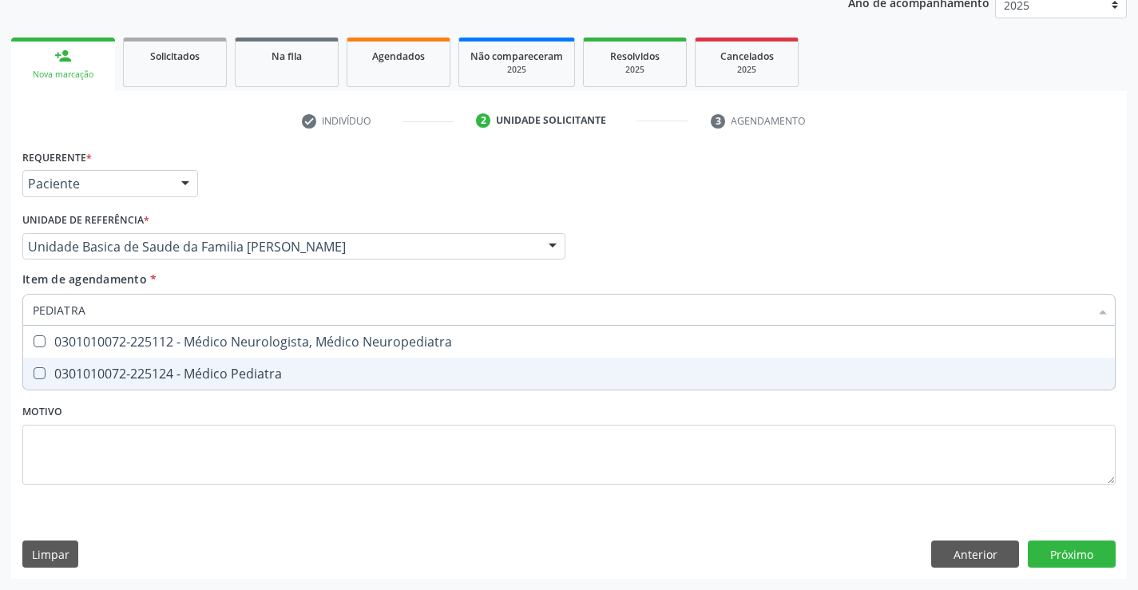
click at [181, 367] on div "0301010072-225124 - Médico Pediatra" at bounding box center [569, 373] width 1073 height 13
checkbox Pediatra "true"
click at [1065, 554] on div "Requerente * Paciente Profissional de Saúde Paciente Nenhum resultado encontrad…" at bounding box center [569, 362] width 1116 height 434
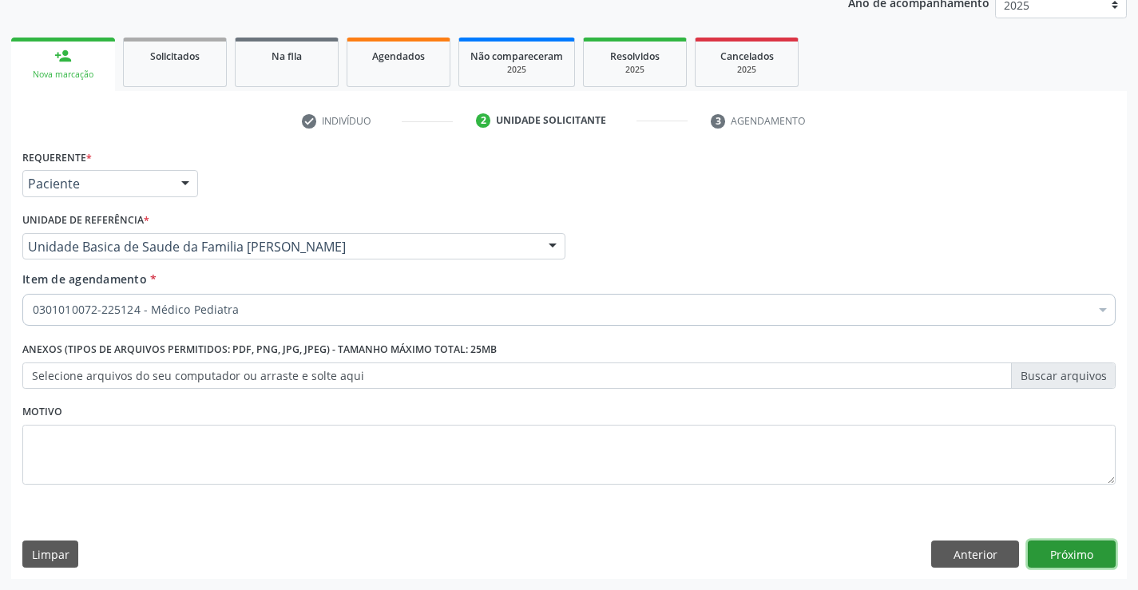
click at [1077, 553] on button "Próximo" at bounding box center [1072, 554] width 88 height 27
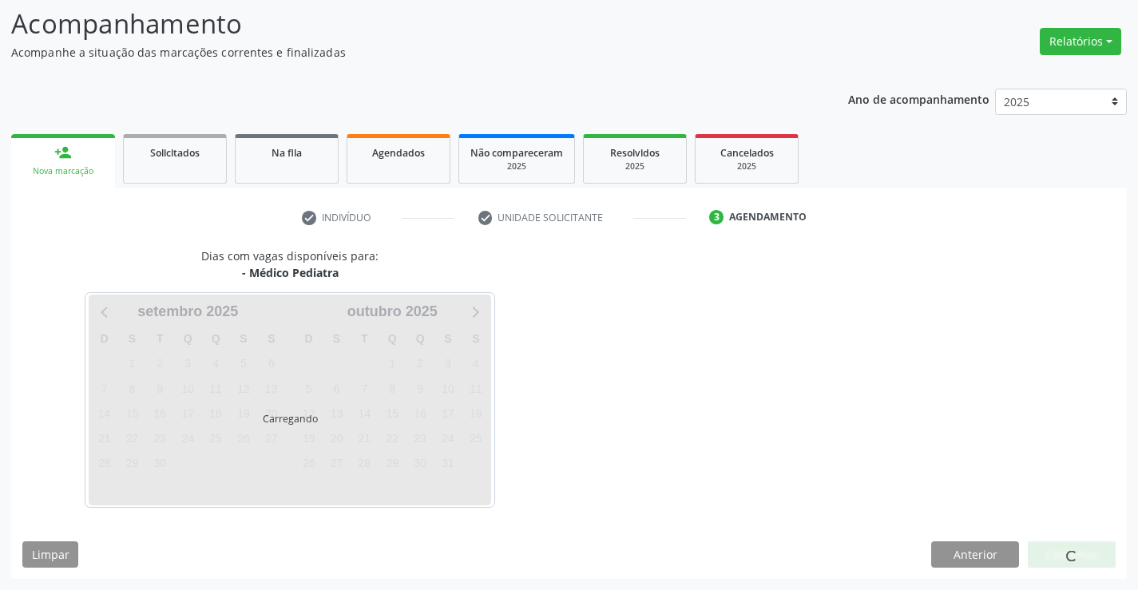
scroll to position [105, 0]
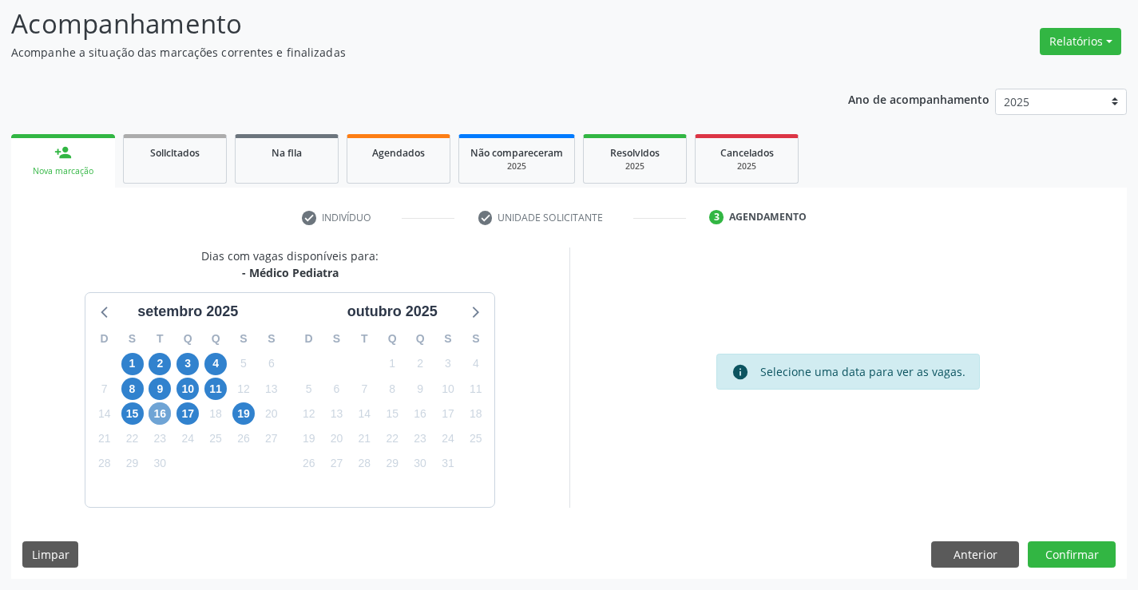
click at [163, 415] on span "16" at bounding box center [160, 414] width 22 height 22
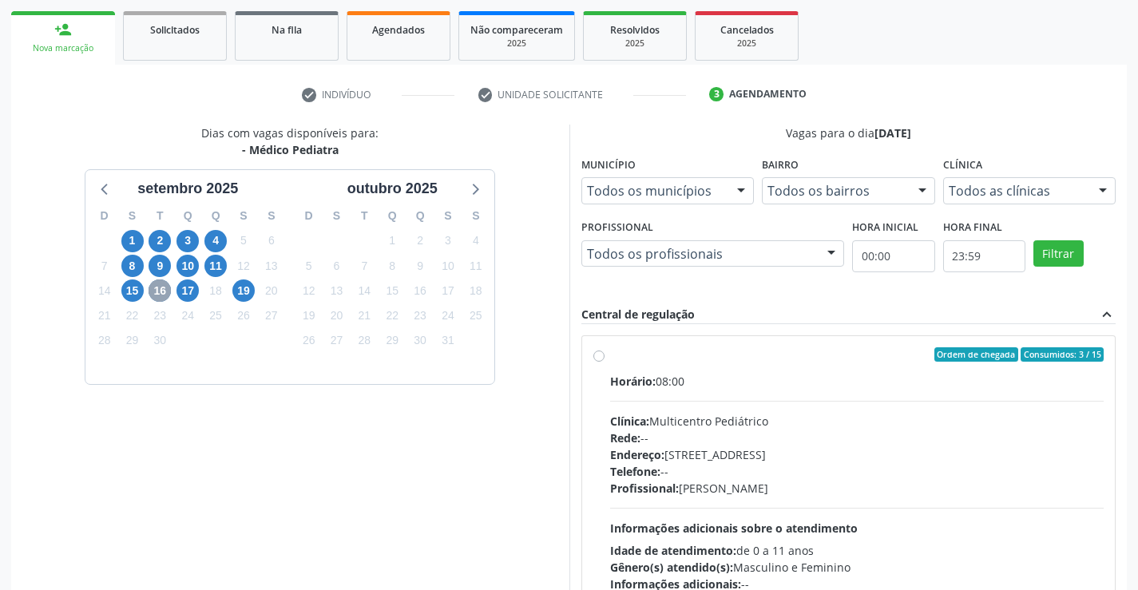
scroll to position [335, 0]
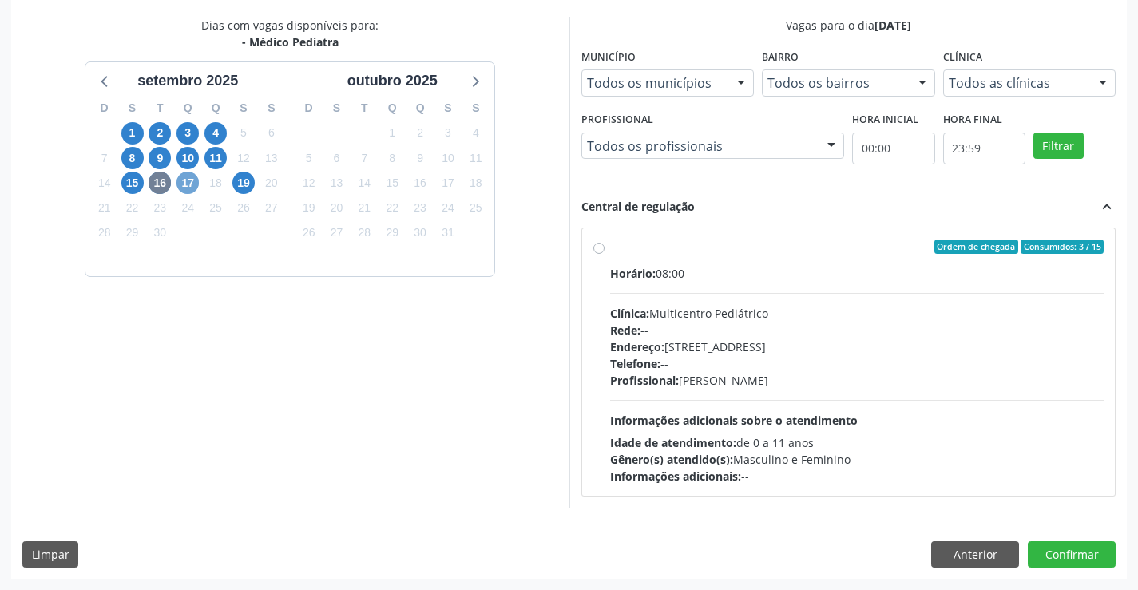
drag, startPoint x: 186, startPoint y: 177, endPoint x: 664, endPoint y: 267, distance: 486.1
click at [186, 177] on span "17" at bounding box center [188, 183] width 22 height 22
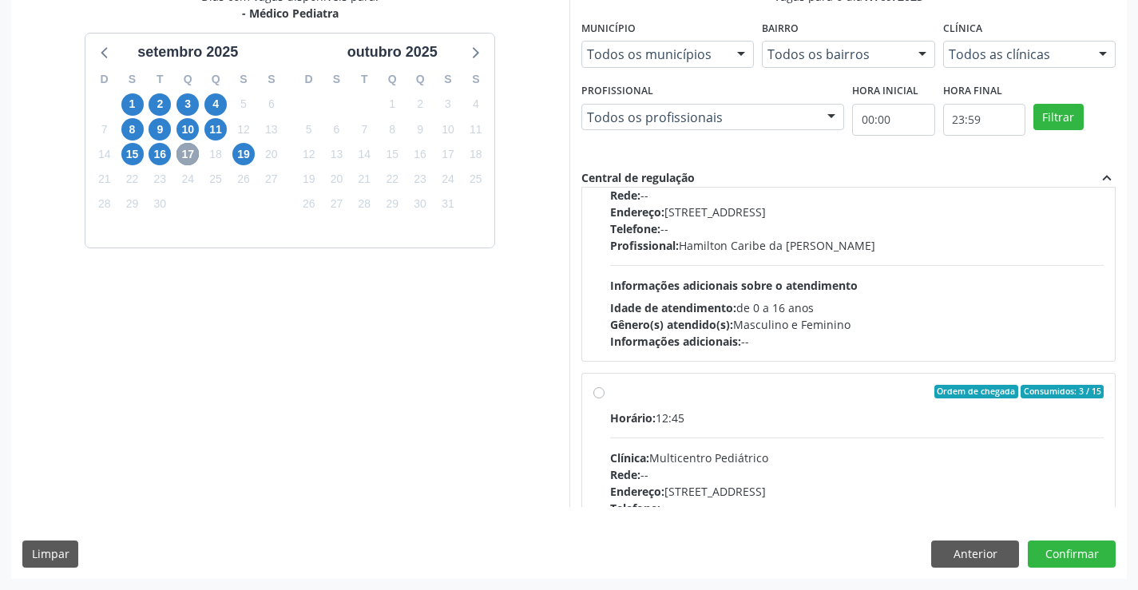
scroll to position [240, 0]
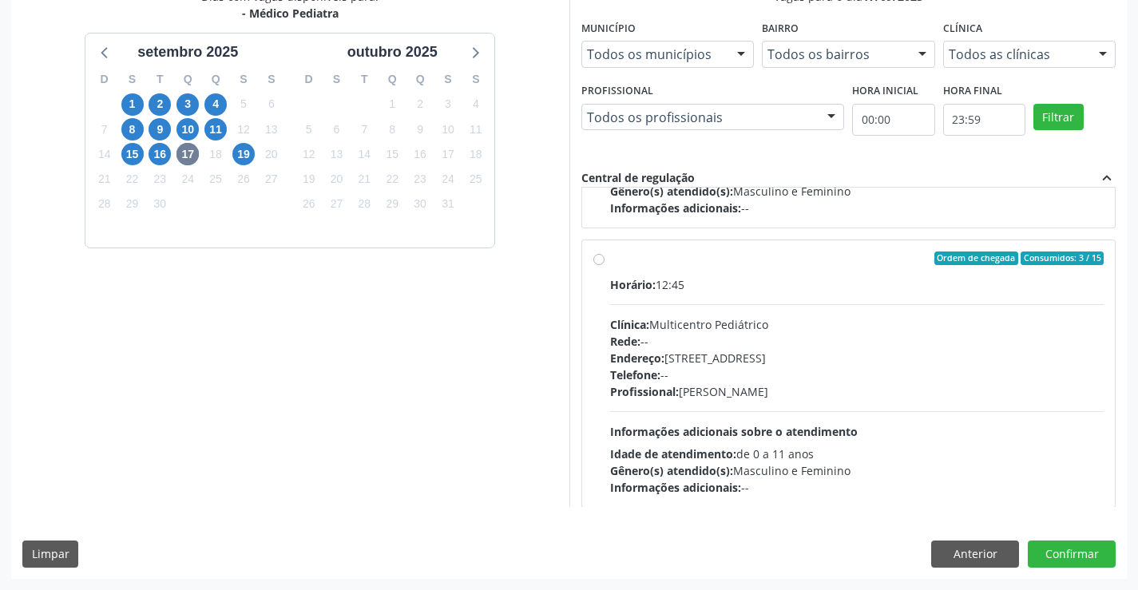
click at [727, 419] on div "Horário: 12:45 Clínica: Multicentro Pediátrico Rede: -- Endereço: [STREET_ADDRE…" at bounding box center [857, 386] width 494 height 220
click at [605, 266] on input "Ordem de chegada Consumidos: 3 / 15 Horário: 12:45 Clínica: Multicentro Pediátr…" at bounding box center [598, 259] width 11 height 14
radio input "true"
click at [1070, 562] on button "Confirmar" at bounding box center [1072, 554] width 88 height 27
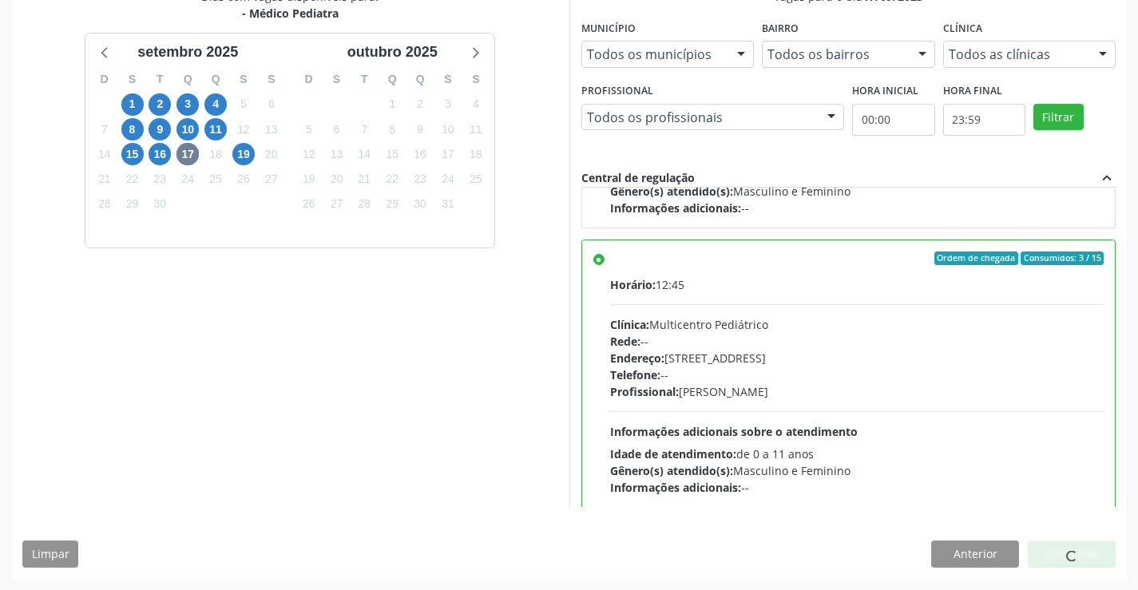
scroll to position [0, 0]
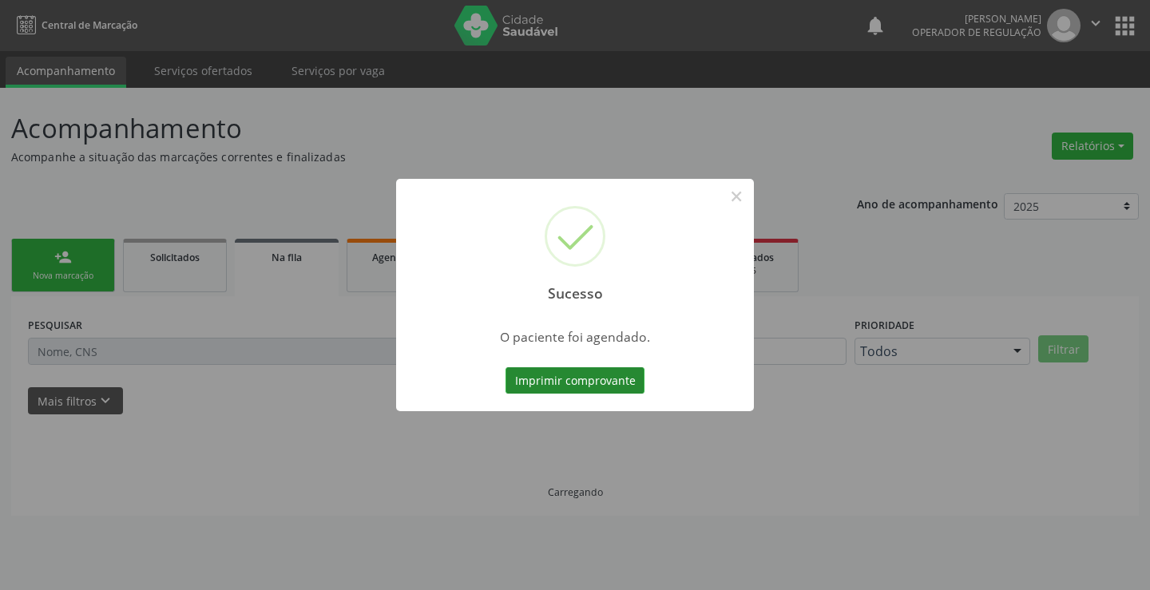
click at [617, 375] on button "Imprimir comprovante" at bounding box center [575, 380] width 139 height 27
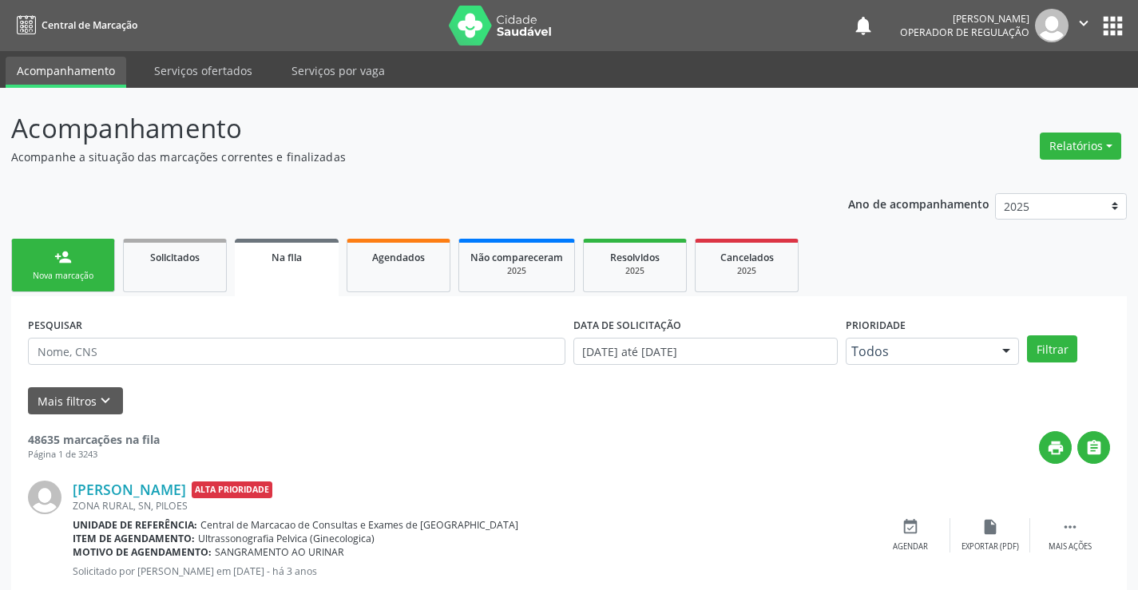
click at [77, 260] on link "person_add Nova marcação" at bounding box center [63, 266] width 104 height 54
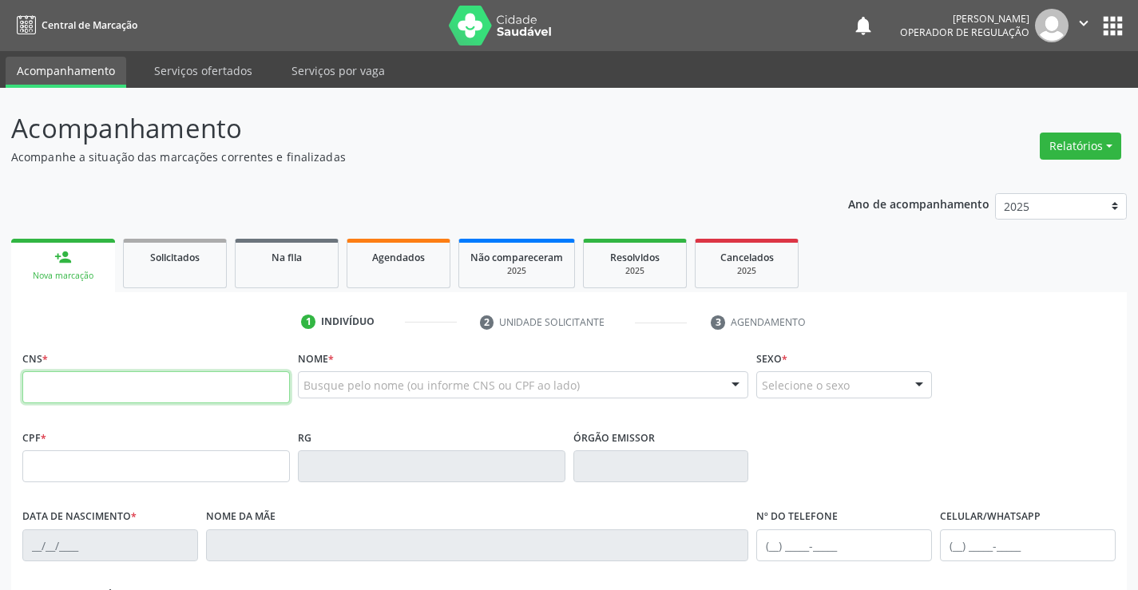
click at [83, 391] on input "text" at bounding box center [156, 387] width 268 height 32
type input "708 1005 3557 0235"
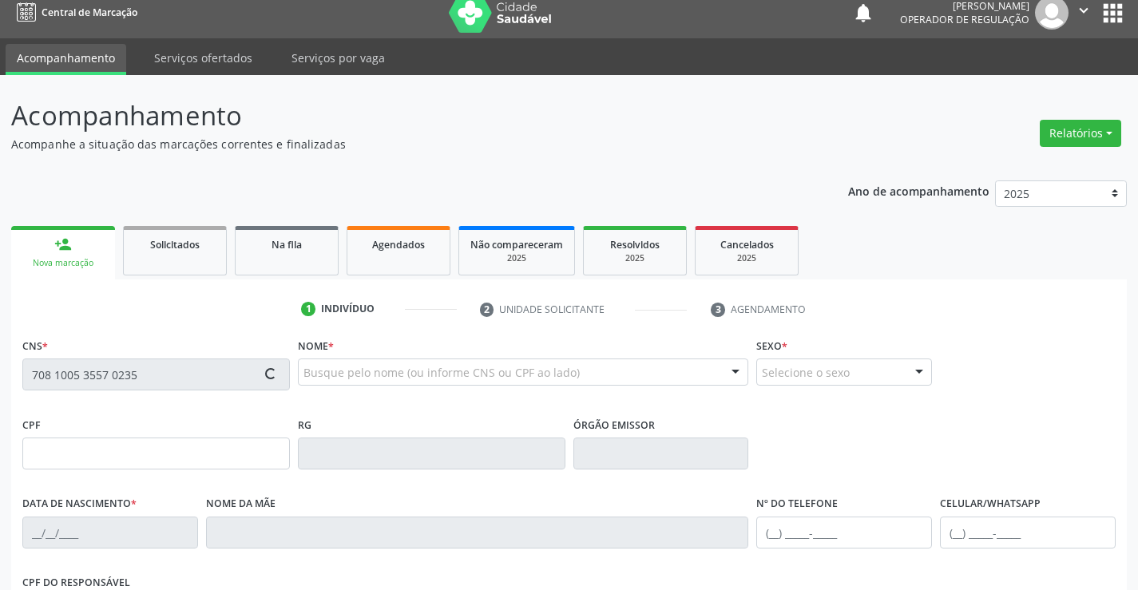
type input "0[DATE]"
type input "[PHONE_NUMBER]"
type input "125.763.395-30"
type input "SN"
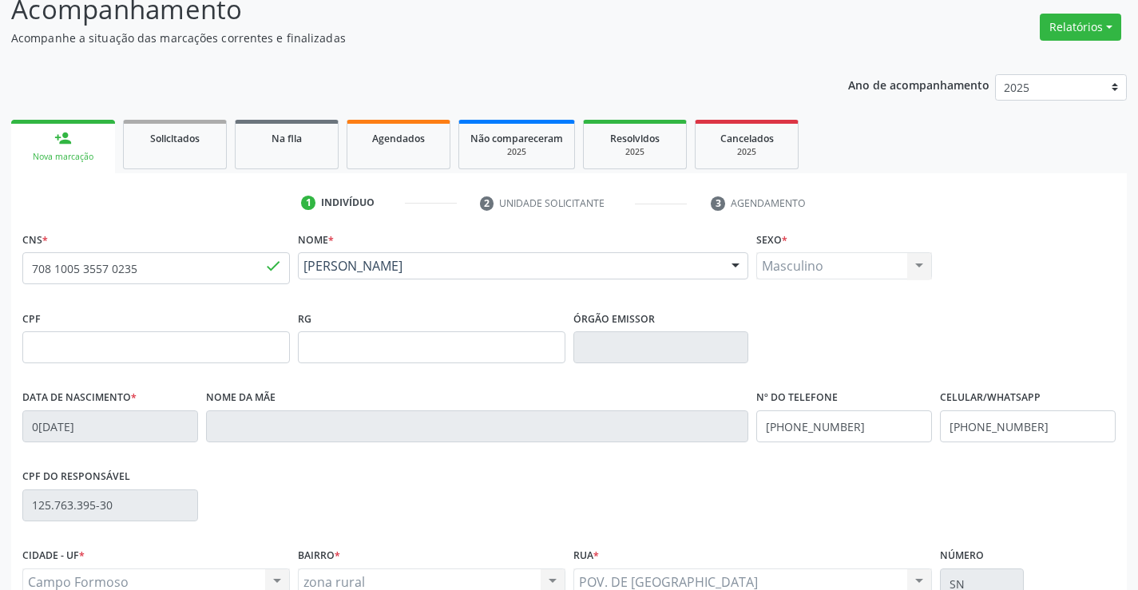
scroll to position [276, 0]
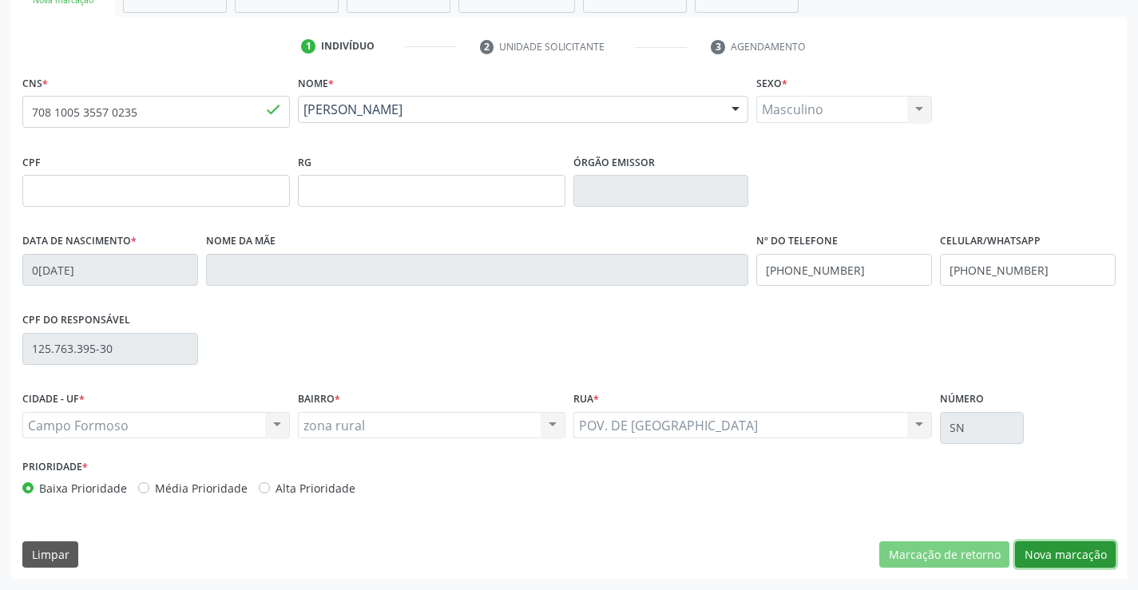
drag, startPoint x: 1087, startPoint y: 549, endPoint x: 1125, endPoint y: 563, distance: 40.9
click at [1122, 560] on div "CNS * 708 1005 3557 0235 done Nome * [PERSON_NAME] [PERSON_NAME] CNS: 708 1005 …" at bounding box center [569, 325] width 1116 height 508
click at [1055, 554] on button "Nova marcação" at bounding box center [1065, 555] width 101 height 27
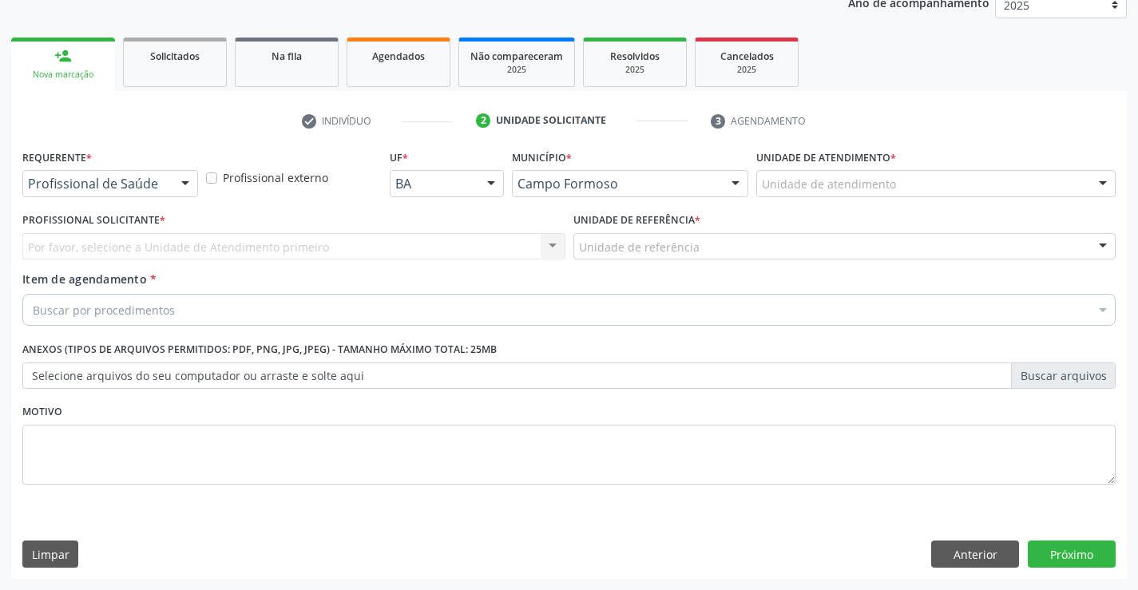
scroll to position [201, 0]
click at [174, 186] on div at bounding box center [185, 184] width 24 height 27
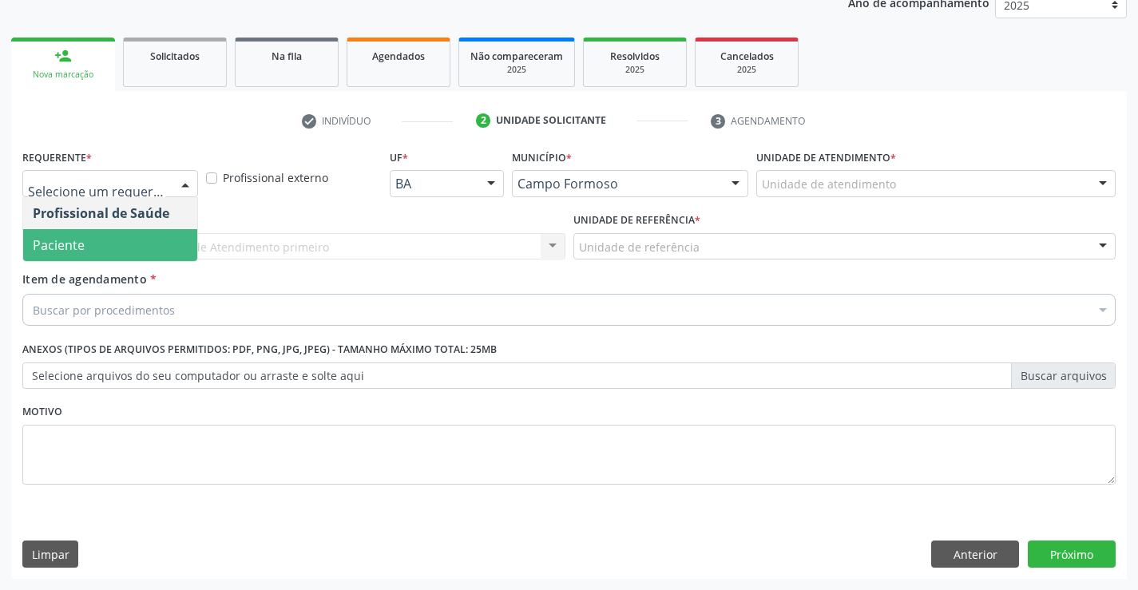
click at [69, 251] on span "Paciente" at bounding box center [59, 245] width 52 height 18
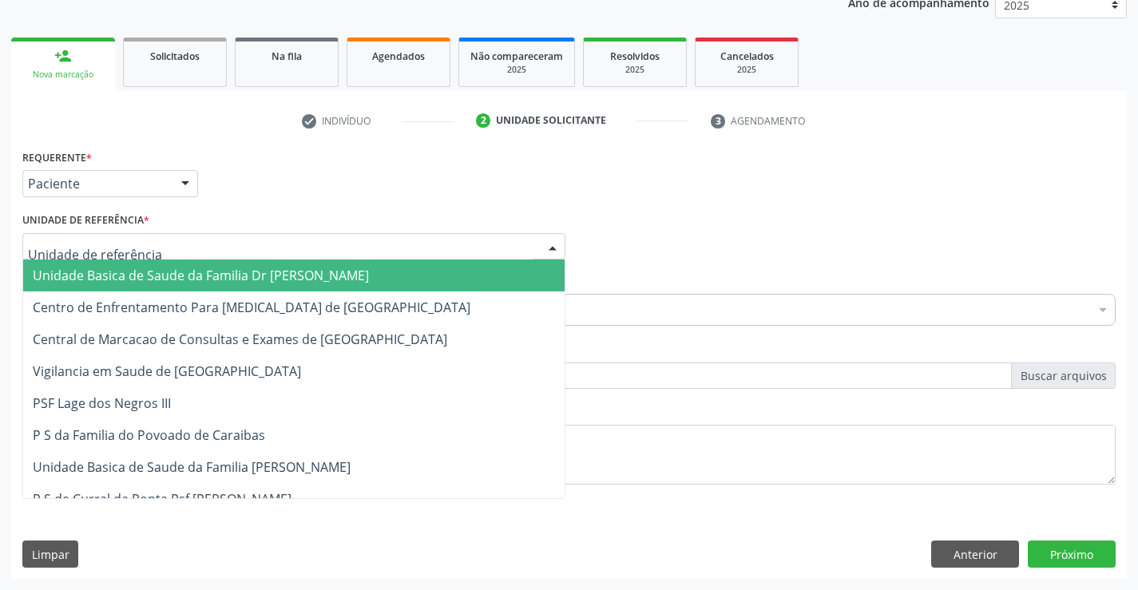
click at [159, 244] on div at bounding box center [293, 246] width 543 height 27
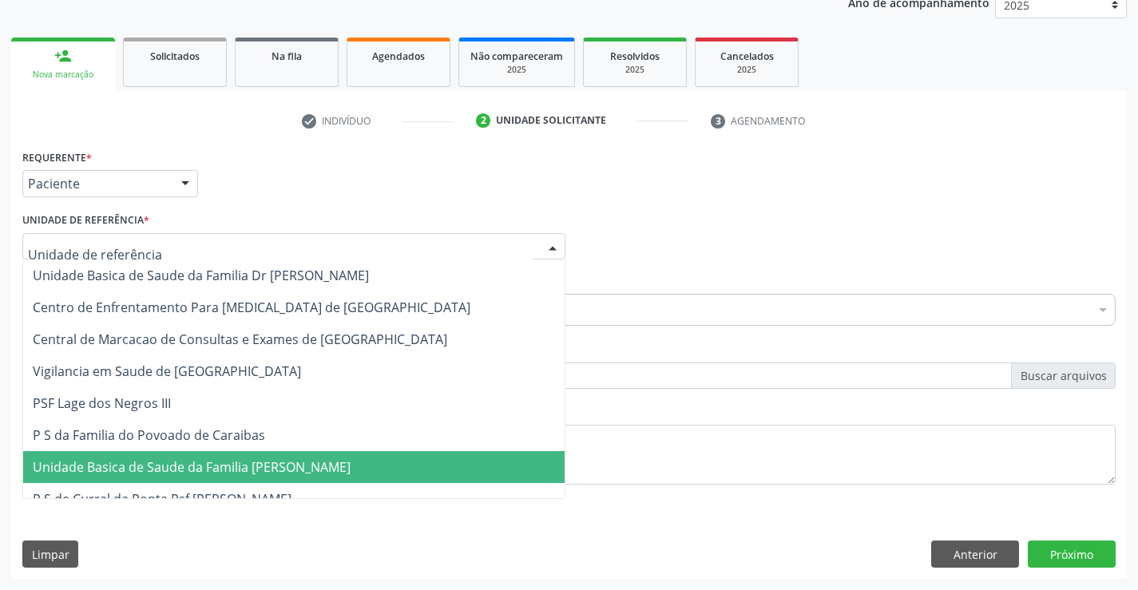
click at [237, 477] on span "Unidade Basica de Saude da Familia [PERSON_NAME]" at bounding box center [294, 467] width 542 height 32
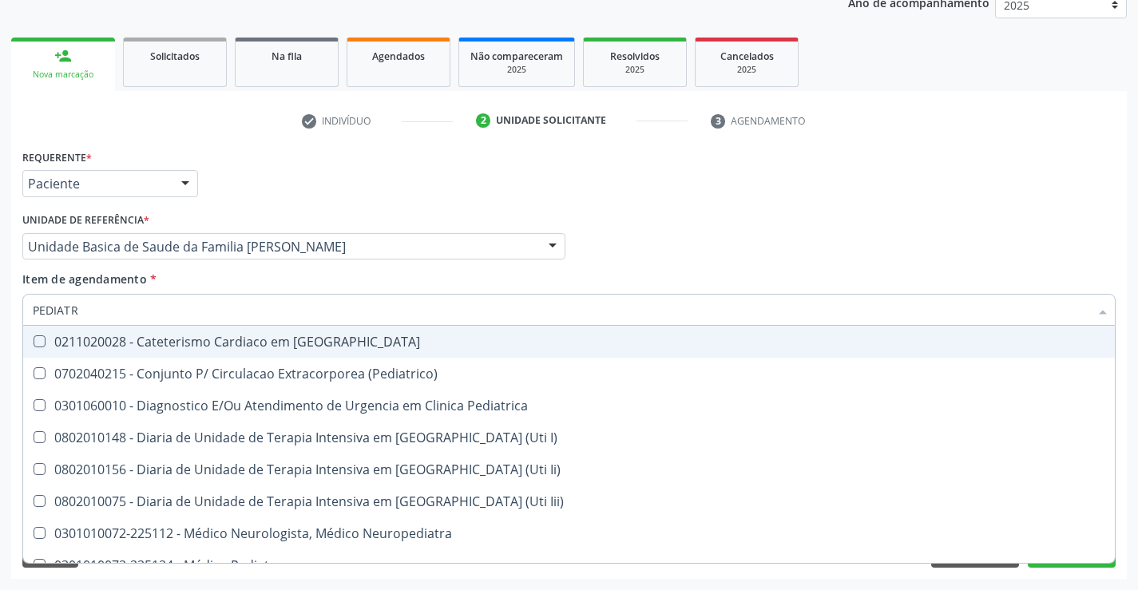
type input "PEDIATRA"
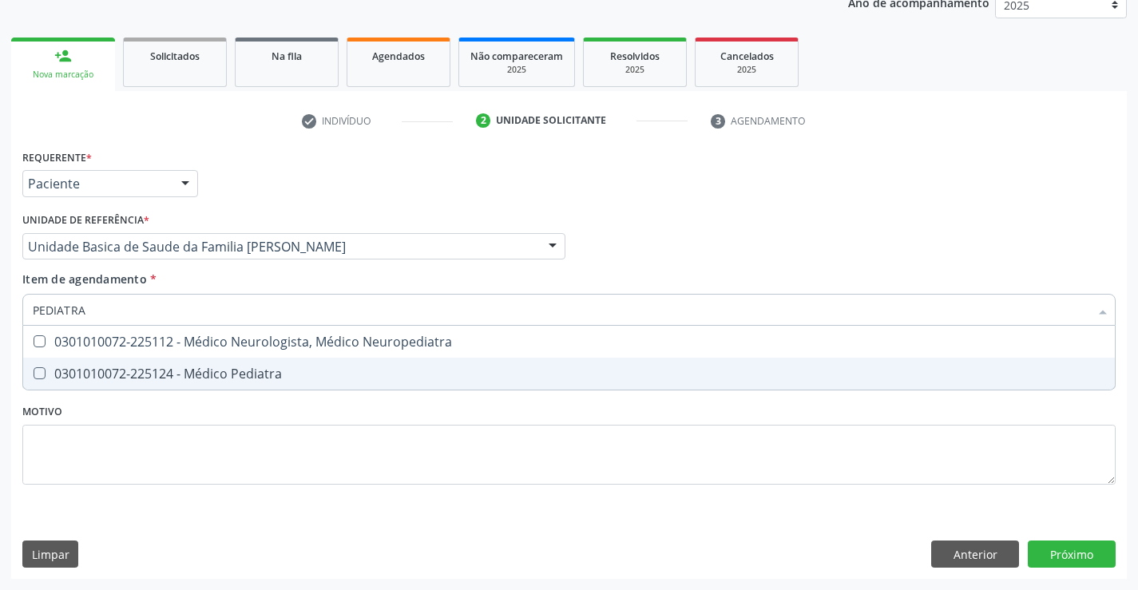
click at [148, 389] on span "0301010072-225124 - Médico Pediatra" at bounding box center [569, 374] width 1092 height 32
checkbox Pediatra "true"
click at [1030, 550] on div "Requerente * Paciente Profissional de Saúde Paciente Nenhum resultado encontrad…" at bounding box center [569, 362] width 1116 height 434
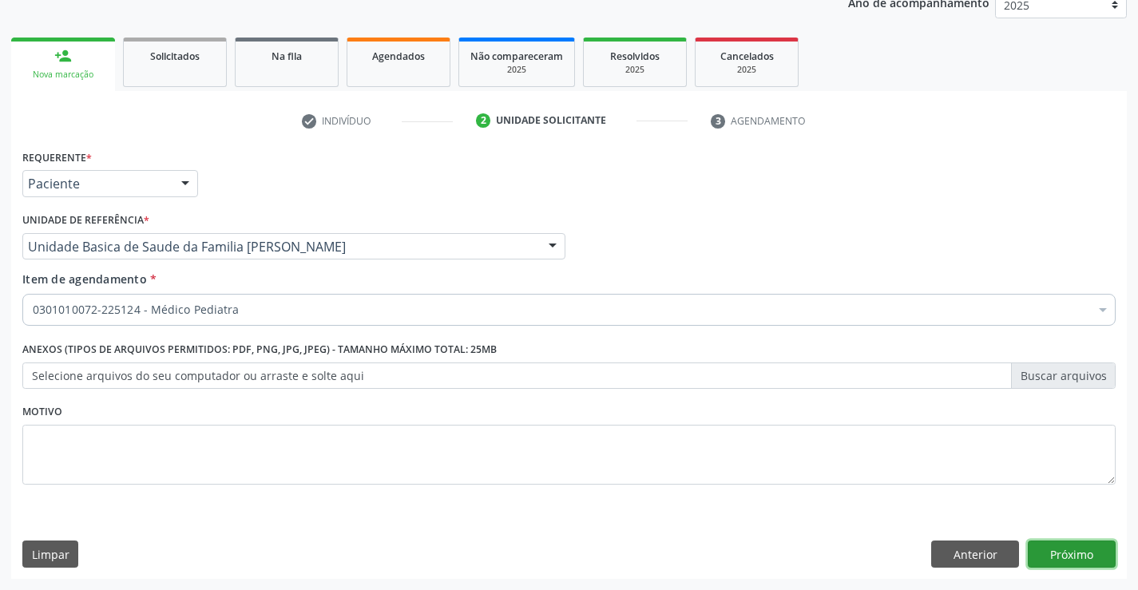
click at [1070, 545] on button "Próximo" at bounding box center [1072, 554] width 88 height 27
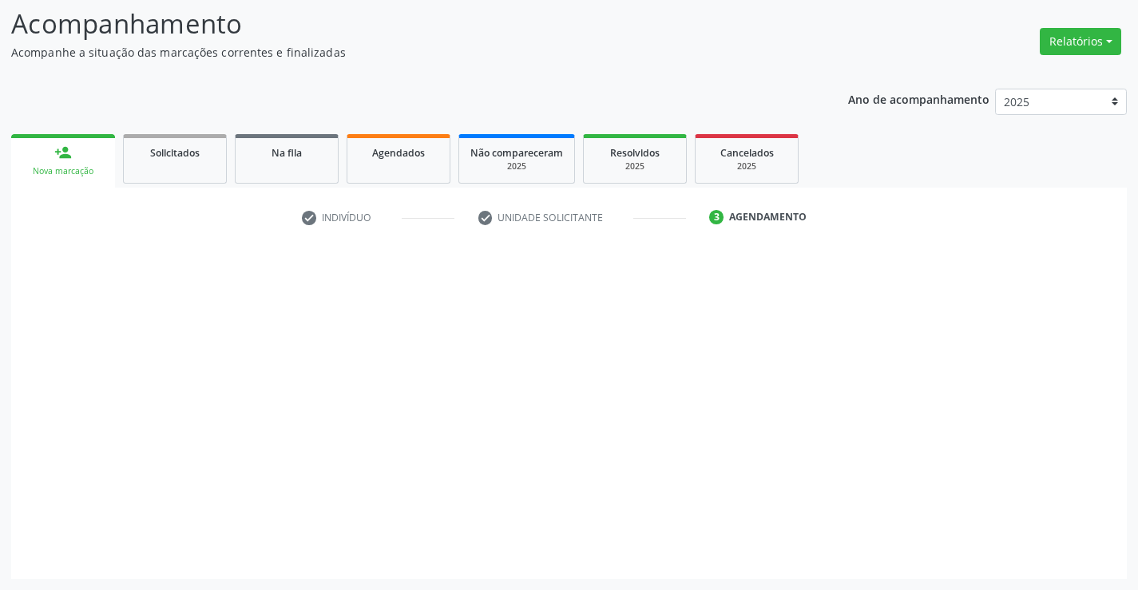
scroll to position [105, 0]
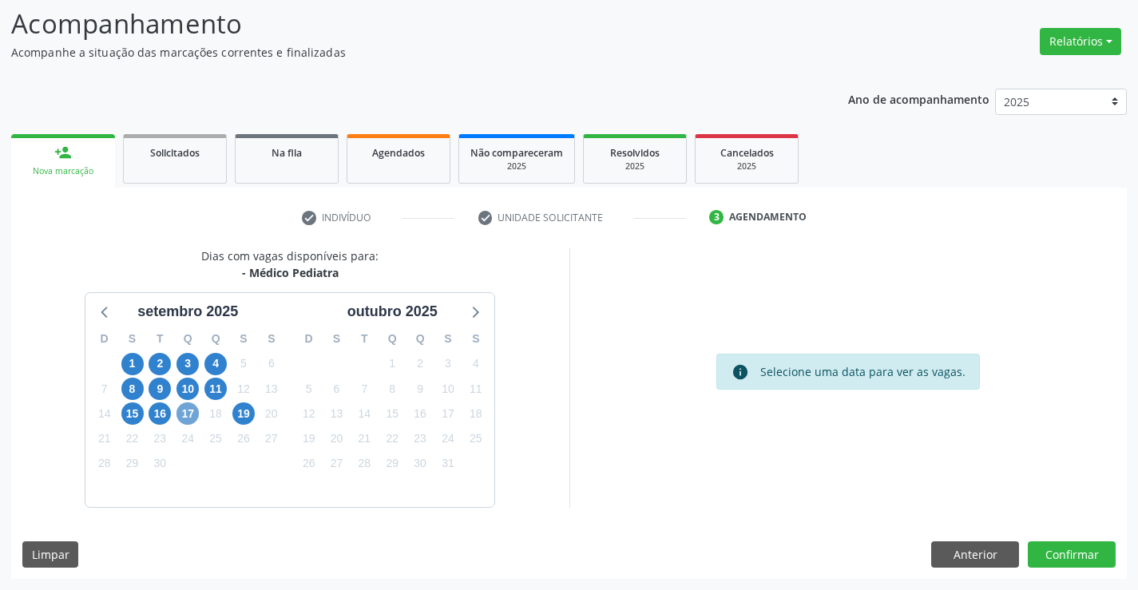
click at [189, 419] on span "17" at bounding box center [188, 414] width 22 height 22
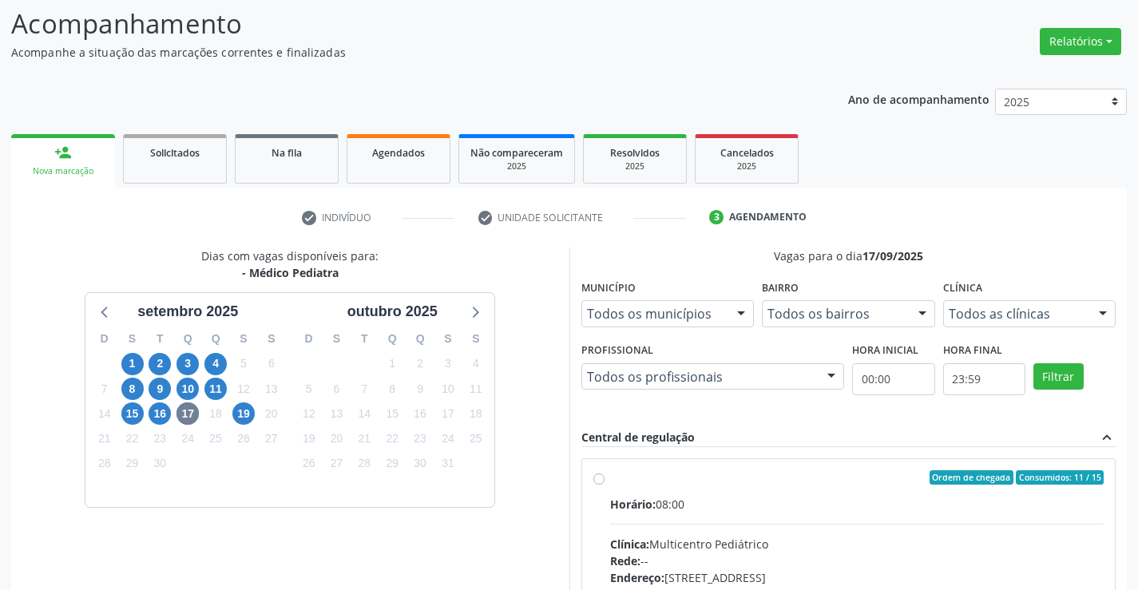
click at [605, 485] on input "Ordem de chegada Consumidos: 11 / 15 Horário: 08:00 Clínica: Multicentro Pediát…" at bounding box center [598, 477] width 11 height 14
radio input "true"
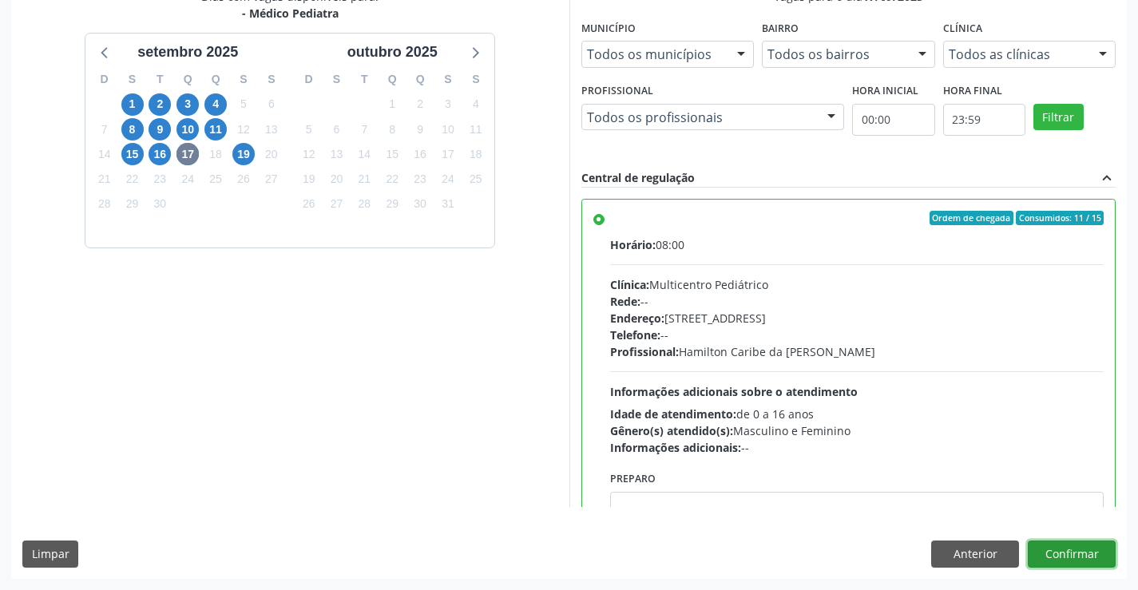
click at [1066, 549] on button "Confirmar" at bounding box center [1072, 554] width 88 height 27
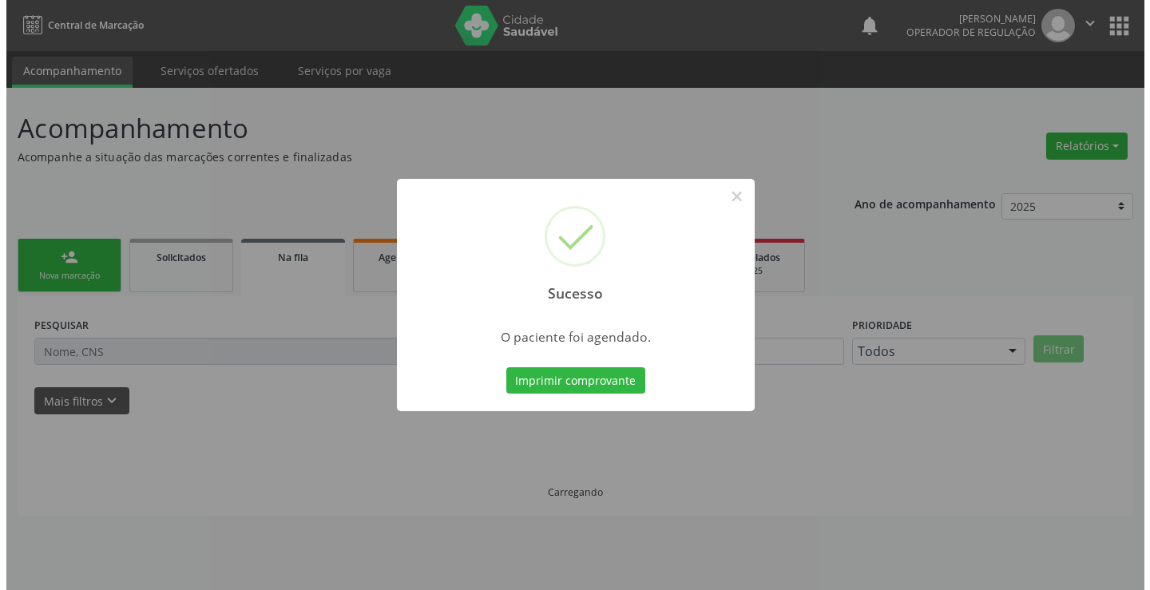
scroll to position [0, 0]
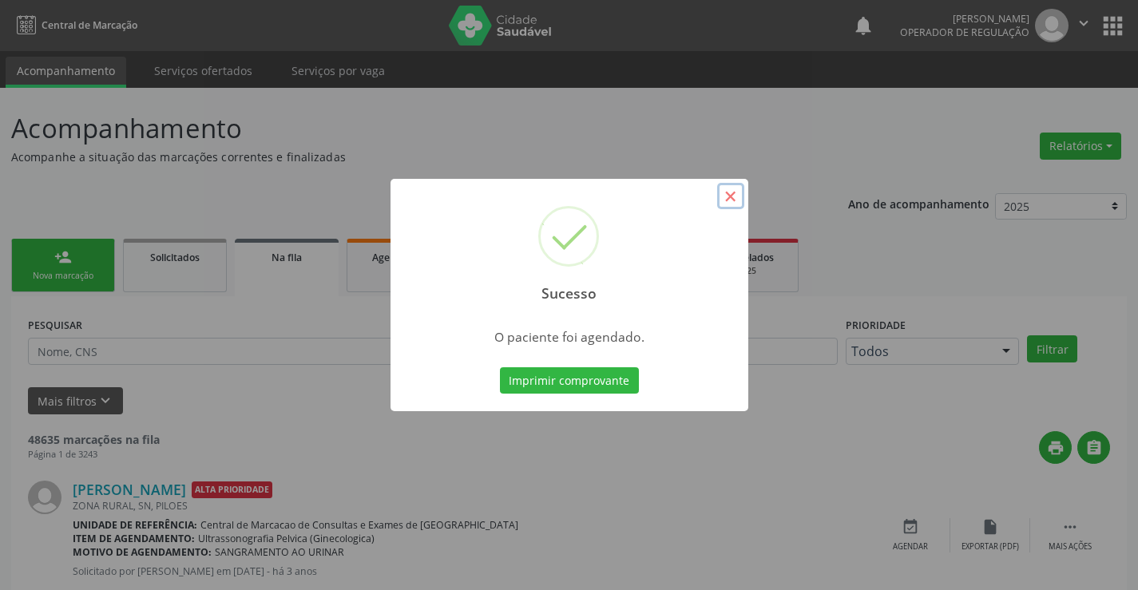
click at [737, 195] on button "×" at bounding box center [730, 196] width 27 height 27
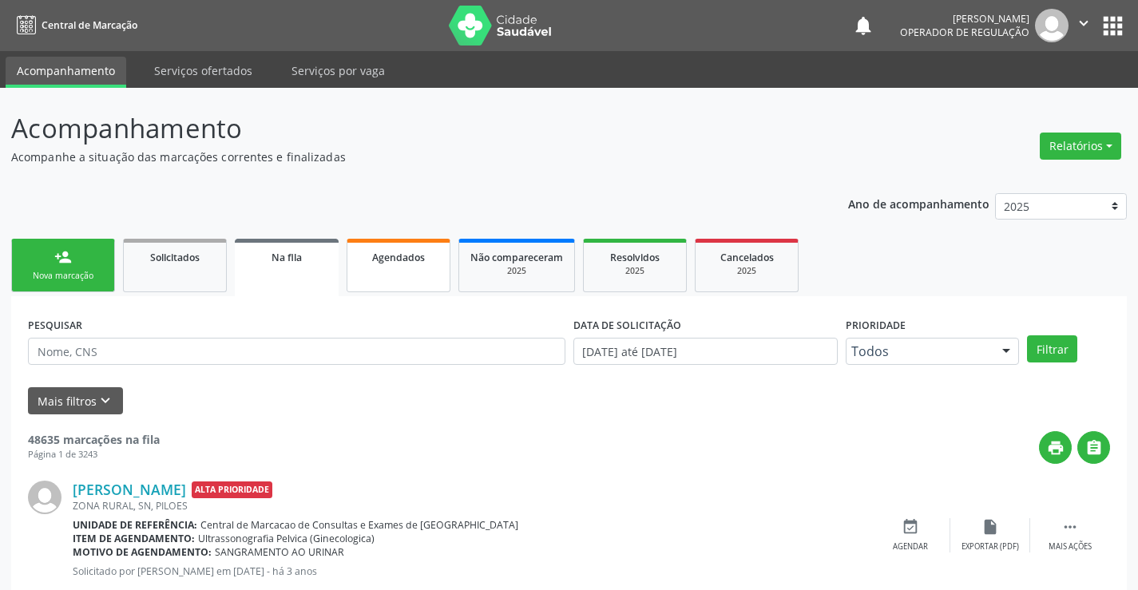
click at [435, 260] on div "Agendados" at bounding box center [399, 256] width 80 height 17
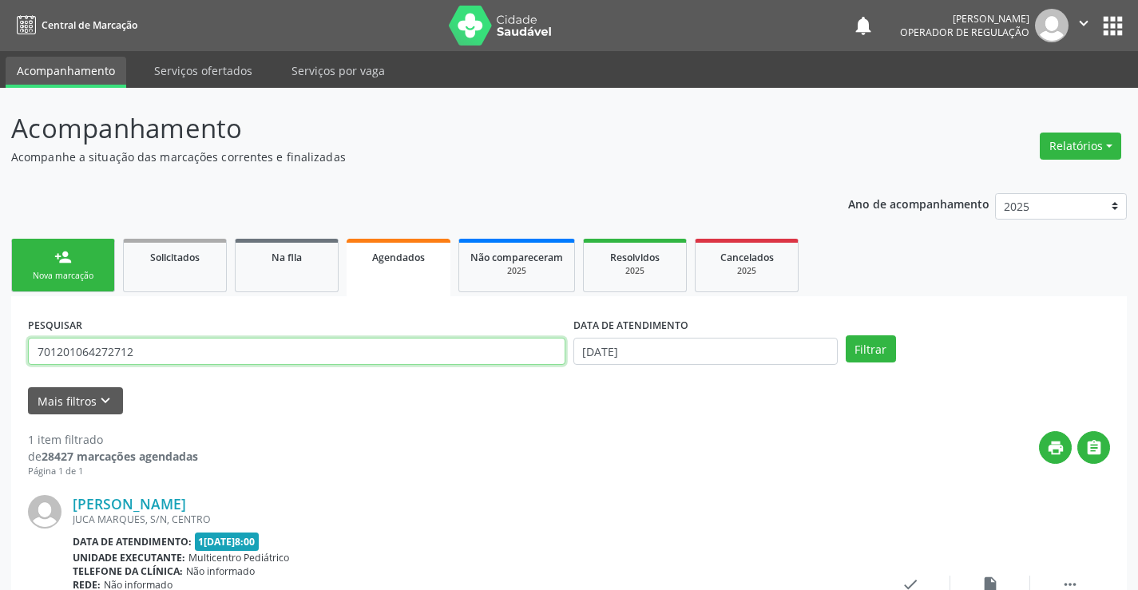
drag, startPoint x: 163, startPoint y: 350, endPoint x: 0, endPoint y: 367, distance: 163.9
click at [0, 367] on div "Acompanhamento Acompanhe a situação das marcações correntes e finalizadas Relat…" at bounding box center [569, 412] width 1138 height 648
type input "708100535570235"
click at [846, 335] on button "Filtrar" at bounding box center [871, 348] width 50 height 27
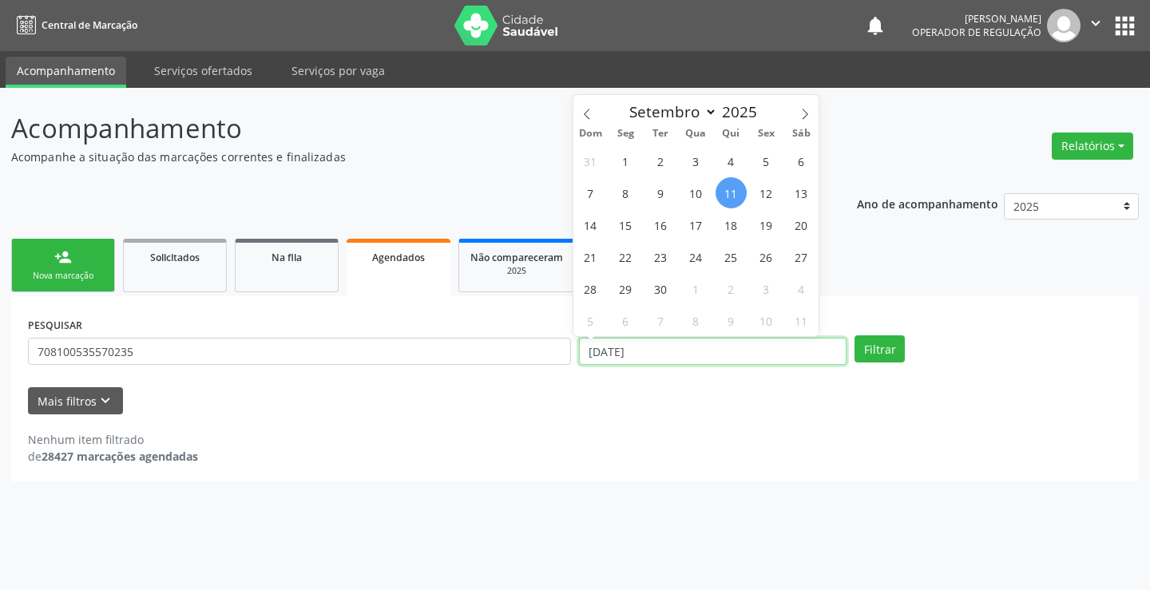
click at [708, 359] on input "[DATE]" at bounding box center [713, 351] width 268 height 27
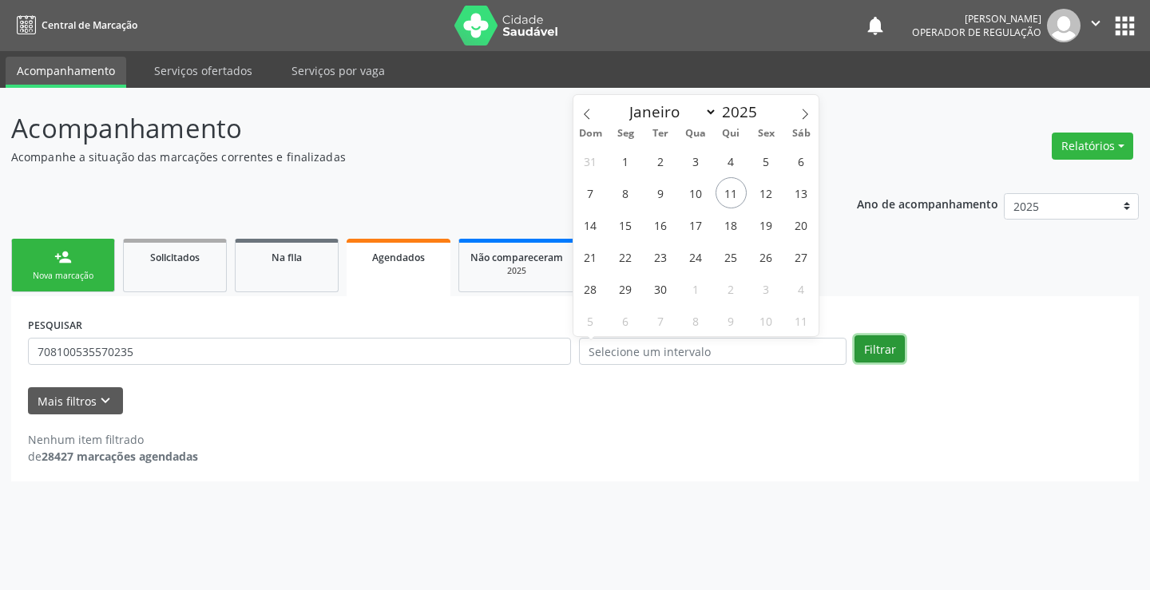
click at [887, 343] on button "Filtrar" at bounding box center [880, 348] width 50 height 27
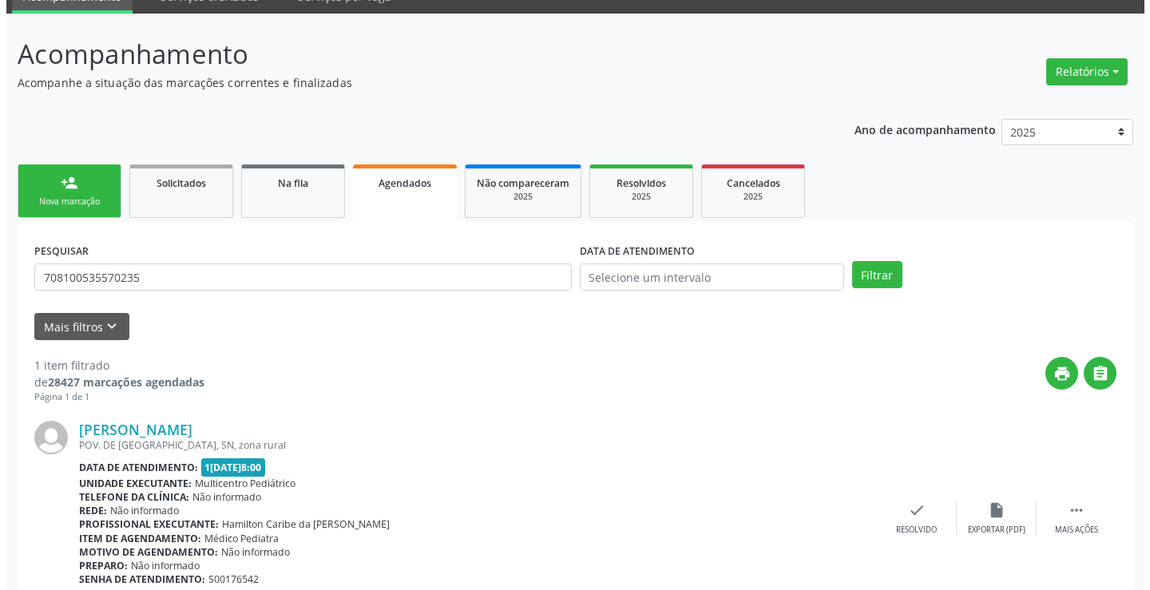
scroll to position [145, 0]
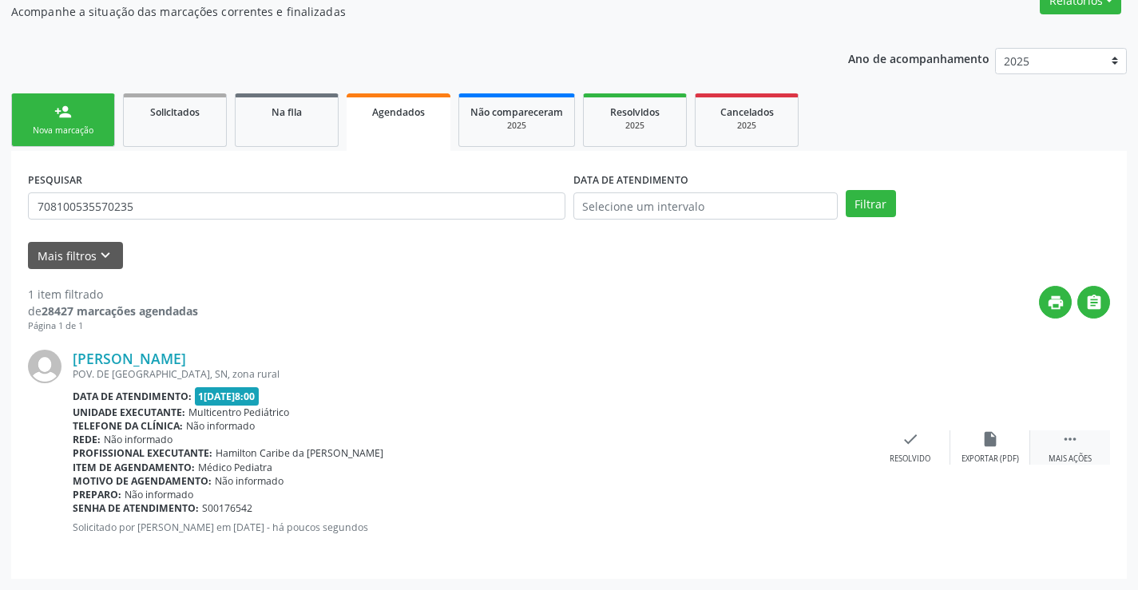
click at [1065, 448] on icon "" at bounding box center [1071, 440] width 18 height 18
click at [830, 431] on icon "cancel" at bounding box center [831, 440] width 18 height 18
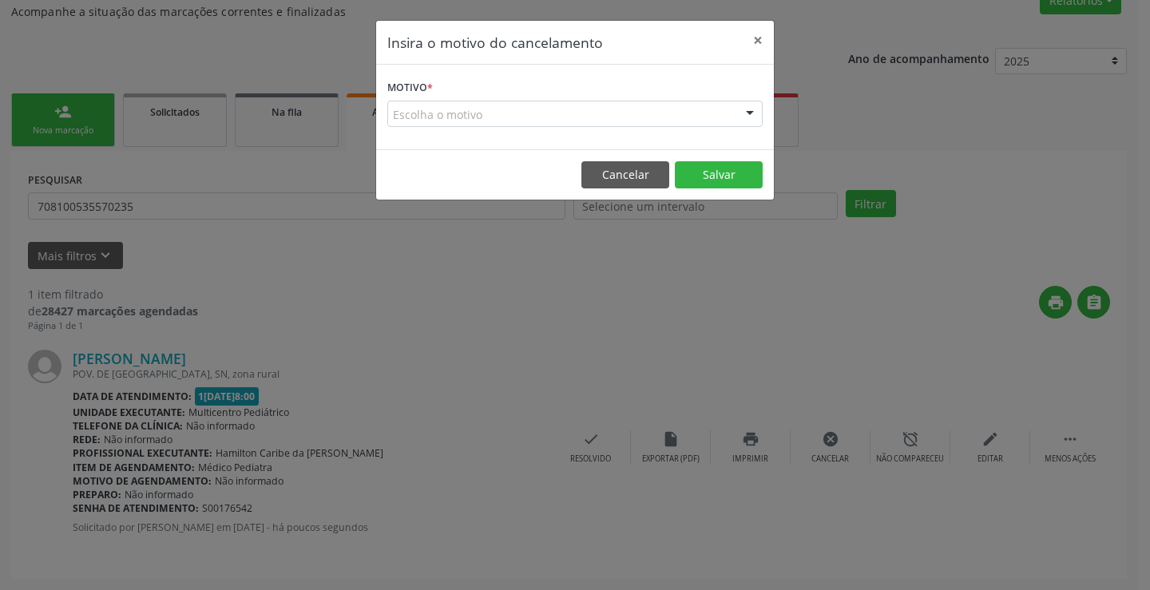
drag, startPoint x: 701, startPoint y: 104, endPoint x: 636, endPoint y: 173, distance: 94.4
click at [694, 102] on div "Escolha o motivo" at bounding box center [574, 114] width 375 height 27
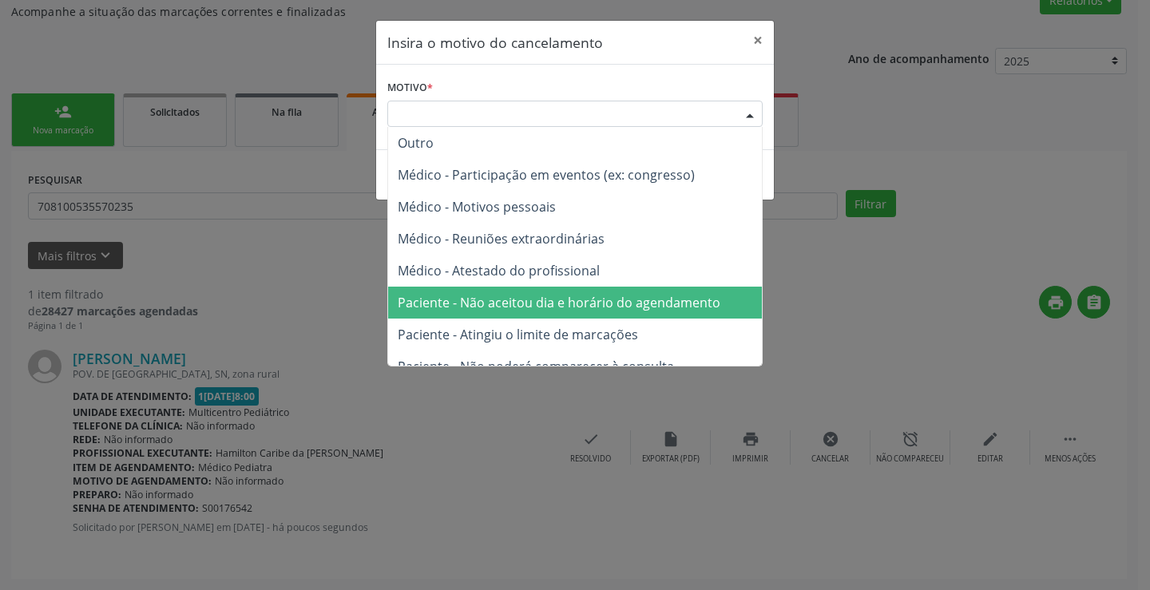
click at [607, 302] on span "Paciente - Não aceitou dia e horário do agendamento" at bounding box center [559, 303] width 323 height 18
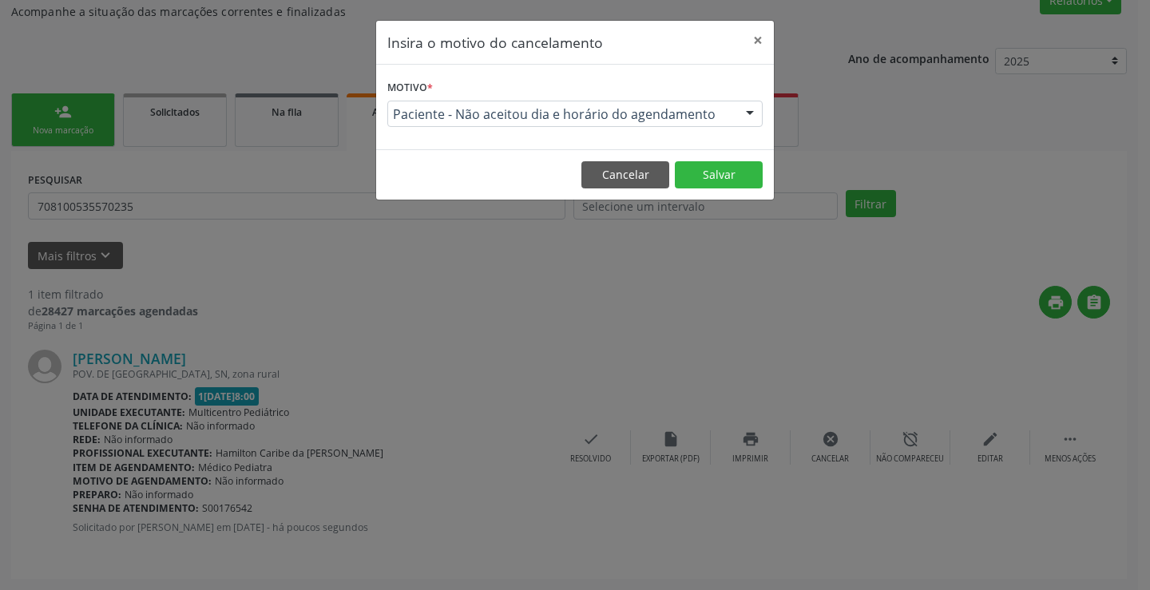
click at [730, 159] on footer "Cancelar Salvar" at bounding box center [575, 174] width 398 height 50
click at [728, 182] on button "Salvar" at bounding box center [719, 174] width 88 height 27
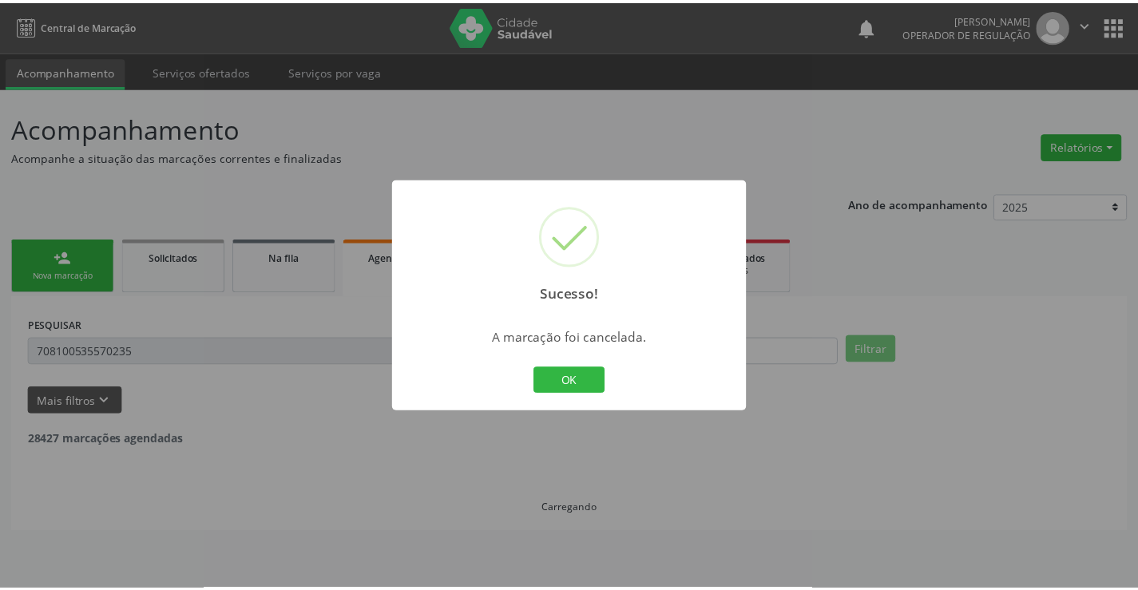
scroll to position [0, 0]
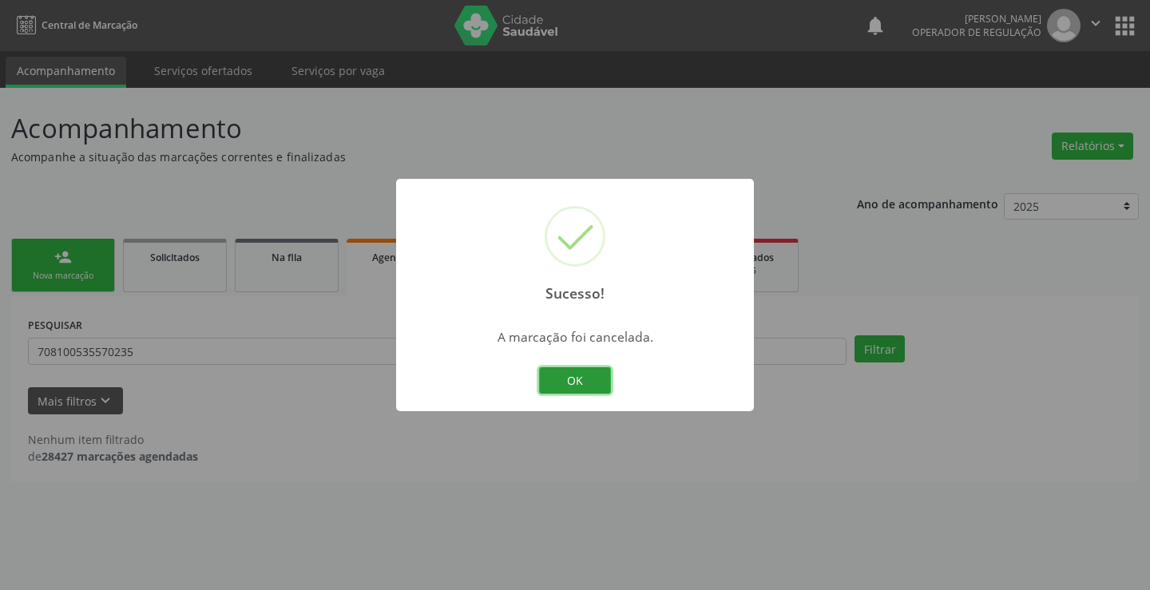
drag, startPoint x: 578, startPoint y: 375, endPoint x: 107, endPoint y: 289, distance: 479.0
click at [570, 377] on button "OK" at bounding box center [575, 380] width 72 height 27
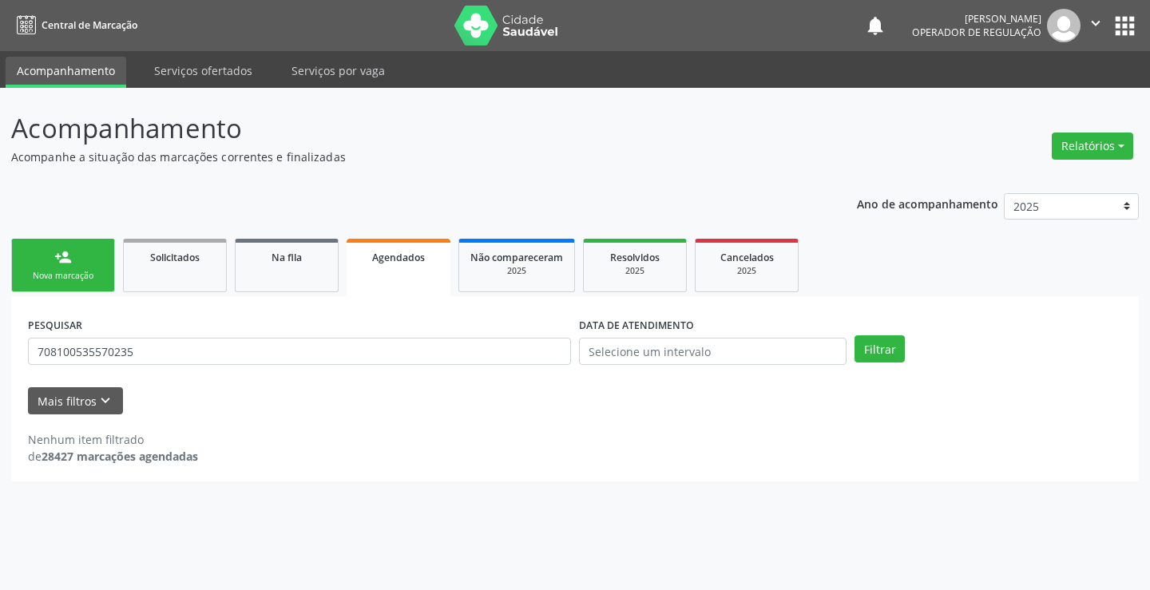
click at [76, 264] on link "person_add Nova marcação" at bounding box center [63, 266] width 104 height 54
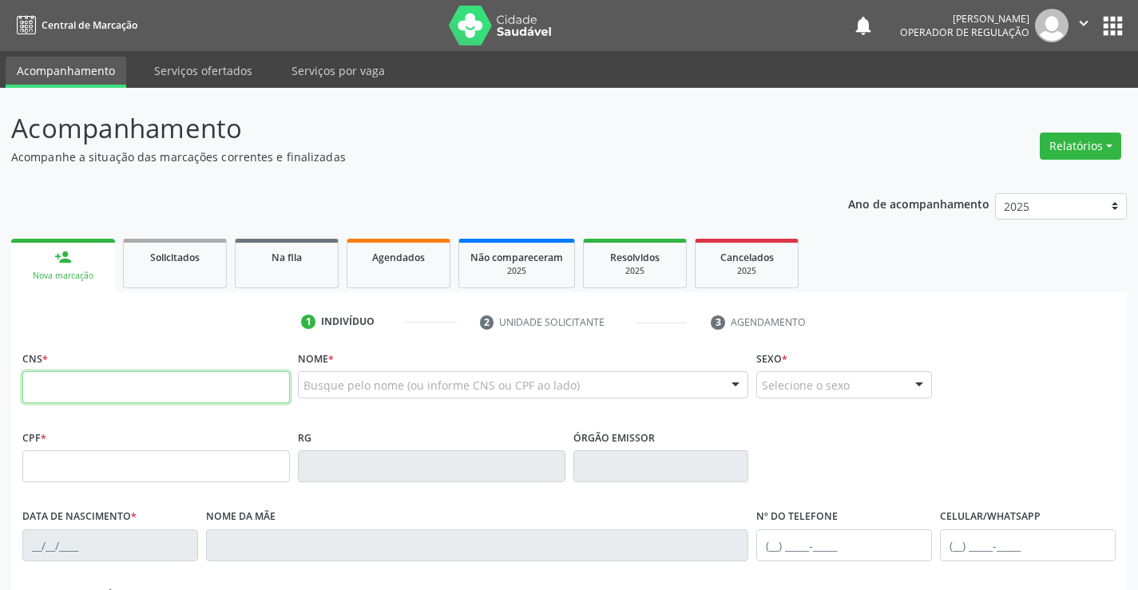
click at [111, 393] on input "text" at bounding box center [156, 387] width 268 height 32
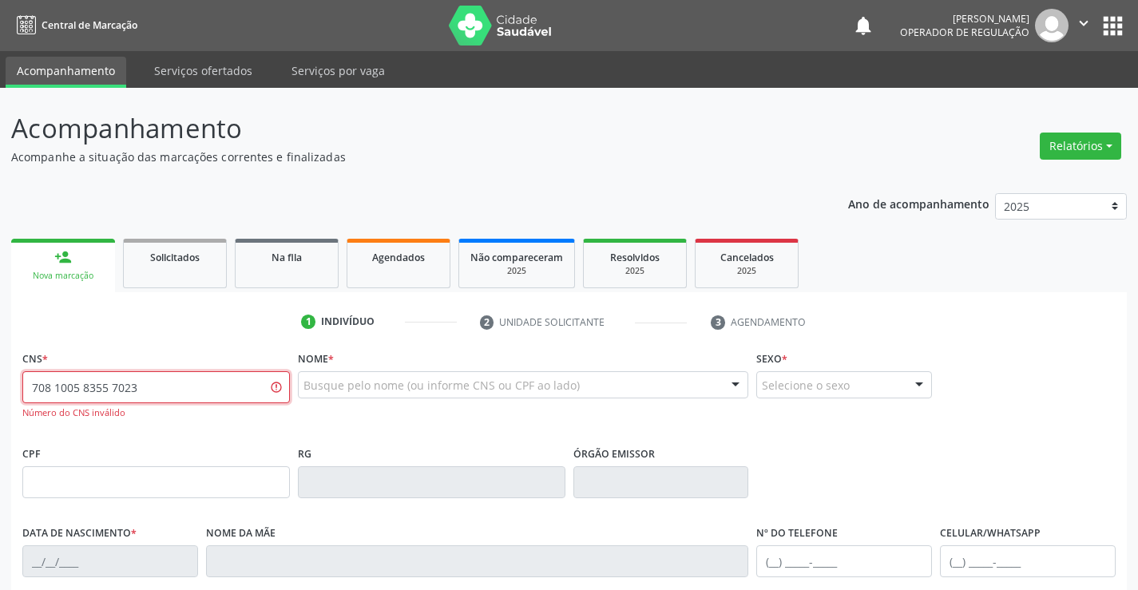
drag, startPoint x: 148, startPoint y: 386, endPoint x: 0, endPoint y: 396, distance: 148.1
click at [0, 396] on div "Acompanhamento Acompanhe a situação das marcações correntes e finalizadas Relat…" at bounding box center [569, 485] width 1138 height 794
type input "708 1005 3557 0235"
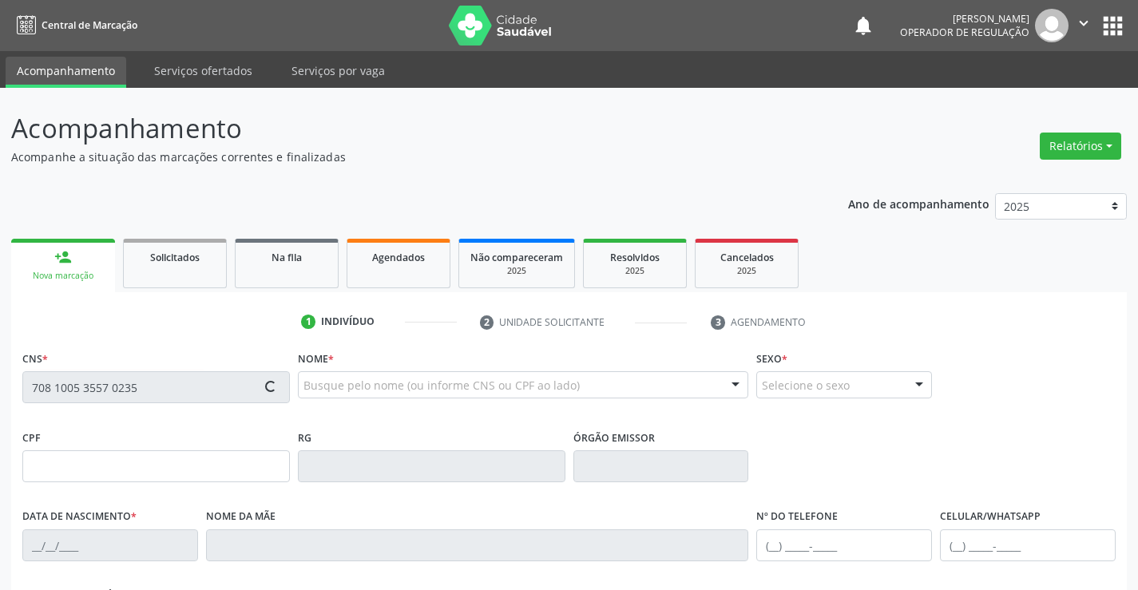
type input "0[DATE]"
type input "[PHONE_NUMBER]"
type input "125.763.395-30"
type input "SN"
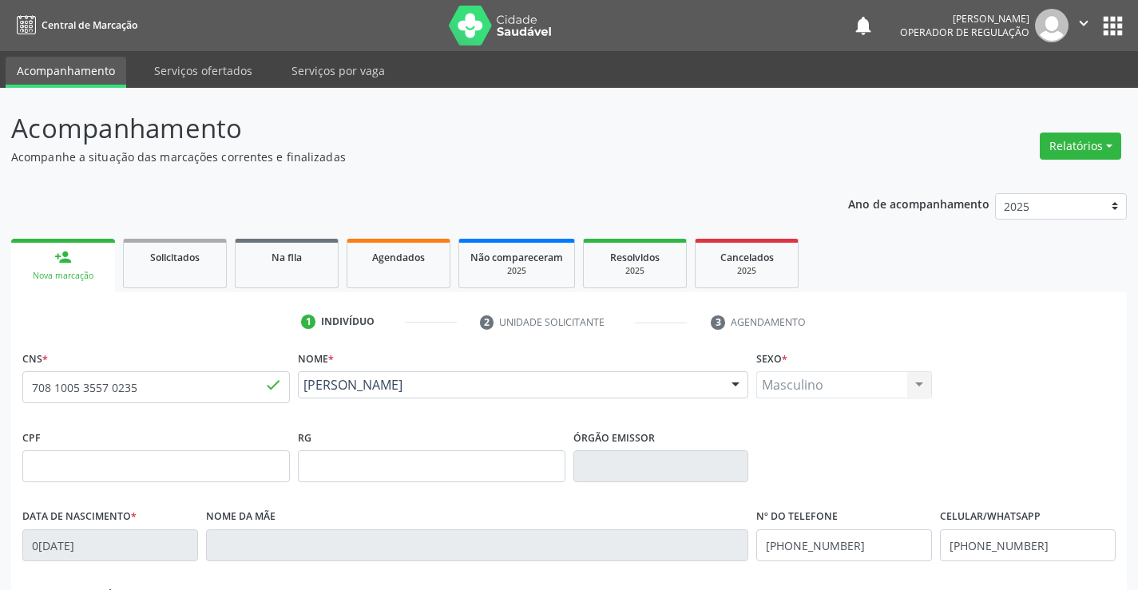
scroll to position [276, 0]
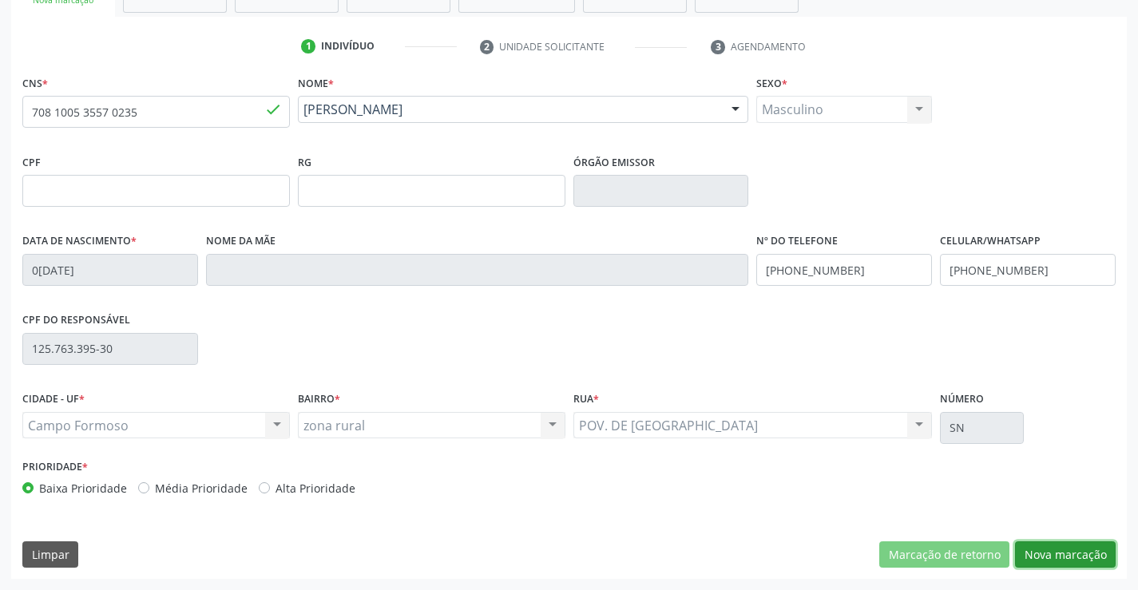
click at [1089, 551] on button "Nova marcação" at bounding box center [1065, 555] width 101 height 27
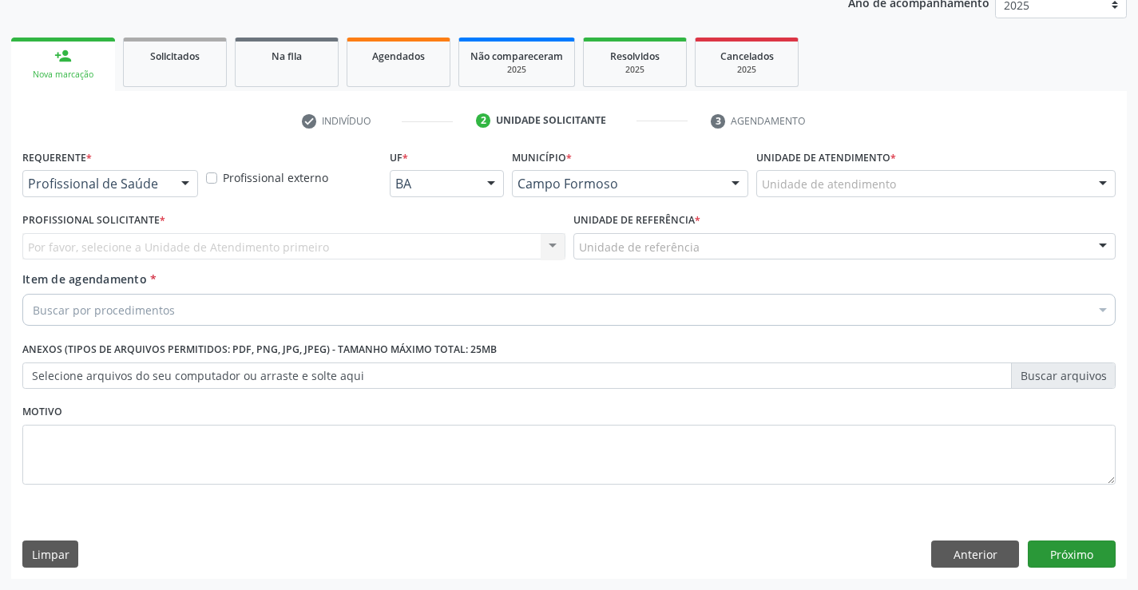
scroll to position [201, 0]
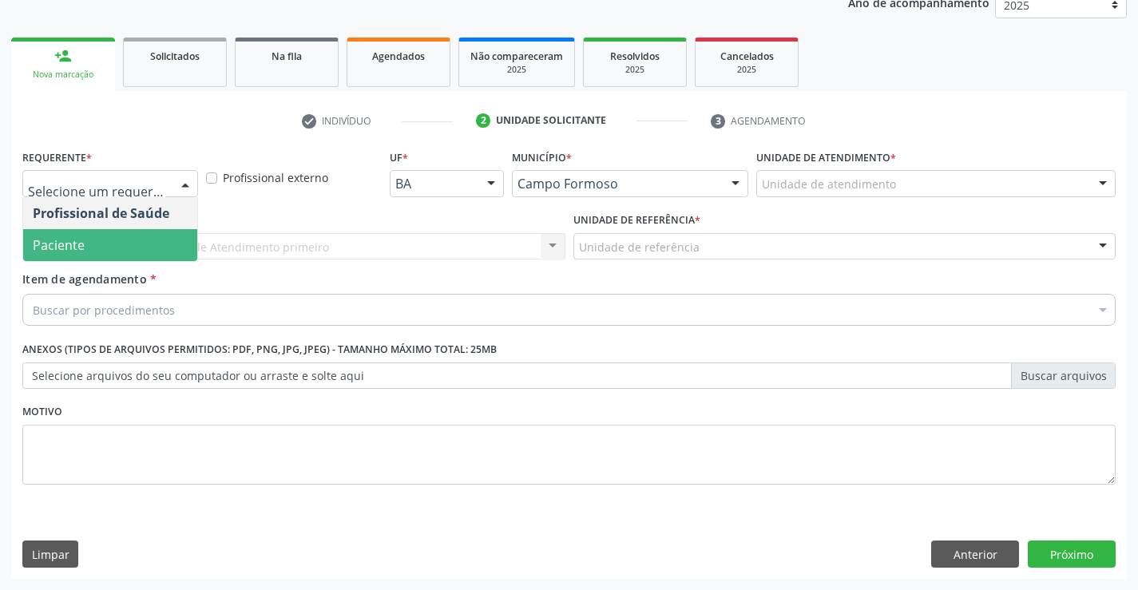
click at [62, 252] on span "Paciente" at bounding box center [59, 245] width 52 height 18
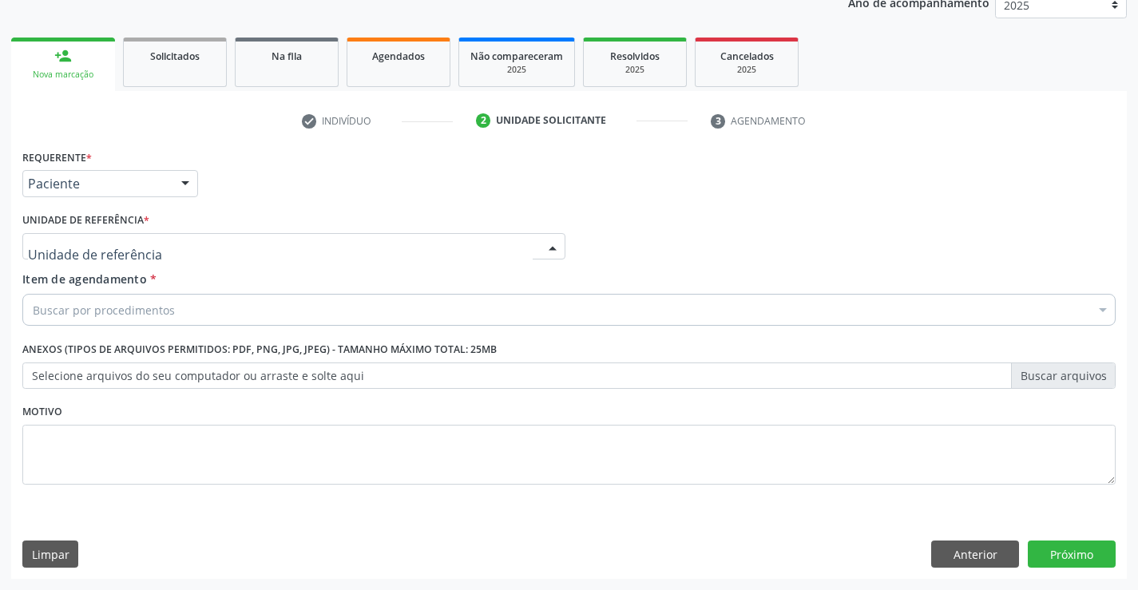
drag, startPoint x: 141, startPoint y: 248, endPoint x: 178, endPoint y: 427, distance: 182.7
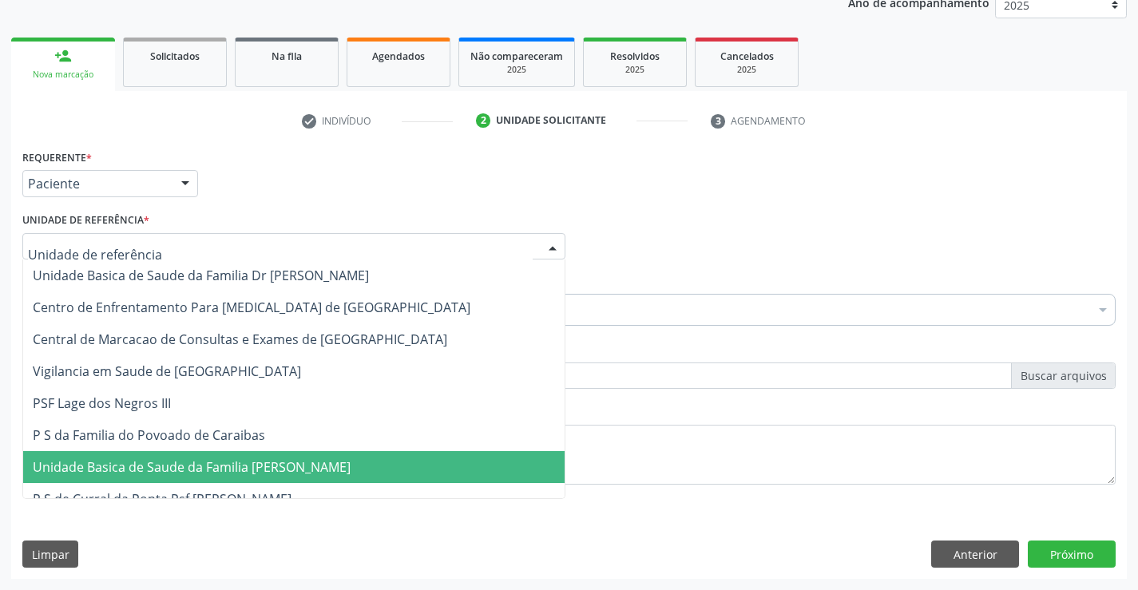
drag, startPoint x: 189, startPoint y: 470, endPoint x: 157, endPoint y: 361, distance: 114.2
click at [189, 463] on span "Unidade Basica de Saude da Familia [PERSON_NAME]" at bounding box center [192, 467] width 318 height 18
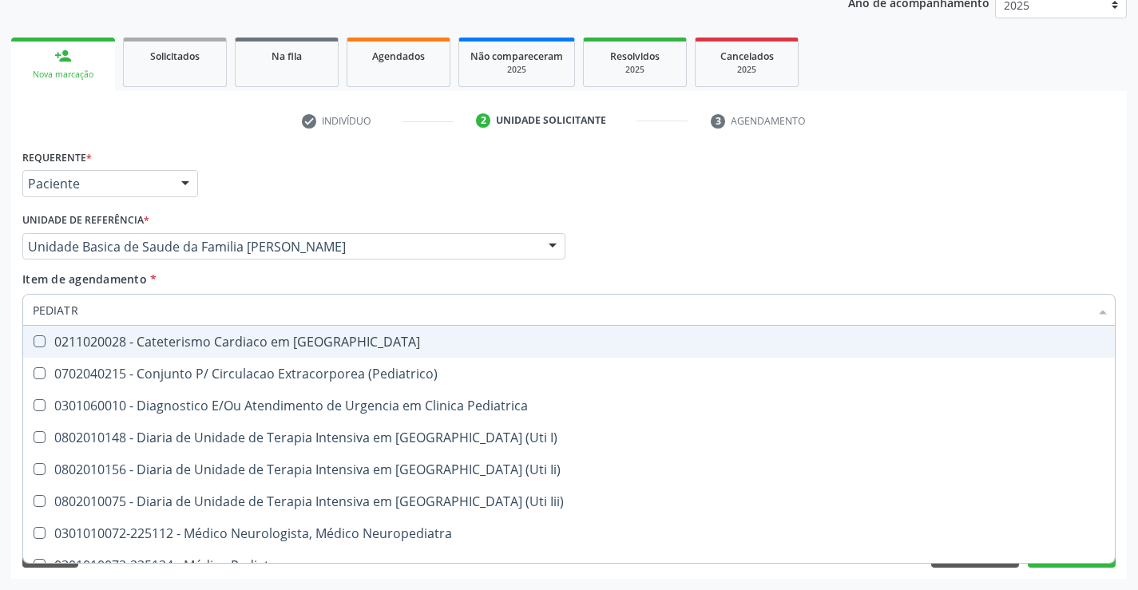
type input "PEDIATRA"
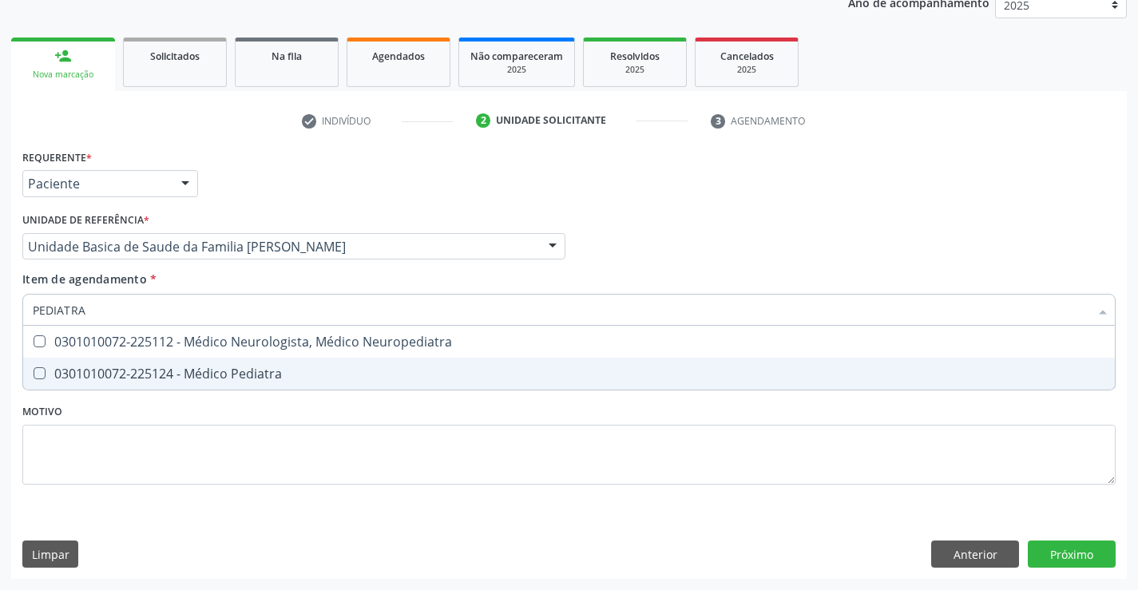
click at [190, 371] on div "0301010072-225124 - Médico Pediatra" at bounding box center [569, 373] width 1073 height 13
checkbox Pediatra "true"
click at [1070, 546] on div "Requerente * Paciente Profissional de Saúde Paciente Nenhum resultado encontrad…" at bounding box center [569, 362] width 1116 height 434
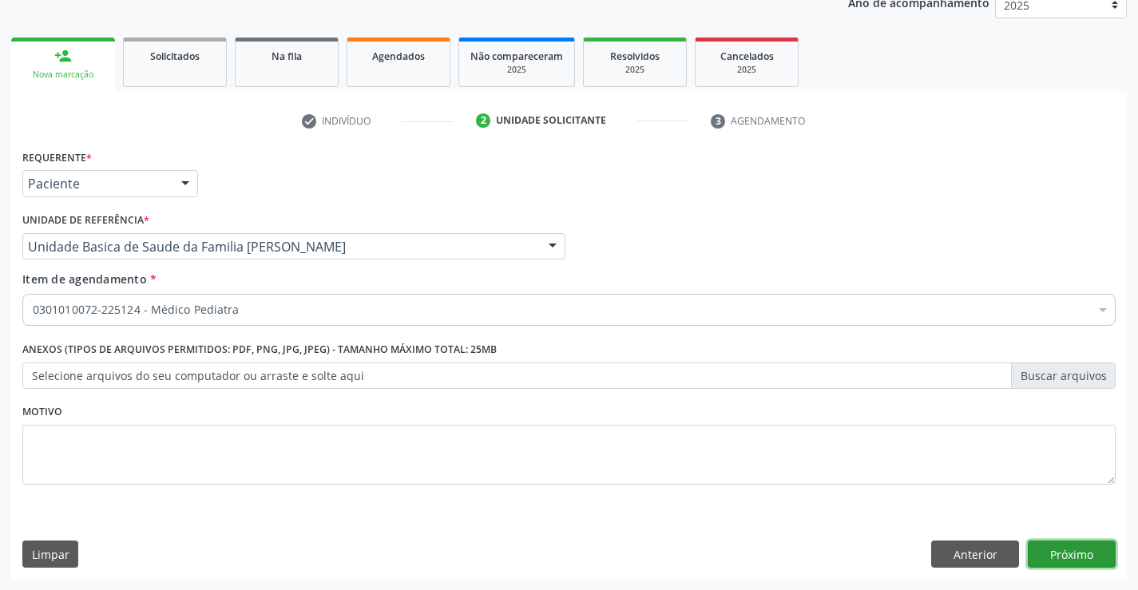
drag, startPoint x: 1048, startPoint y: 558, endPoint x: 1042, endPoint y: 566, distance: 10.2
click at [1042, 566] on button "Próximo" at bounding box center [1072, 554] width 88 height 27
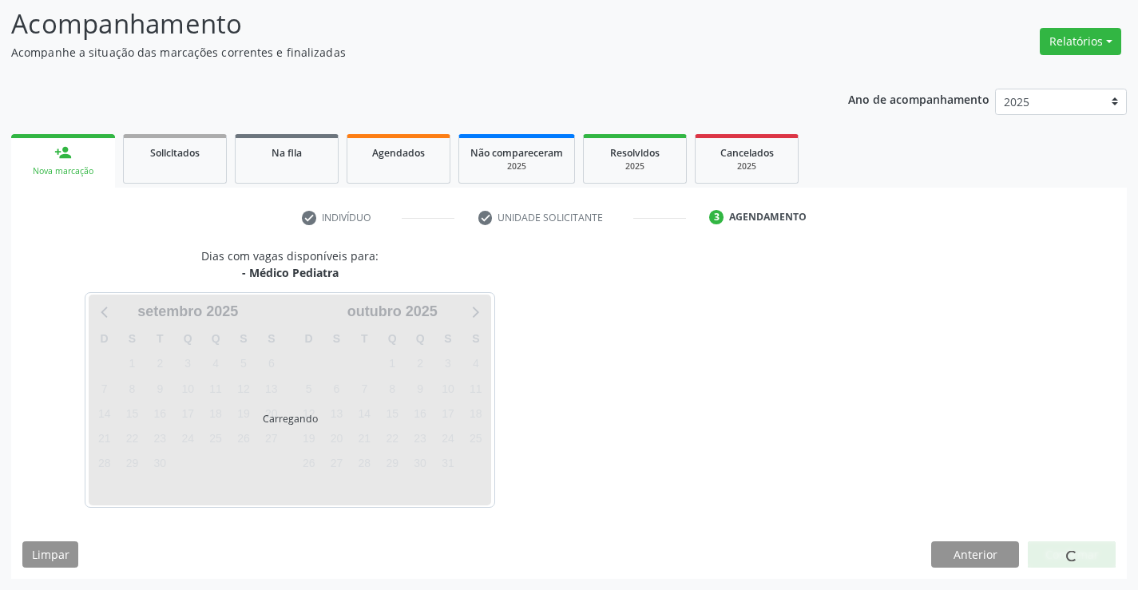
scroll to position [105, 0]
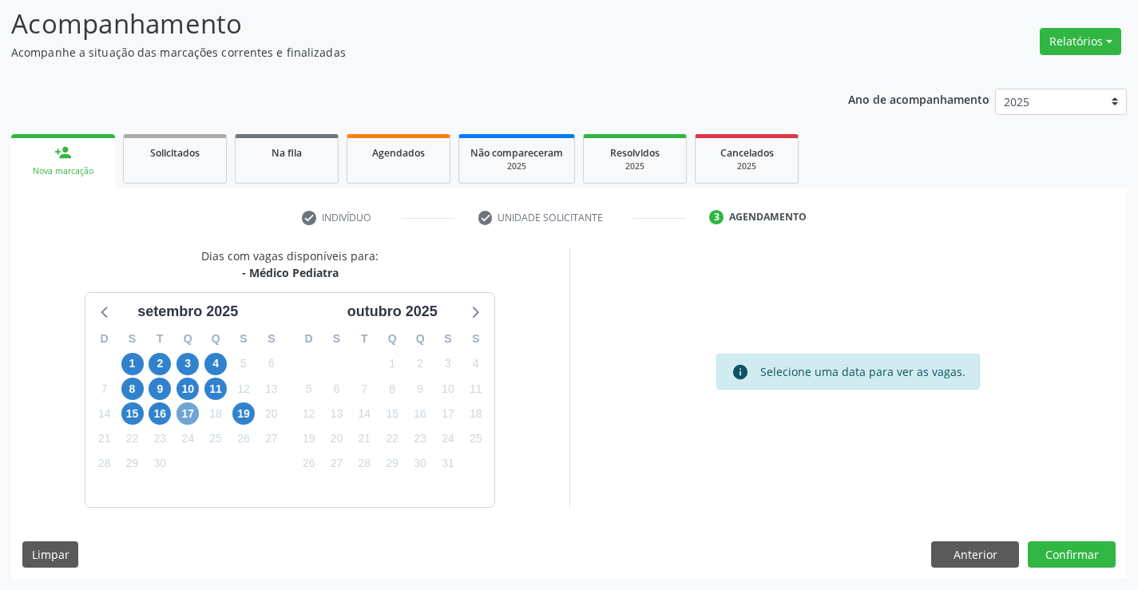
click at [185, 418] on span "17" at bounding box center [188, 414] width 22 height 22
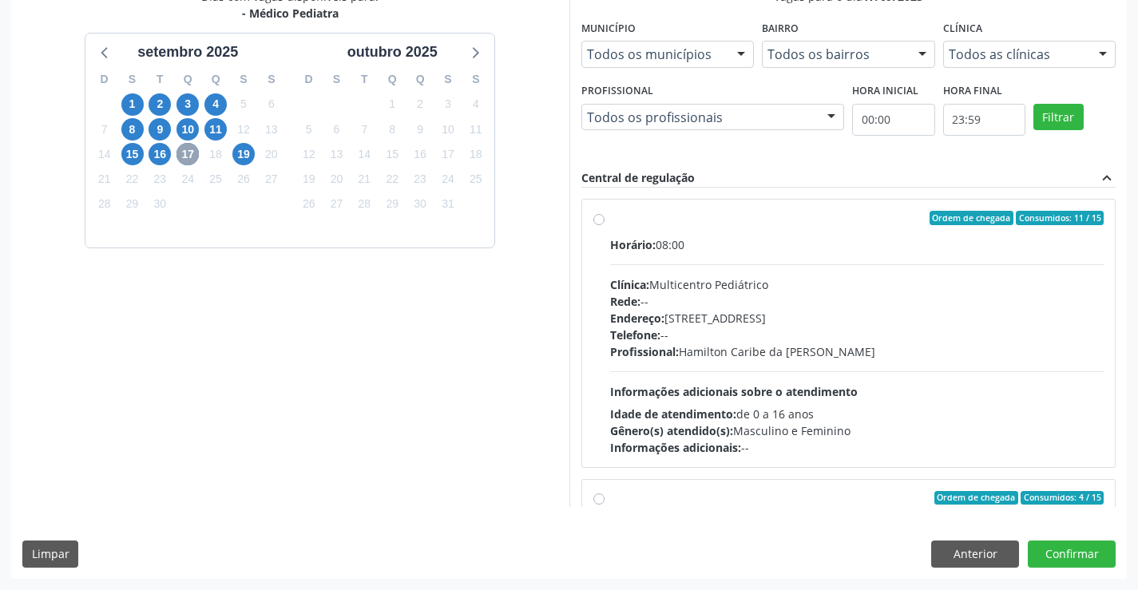
scroll to position [240, 0]
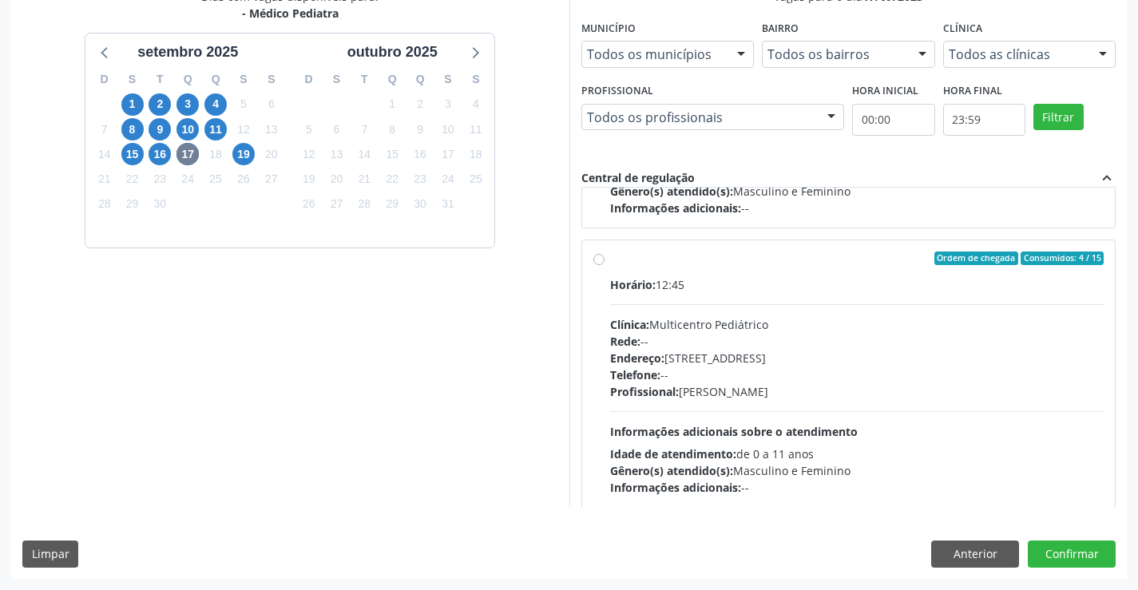
drag, startPoint x: 739, startPoint y: 425, endPoint x: 760, endPoint y: 423, distance: 20.8
click at [746, 423] on div "Horário: 12:45 Clínica: Multicentro Pediátrico Rede: -- Endereço: [STREET_ADDRE…" at bounding box center [857, 386] width 494 height 220
radio input "true"
click at [1069, 554] on button "Confirmar" at bounding box center [1072, 554] width 88 height 27
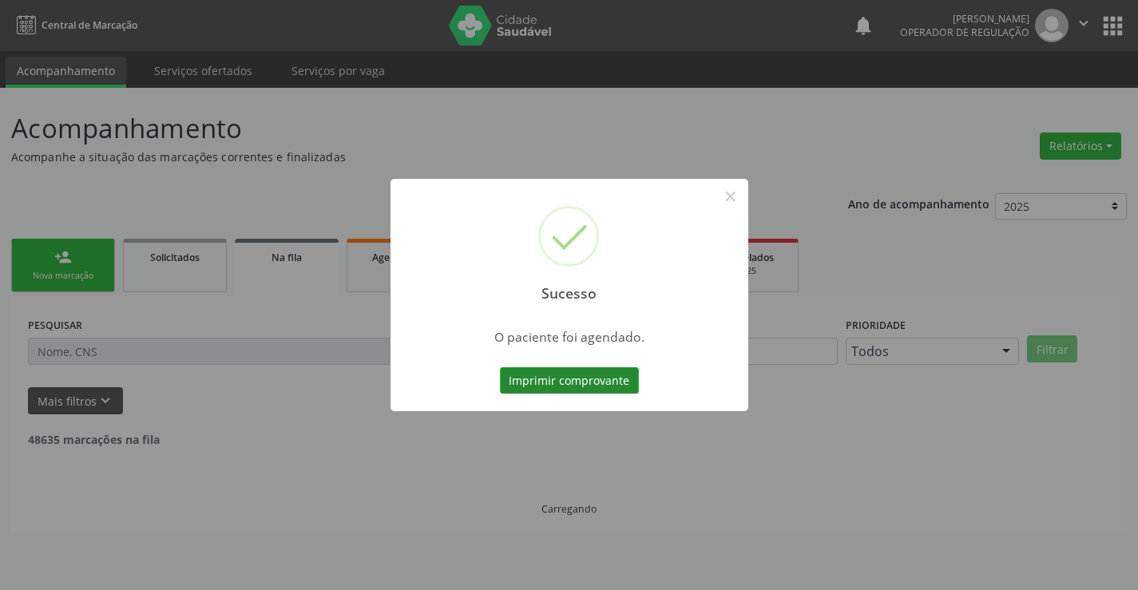
scroll to position [0, 0]
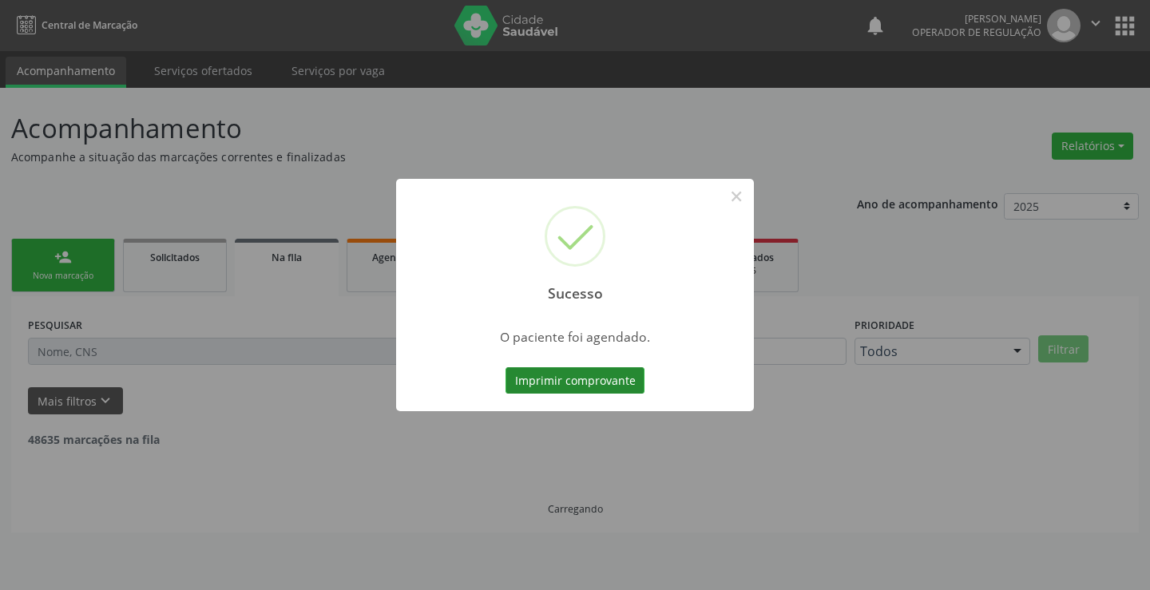
click at [578, 378] on button "Imprimir comprovante" at bounding box center [575, 380] width 139 height 27
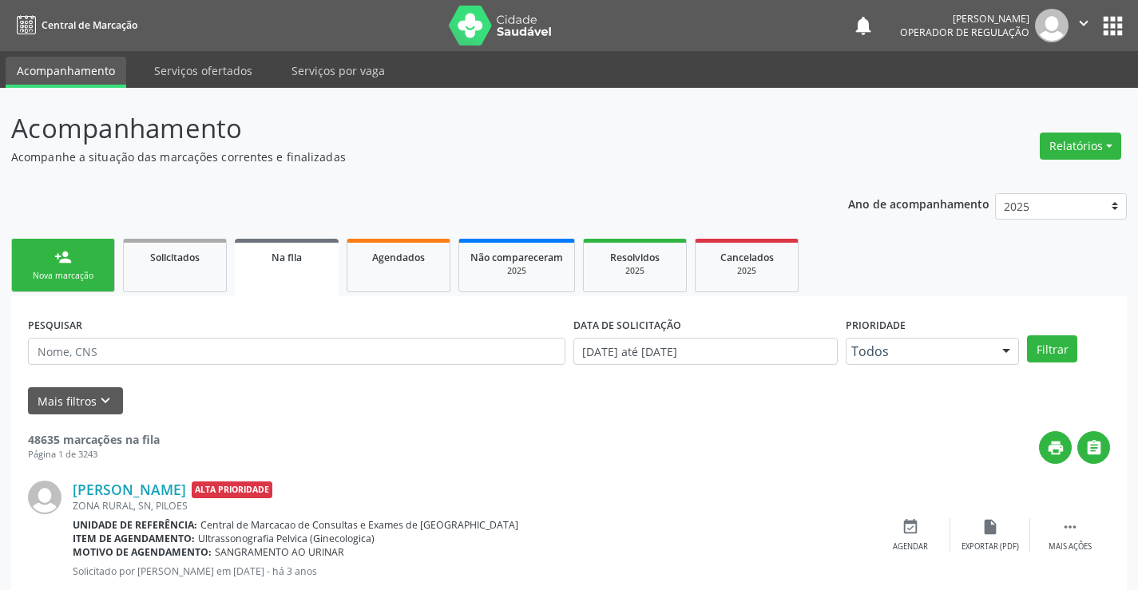
click at [35, 275] on div "Nova marcação" at bounding box center [63, 276] width 80 height 12
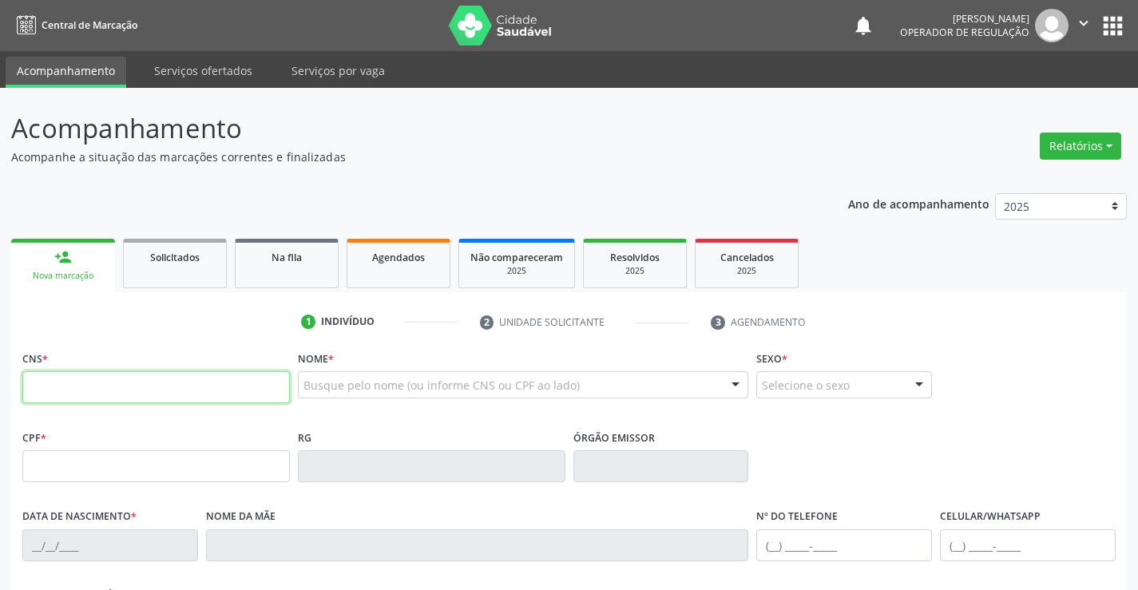
click at [95, 395] on input "text" at bounding box center [156, 387] width 268 height 32
type input "704 0023 5568 6863"
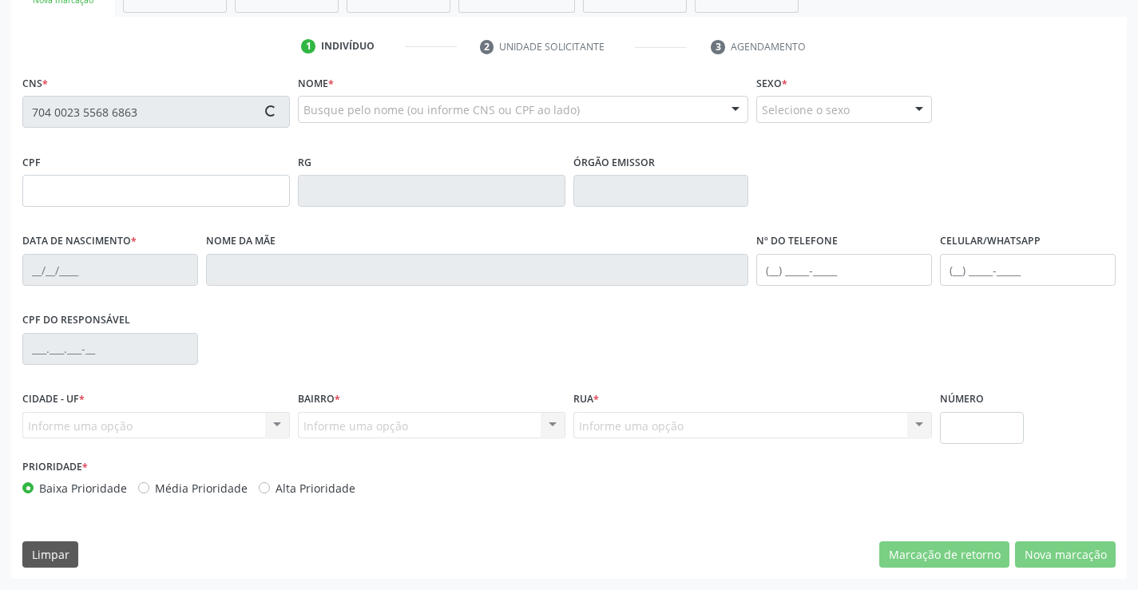
type input "008268296"
type input "[DATE]"
type input "[PHONE_NUMBER]"
type input "S/N"
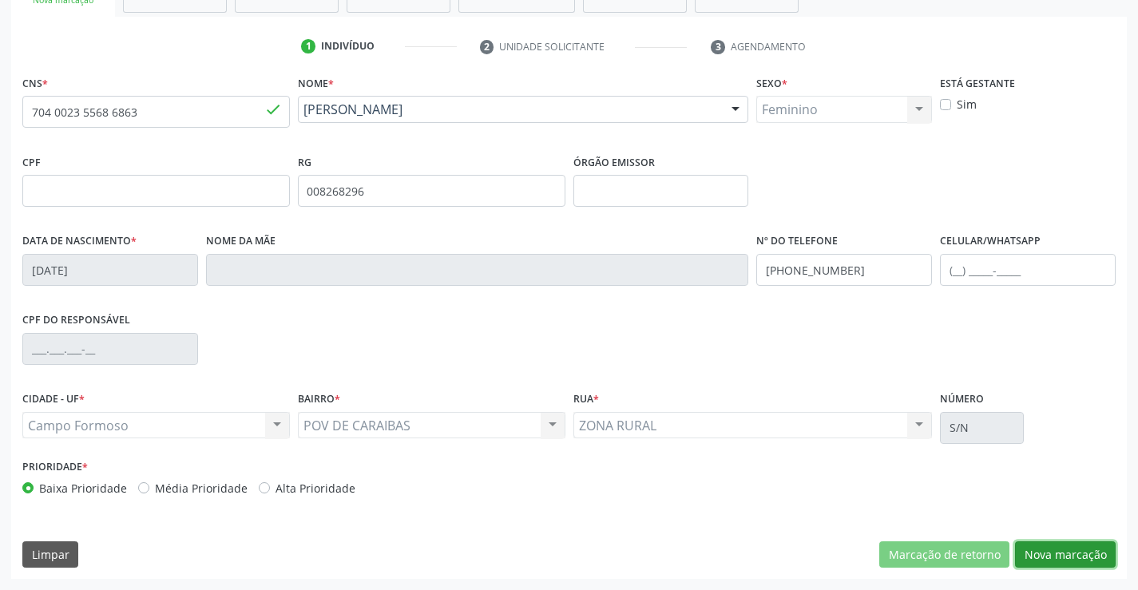
click at [1056, 562] on button "Nova marcação" at bounding box center [1065, 555] width 101 height 27
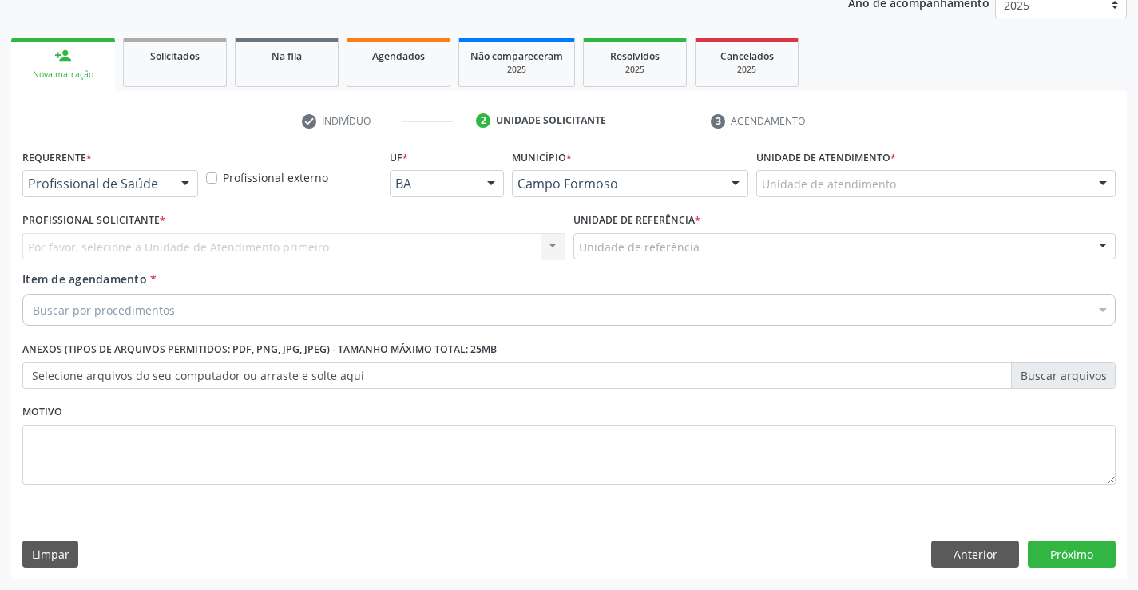
click at [185, 181] on div at bounding box center [185, 184] width 24 height 27
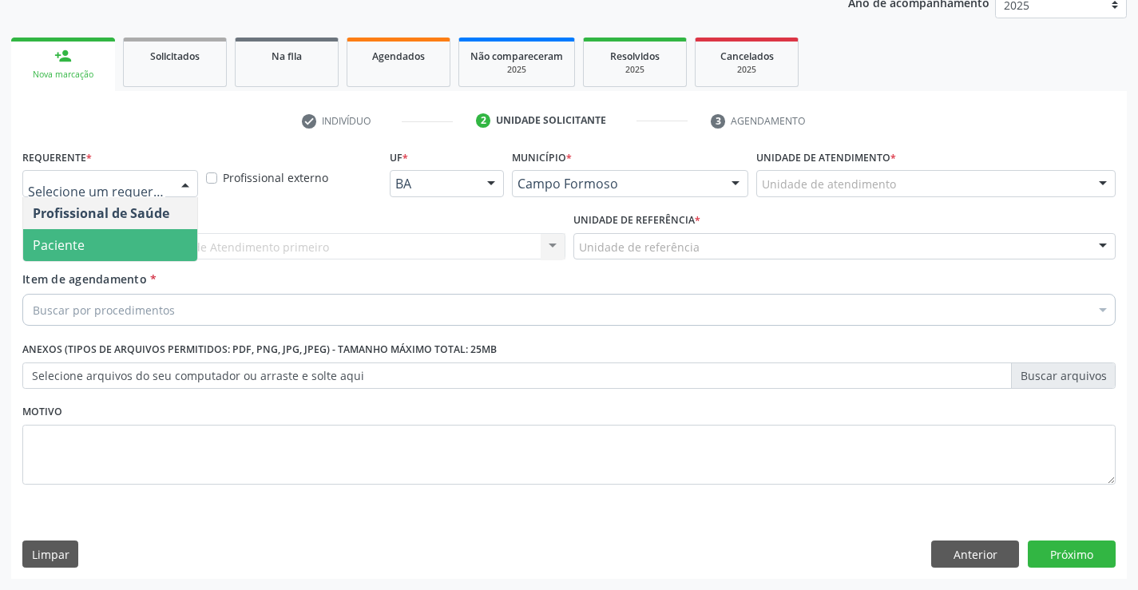
click at [73, 247] on span "Paciente" at bounding box center [59, 245] width 52 height 18
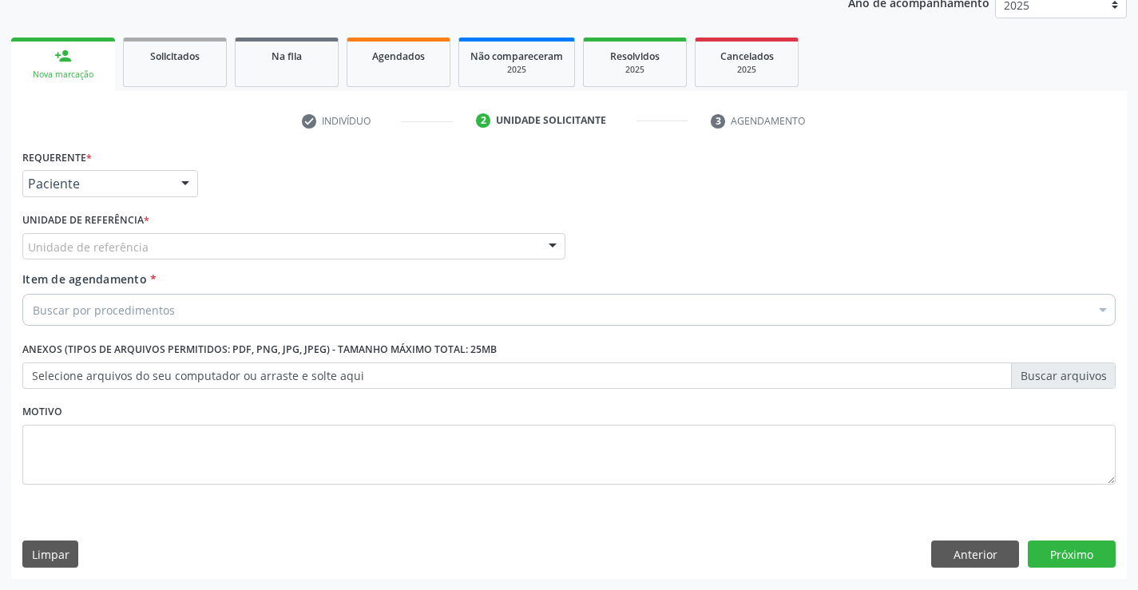
click at [153, 243] on div "Unidade de referência" at bounding box center [293, 246] width 543 height 27
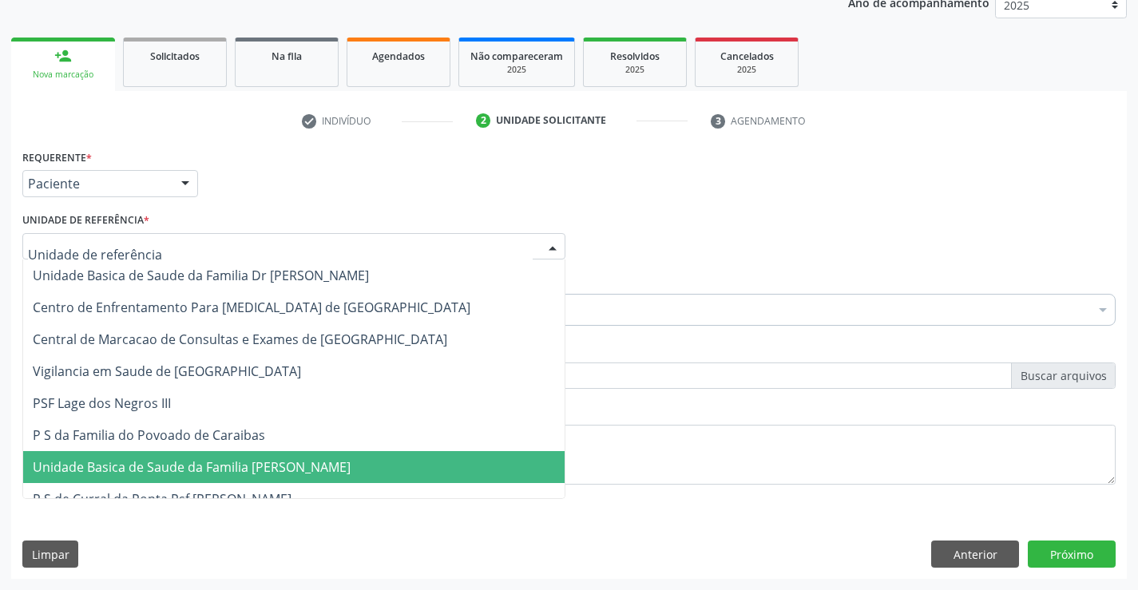
click at [189, 477] on span "Unidade Basica de Saude da Familia [PERSON_NAME]" at bounding box center [294, 467] width 542 height 32
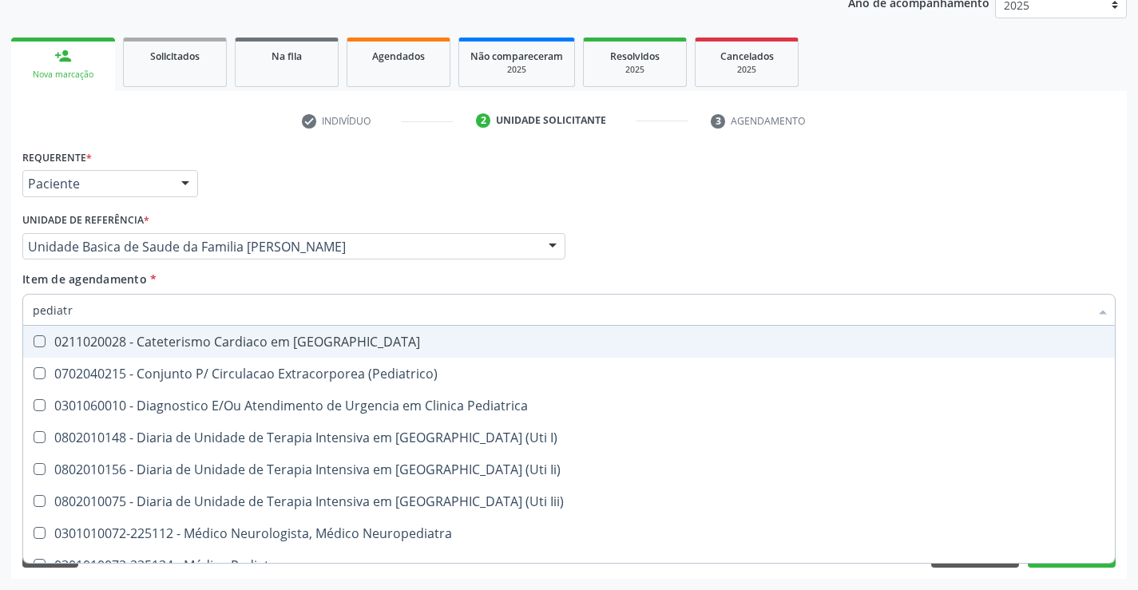
type input "pediatra"
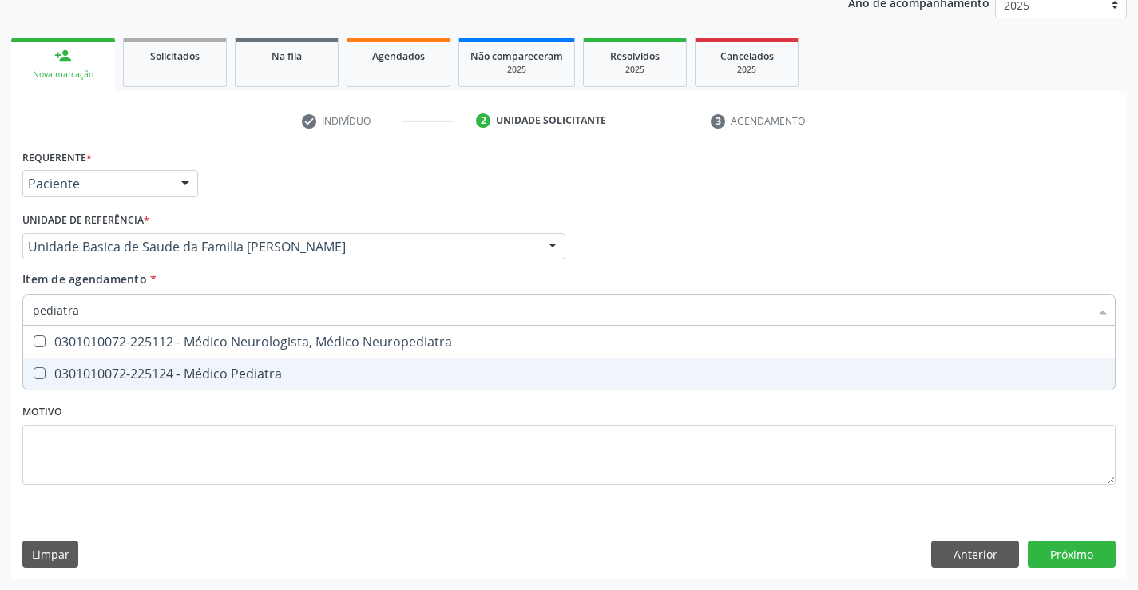
click at [173, 370] on div "0301010072-225124 - Médico Pediatra" at bounding box center [569, 373] width 1073 height 13
checkbox Pediatra "true"
click at [1068, 558] on div "Requerente * Paciente Profissional de Saúde Paciente Nenhum resultado encontrad…" at bounding box center [569, 362] width 1116 height 434
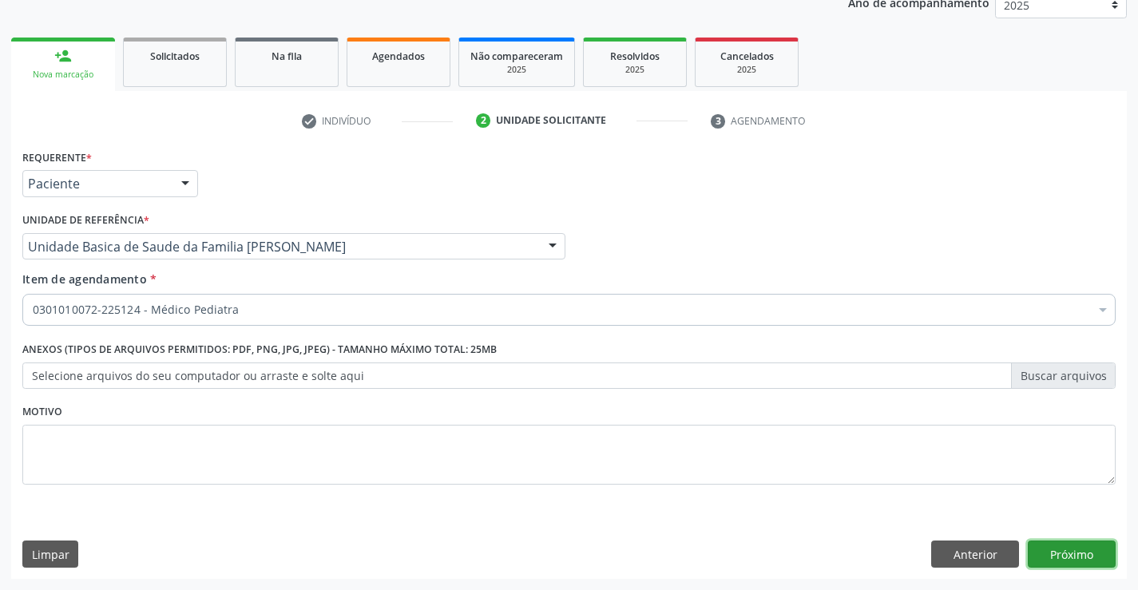
click at [1074, 555] on button "Próximo" at bounding box center [1072, 554] width 88 height 27
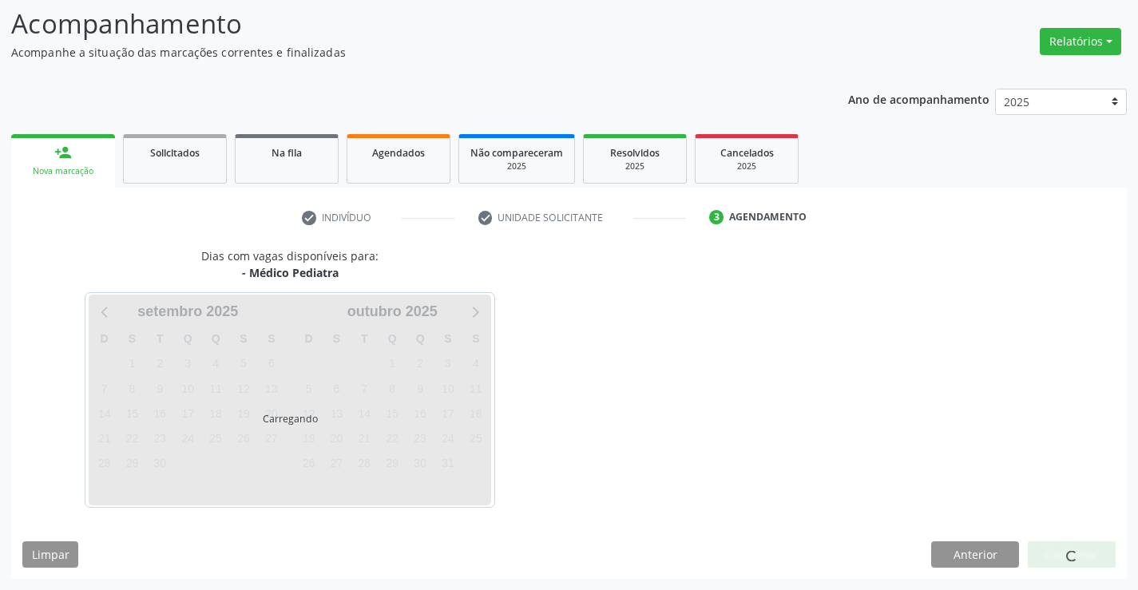
scroll to position [105, 0]
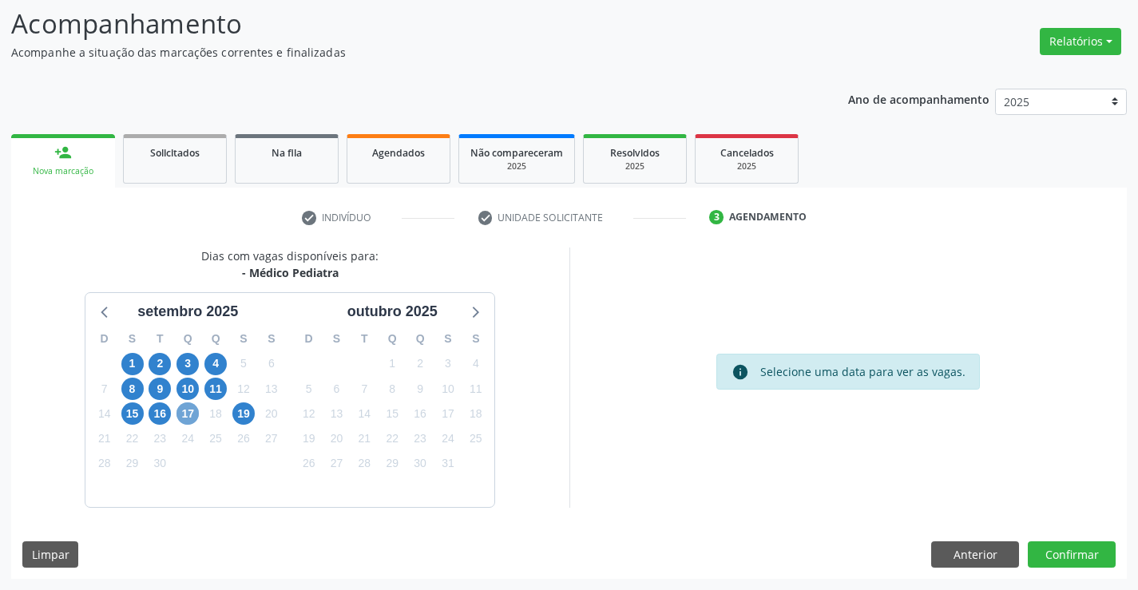
click at [188, 413] on span "17" at bounding box center [188, 414] width 22 height 22
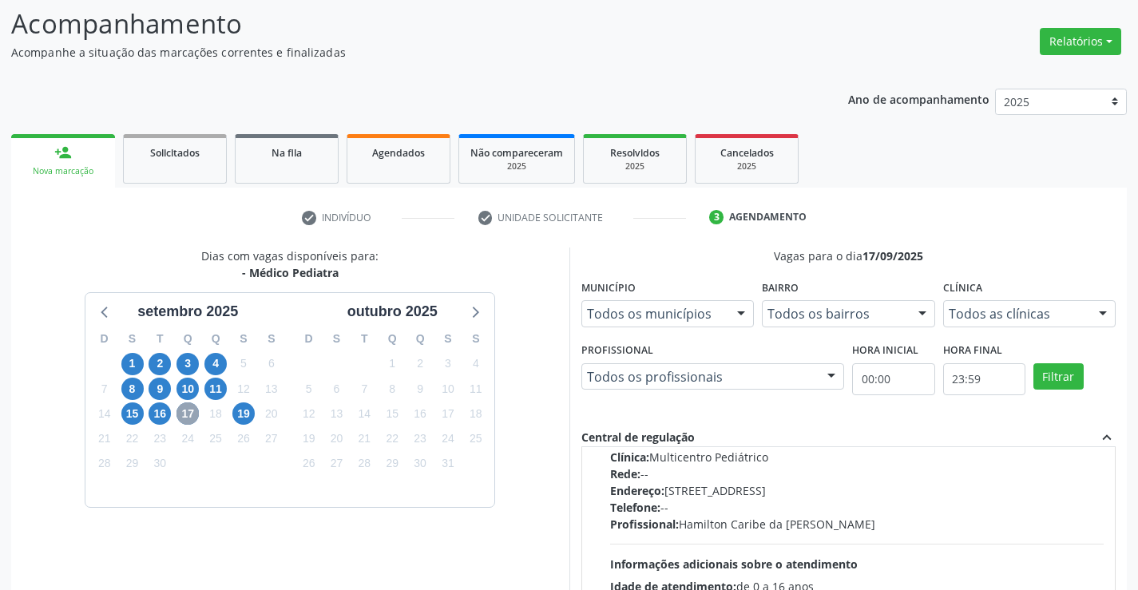
scroll to position [252, 0]
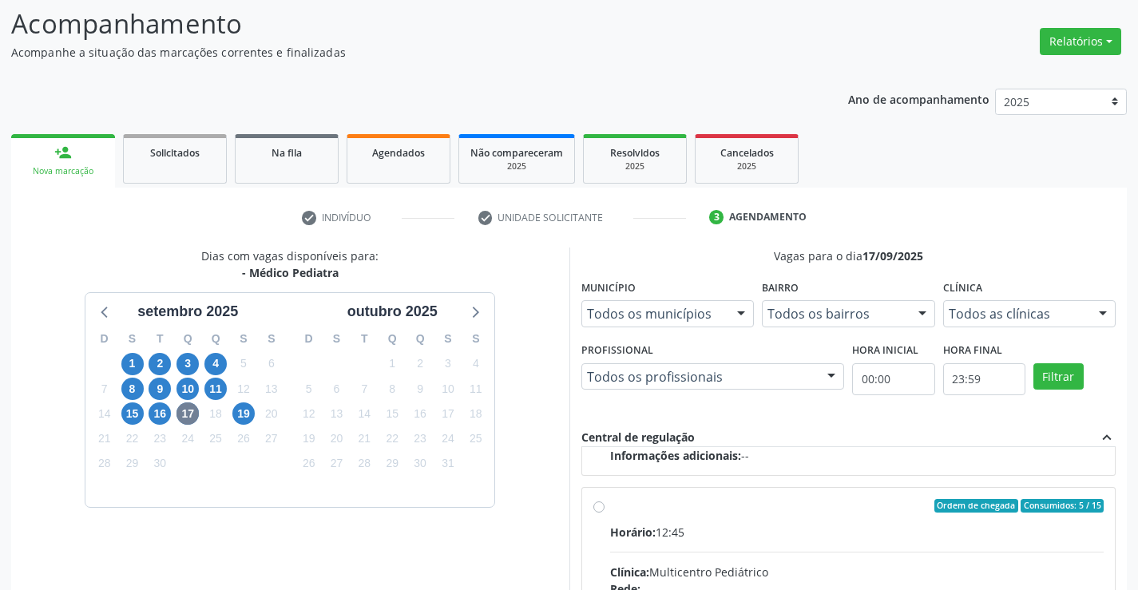
click at [732, 530] on div "Horário: 12:45" at bounding box center [857, 532] width 494 height 17
click at [605, 514] on input "Ordem de chegada Consumidos: 5 / 15 Horário: 12:45 Clínica: Multicentro Pediátr…" at bounding box center [598, 506] width 11 height 14
radio input "true"
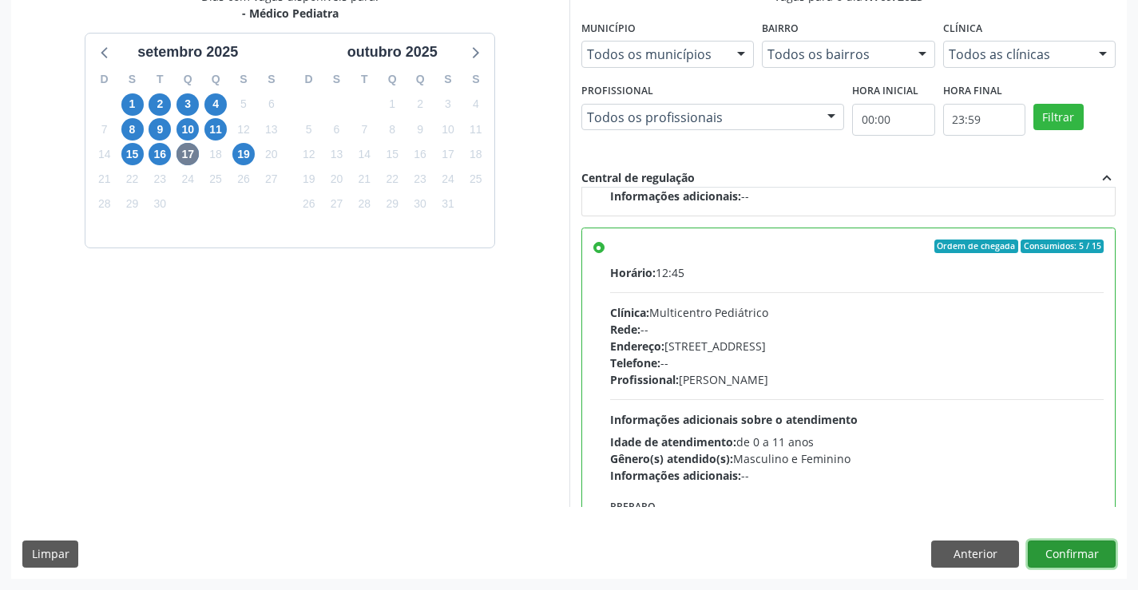
click at [1087, 554] on button "Confirmar" at bounding box center [1072, 554] width 88 height 27
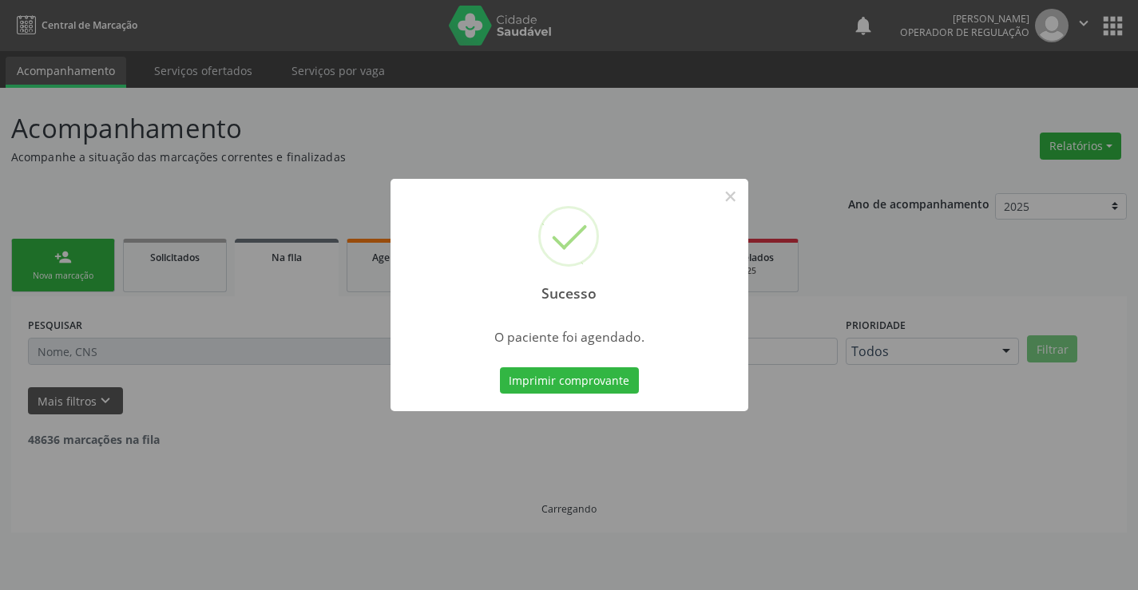
scroll to position [0, 0]
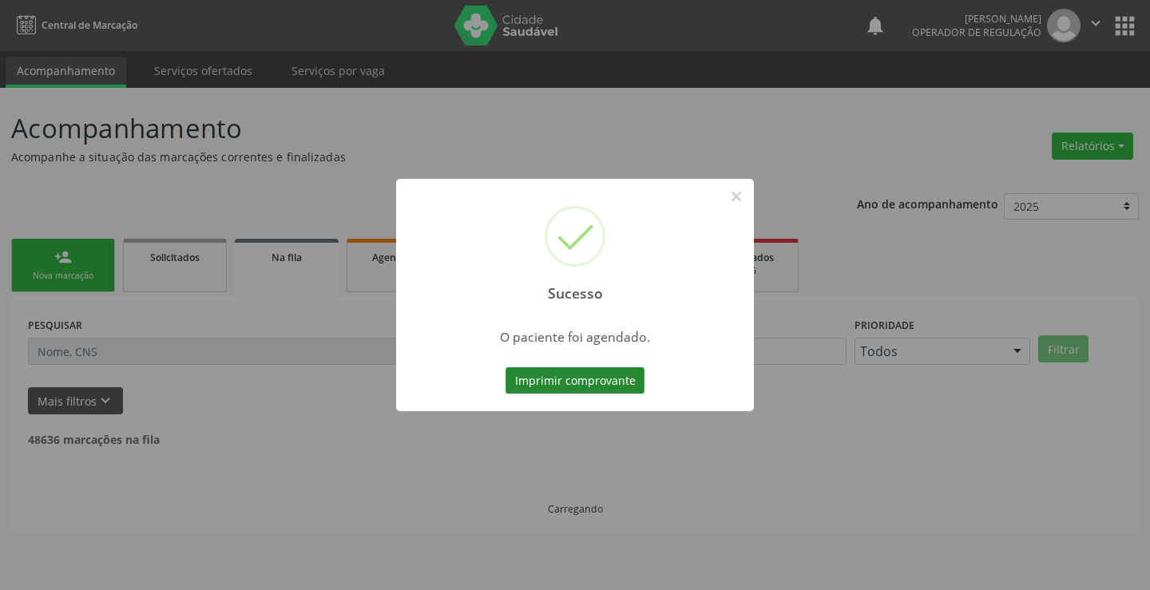
click at [597, 385] on button "Imprimir comprovante" at bounding box center [575, 380] width 139 height 27
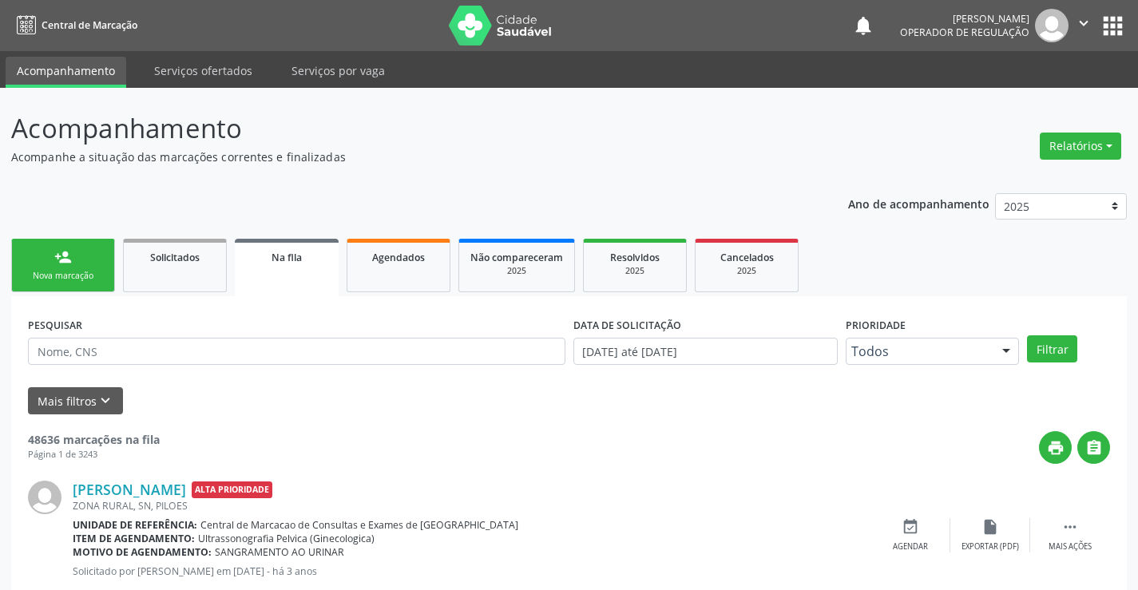
click at [83, 275] on div "Nova marcação" at bounding box center [63, 276] width 80 height 12
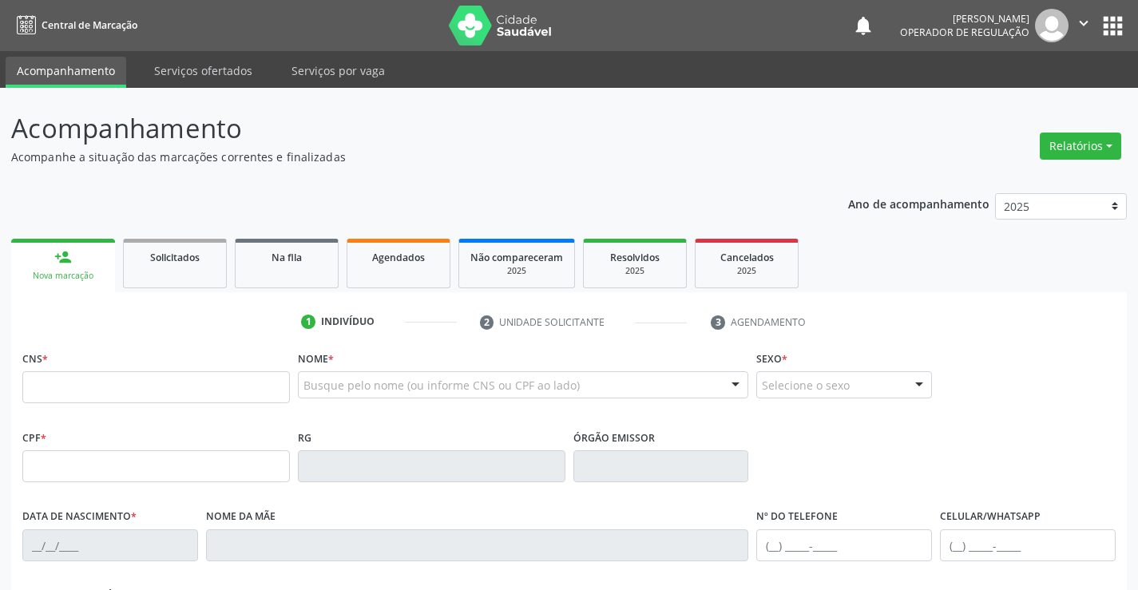
click at [395, 161] on p "Acompanhe a situação das marcações correntes e finalizadas" at bounding box center [401, 157] width 781 height 17
click at [135, 377] on input "text" at bounding box center [156, 387] width 268 height 32
click at [124, 394] on input "text" at bounding box center [156, 387] width 268 height 32
click at [132, 397] on input "text" at bounding box center [156, 387] width 268 height 32
click at [94, 383] on input "text" at bounding box center [156, 387] width 268 height 32
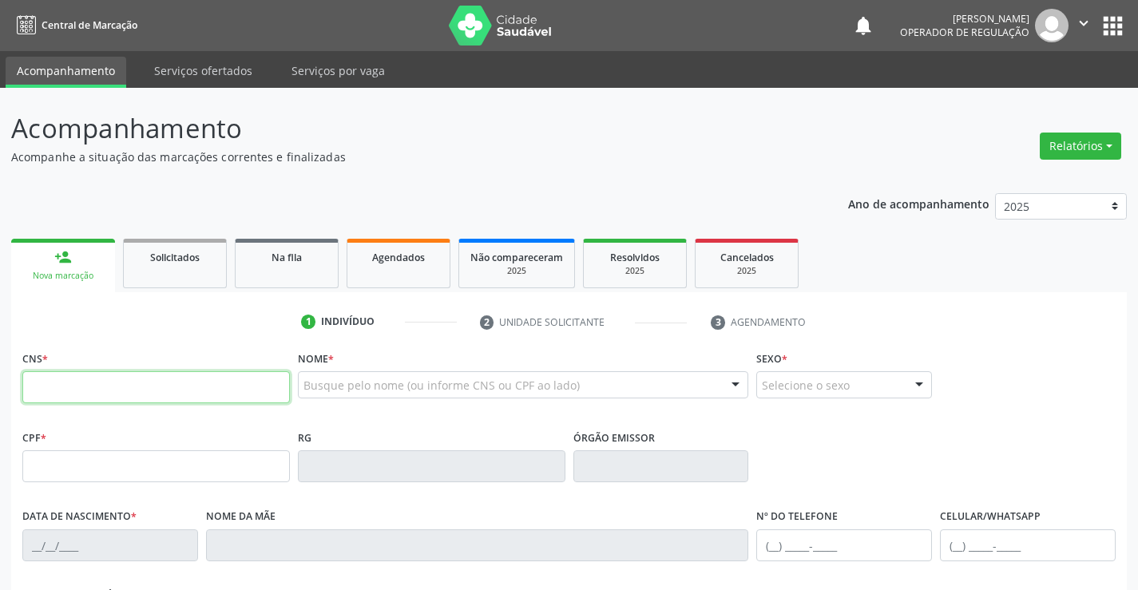
click at [77, 381] on input "text" at bounding box center [156, 387] width 268 height 32
type input "700 0030 8459 6500"
type input "2145543090"
type input "2[DATE]"
type input "[PHONE_NUMBER]"
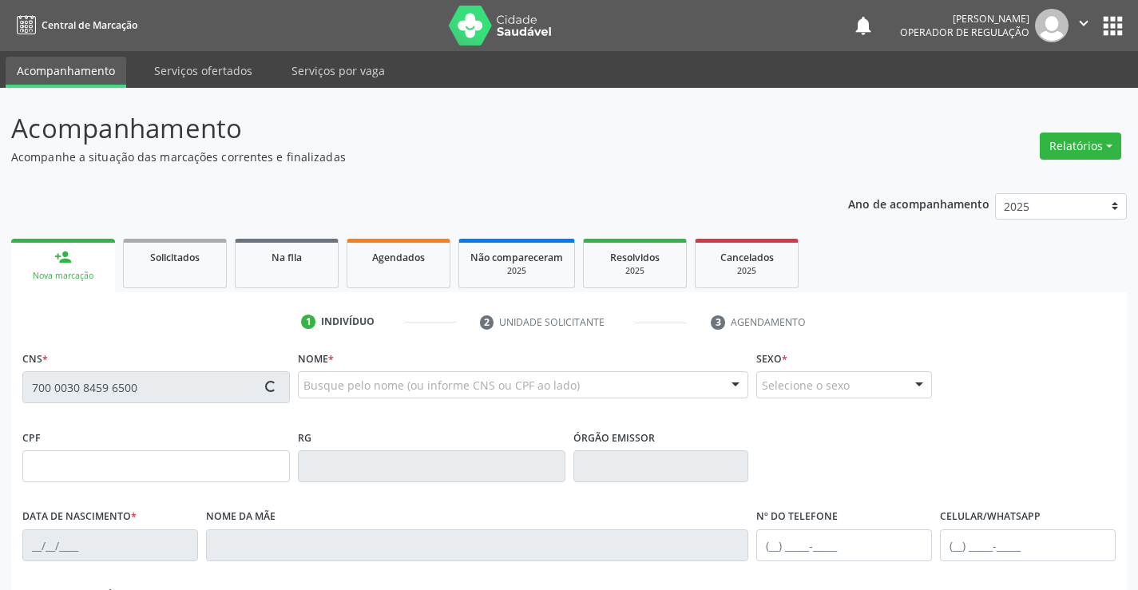
type input "063.602.885-24"
type input "S/N"
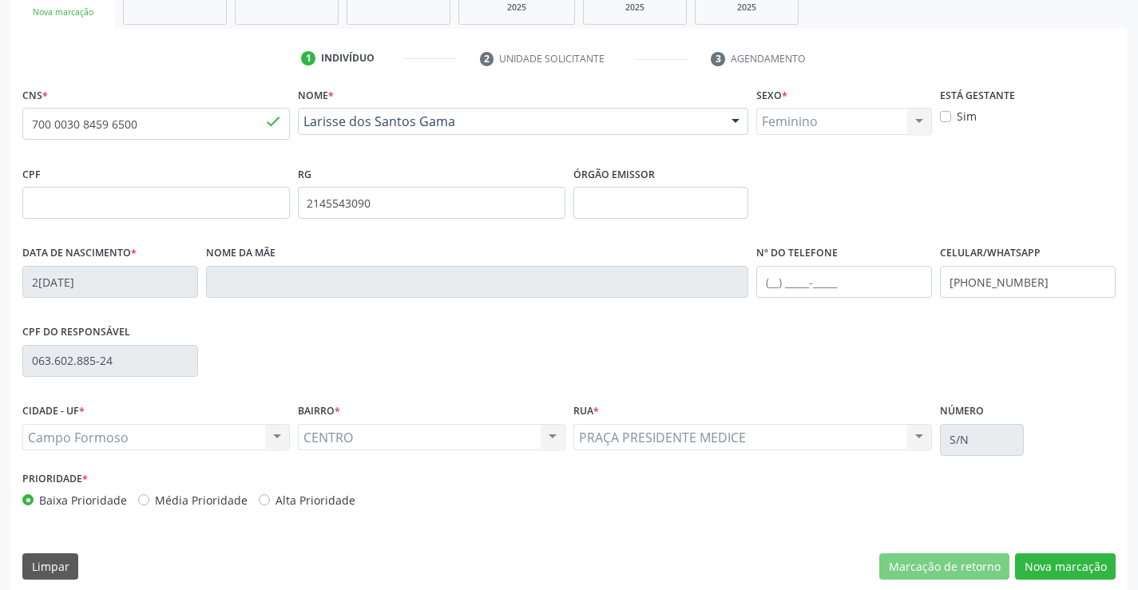
scroll to position [276, 0]
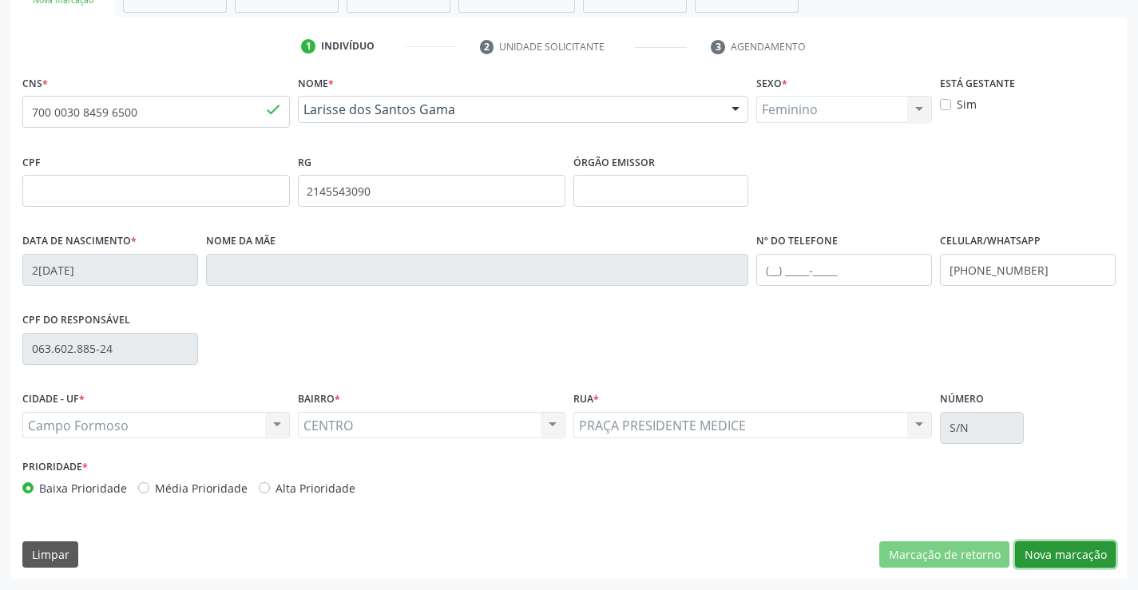
click at [1032, 550] on button "Nova marcação" at bounding box center [1065, 555] width 101 height 27
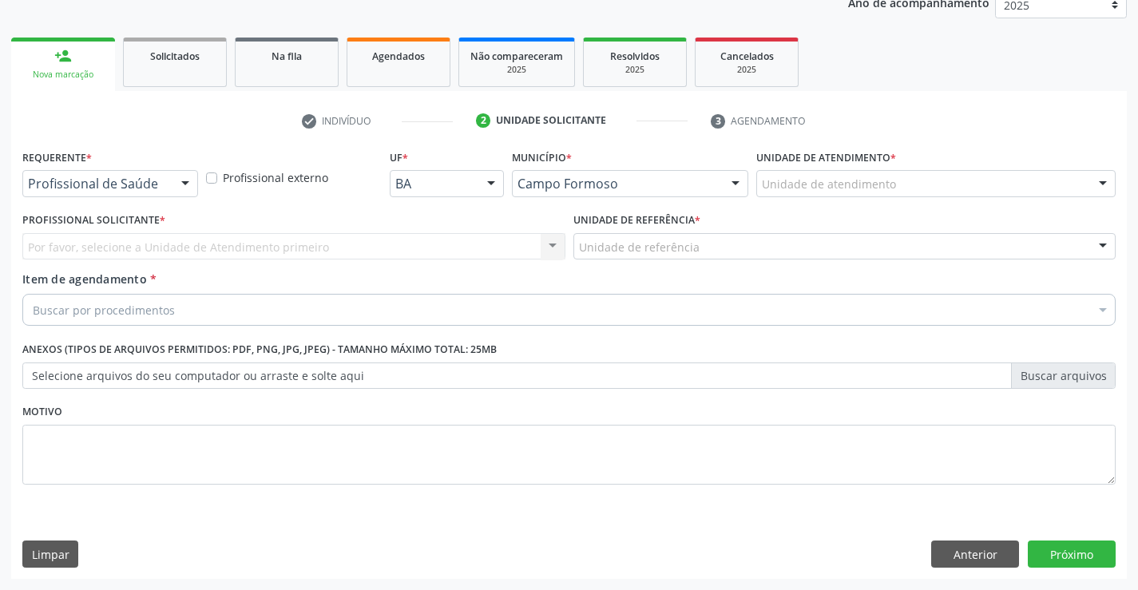
scroll to position [201, 0]
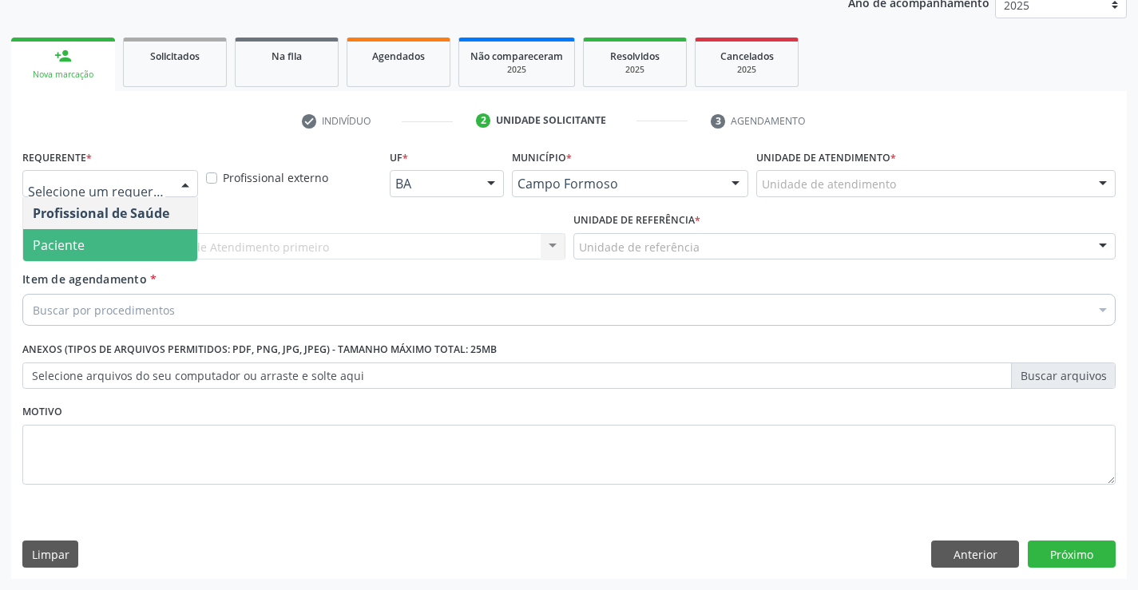
click at [106, 245] on span "Paciente" at bounding box center [110, 245] width 174 height 32
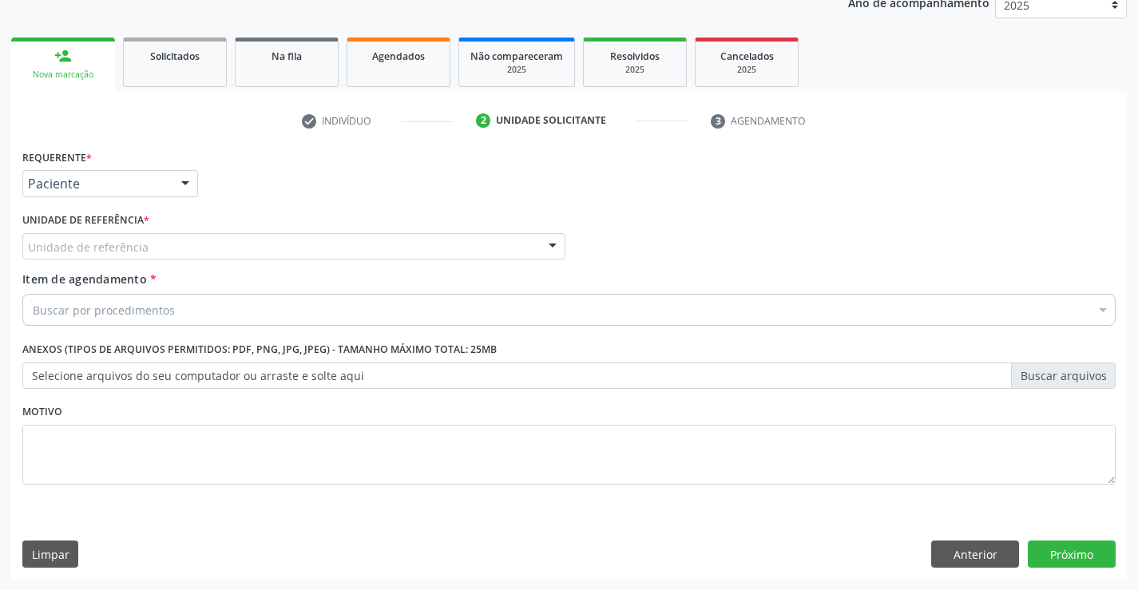
click at [212, 237] on div "Unidade de referência" at bounding box center [293, 246] width 543 height 27
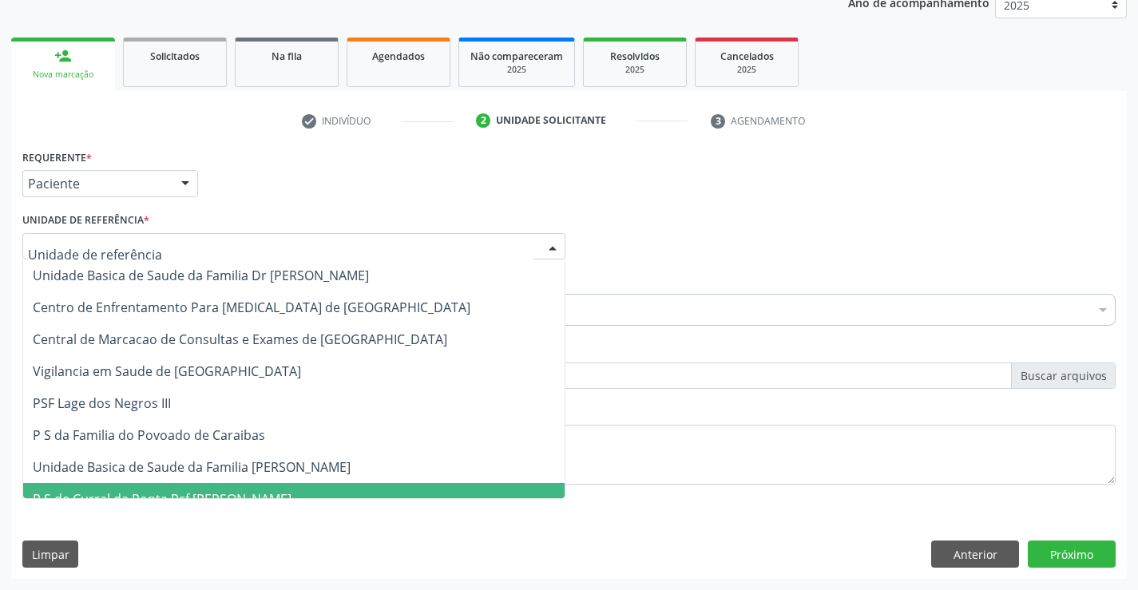
click at [180, 499] on div "Unidade Basica de Saude da Familia Dr [PERSON_NAME] Centro de Enfrentamento Par…" at bounding box center [293, 380] width 543 height 240
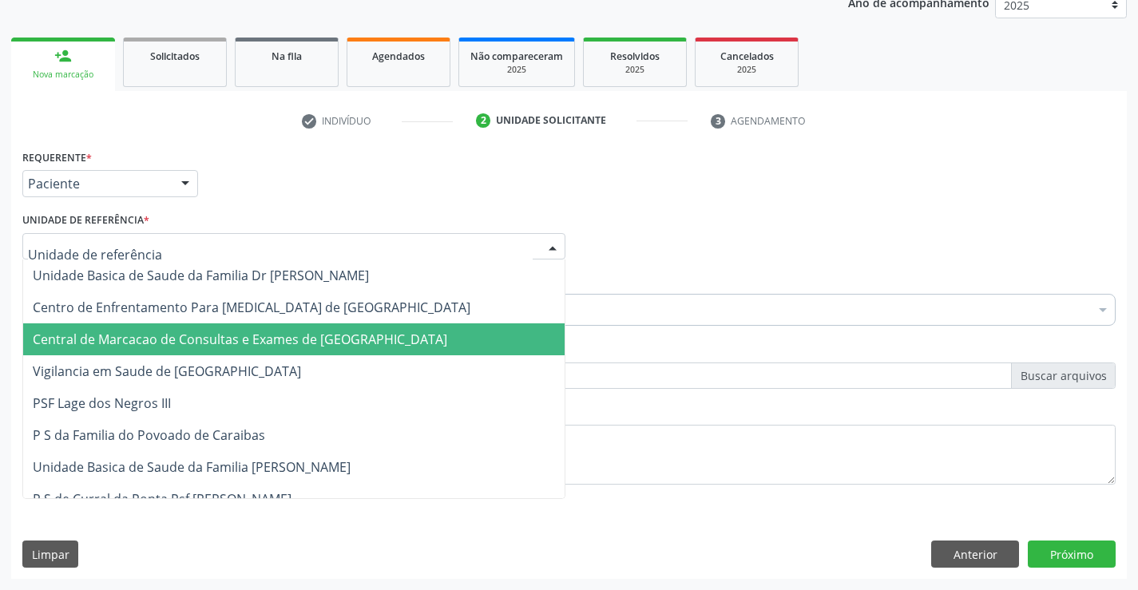
drag, startPoint x: 189, startPoint y: 331, endPoint x: 196, endPoint y: 343, distance: 14.3
click at [192, 334] on span "Central de Marcacao de Consultas e Exames de [GEOGRAPHIC_DATA]" at bounding box center [240, 340] width 415 height 18
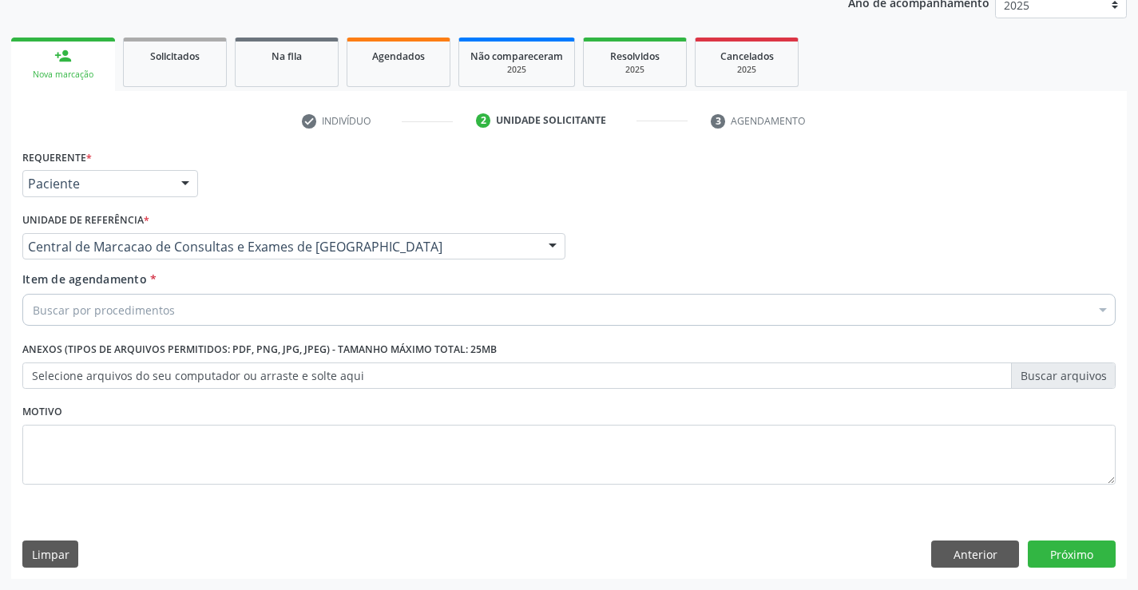
click at [180, 300] on div "Buscar por procedimentos" at bounding box center [569, 310] width 1094 height 32
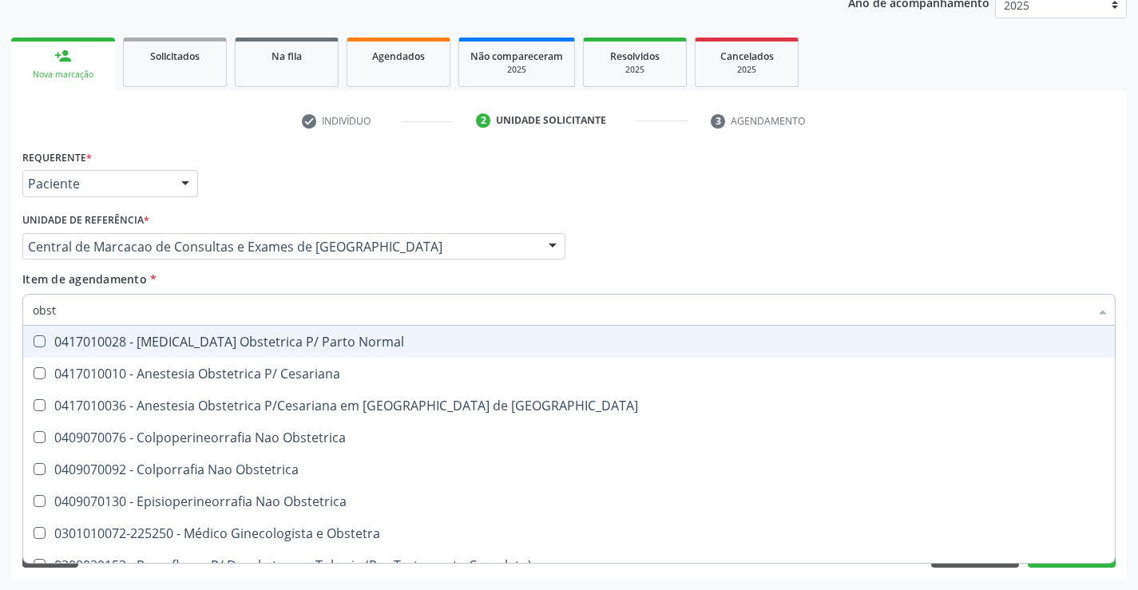
type input "obste"
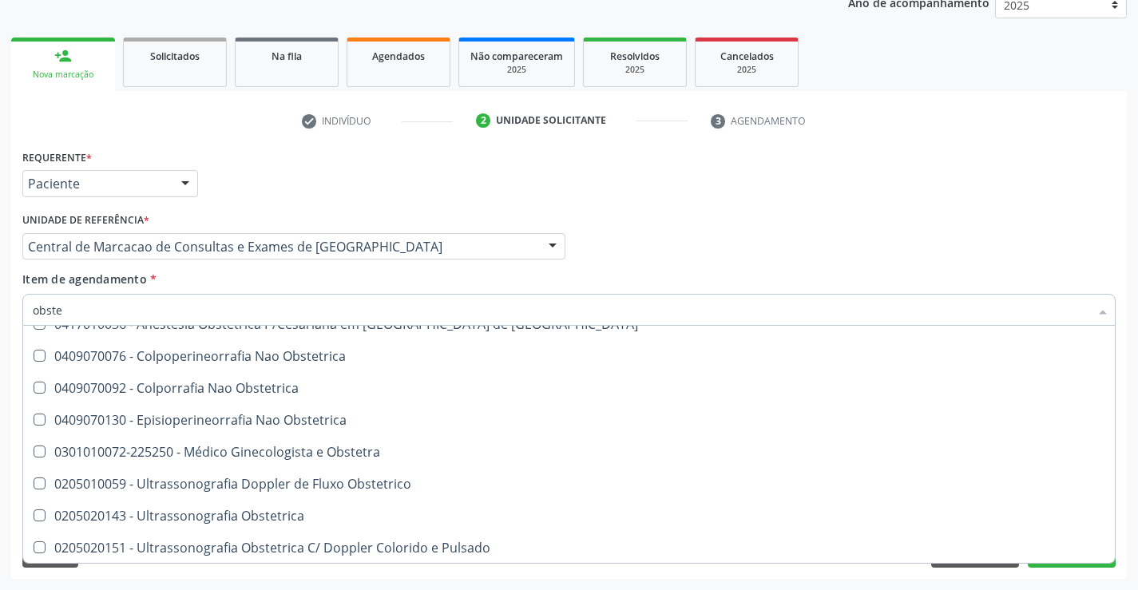
scroll to position [82, 0]
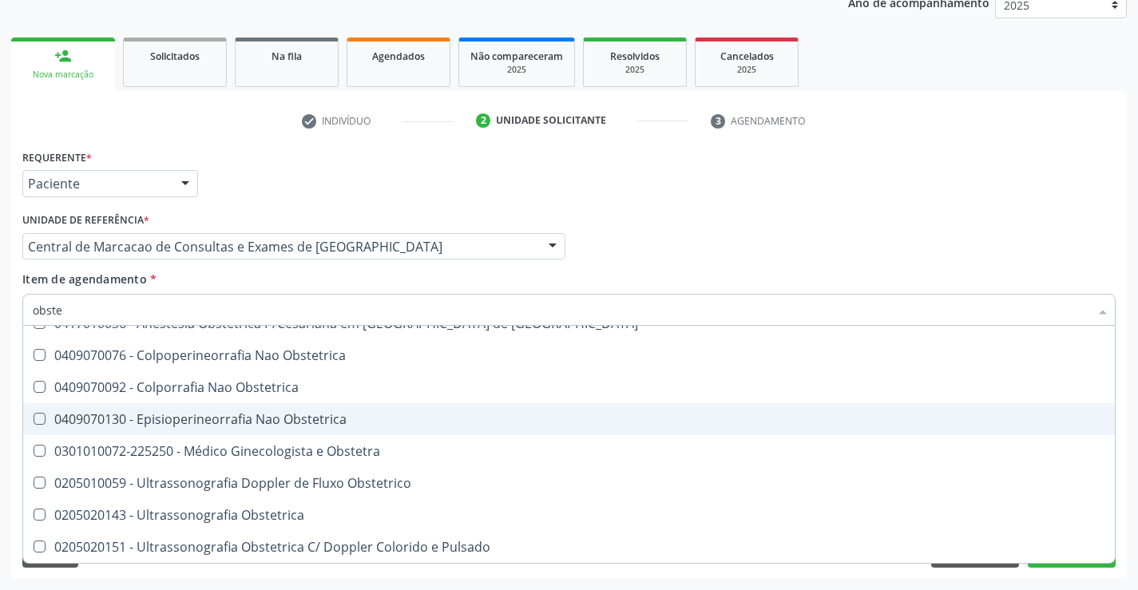
click at [269, 442] on span "0301010072-225250 - Médico Ginecologista e Obstetra" at bounding box center [569, 451] width 1092 height 32
checkbox Obstetra "true"
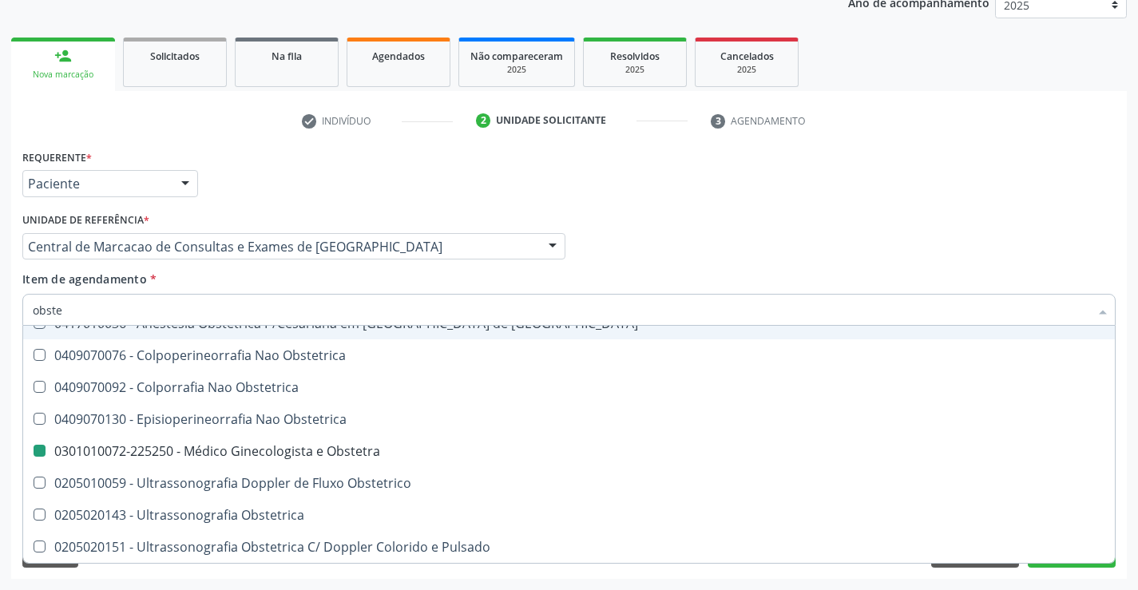
click at [755, 252] on div "Profissional Solicitante Por favor, selecione a Unidade de Atendimento primeiro…" at bounding box center [568, 239] width 1101 height 62
checkbox Cesariana "true"
checkbox Obstetra "false"
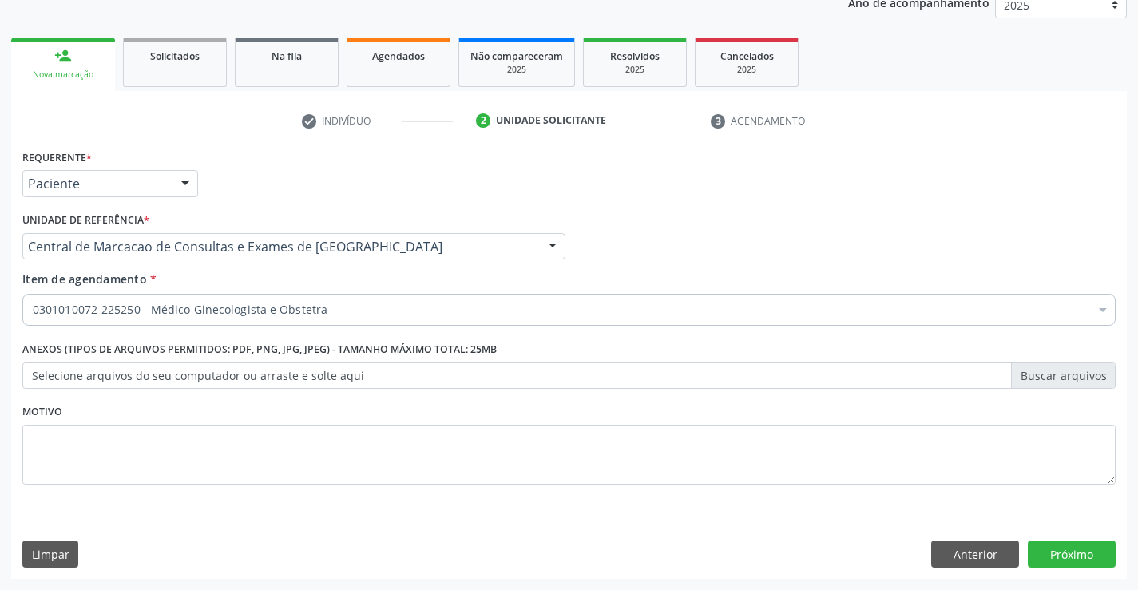
scroll to position [0, 0]
click at [1071, 547] on button "Próximo" at bounding box center [1072, 554] width 88 height 27
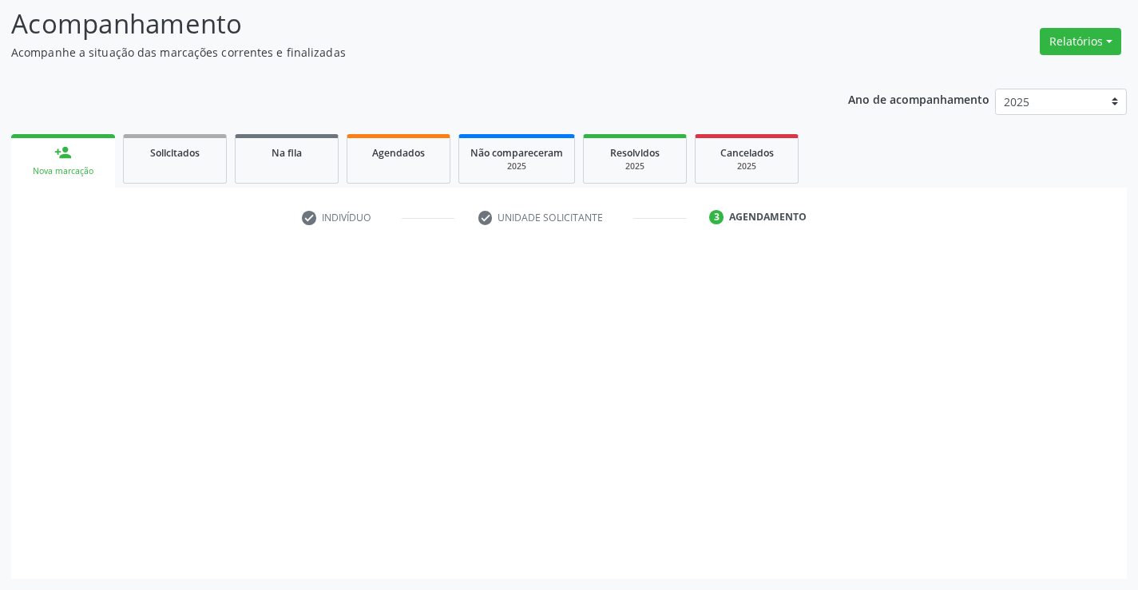
scroll to position [105, 0]
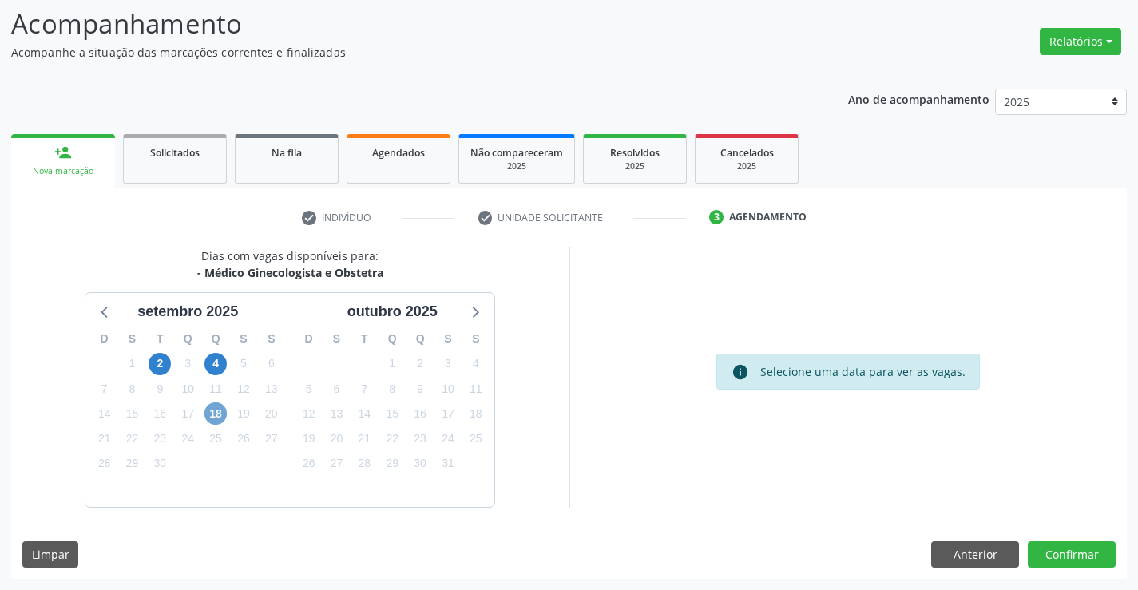
click at [214, 413] on span "18" at bounding box center [215, 414] width 22 height 22
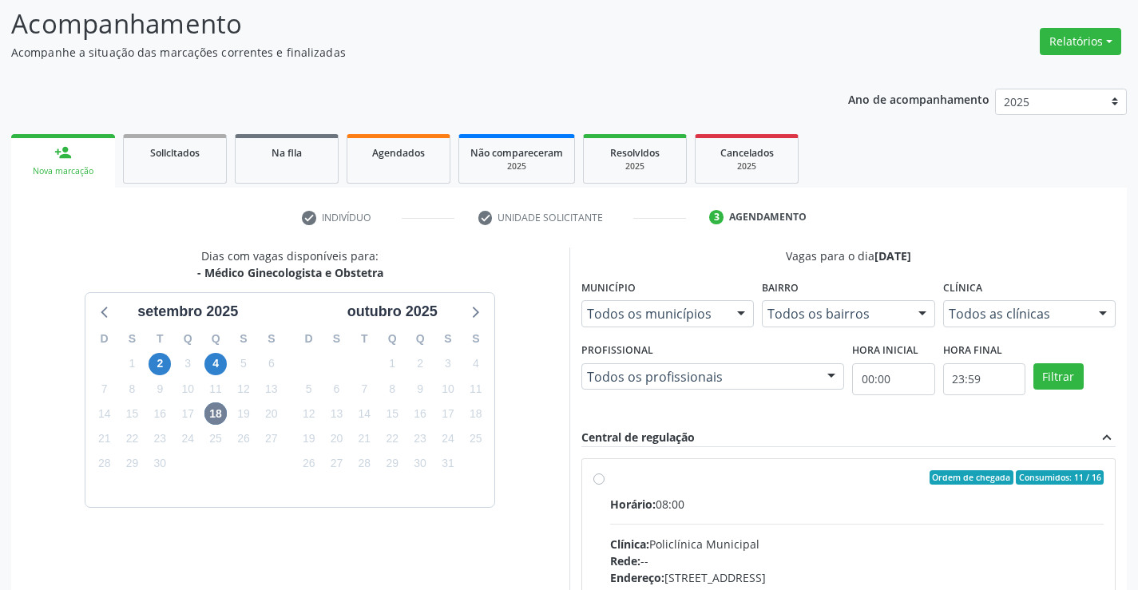
click at [712, 500] on div "Horário: 08:00" at bounding box center [857, 504] width 494 height 17
click at [605, 485] on input "Ordem de chegada Consumidos: 11 / 16 Horário: 08:00 Clínica: Policlínica Munici…" at bounding box center [598, 477] width 11 height 14
radio input "true"
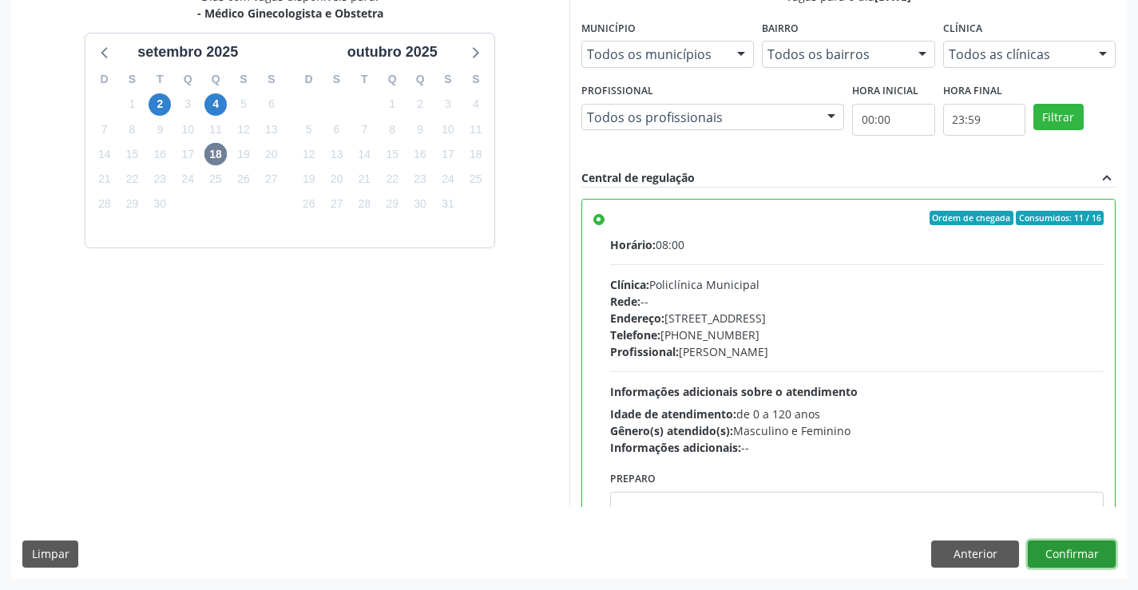
click at [1070, 541] on button "Confirmar" at bounding box center [1072, 554] width 88 height 27
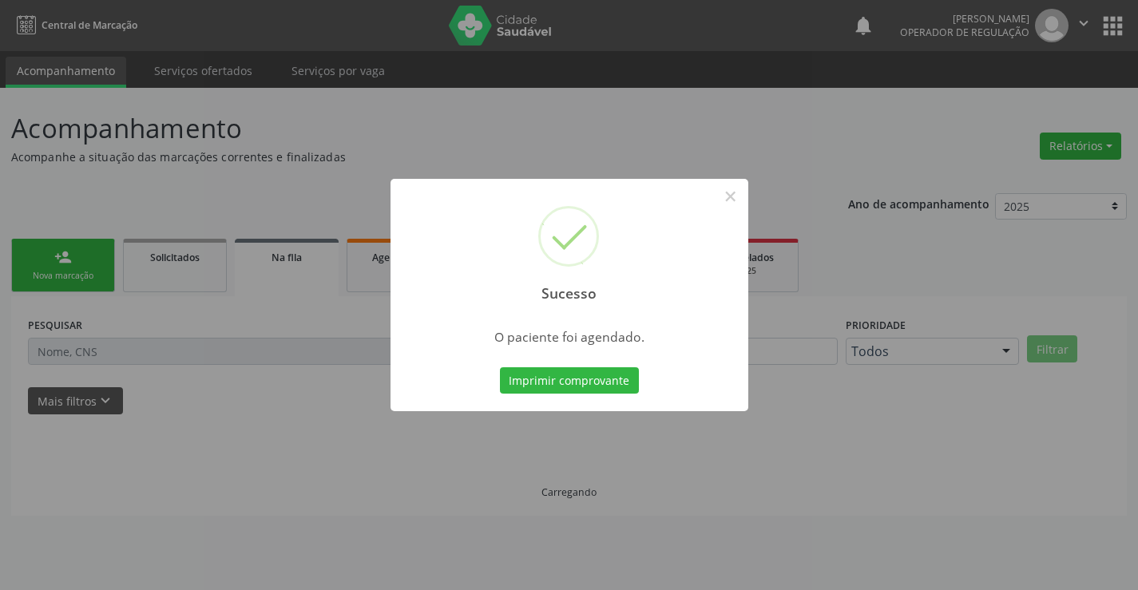
scroll to position [0, 0]
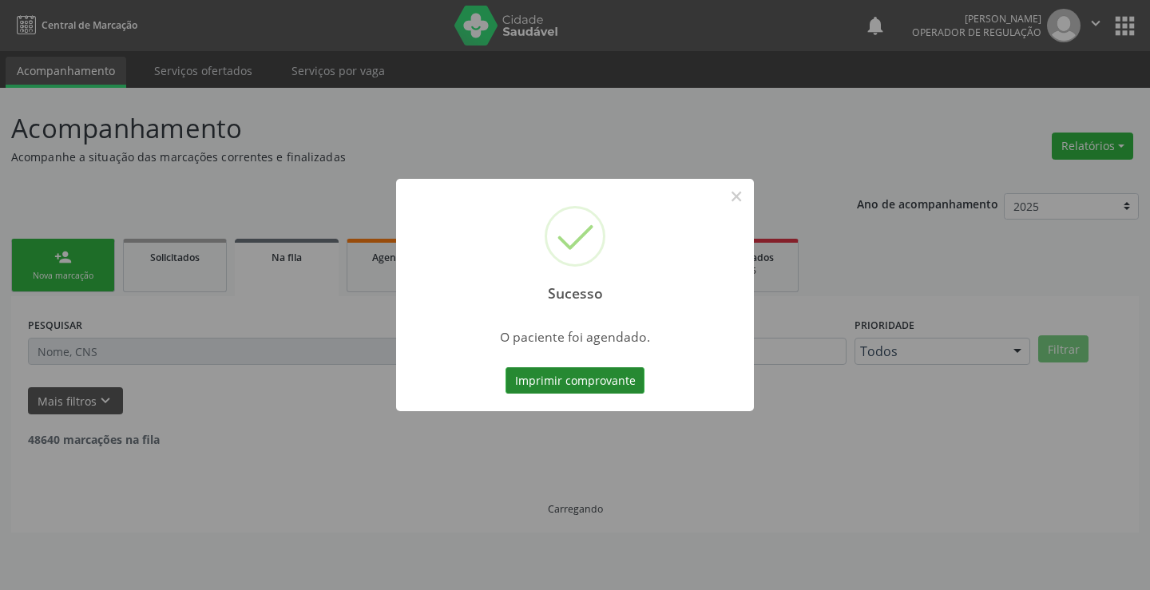
click at [568, 375] on button "Imprimir comprovante" at bounding box center [575, 380] width 139 height 27
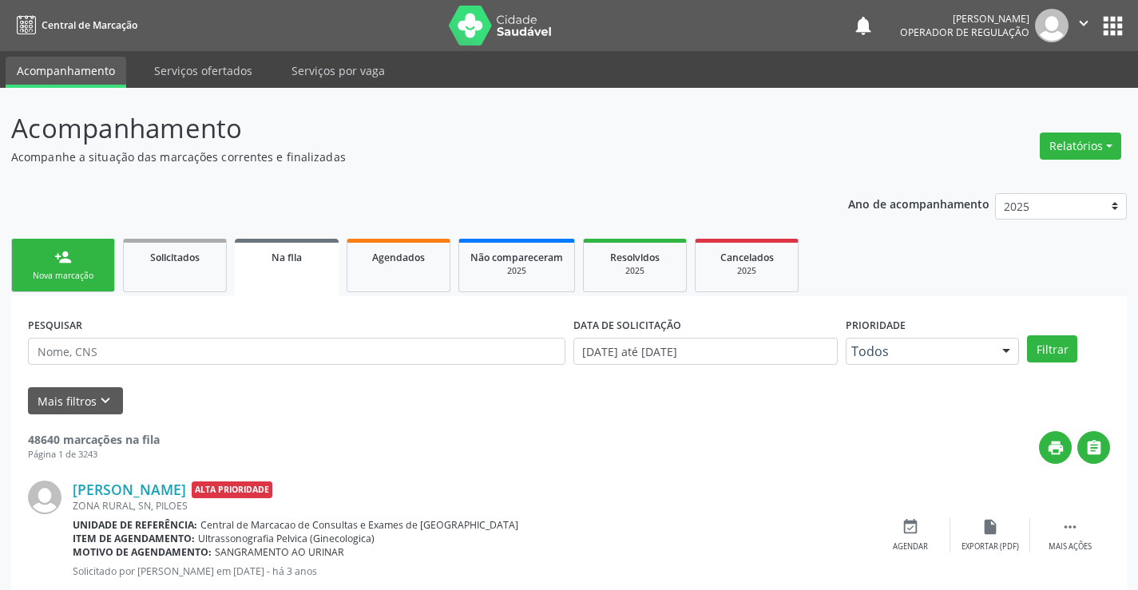
click at [92, 259] on div "Sucesso × O paciente foi agendado. Imprimir comprovante Cancel" at bounding box center [569, 295] width 1138 height 590
click at [65, 269] on link "person_add Nova marcação" at bounding box center [63, 266] width 104 height 54
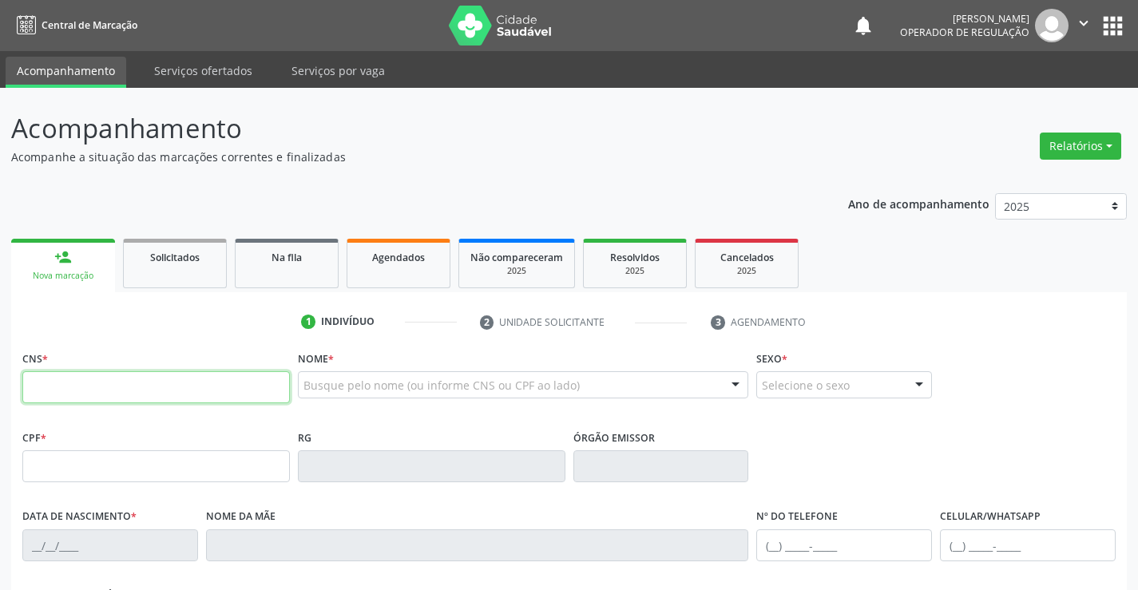
click at [77, 377] on input "text" at bounding box center [156, 387] width 268 height 32
type input "700"
click at [107, 380] on input "700 0030" at bounding box center [156, 387] width 268 height 32
type input "700 0030 8459 6500"
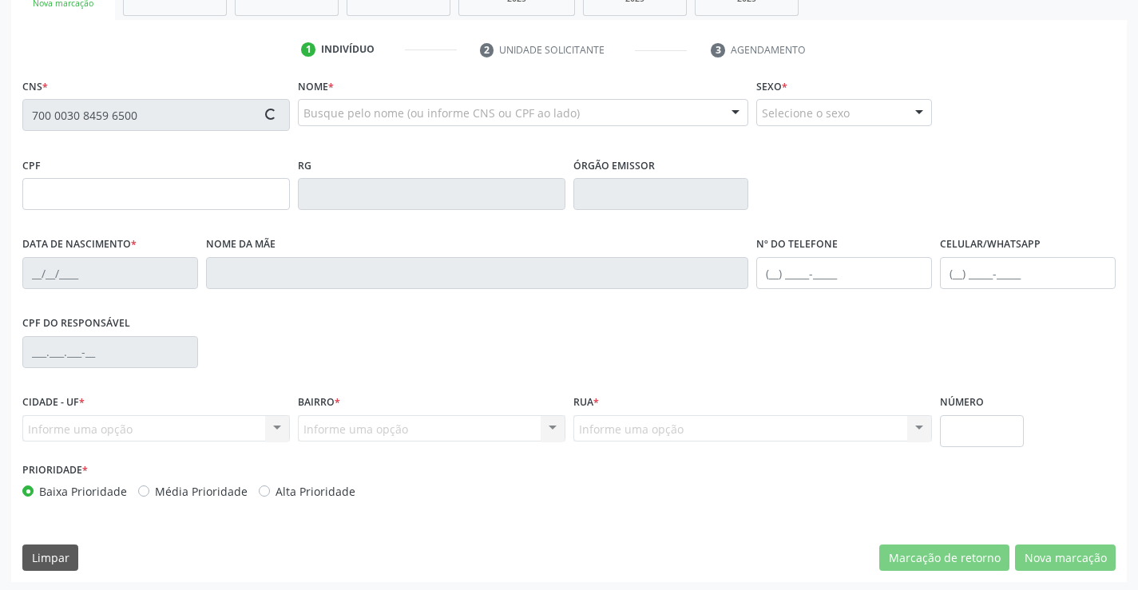
scroll to position [276, 0]
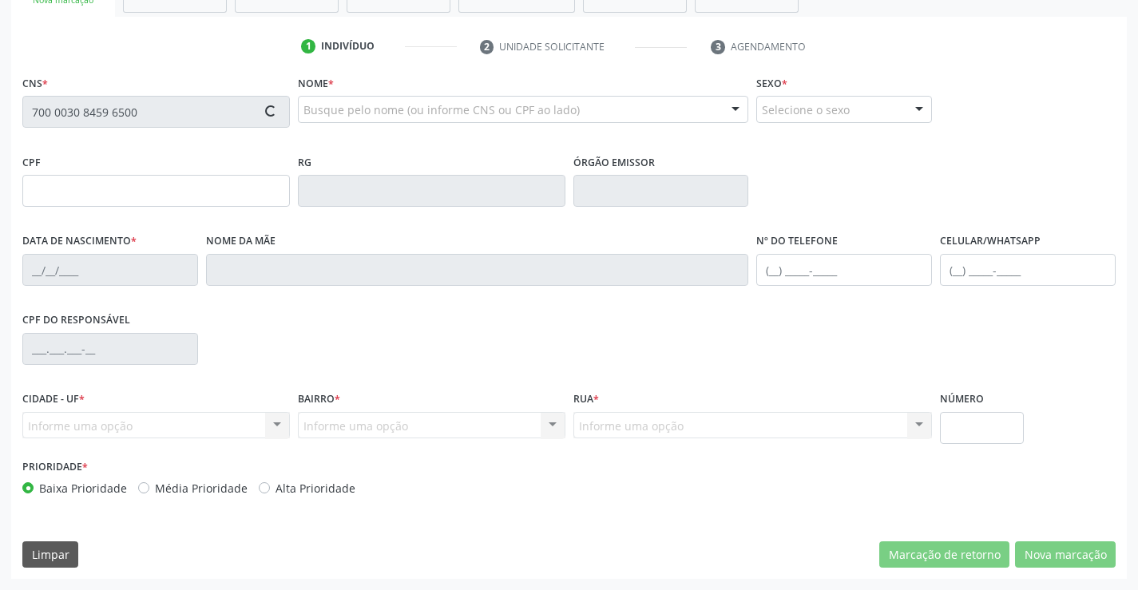
type input "2145543090"
type input "25/04/1997"
type input "(74) 98156-6577"
type input "063.602.885-24"
type input "S/N"
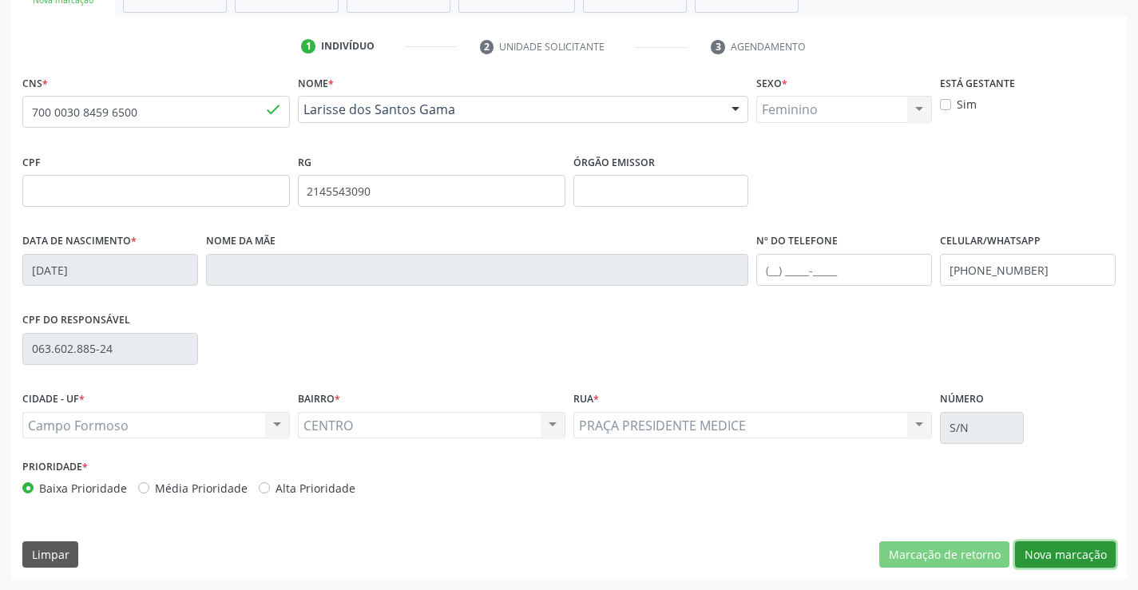
click at [1047, 553] on button "Nova marcação" at bounding box center [1065, 555] width 101 height 27
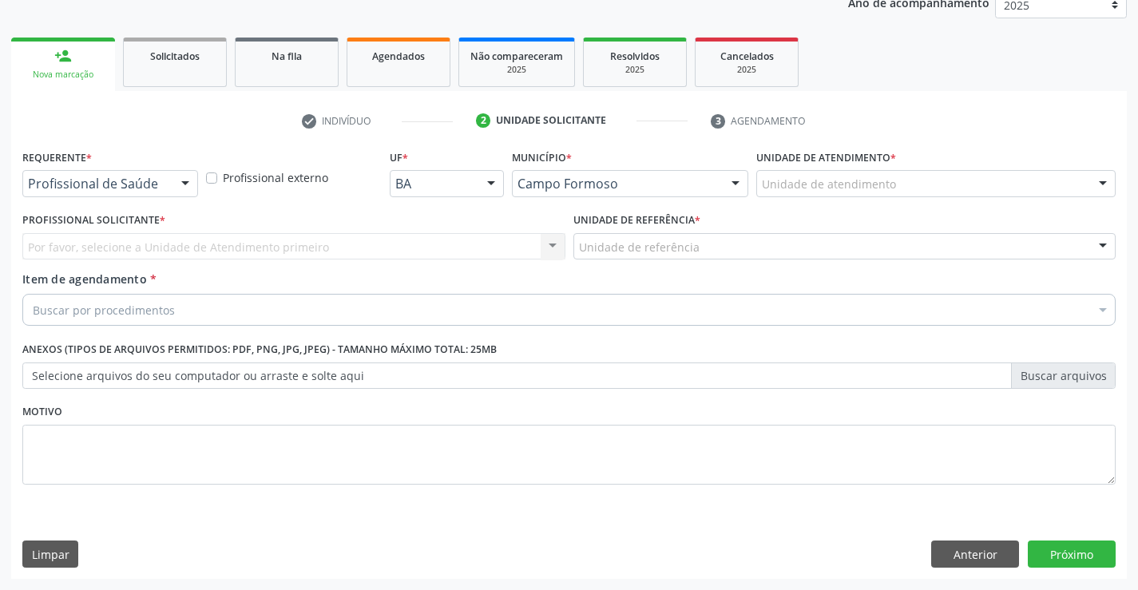
scroll to position [201, 0]
click at [166, 189] on div "Profissional de Saúde" at bounding box center [110, 183] width 176 height 27
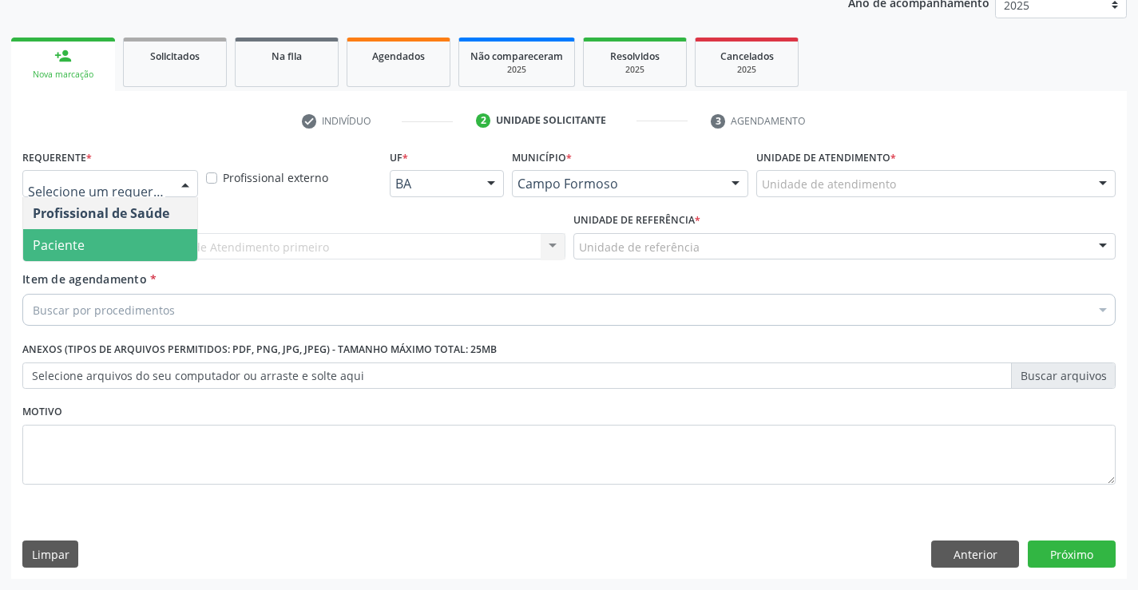
drag, startPoint x: 97, startPoint y: 251, endPoint x: 186, endPoint y: 235, distance: 90.9
click at [100, 251] on span "Paciente" at bounding box center [110, 245] width 174 height 32
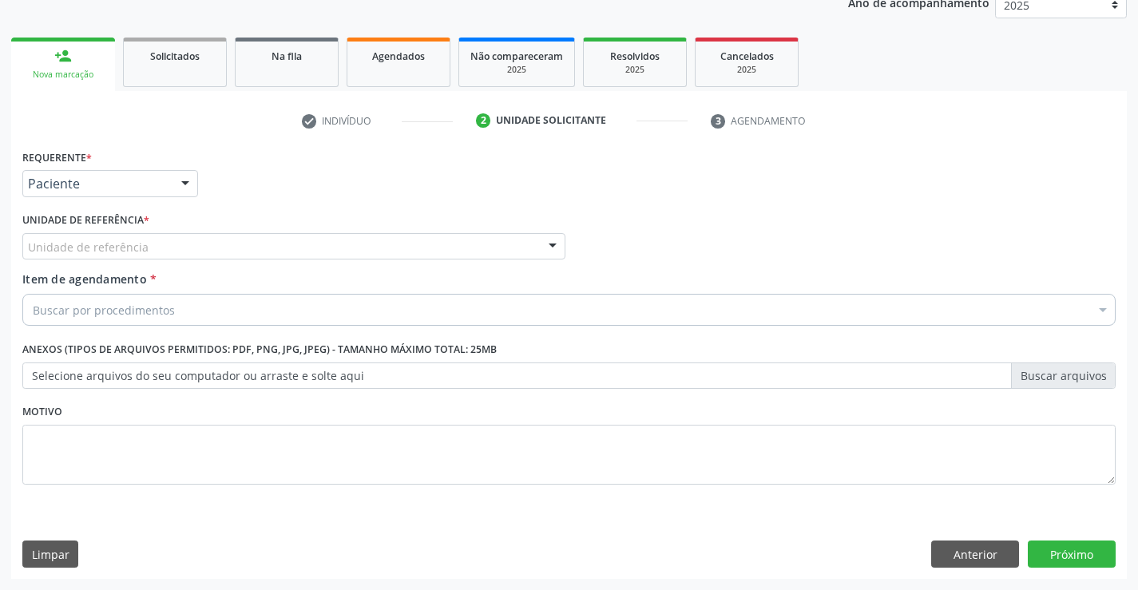
click at [197, 234] on div "Unidade de referência" at bounding box center [293, 246] width 543 height 27
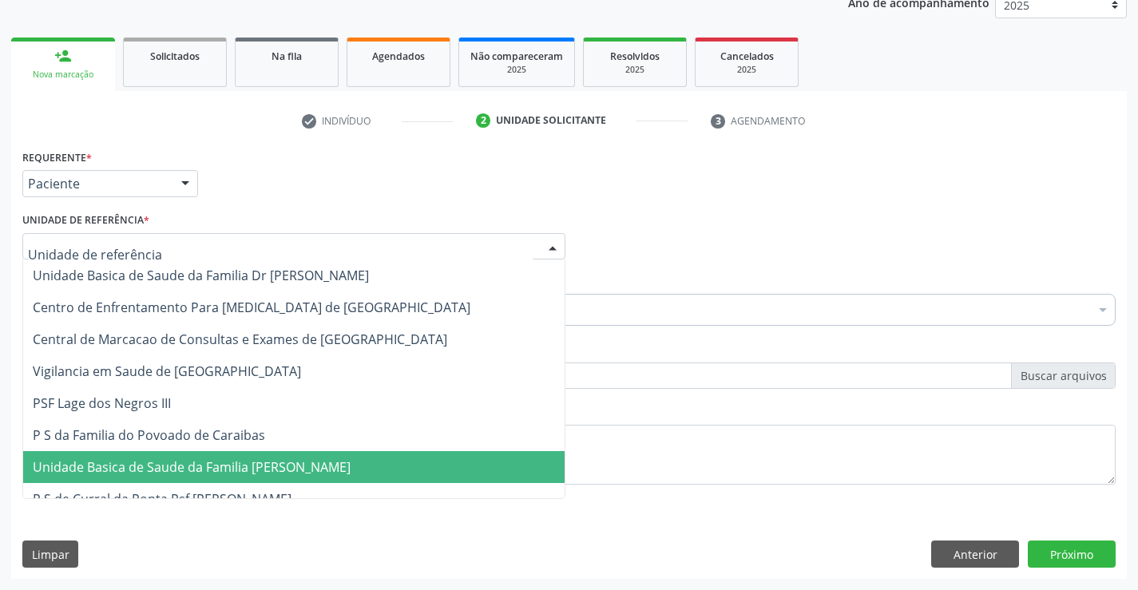
click at [219, 462] on span "Unidade Basica de Saude da Familia [PERSON_NAME]" at bounding box center [192, 467] width 318 height 18
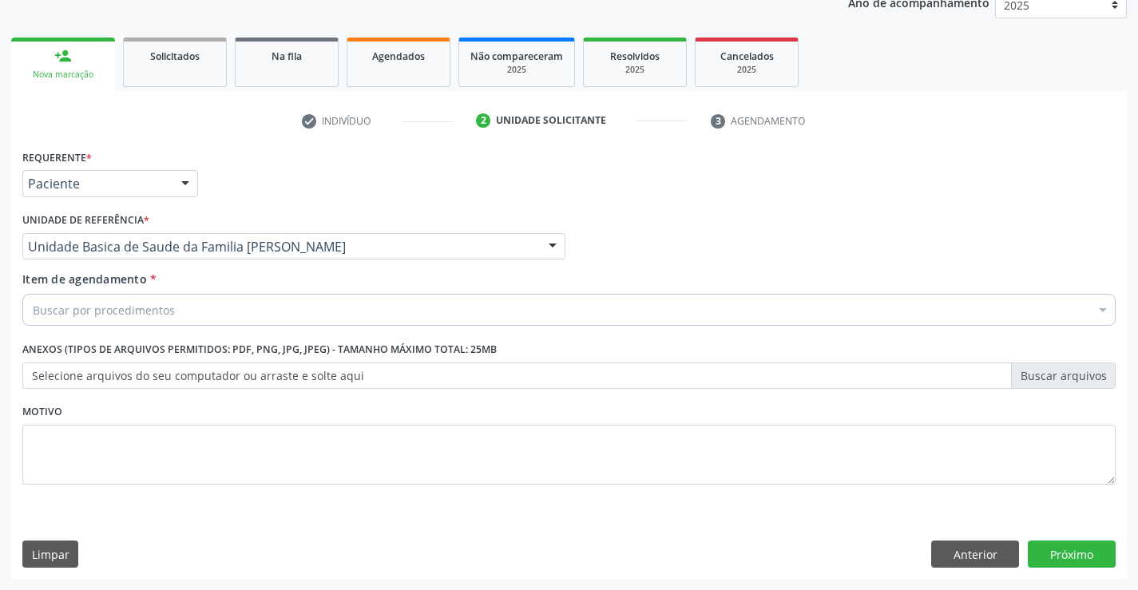
click at [175, 312] on div "Buscar por procedimentos" at bounding box center [569, 310] width 1094 height 32
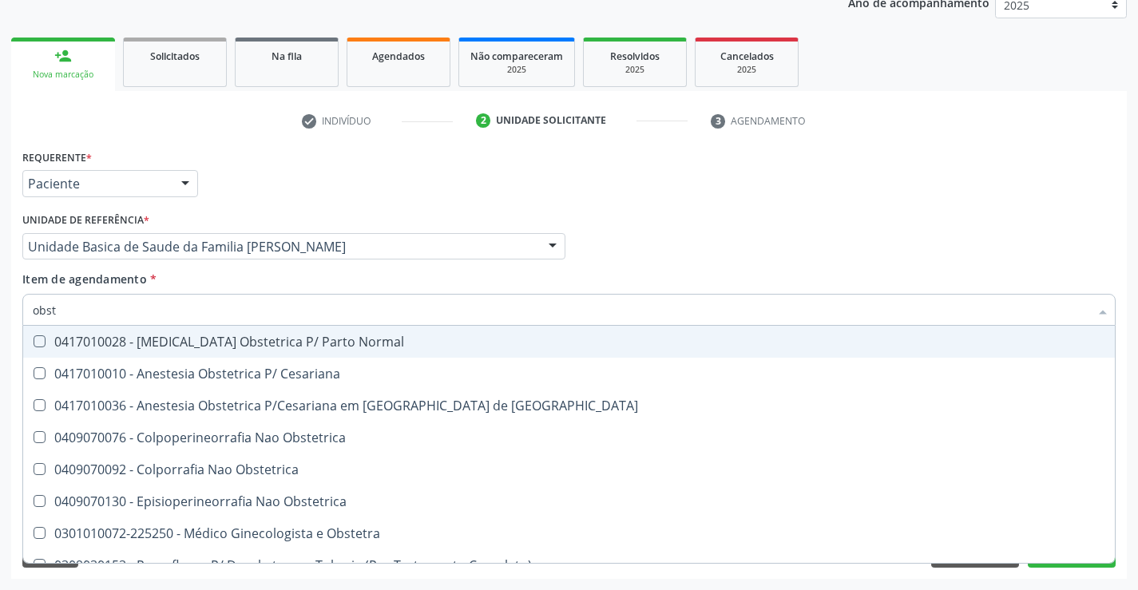
type input "obste"
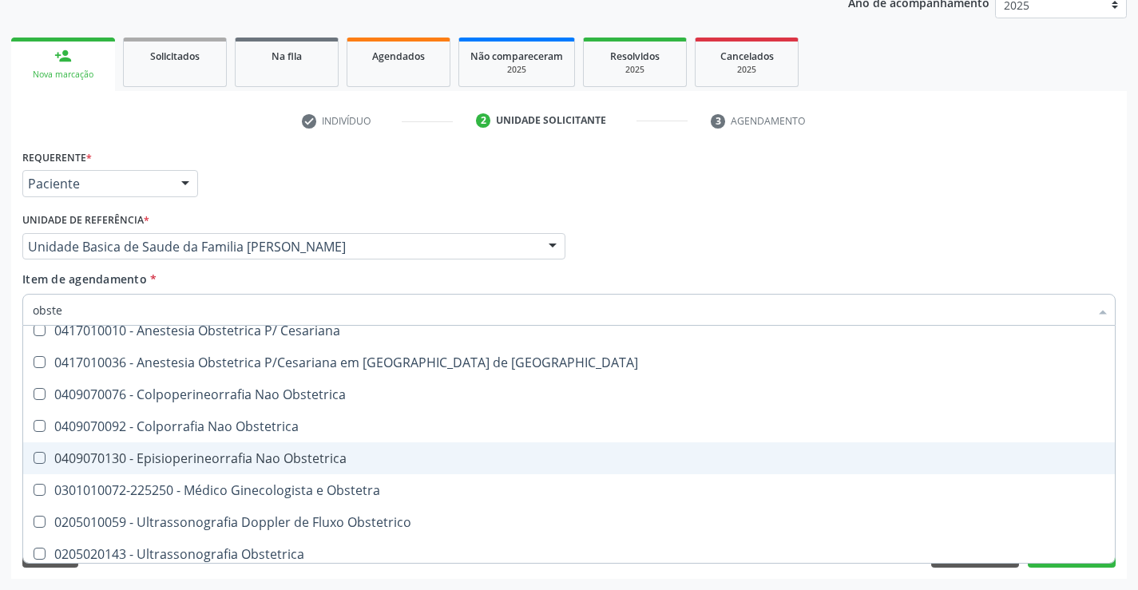
scroll to position [82, 0]
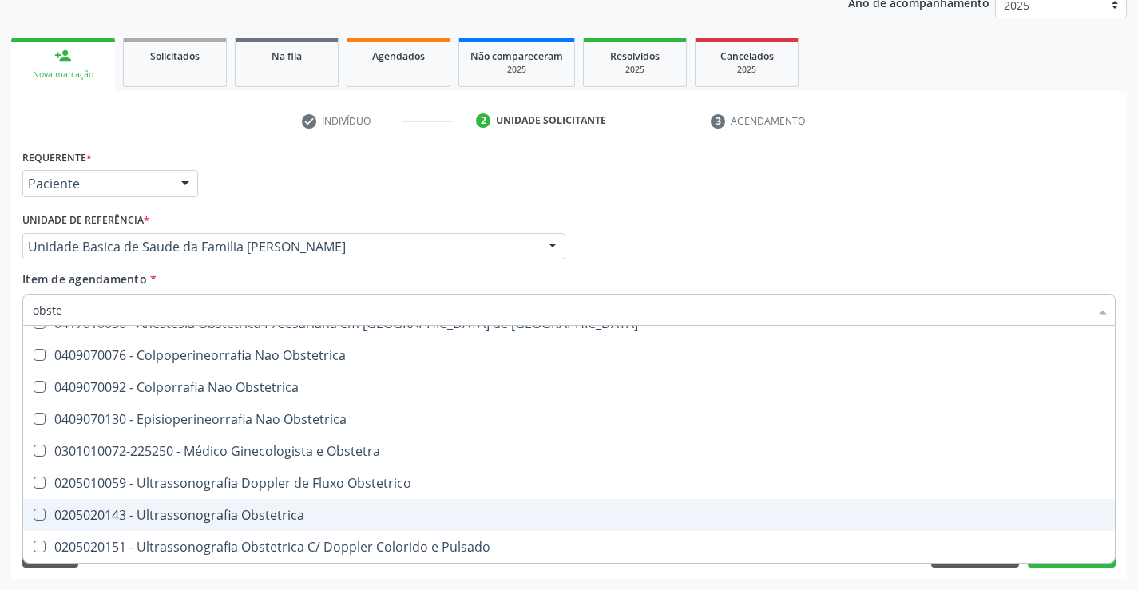
click at [266, 515] on div "0205020143 - Ultrassonografia Obstetrica" at bounding box center [569, 515] width 1073 height 13
checkbox Obstetrica "true"
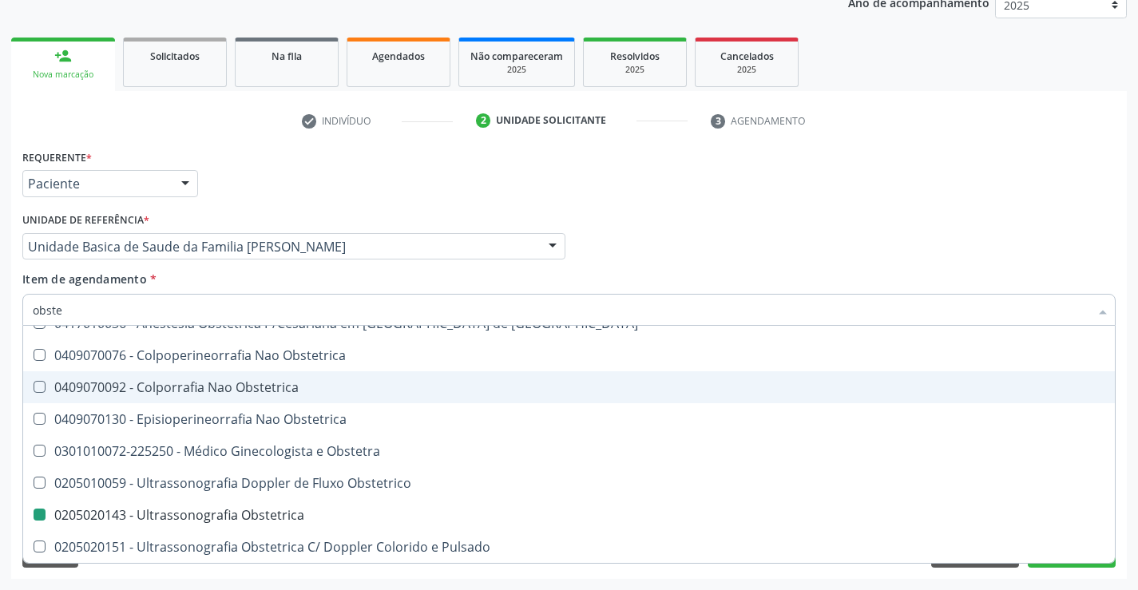
click at [967, 231] on div "Profissional Solicitante Por favor, selecione a Unidade de Atendimento primeiro…" at bounding box center [568, 239] width 1101 height 62
checkbox Cesariana "true"
checkbox Obstetrica "false"
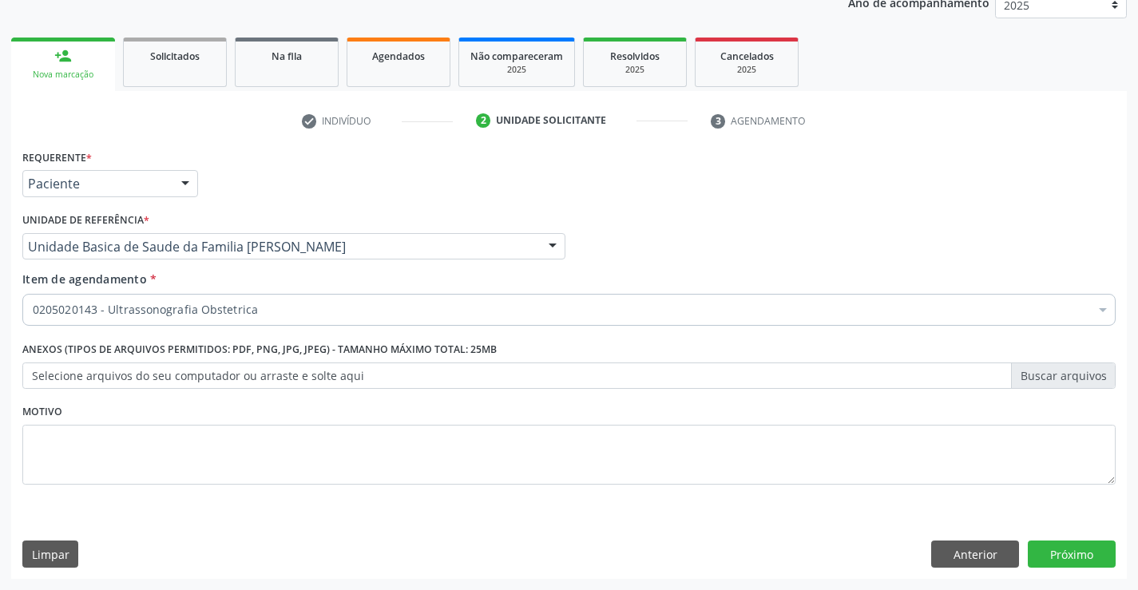
scroll to position [0, 0]
click at [1065, 550] on button "Próximo" at bounding box center [1072, 554] width 88 height 27
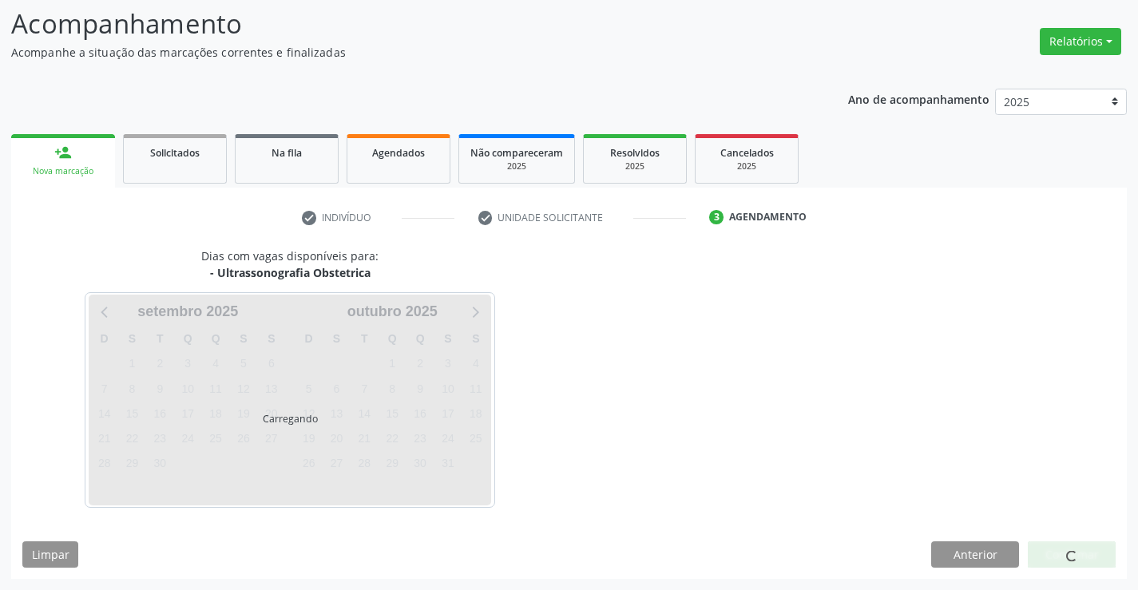
scroll to position [105, 0]
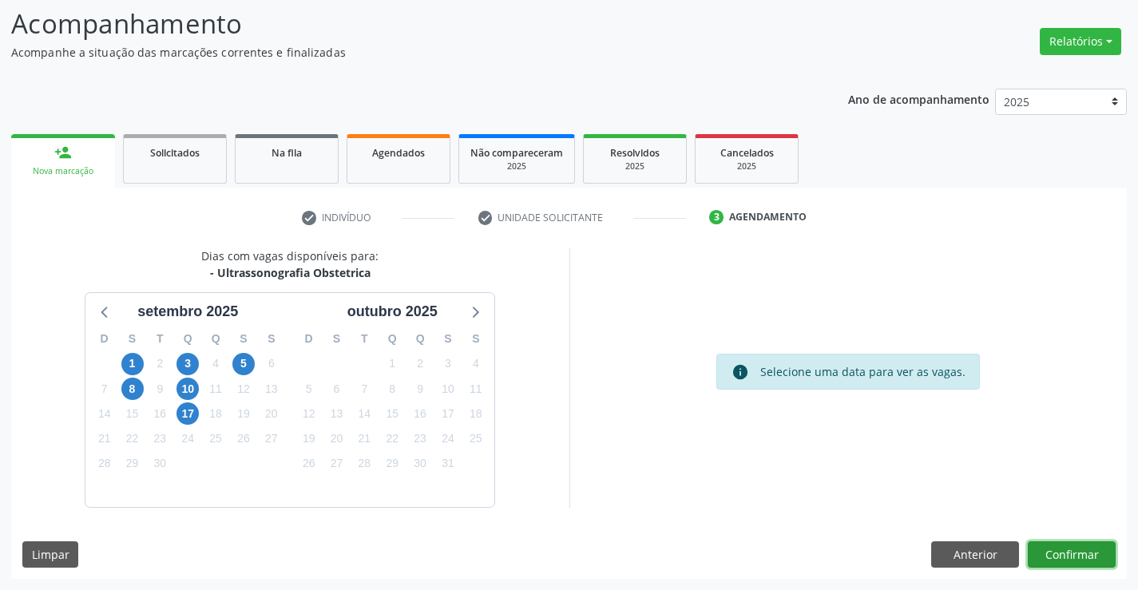
click at [1073, 555] on button "Confirmar" at bounding box center [1072, 555] width 88 height 27
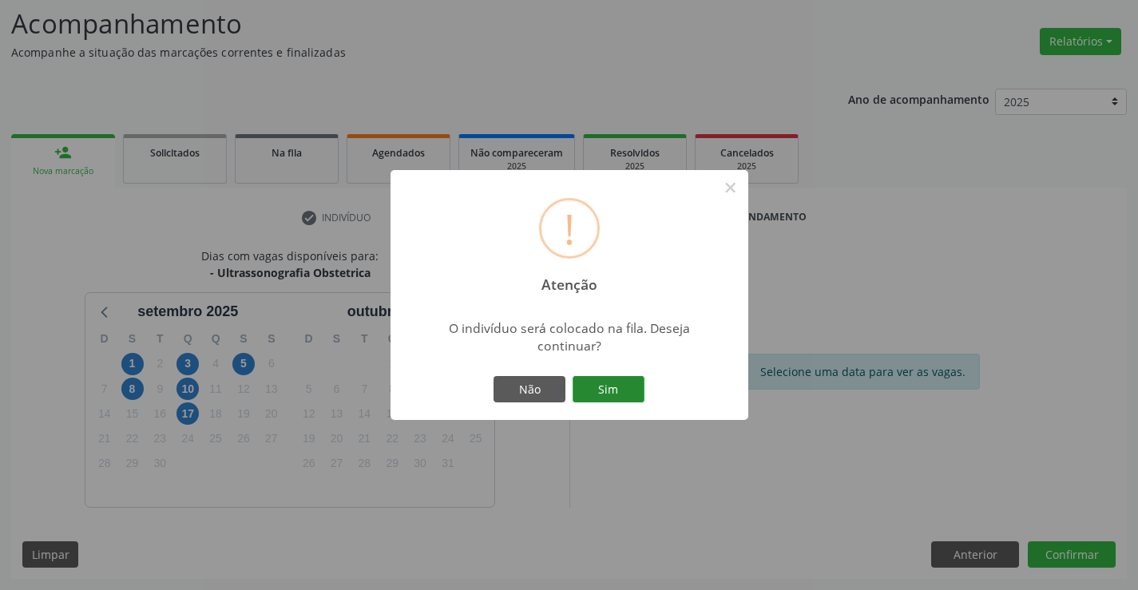
click at [623, 394] on button "Sim" at bounding box center [609, 389] width 72 height 27
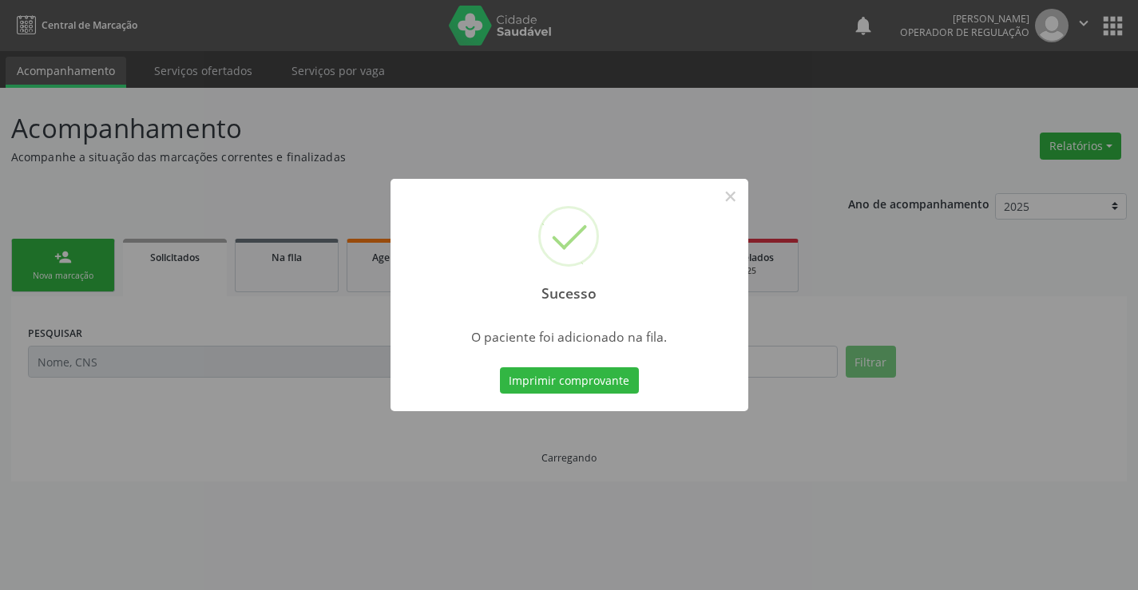
scroll to position [0, 0]
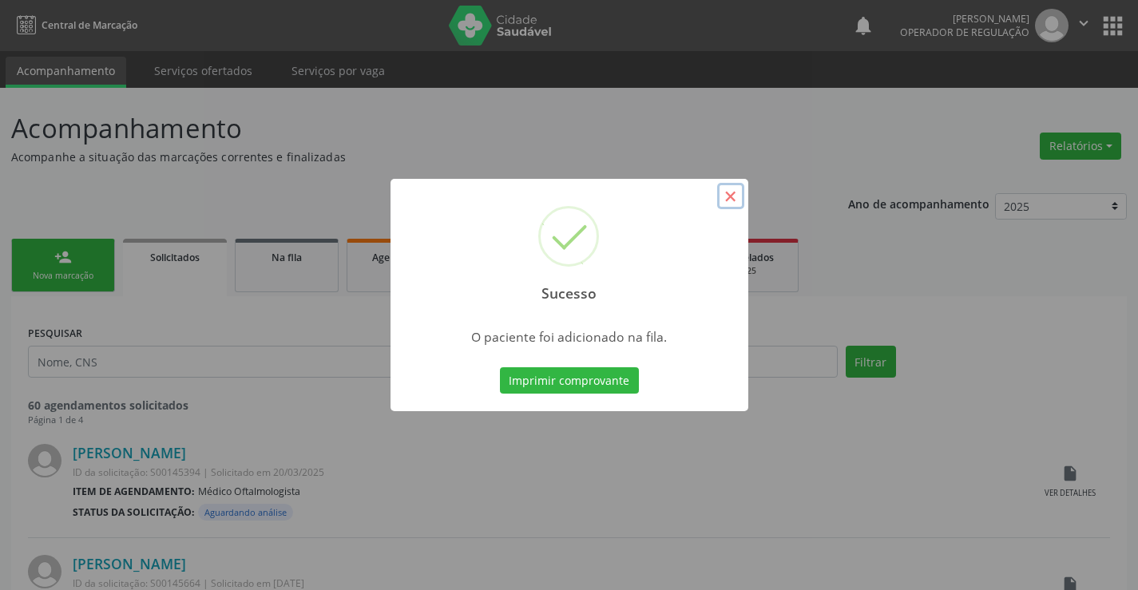
click at [727, 197] on button "×" at bounding box center [730, 196] width 27 height 27
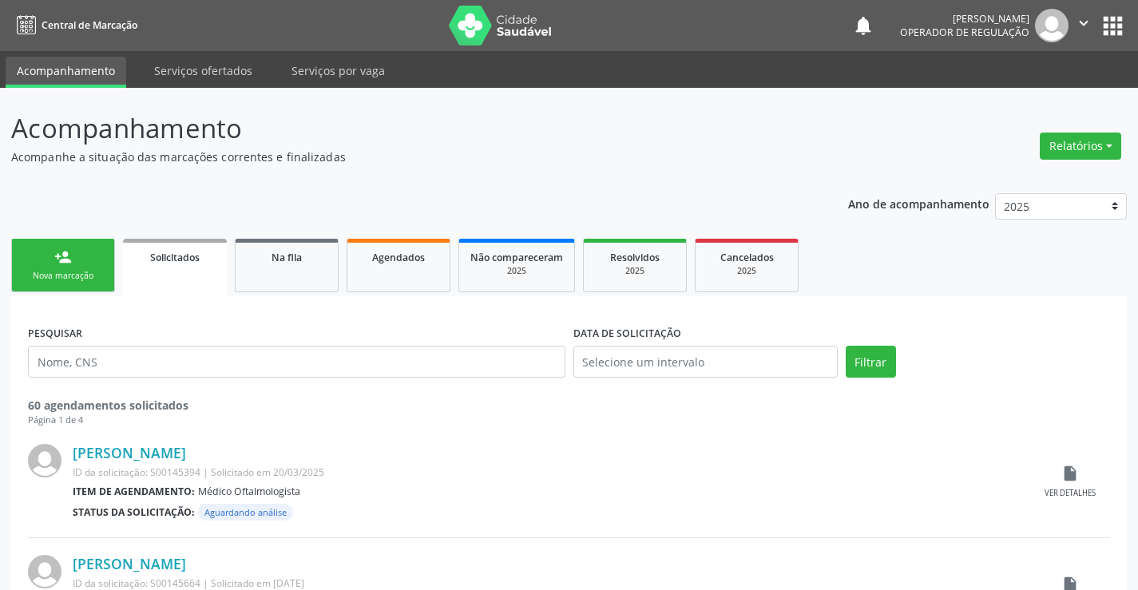
drag, startPoint x: 1087, startPoint y: 21, endPoint x: 1054, endPoint y: 65, distance: 54.8
click at [1086, 24] on icon "" at bounding box center [1084, 23] width 18 height 18
click at [1012, 101] on link "Sair" at bounding box center [1043, 97] width 110 height 22
